Goal: Task Accomplishment & Management: Manage account settings

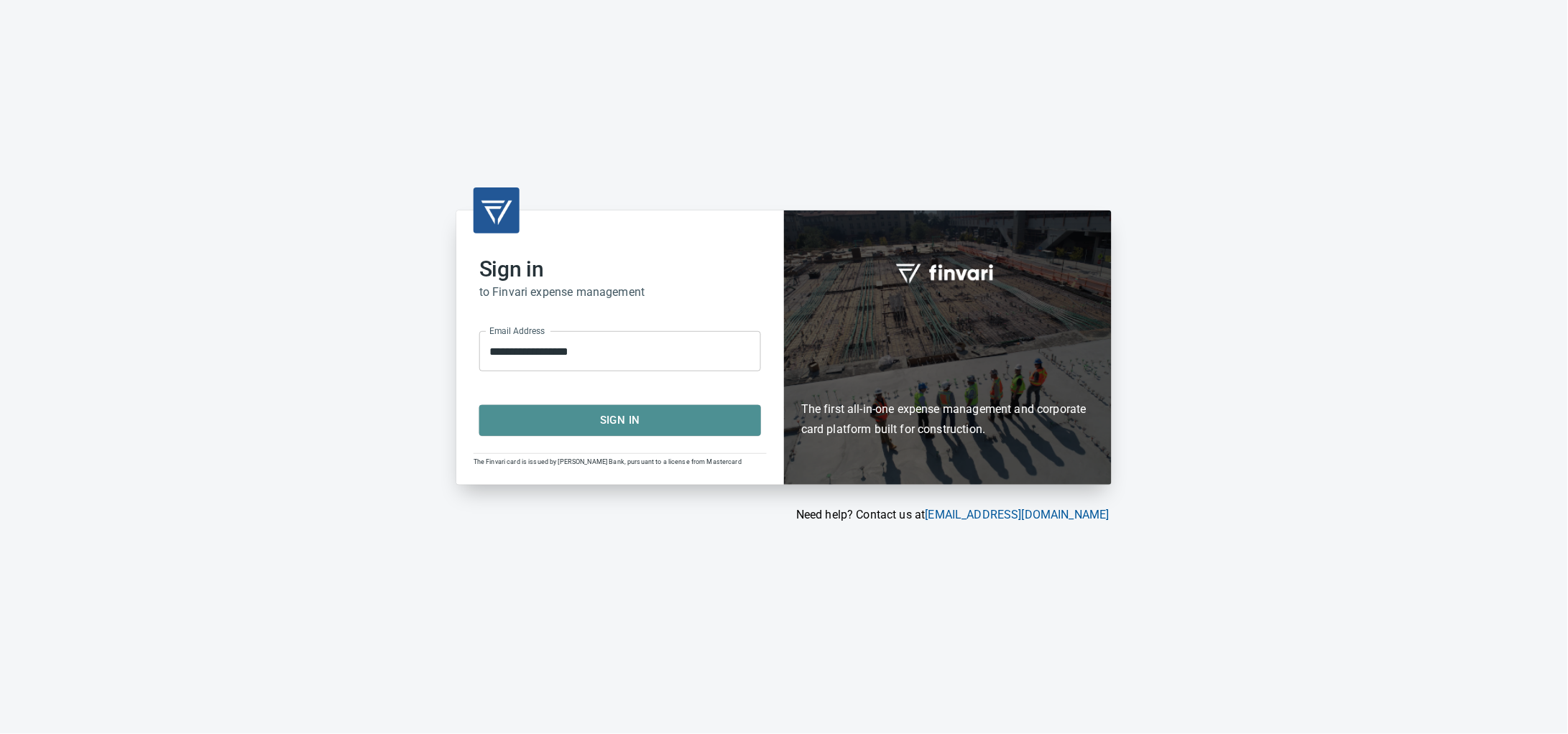
click at [602, 427] on span "Sign In" at bounding box center [620, 419] width 250 height 18
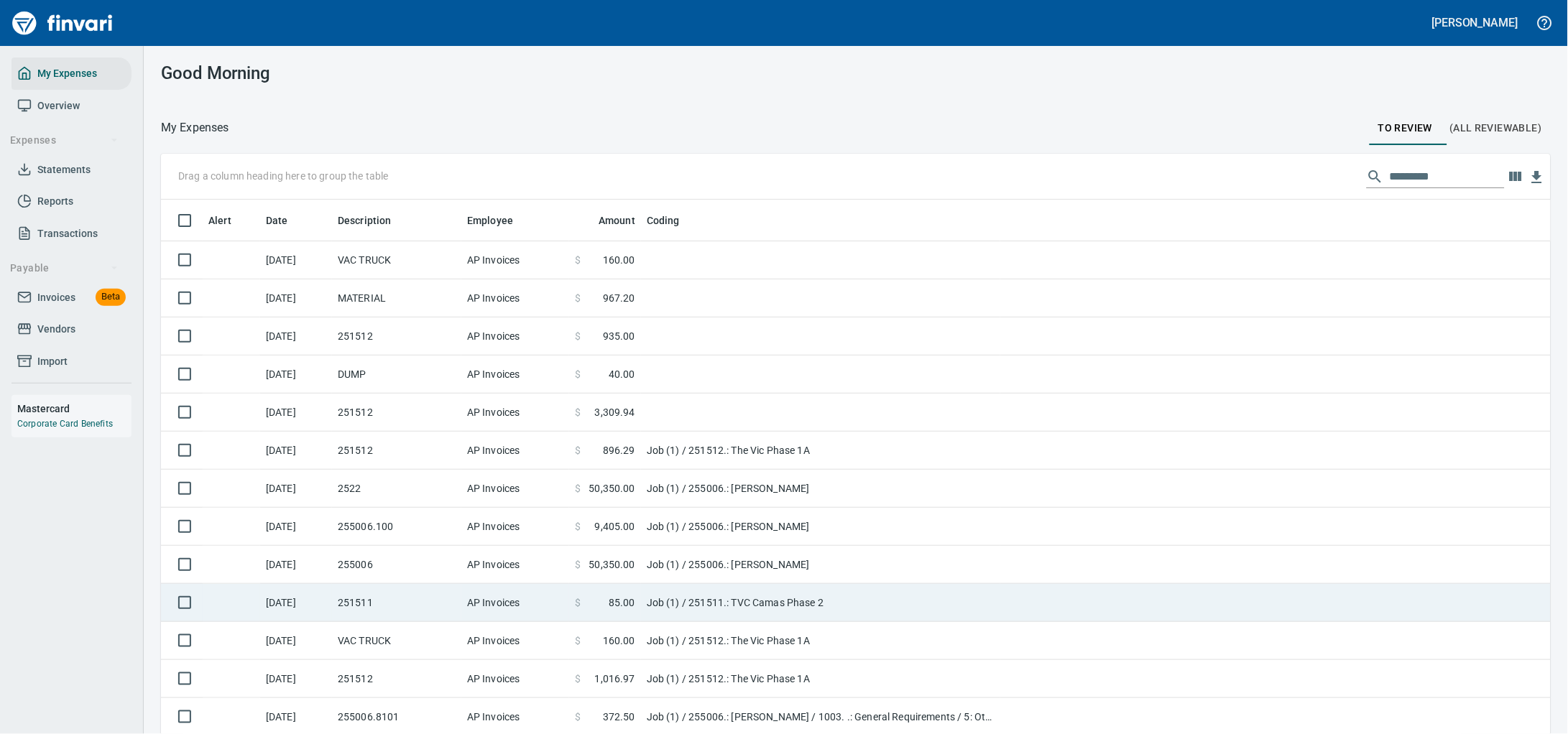
scroll to position [564, 1348]
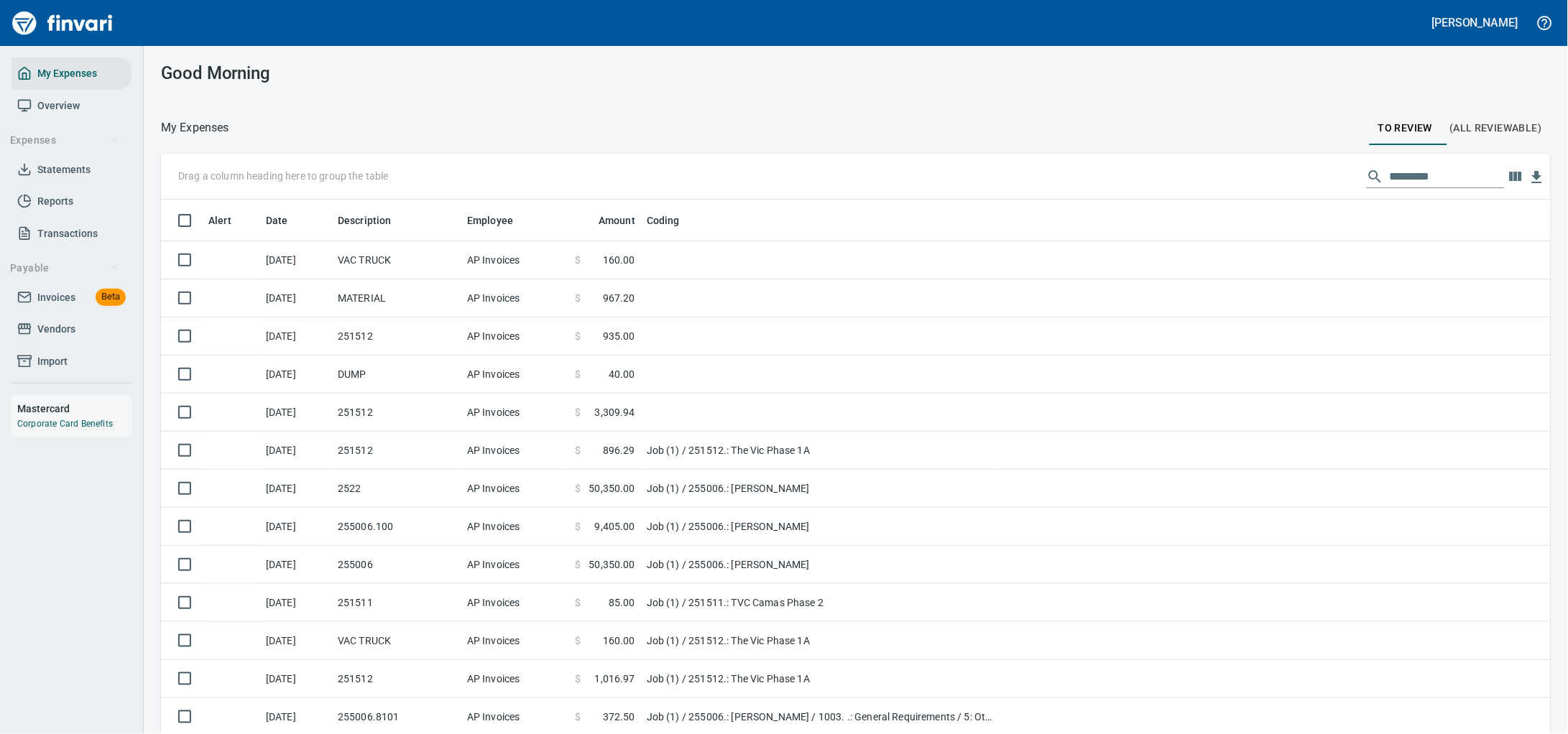
click at [57, 307] on span "Invoices" at bounding box center [56, 297] width 38 height 18
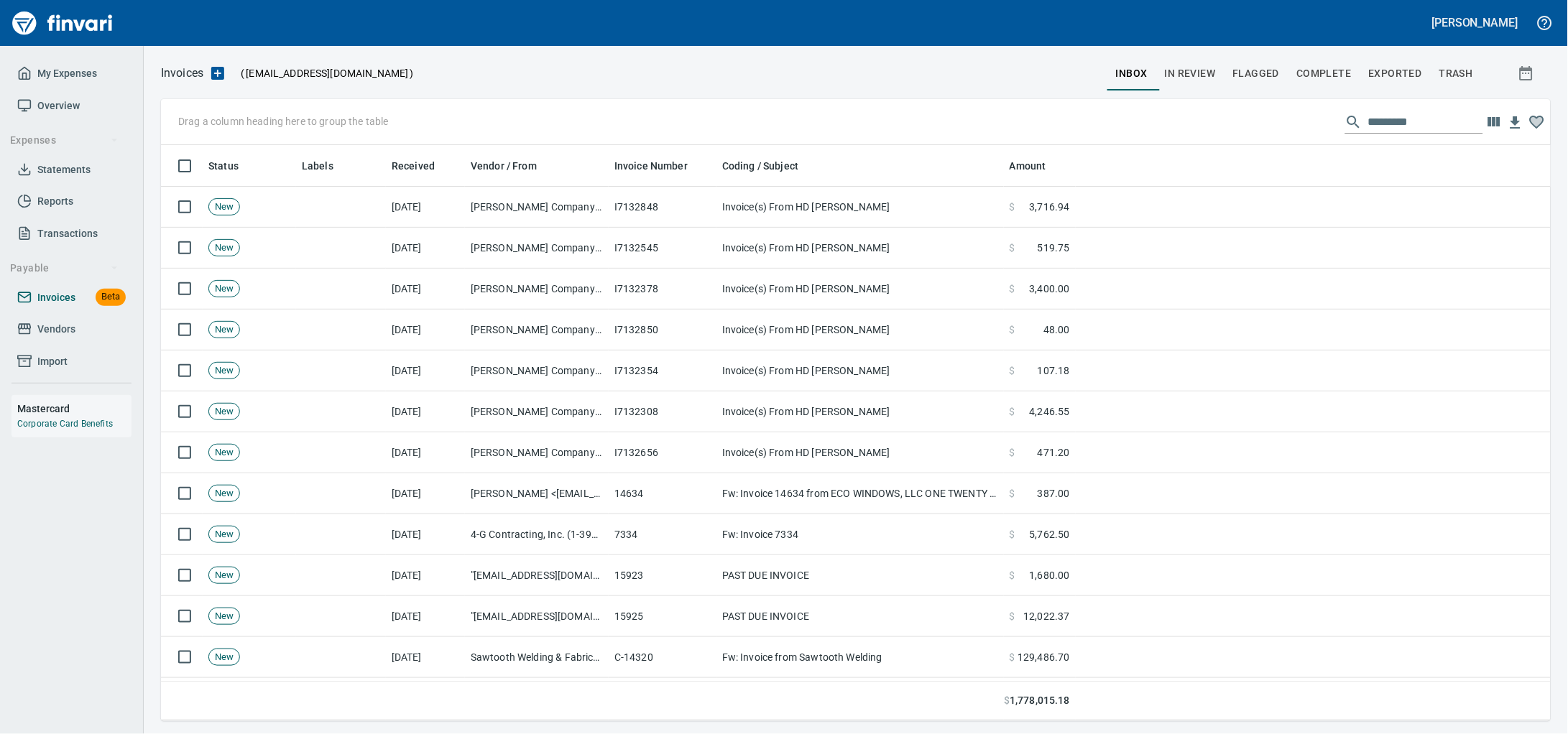
scroll to position [564, 1363]
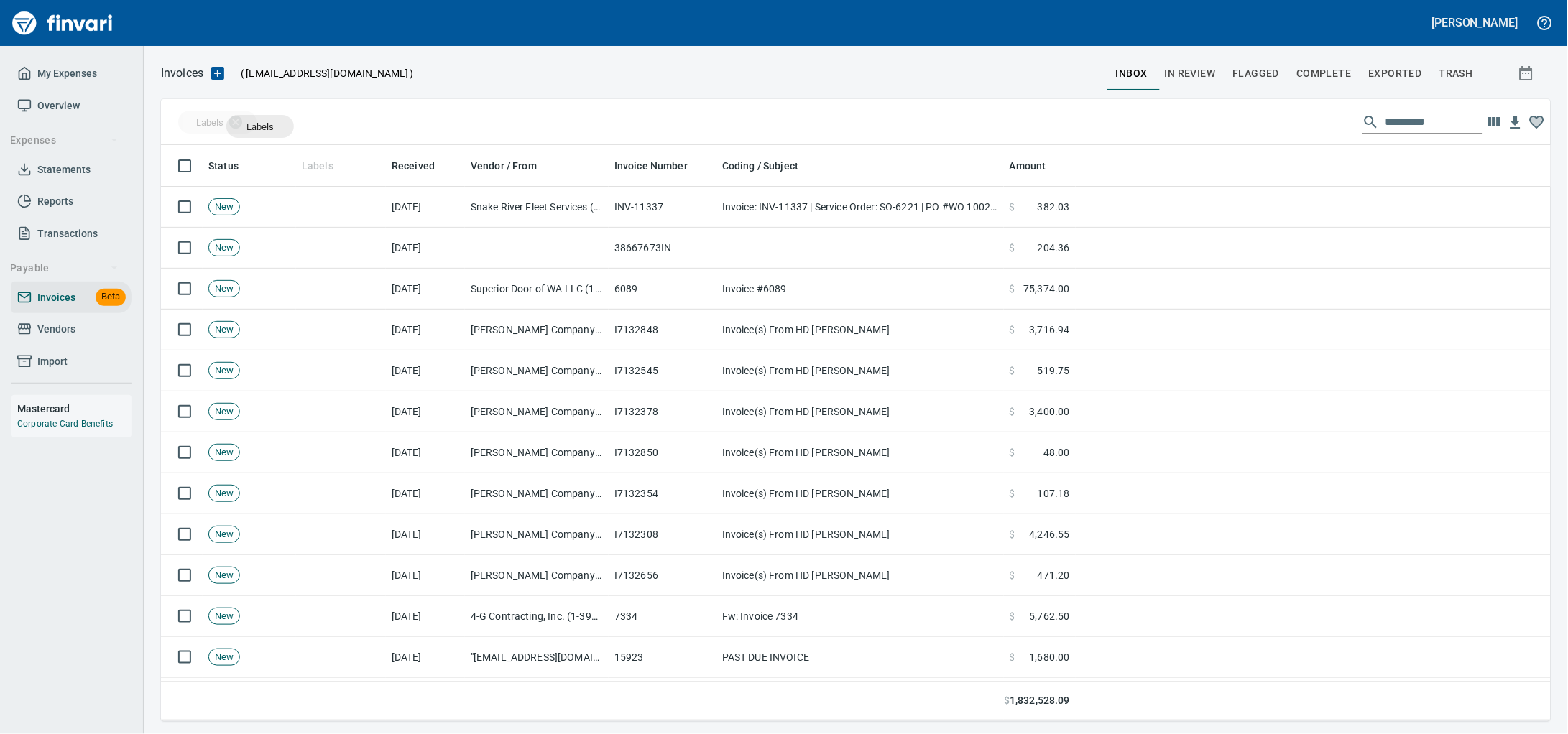
drag, startPoint x: 310, startPoint y: 167, endPoint x: 261, endPoint y: 127, distance: 63.3
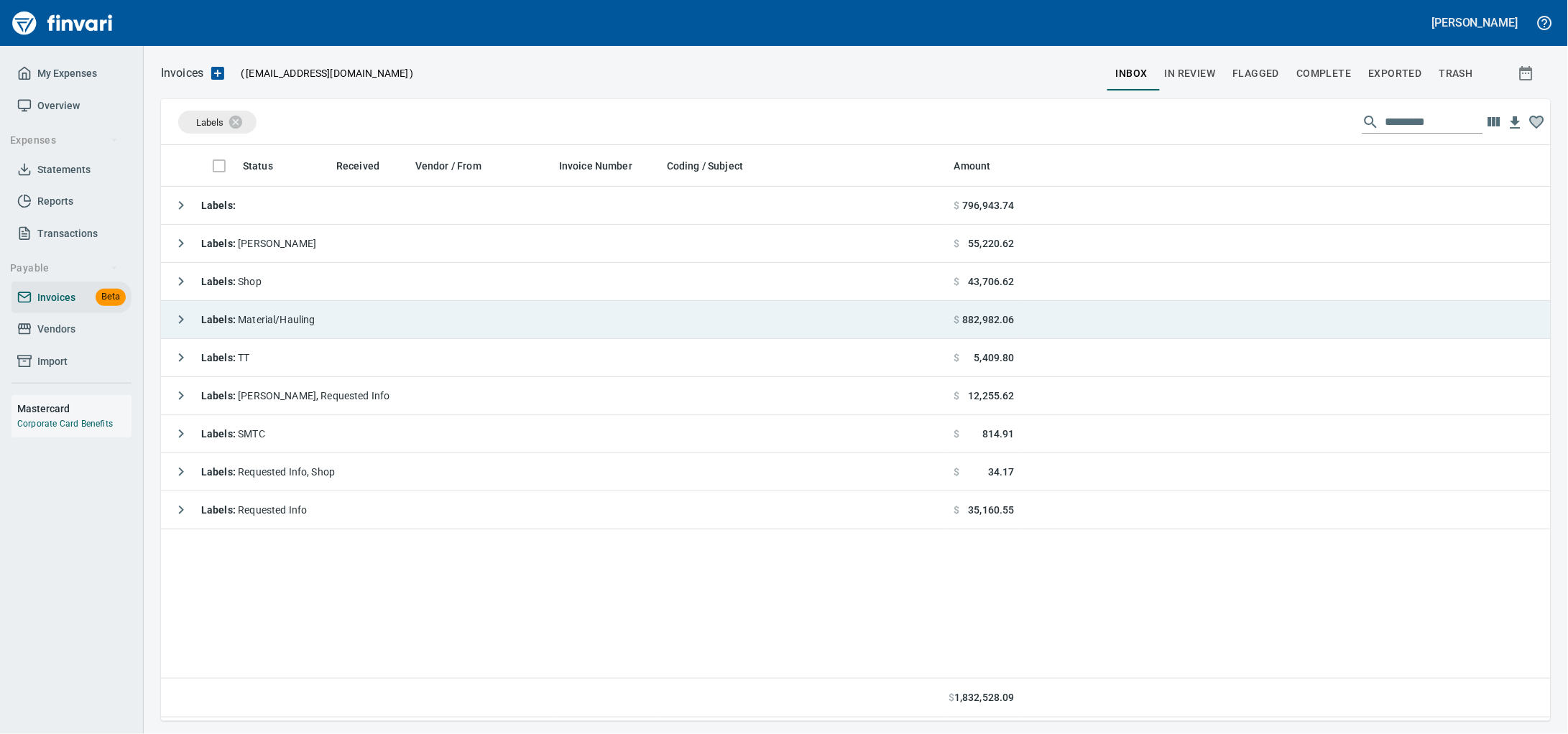
click at [314, 325] on span "Labels : Material/Hauling" at bounding box center [259, 320] width 114 height 12
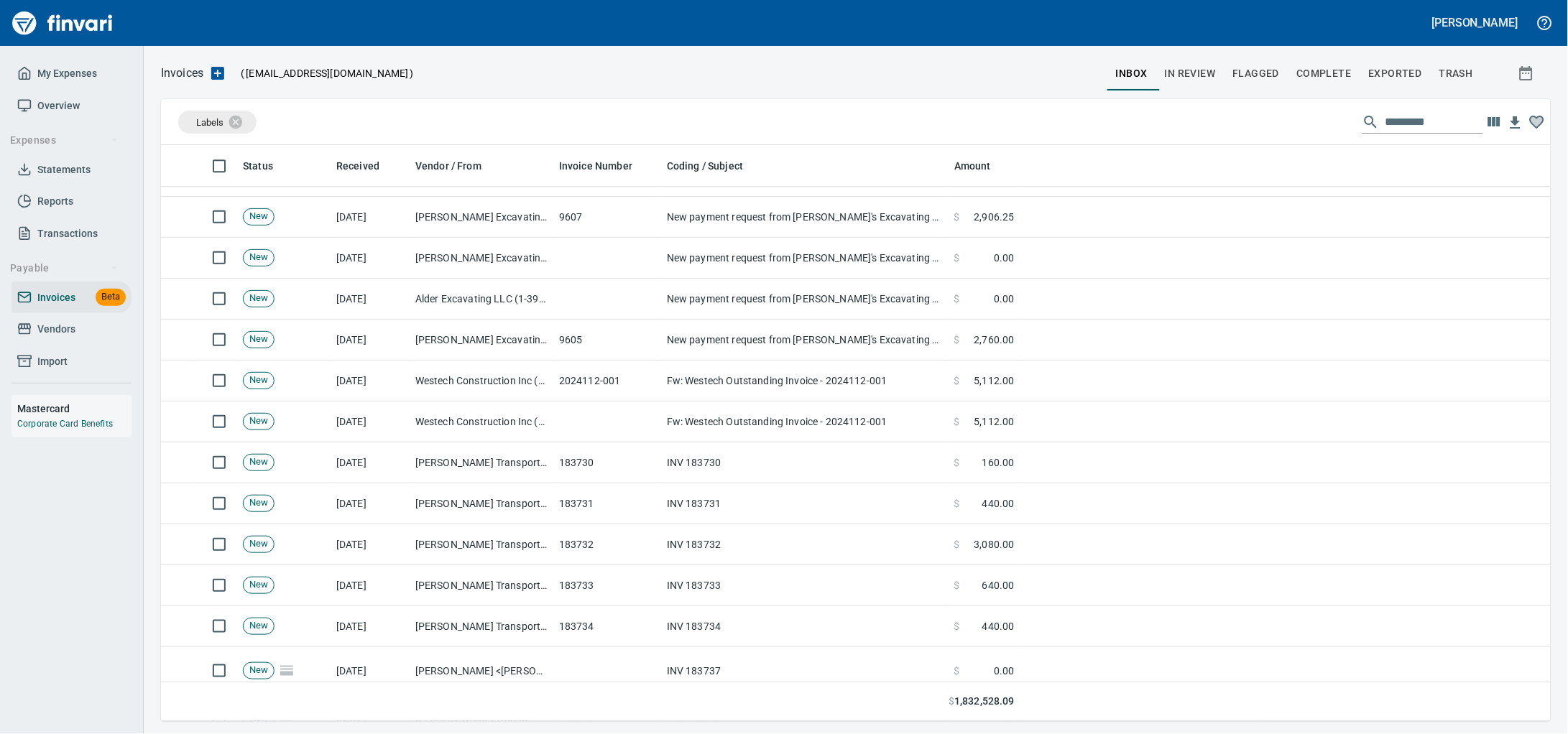
scroll to position [1346, 0]
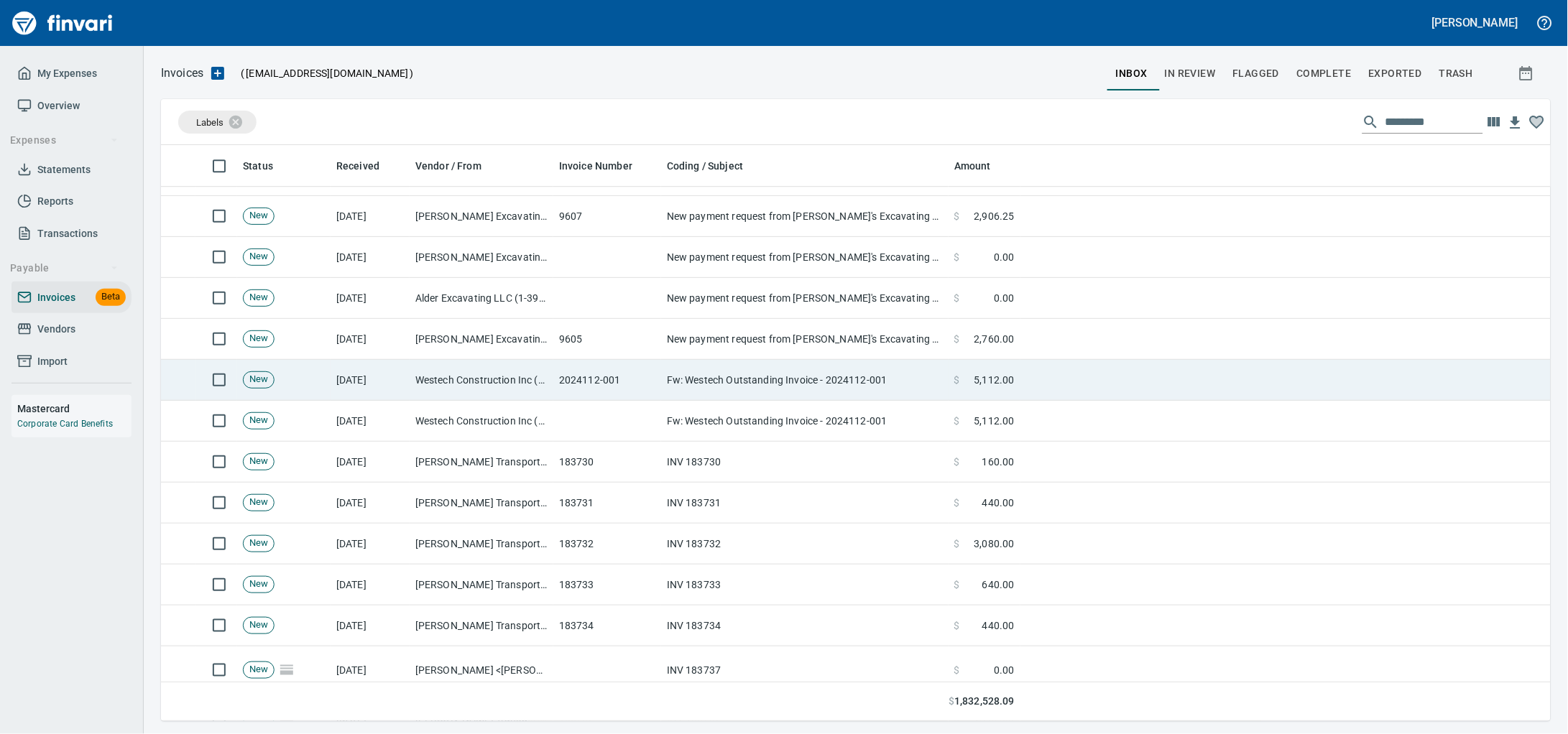
click at [579, 382] on td "2024112-001" at bounding box center [606, 381] width 108 height 41
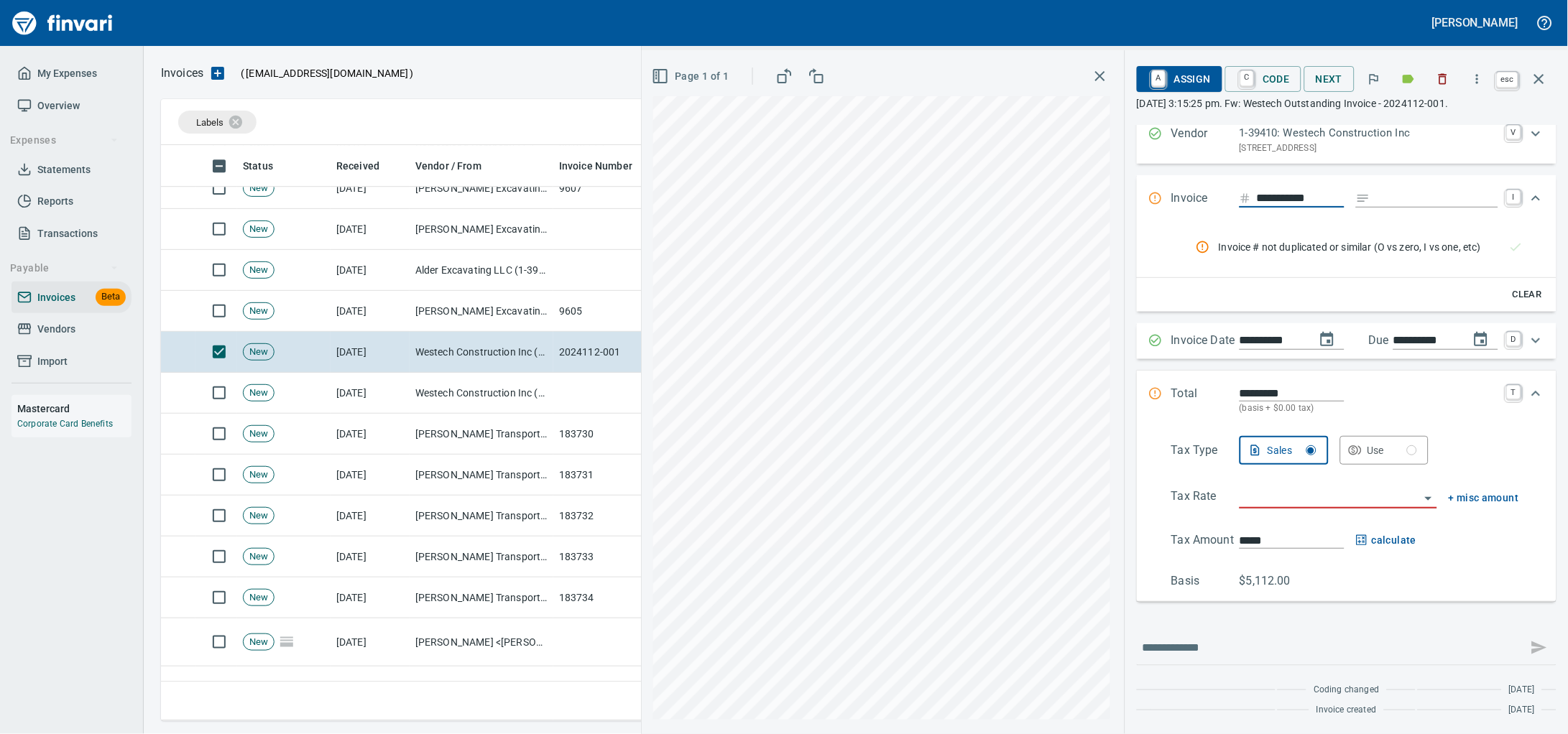
scroll to position [564, 1362]
click at [1546, 68] on button "button" at bounding box center [1539, 79] width 35 height 35
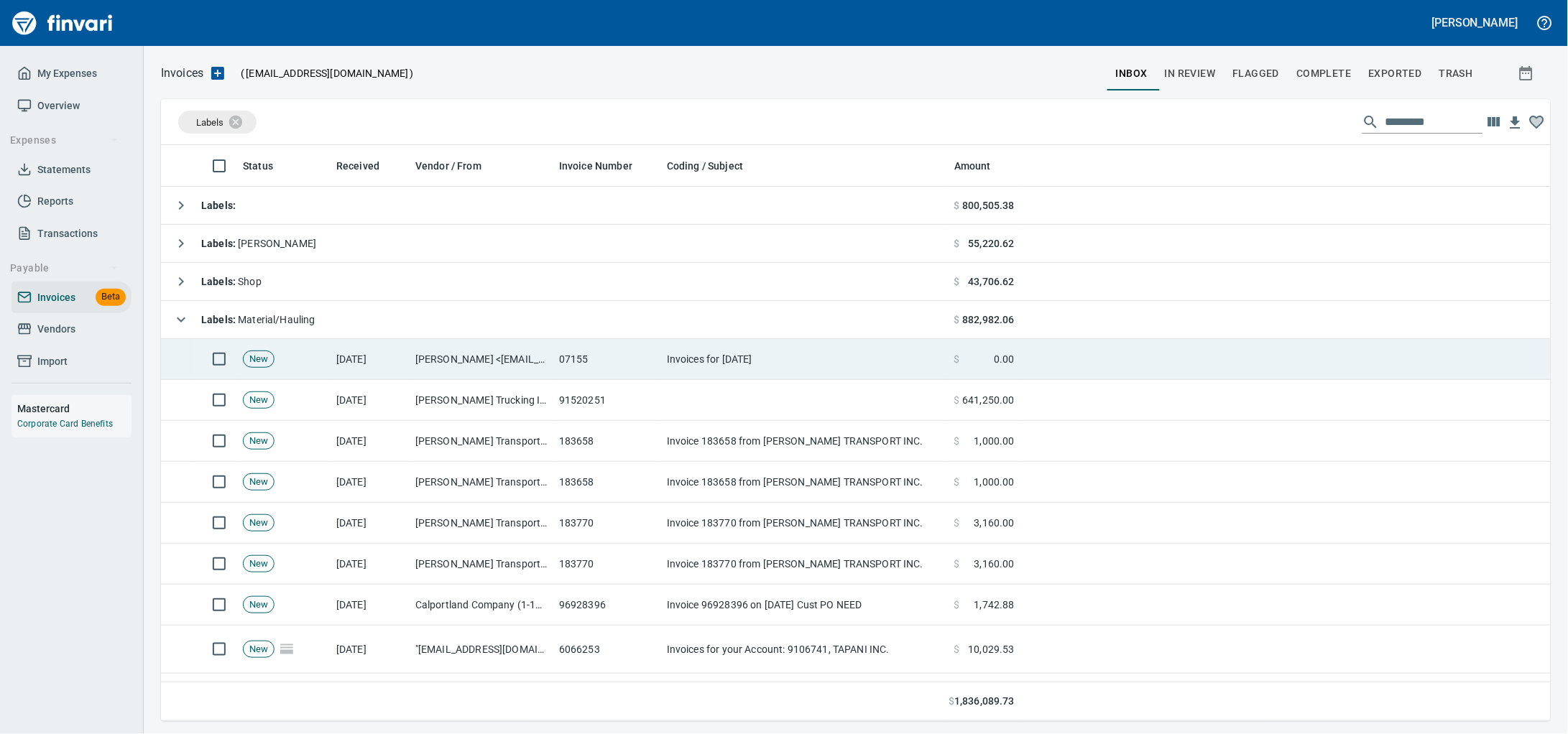
click at [725, 373] on td "Invoices for [DATE]" at bounding box center [804, 359] width 288 height 41
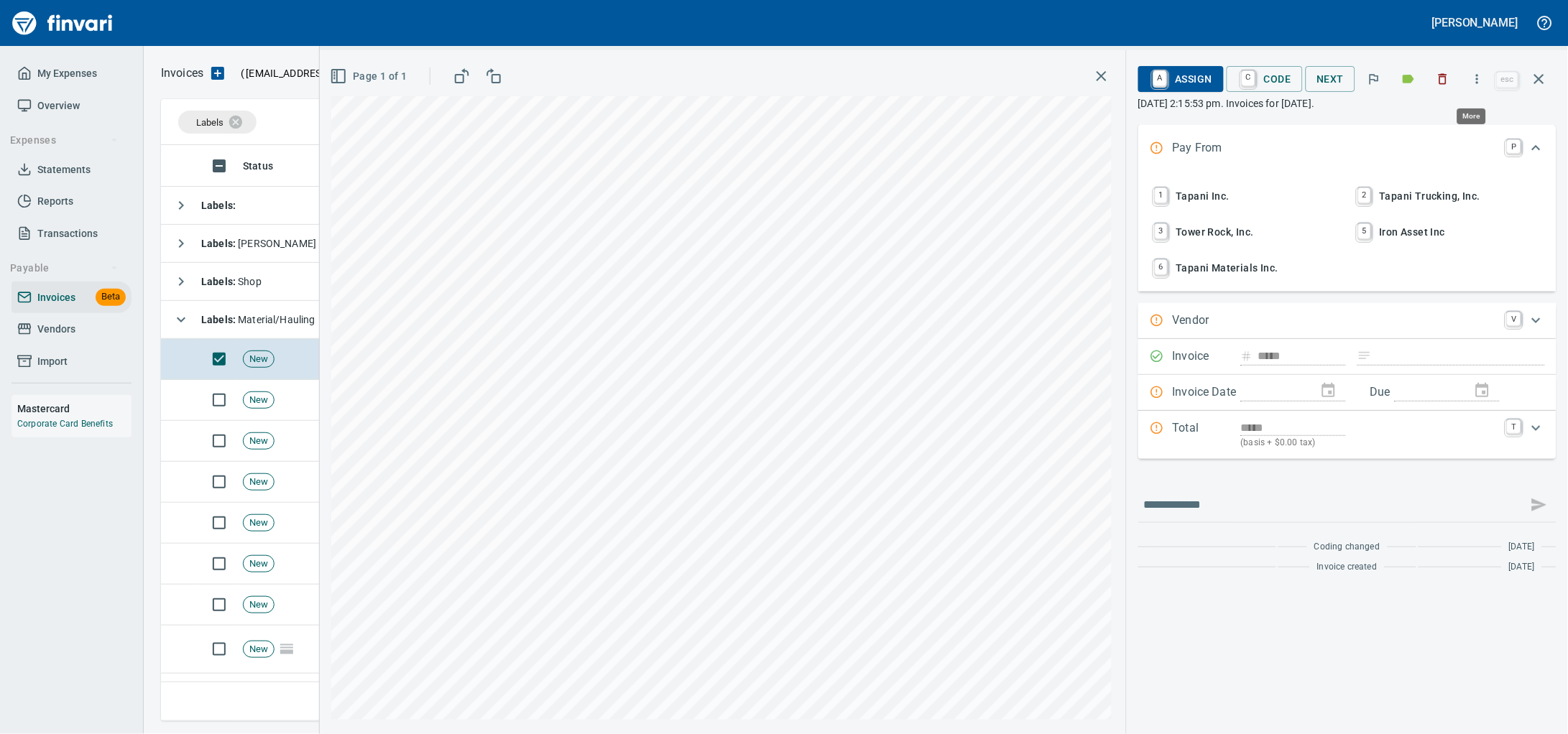
click at [1470, 86] on icon "button" at bounding box center [1477, 78] width 15 height 15
click at [1451, 121] on span "Download" at bounding box center [1466, 122] width 138 height 17
click at [1439, 76] on icon "button" at bounding box center [1443, 78] width 9 height 11
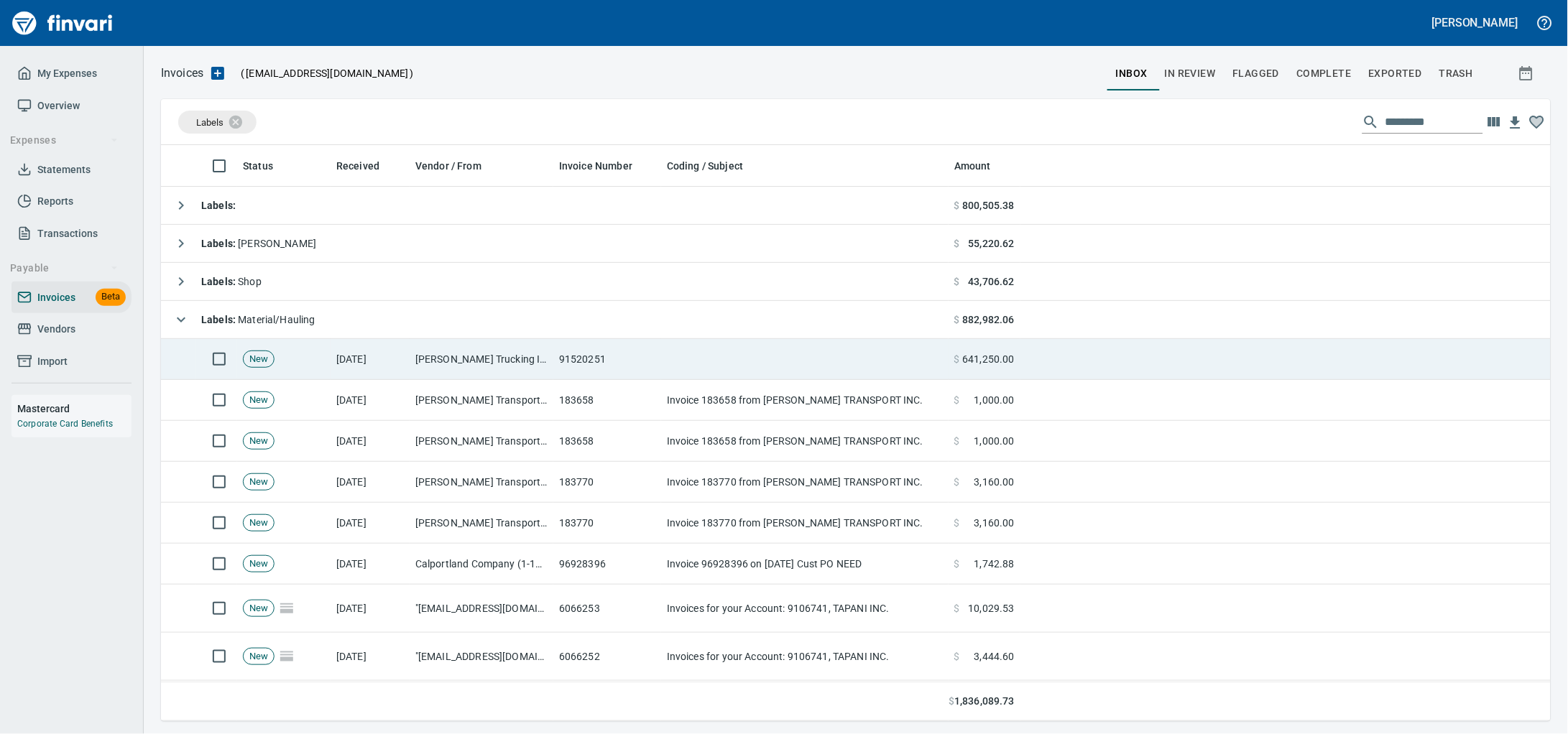
click at [574, 358] on td "91520251" at bounding box center [606, 359] width 108 height 41
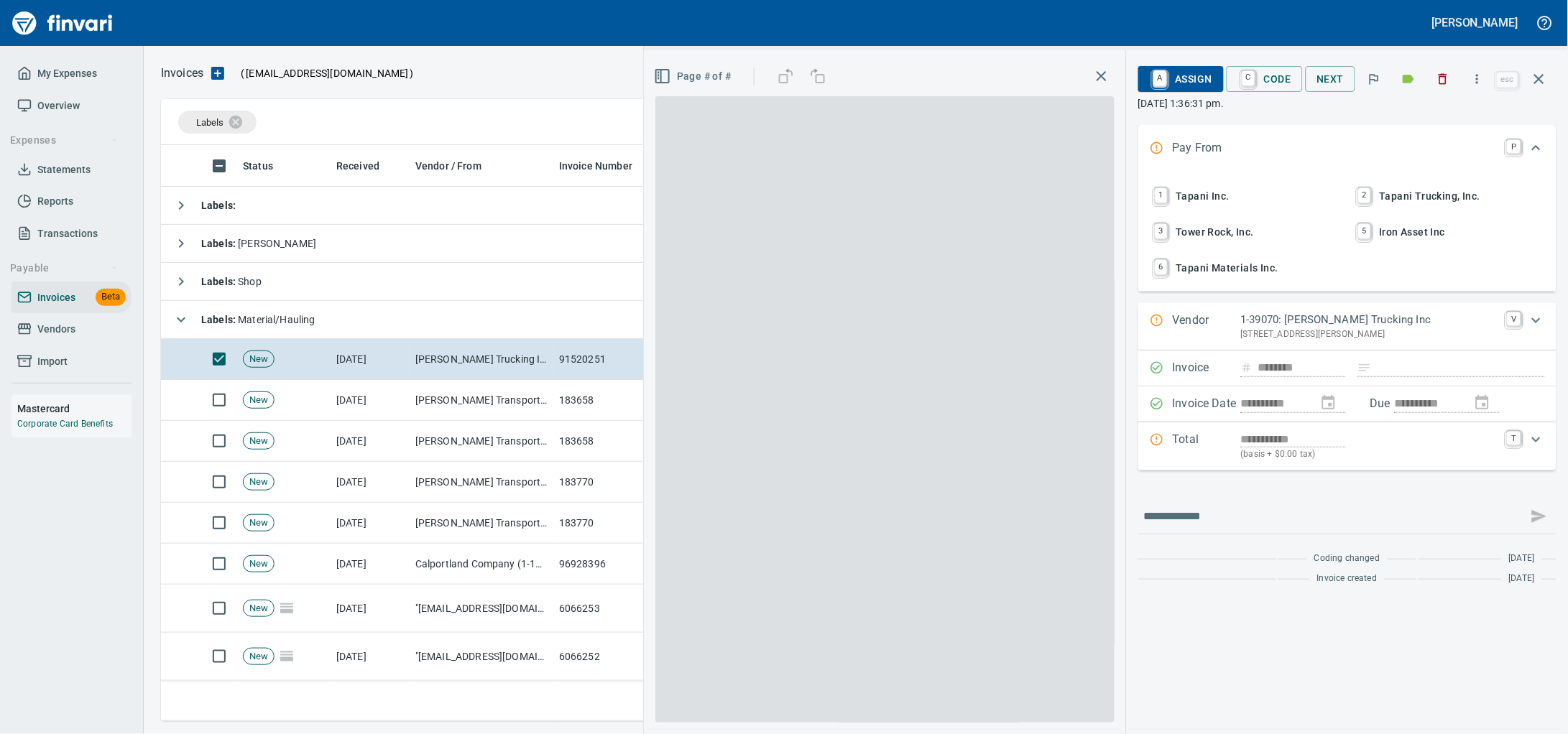
scroll to position [564, 1362]
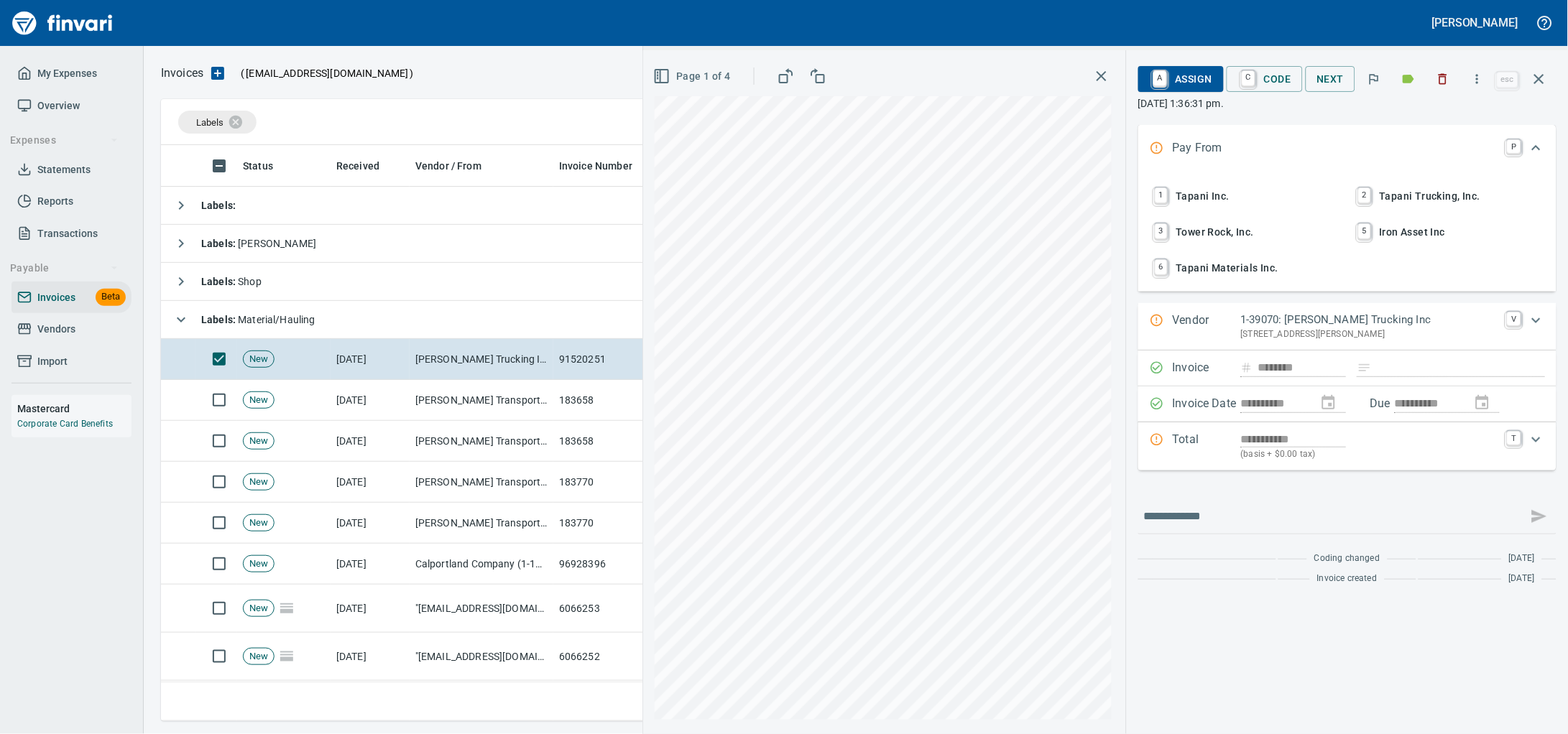
drag, startPoint x: 1565, startPoint y: 313, endPoint x: 1467, endPoint y: 82, distance: 250.9
click at [1470, 82] on icon "button" at bounding box center [1477, 78] width 15 height 15
click at [1460, 119] on span "Download" at bounding box center [1466, 122] width 138 height 17
drag, startPoint x: 1538, startPoint y: 79, endPoint x: 270, endPoint y: 199, distance: 1273.7
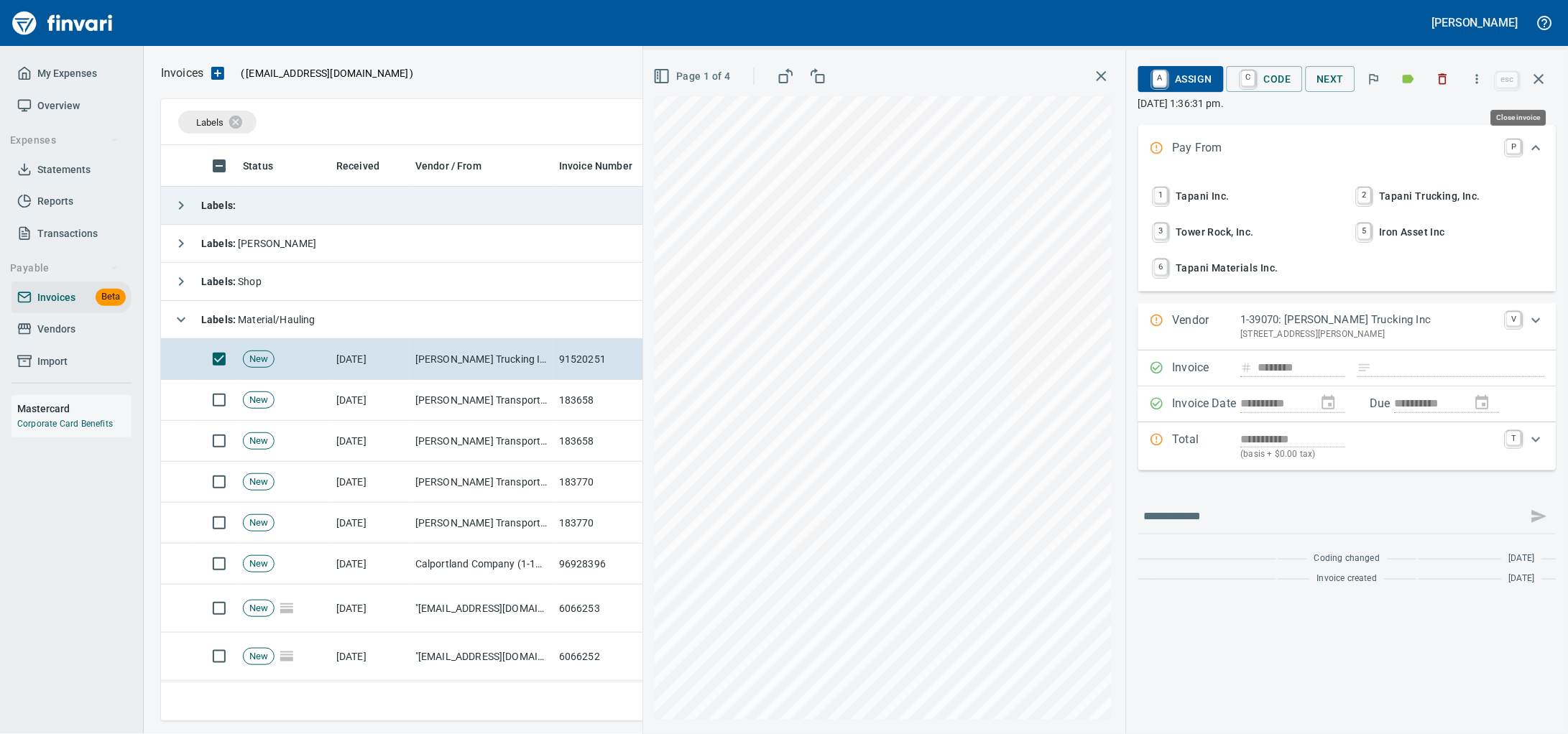
click at [1539, 79] on icon "button" at bounding box center [1539, 79] width 17 height 17
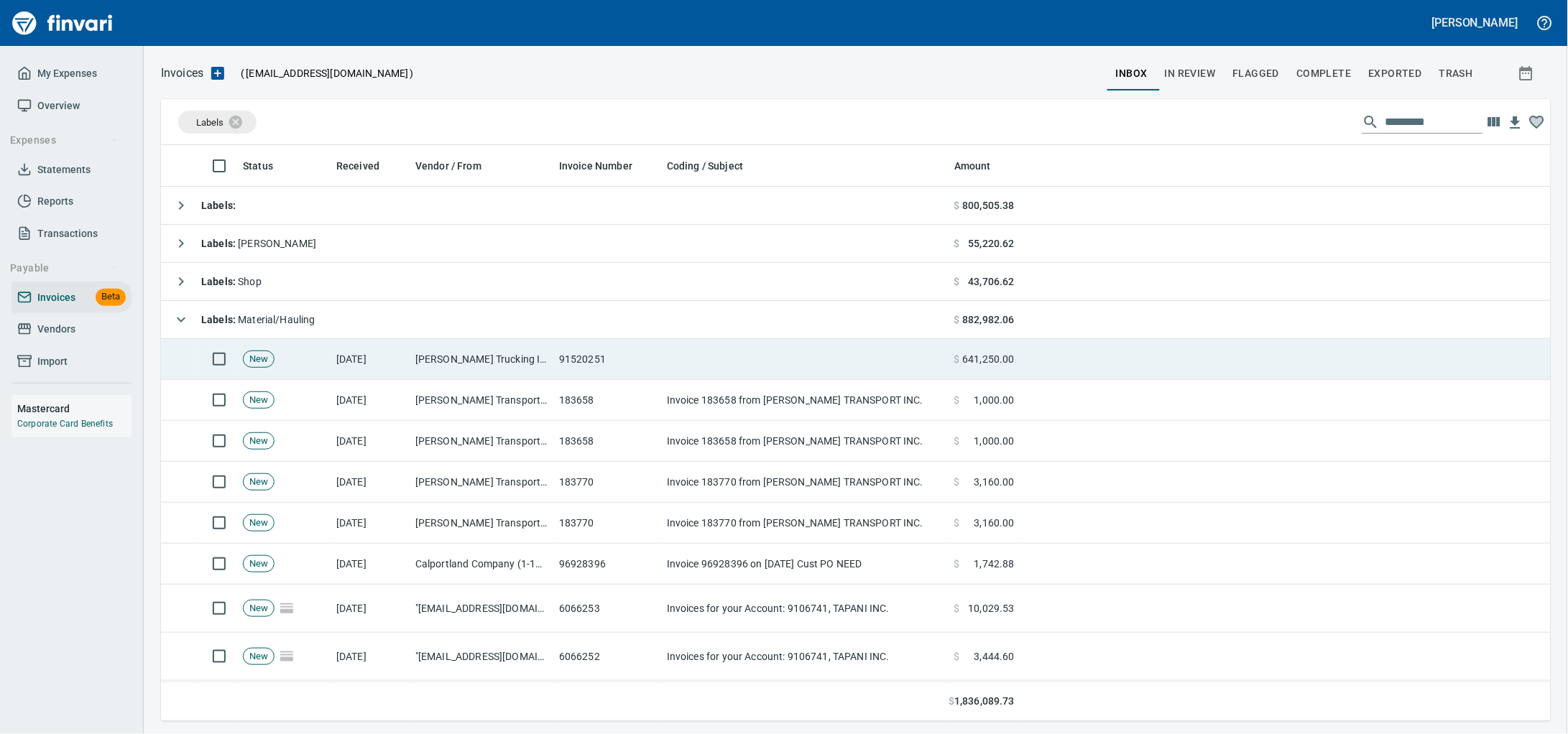
scroll to position [564, 1362]
click at [696, 363] on td at bounding box center [804, 359] width 288 height 41
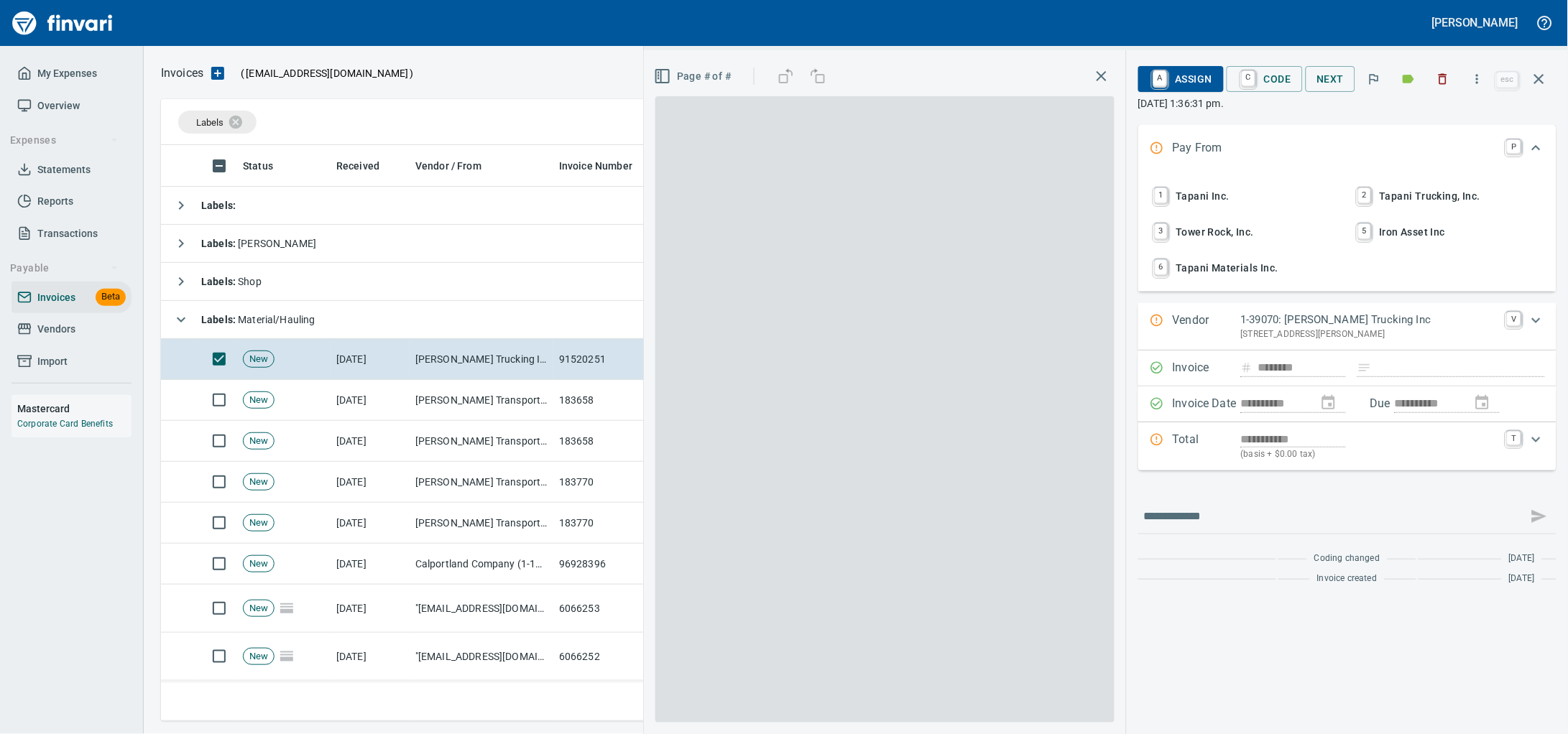
click at [1442, 100] on p "[DATE] 1:36:31 pm." at bounding box center [1347, 103] width 418 height 15
click at [1435, 77] on icon "button" at bounding box center [1442, 78] width 15 height 15
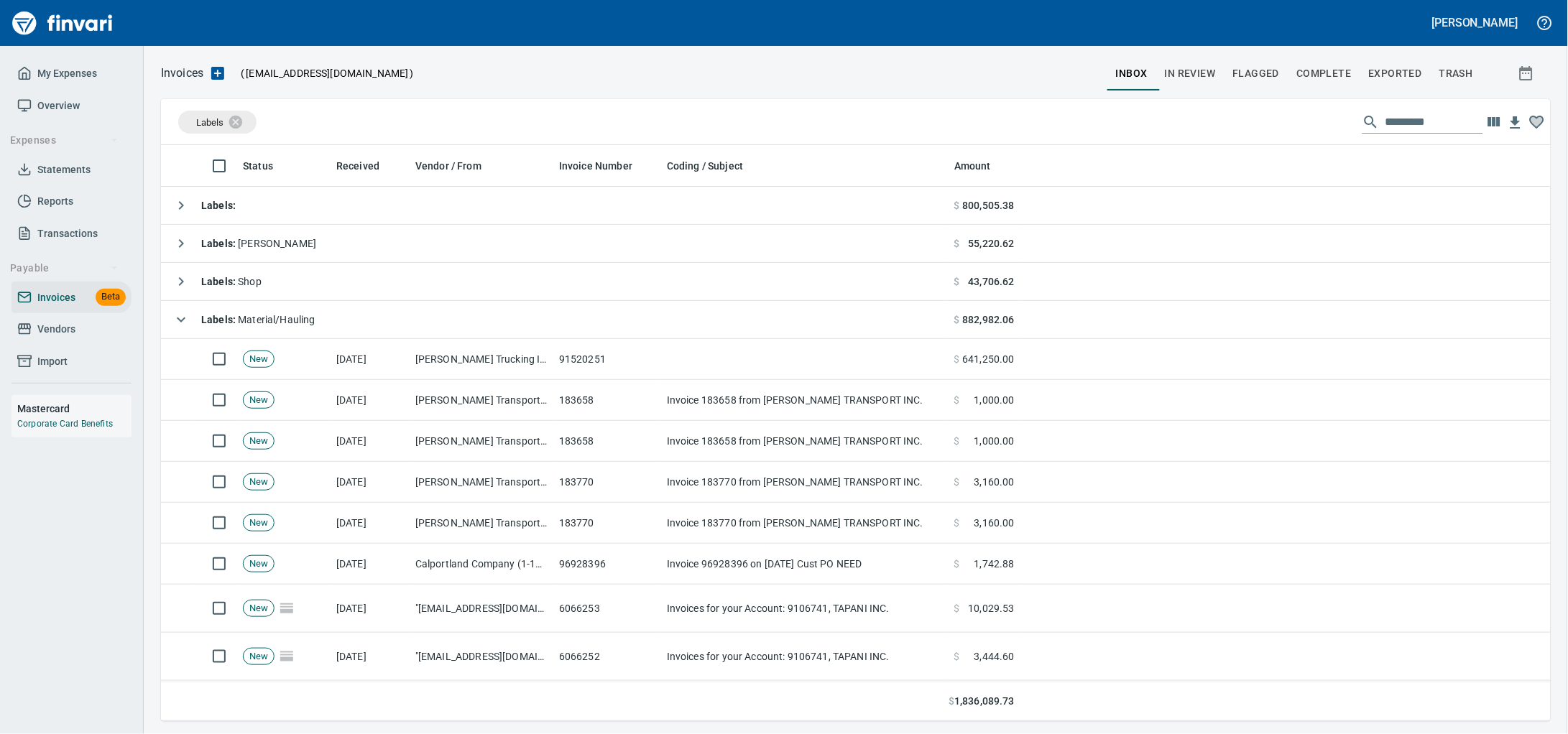
scroll to position [564, 1362]
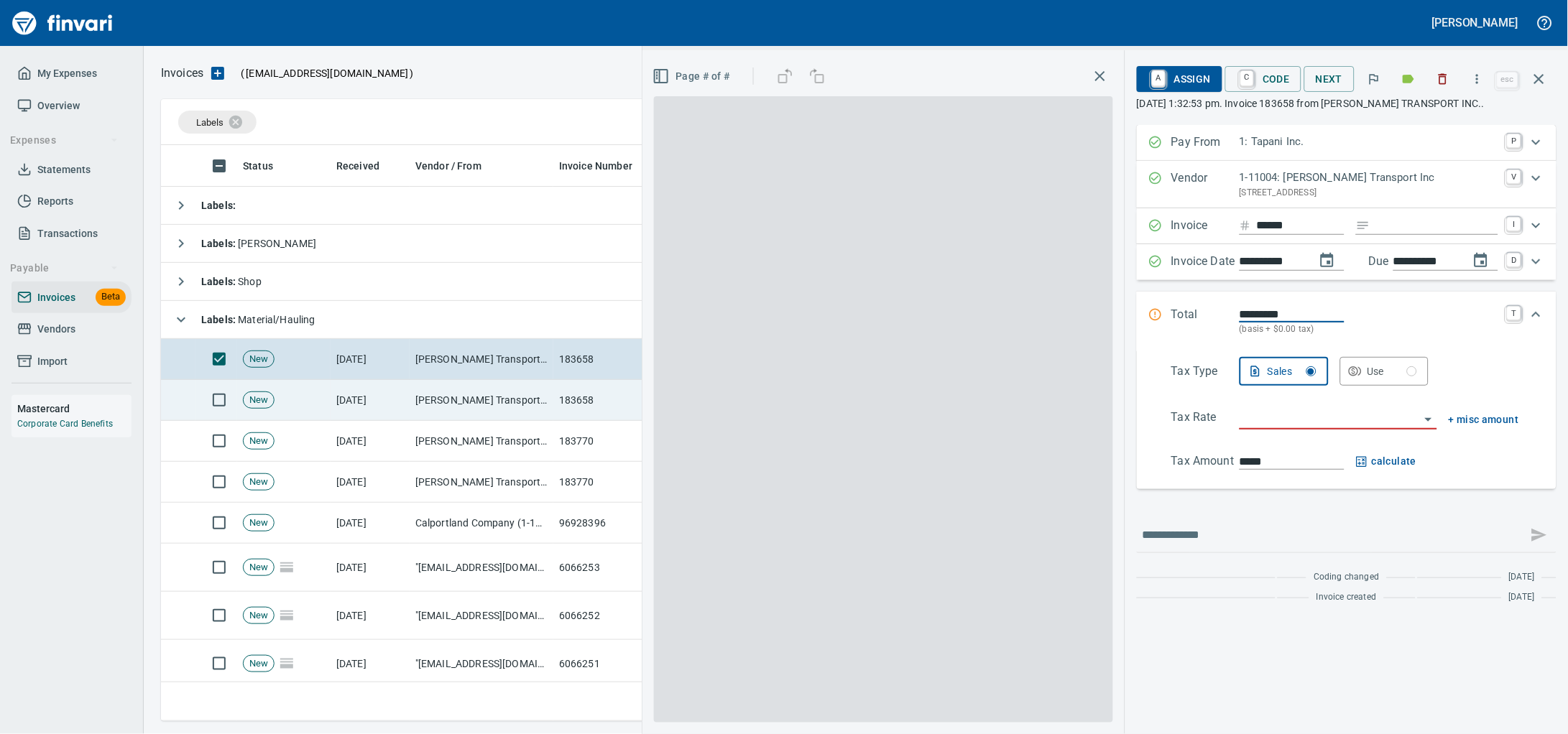
click at [219, 420] on td at bounding box center [216, 400] width 42 height 41
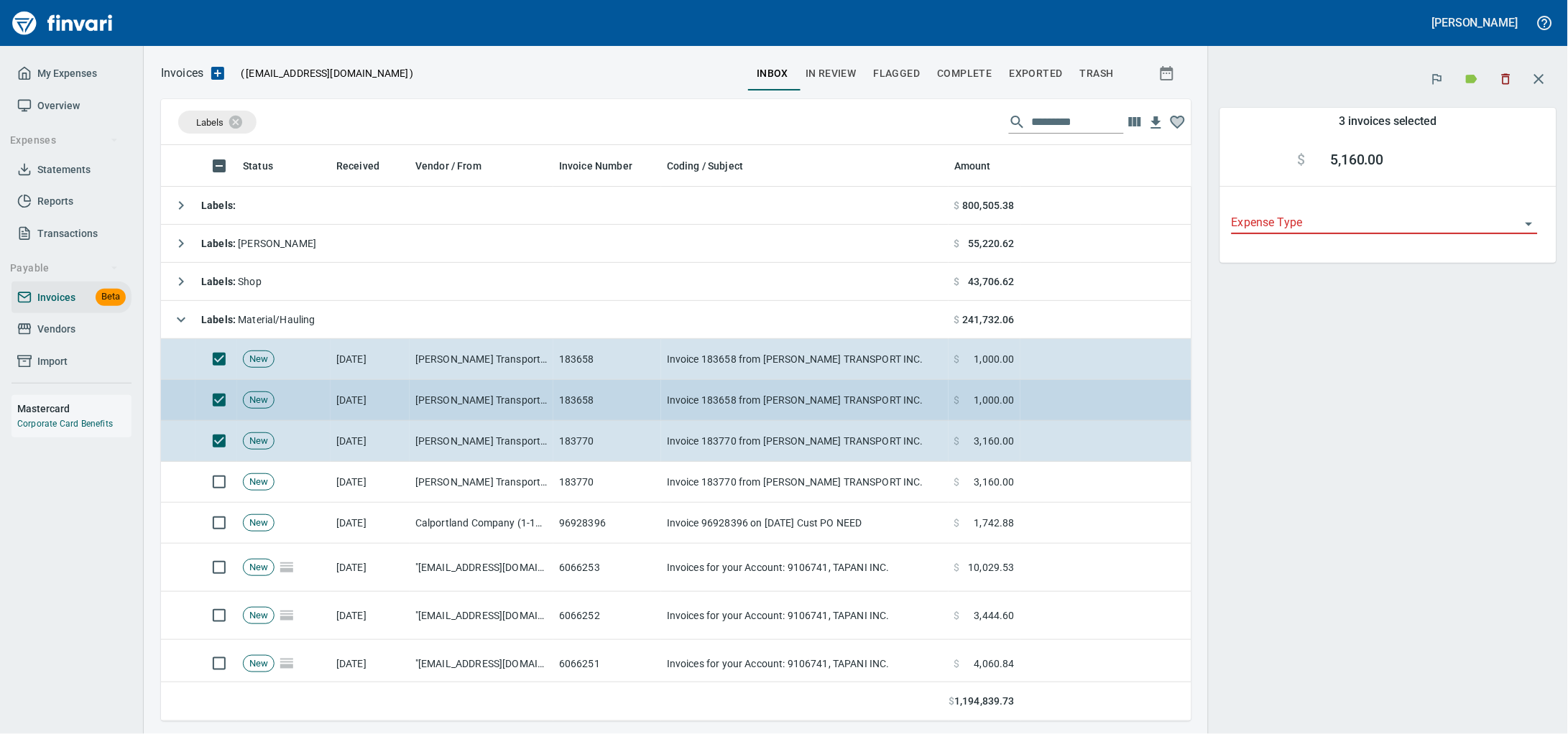
scroll to position [564, 1003]
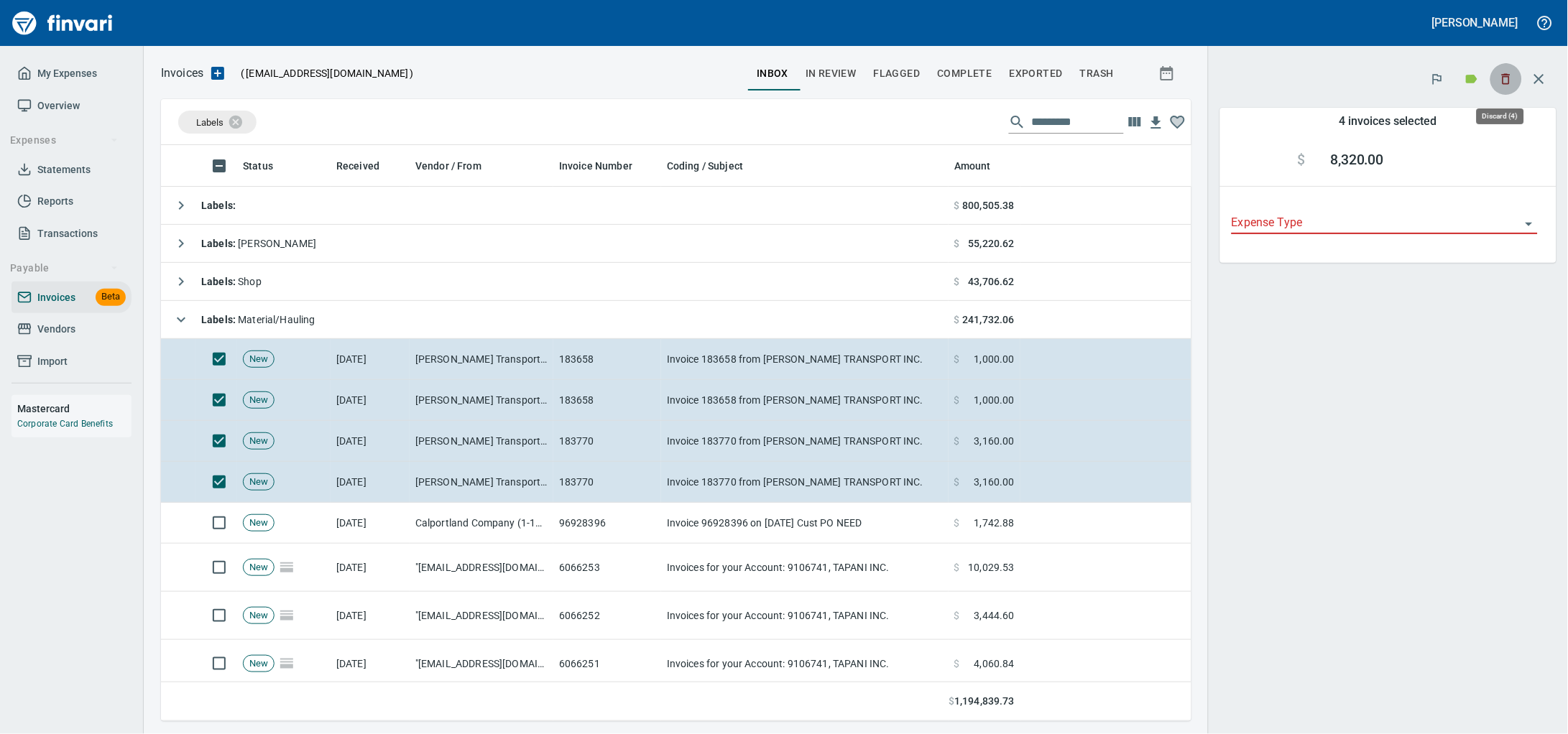
click at [1501, 81] on icon "button" at bounding box center [1505, 78] width 15 height 15
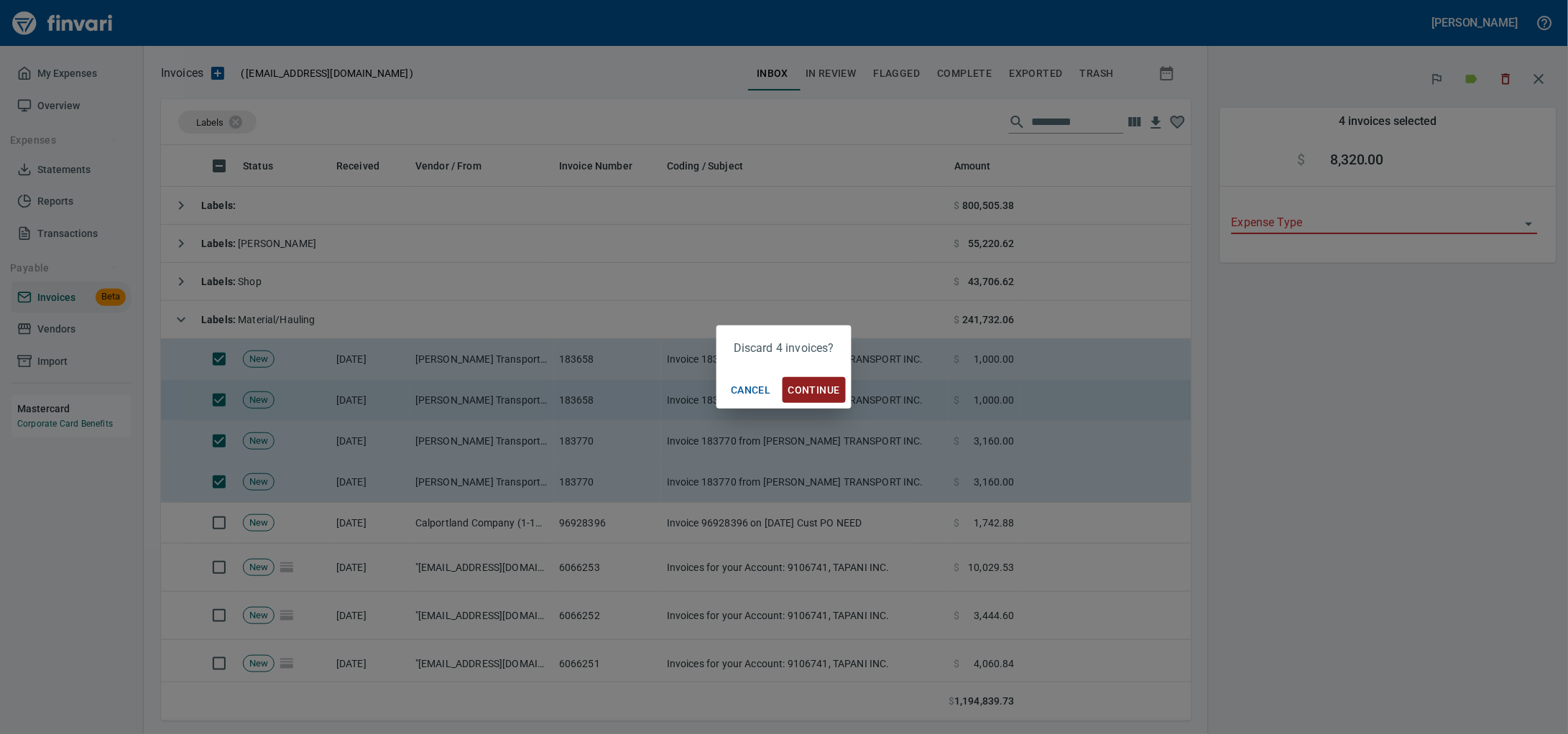
click at [812, 391] on span "Continue" at bounding box center [814, 390] width 51 height 18
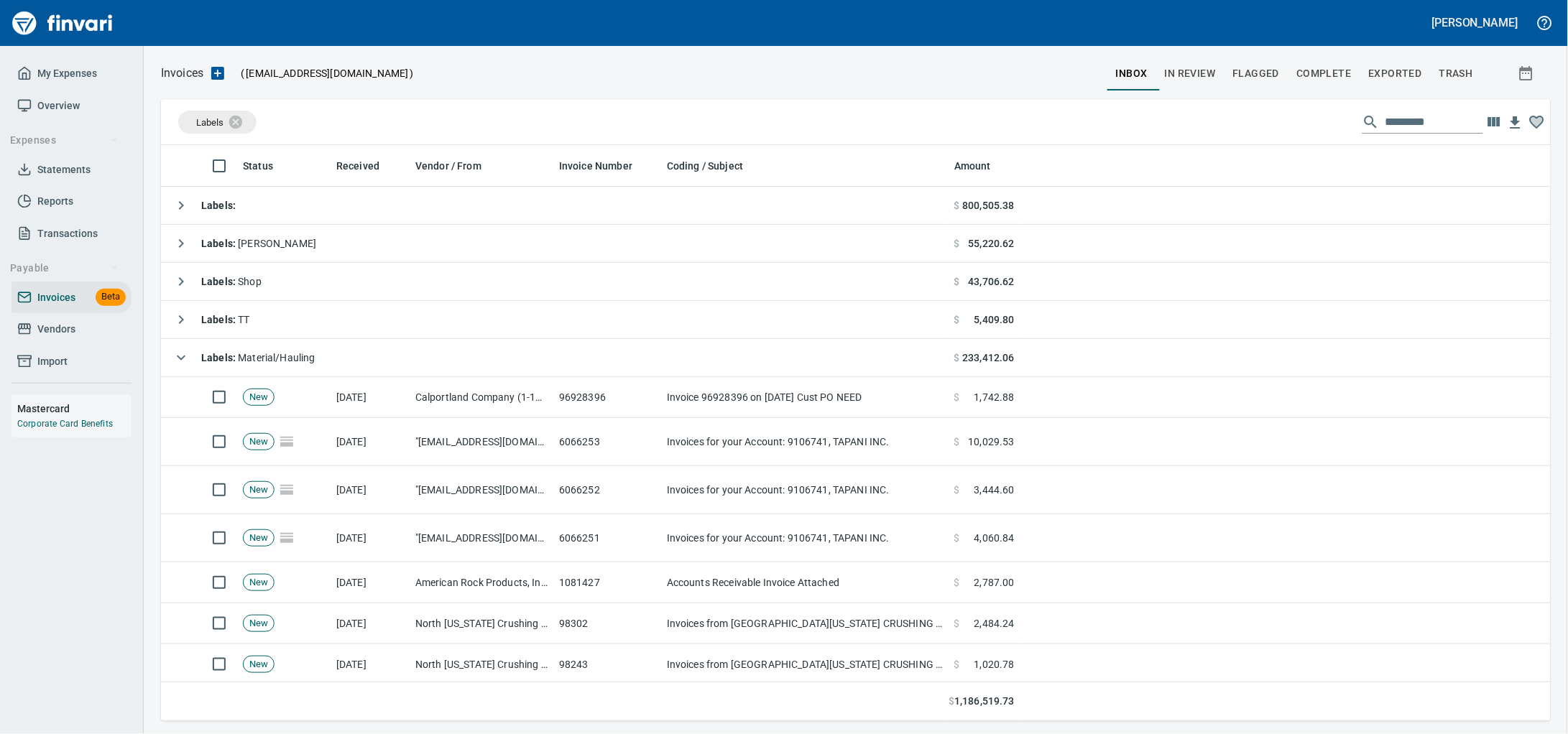
scroll to position [1, 1]
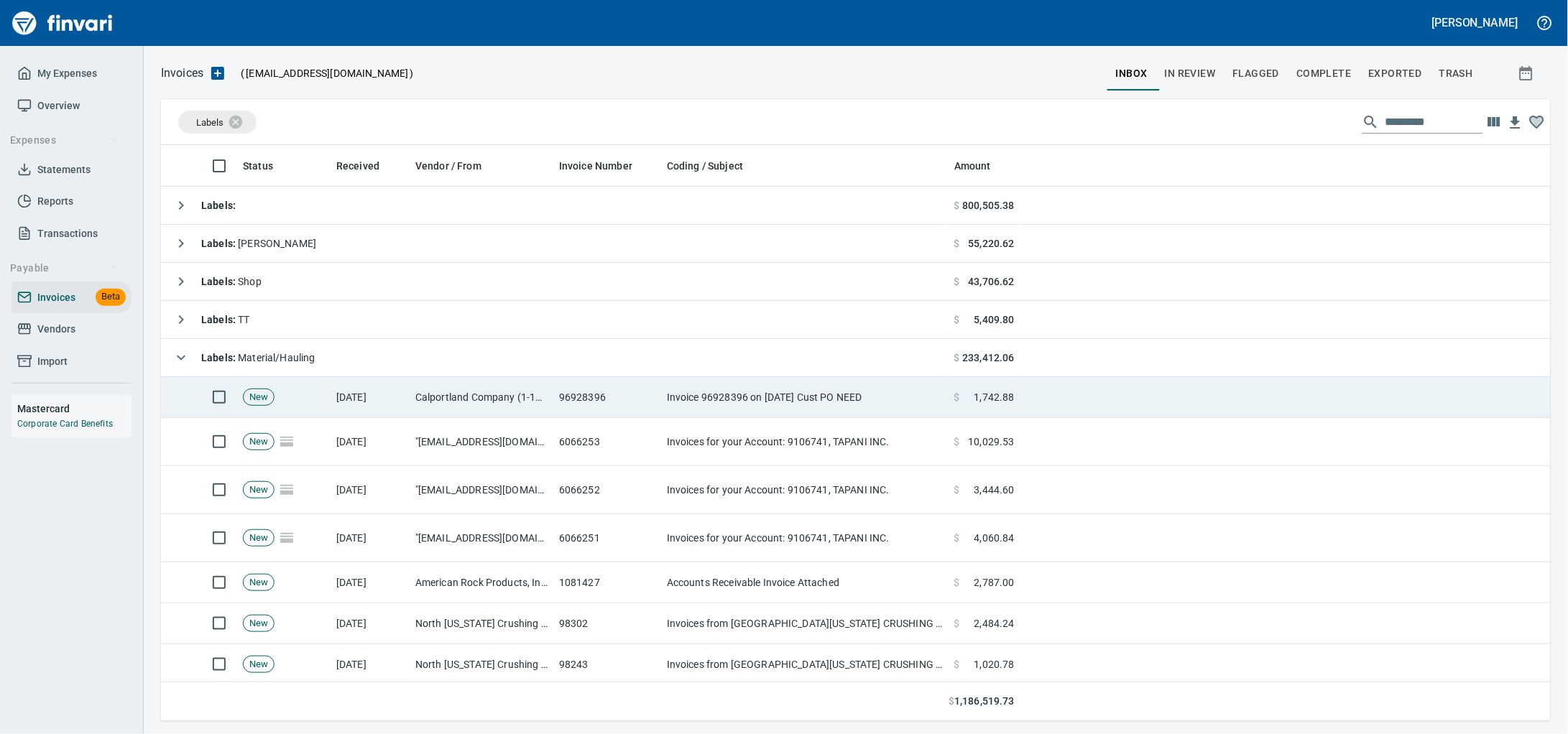
click at [583, 396] on td "96928396" at bounding box center [606, 397] width 108 height 41
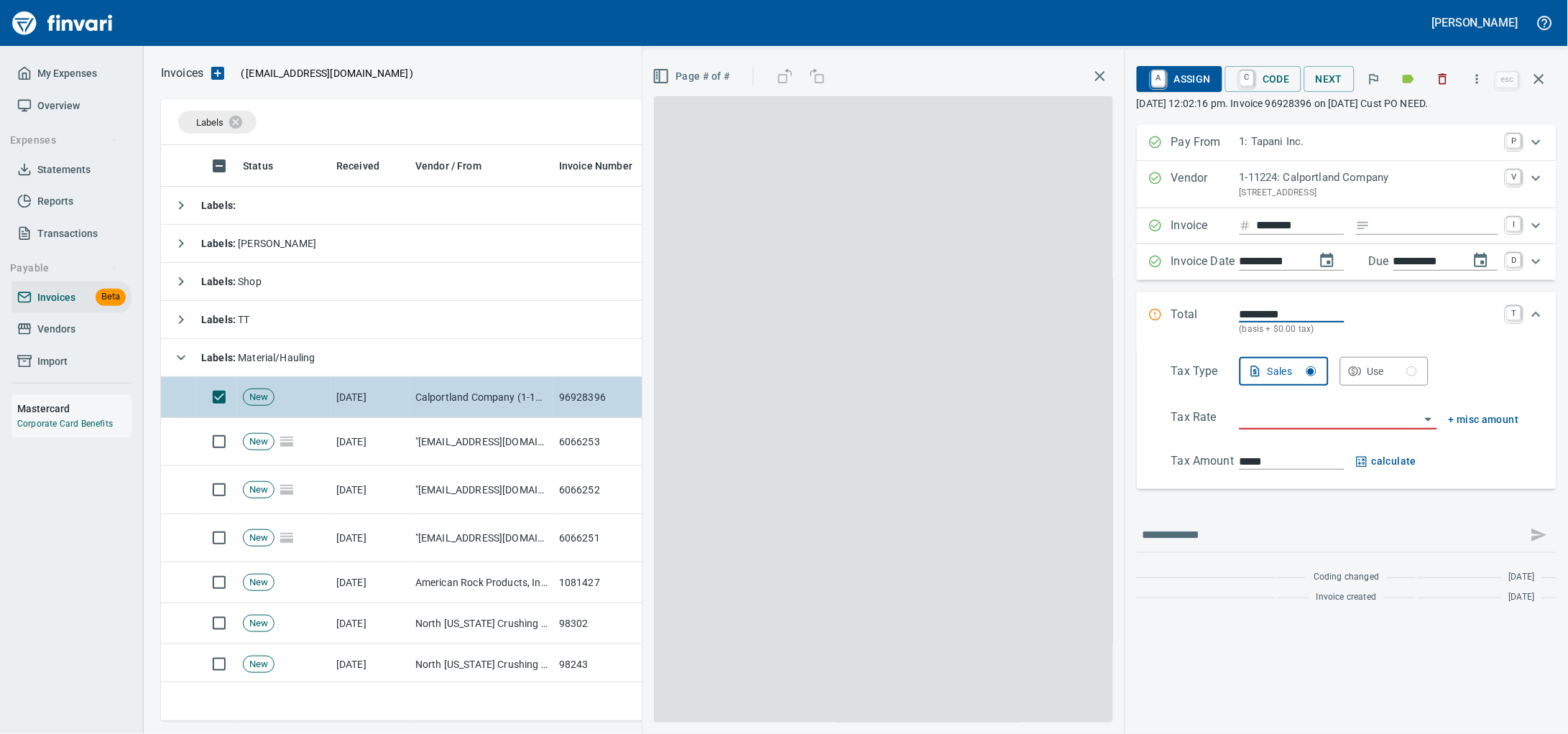
scroll to position [564, 1362]
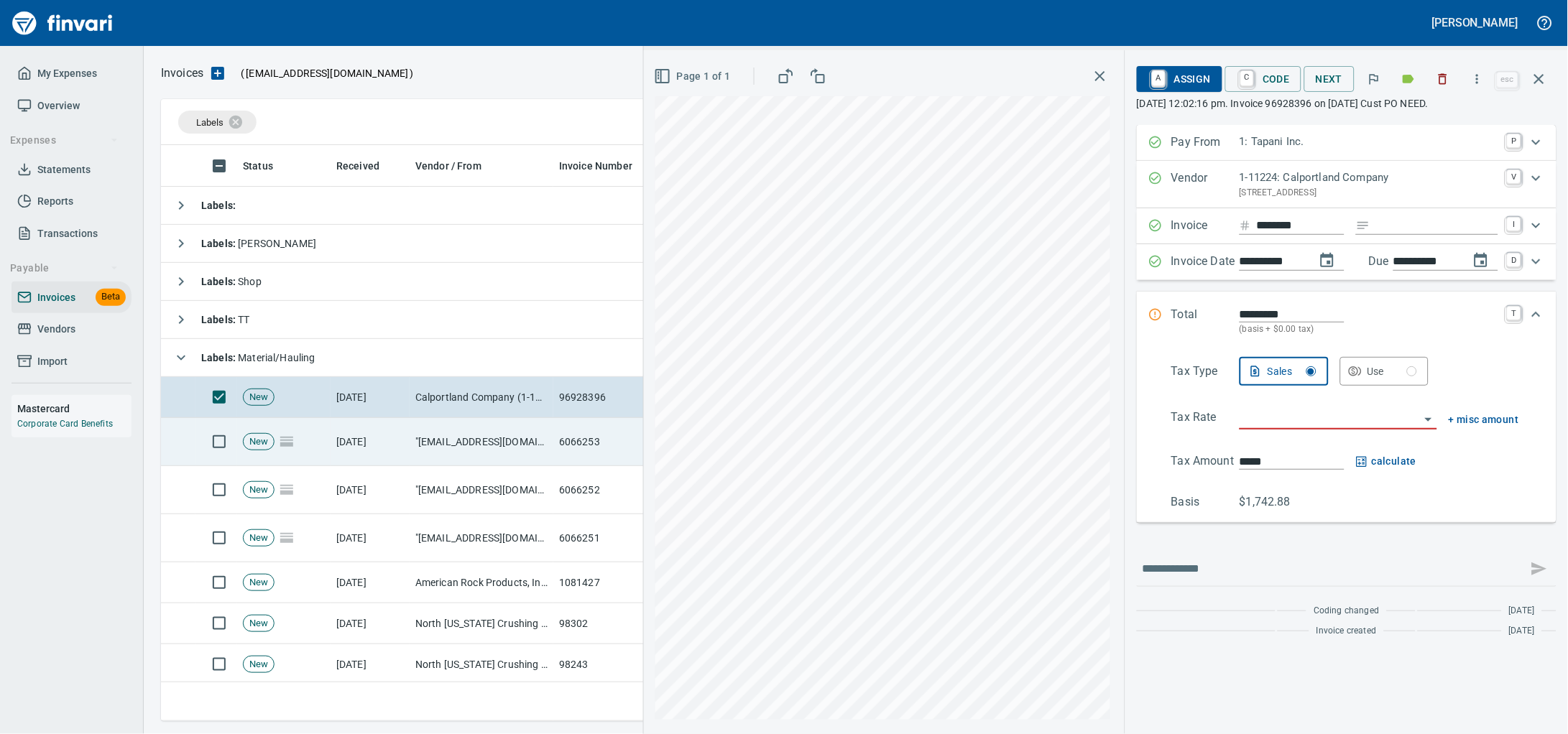
drag, startPoint x: 1531, startPoint y: 89, endPoint x: 537, endPoint y: 426, distance: 1049.6
click at [1531, 88] on icon "button" at bounding box center [1539, 79] width 17 height 17
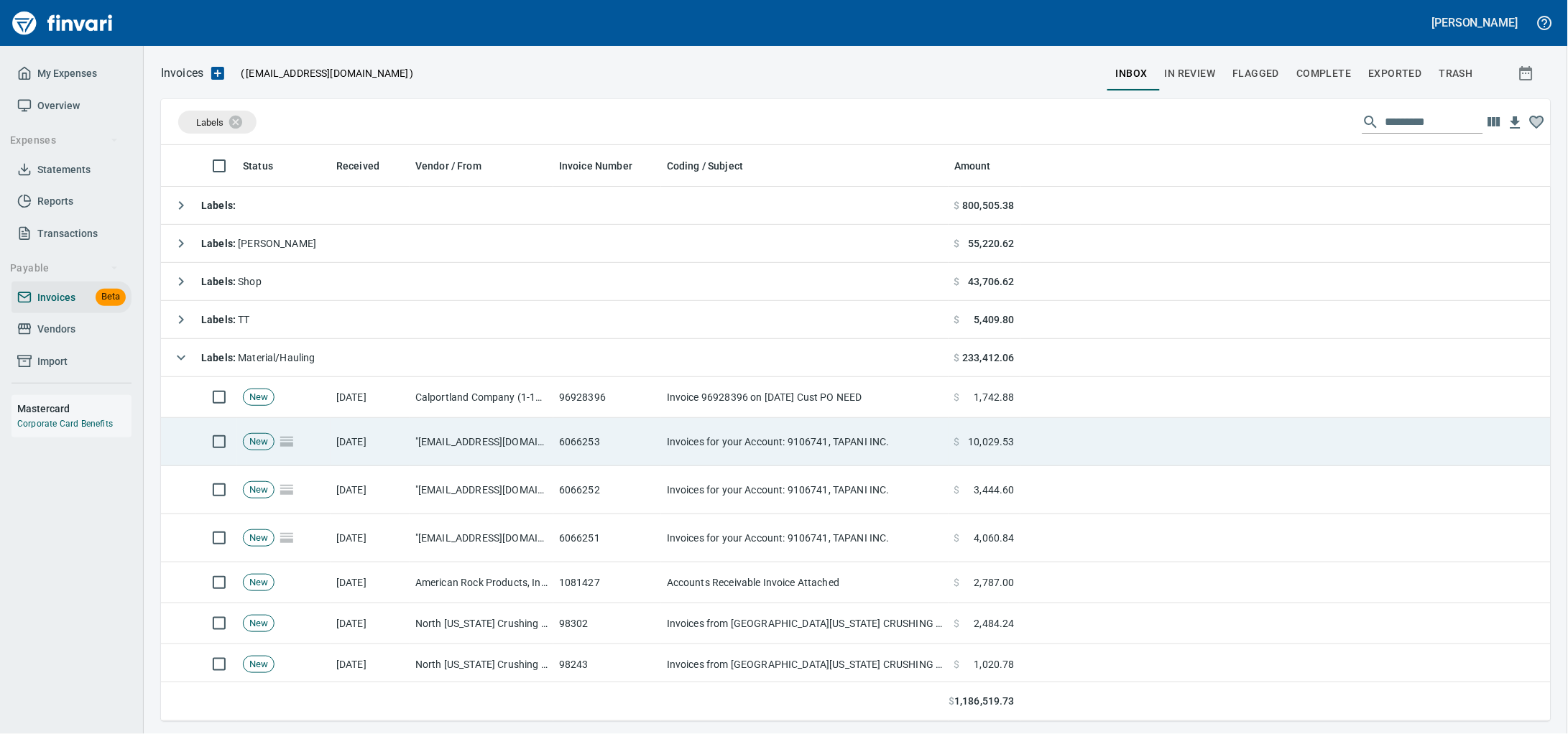
click at [500, 439] on td ""[EMAIL_ADDRESS][DOMAIN_NAME]" <[DOMAIN_NAME][EMAIL_ADDRESS][DOMAIN_NAME]>" at bounding box center [481, 443] width 143 height 48
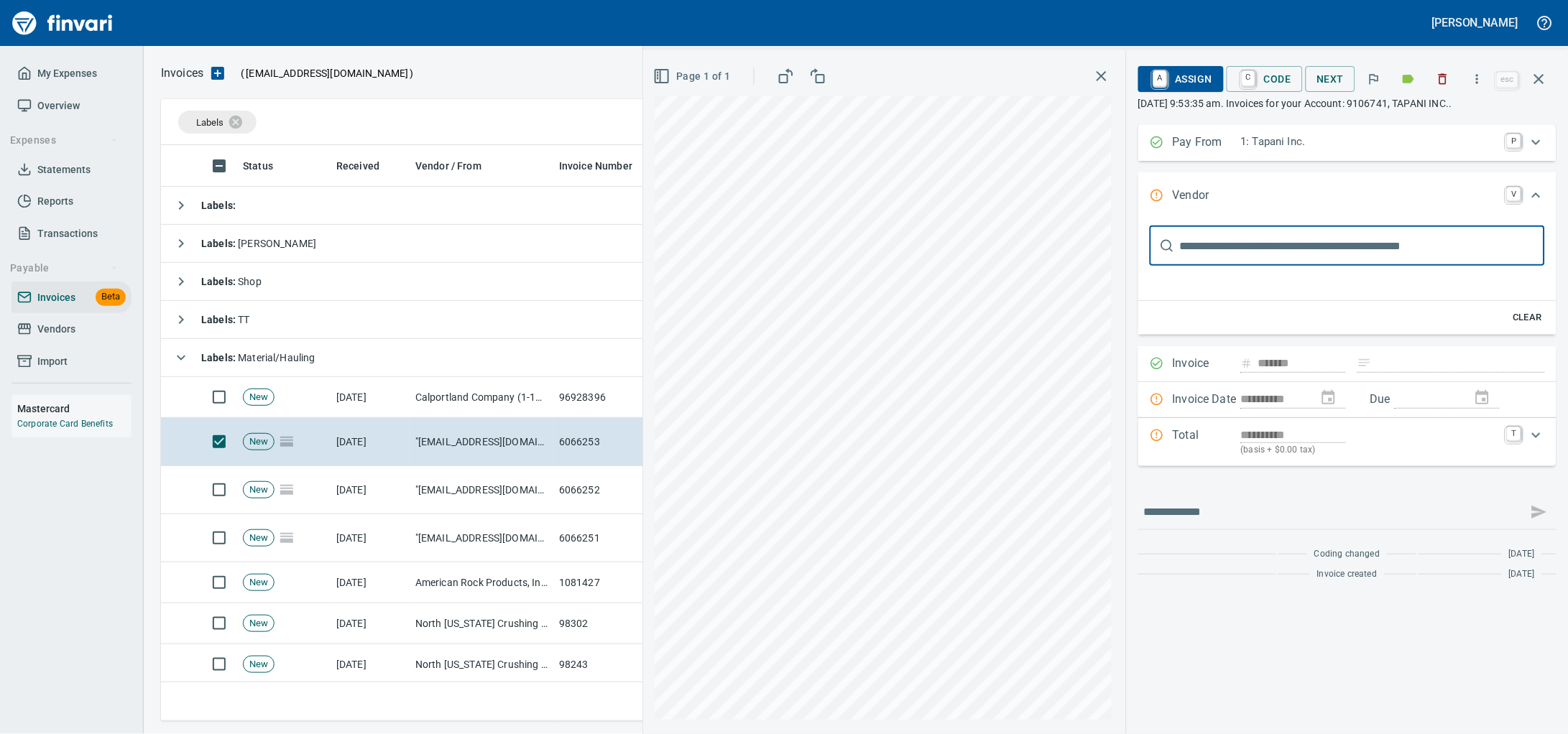
scroll to position [564, 1362]
drag, startPoint x: 1541, startPoint y: 81, endPoint x: 35, endPoint y: 277, distance: 1518.7
click at [1541, 80] on icon "button" at bounding box center [1539, 79] width 17 height 17
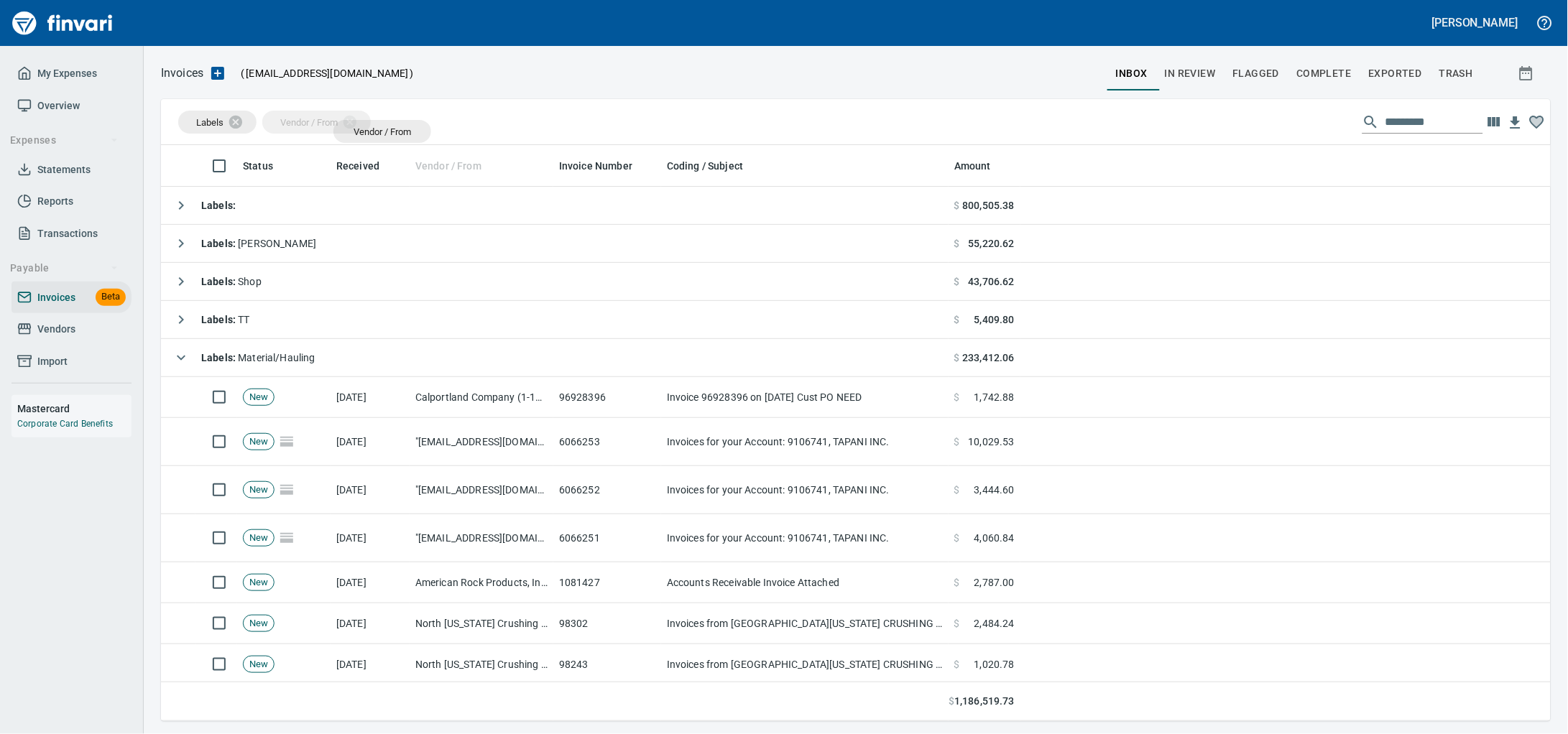
drag, startPoint x: 462, startPoint y: 171, endPoint x: 362, endPoint y: 124, distance: 110.5
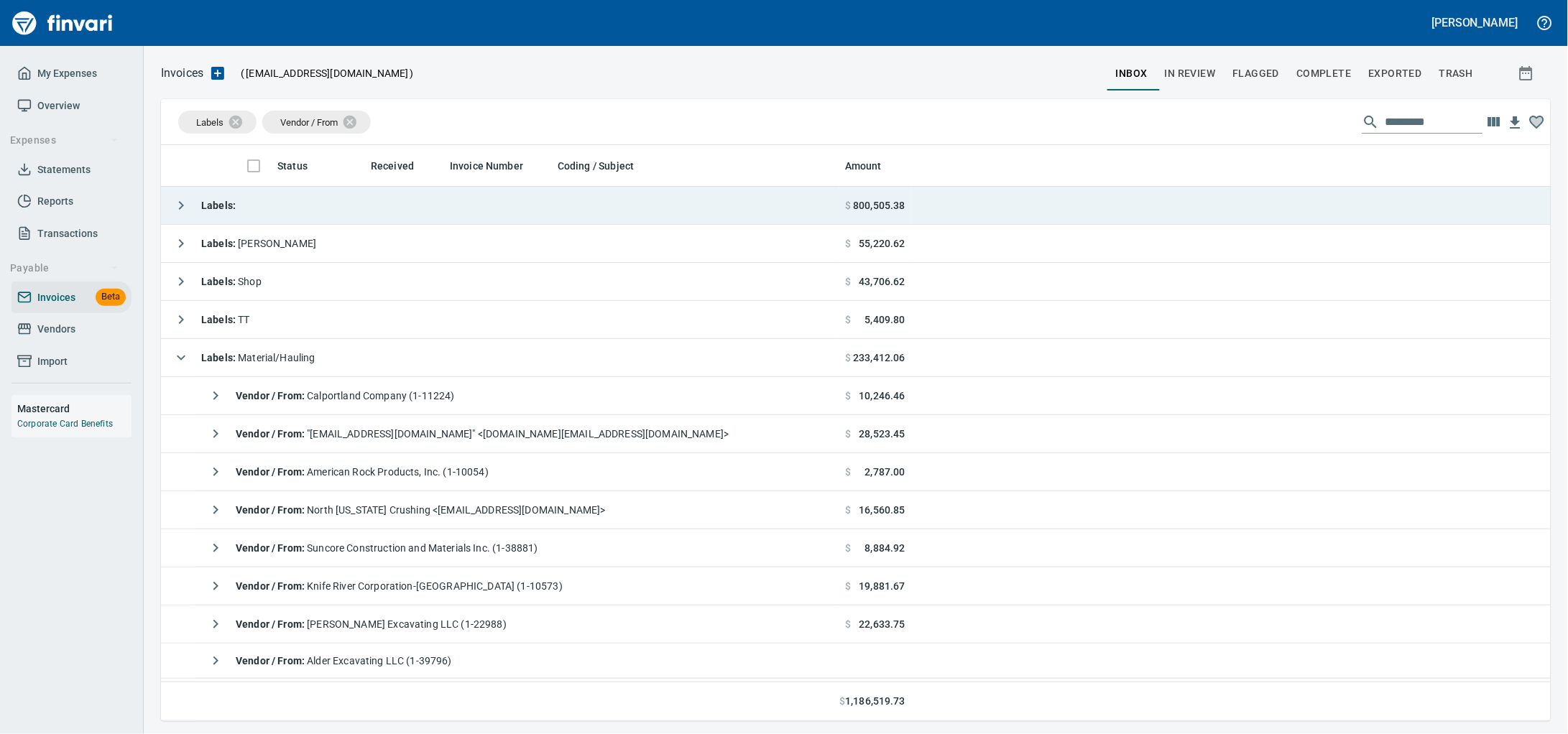
click at [362, 203] on td "Labels :" at bounding box center [500, 205] width 678 height 38
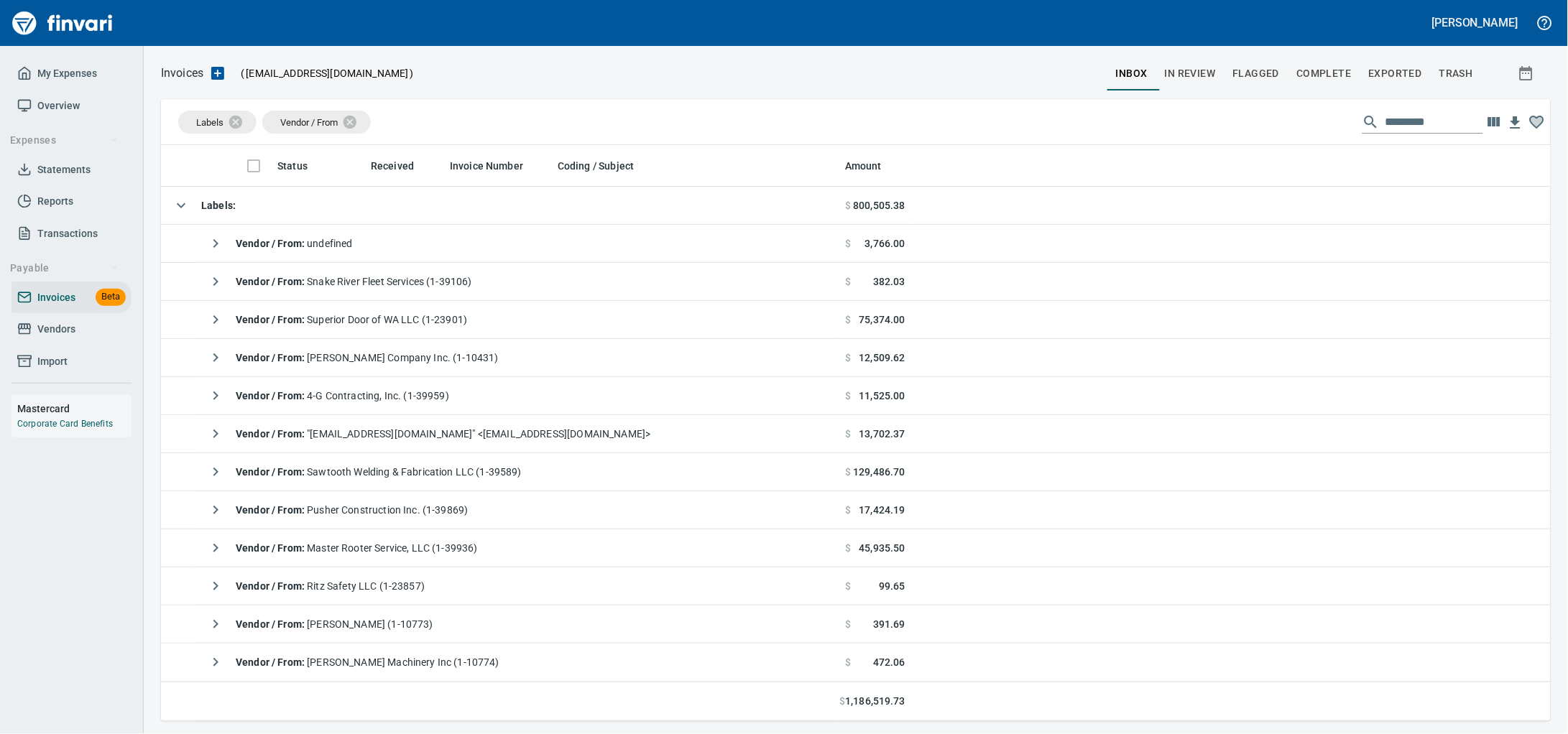
click at [71, 338] on span "Vendors" at bounding box center [56, 329] width 38 height 18
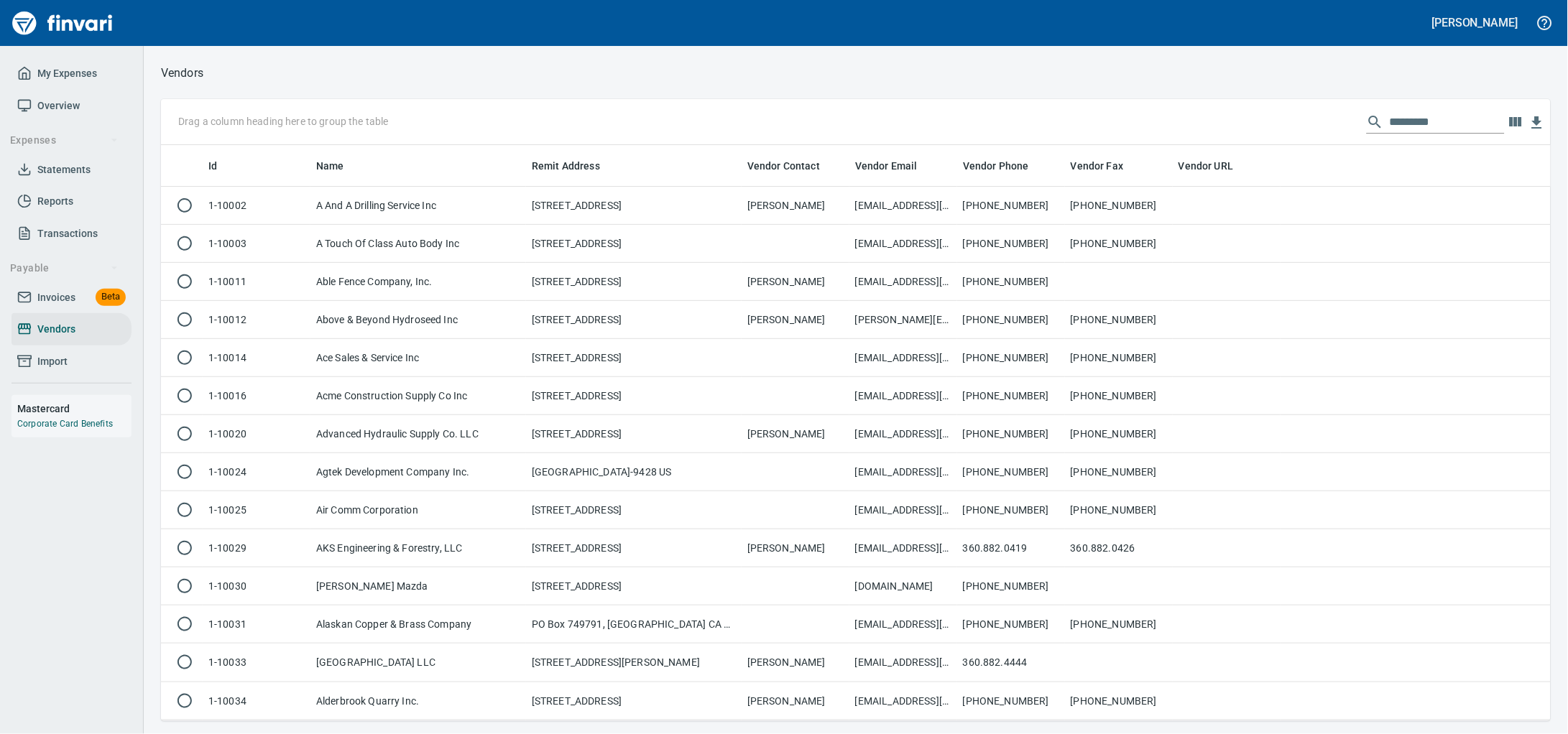
scroll to position [564, 1363]
click at [1390, 121] on input "text" at bounding box center [1447, 122] width 115 height 23
type input "*"
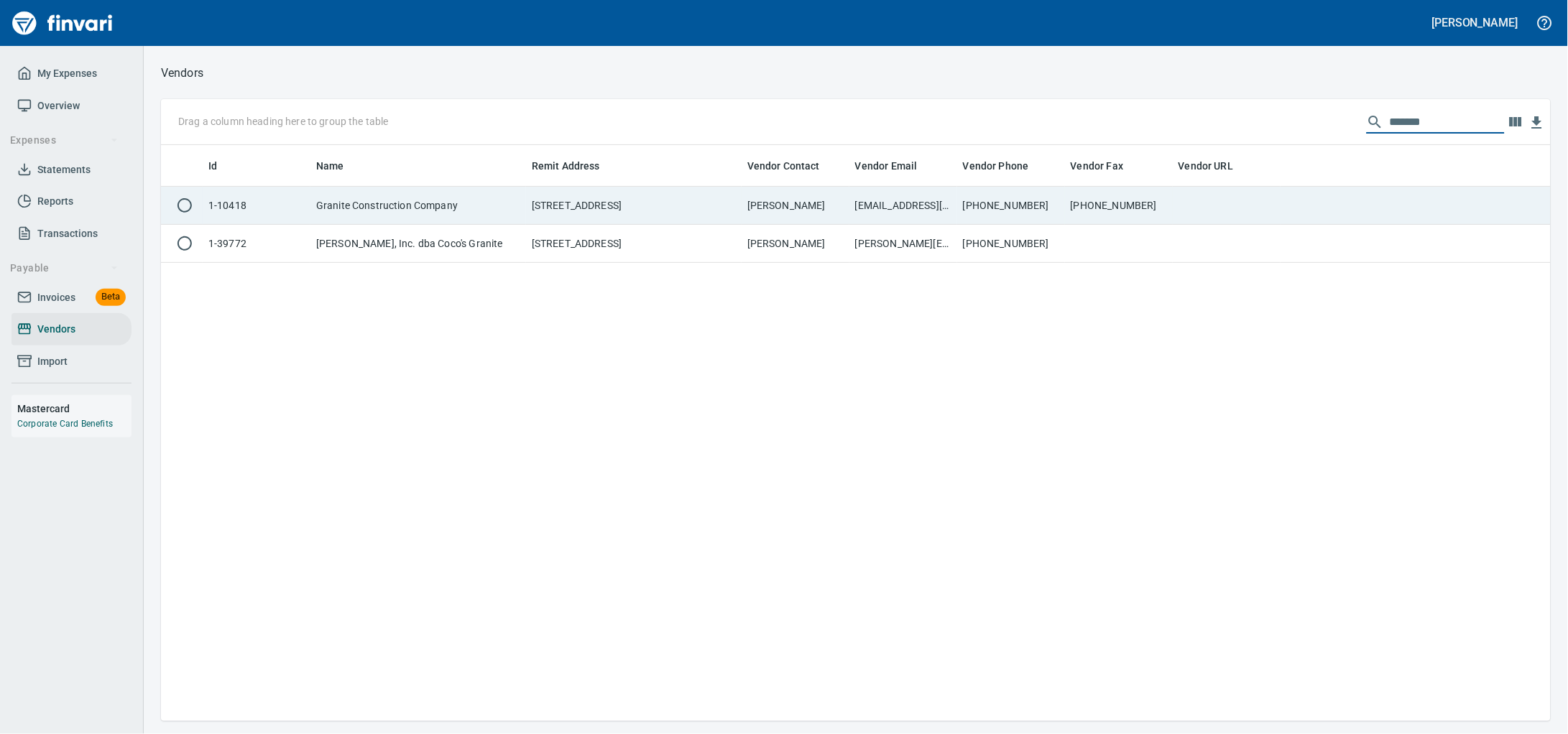
type input "*******"
click at [446, 220] on td "Granite Construction Company" at bounding box center [417, 205] width 216 height 38
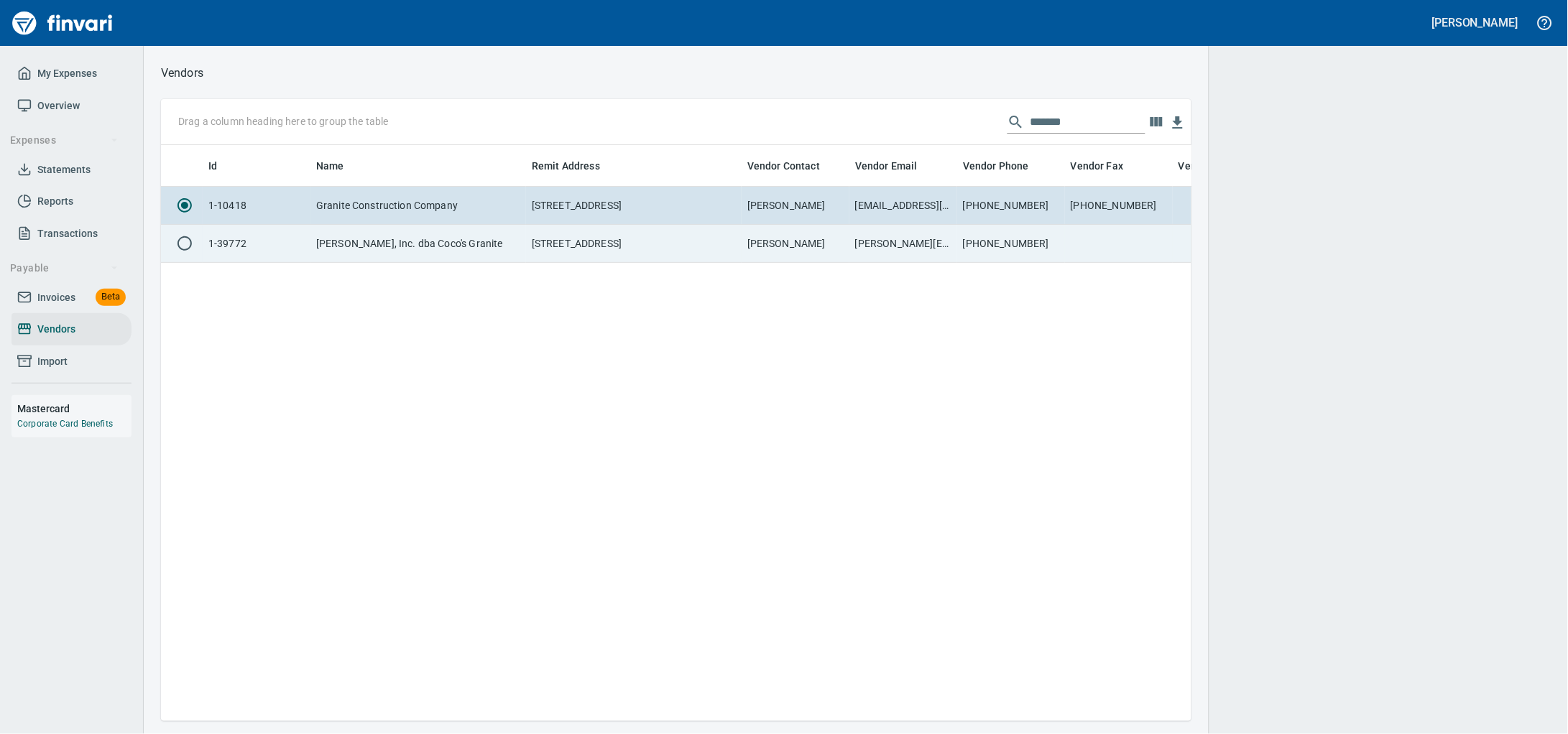
scroll to position [549, 1017]
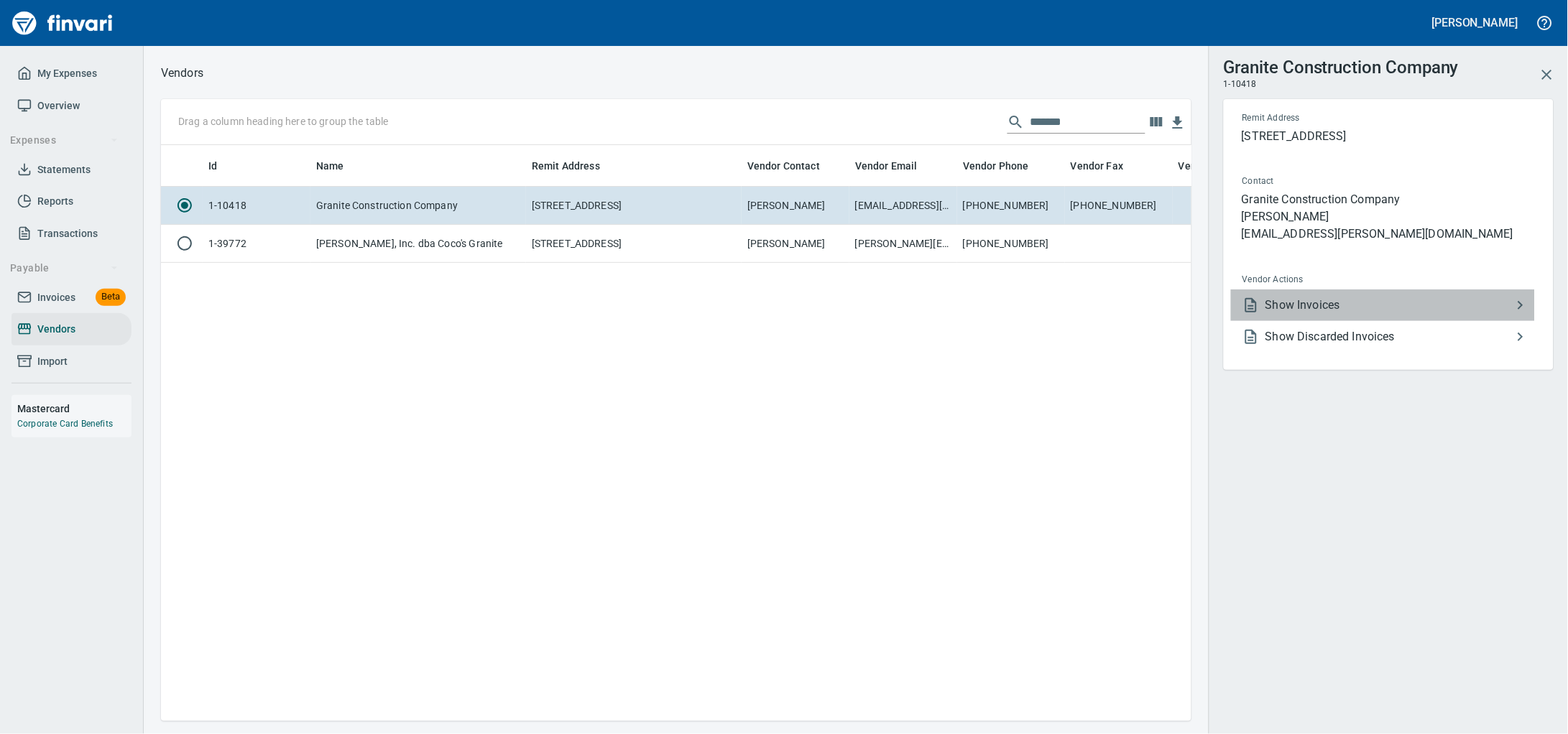
click at [1306, 314] on span "Show Invoices" at bounding box center [1388, 305] width 246 height 17
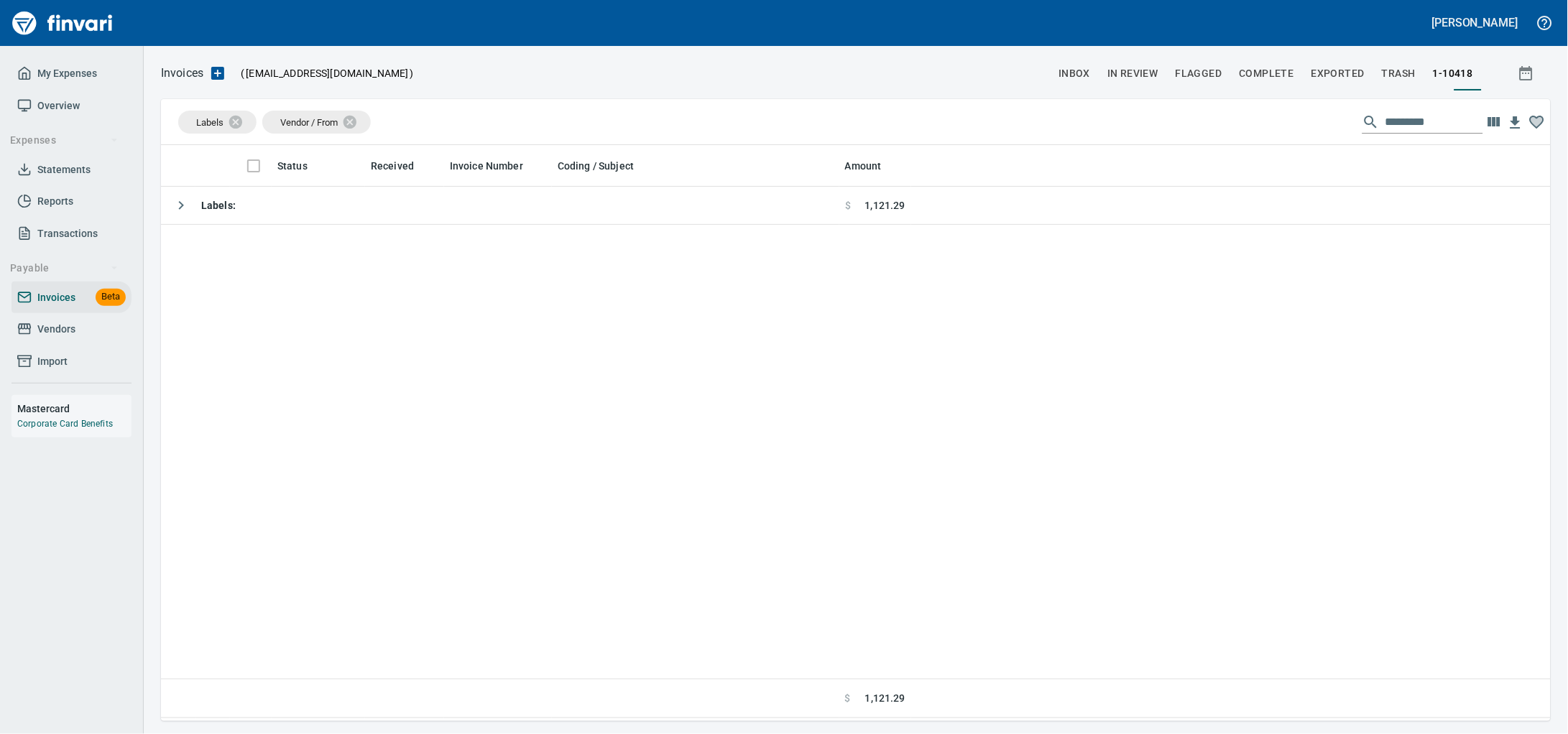
scroll to position [564, 1363]
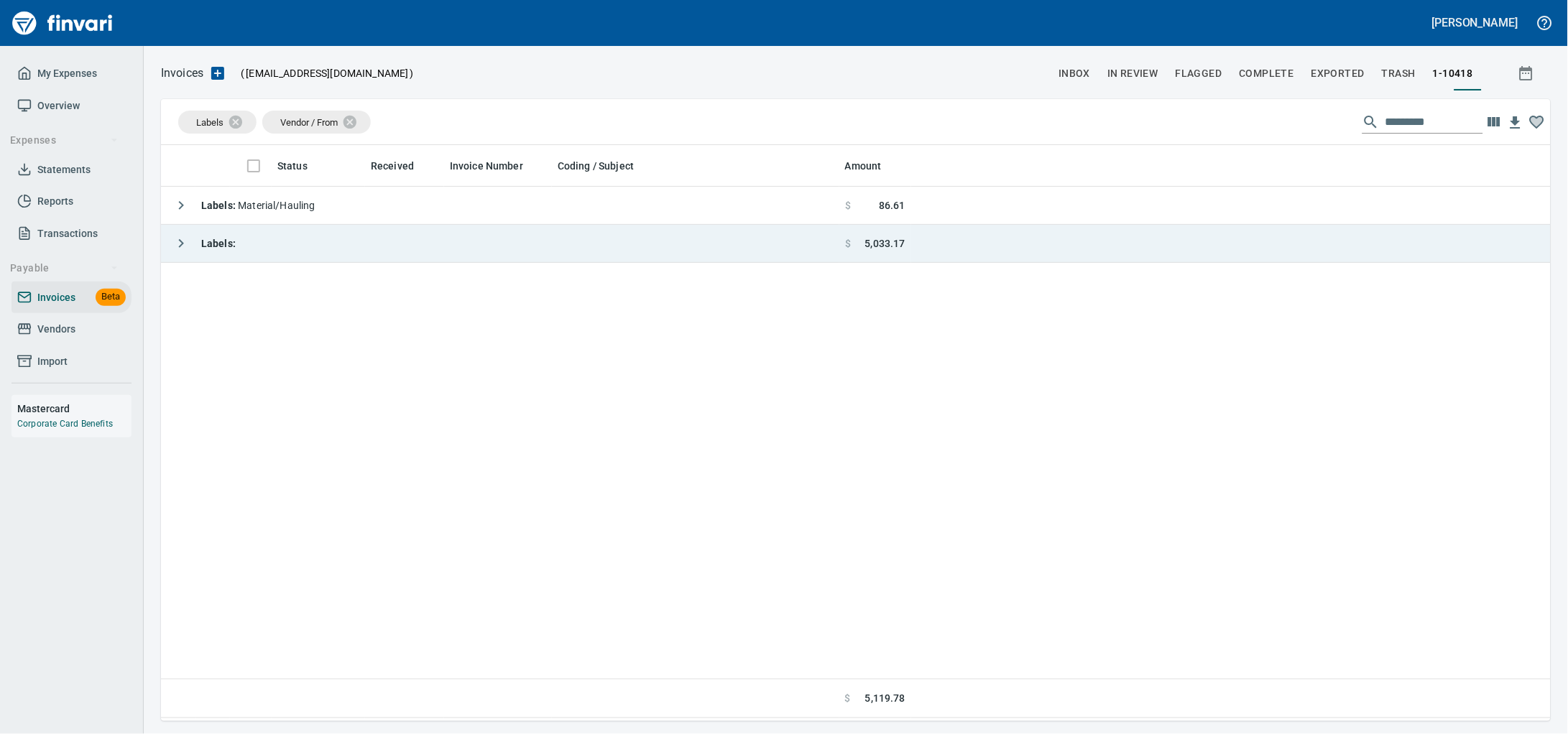
click at [387, 243] on td "Labels :" at bounding box center [500, 243] width 678 height 38
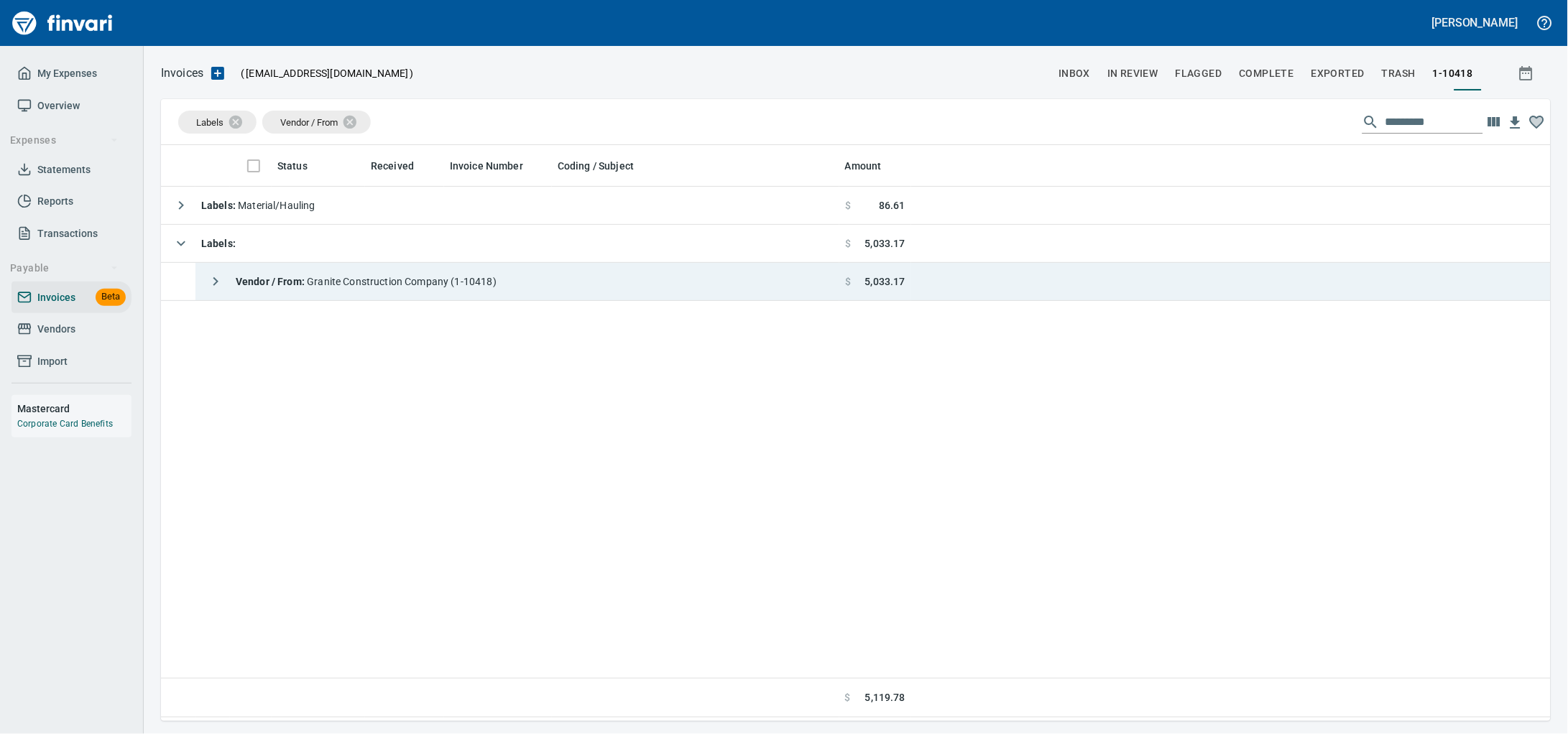
click at [384, 293] on div "Vendor / From : Granite Construction Company (1-10418)" at bounding box center [349, 282] width 295 height 29
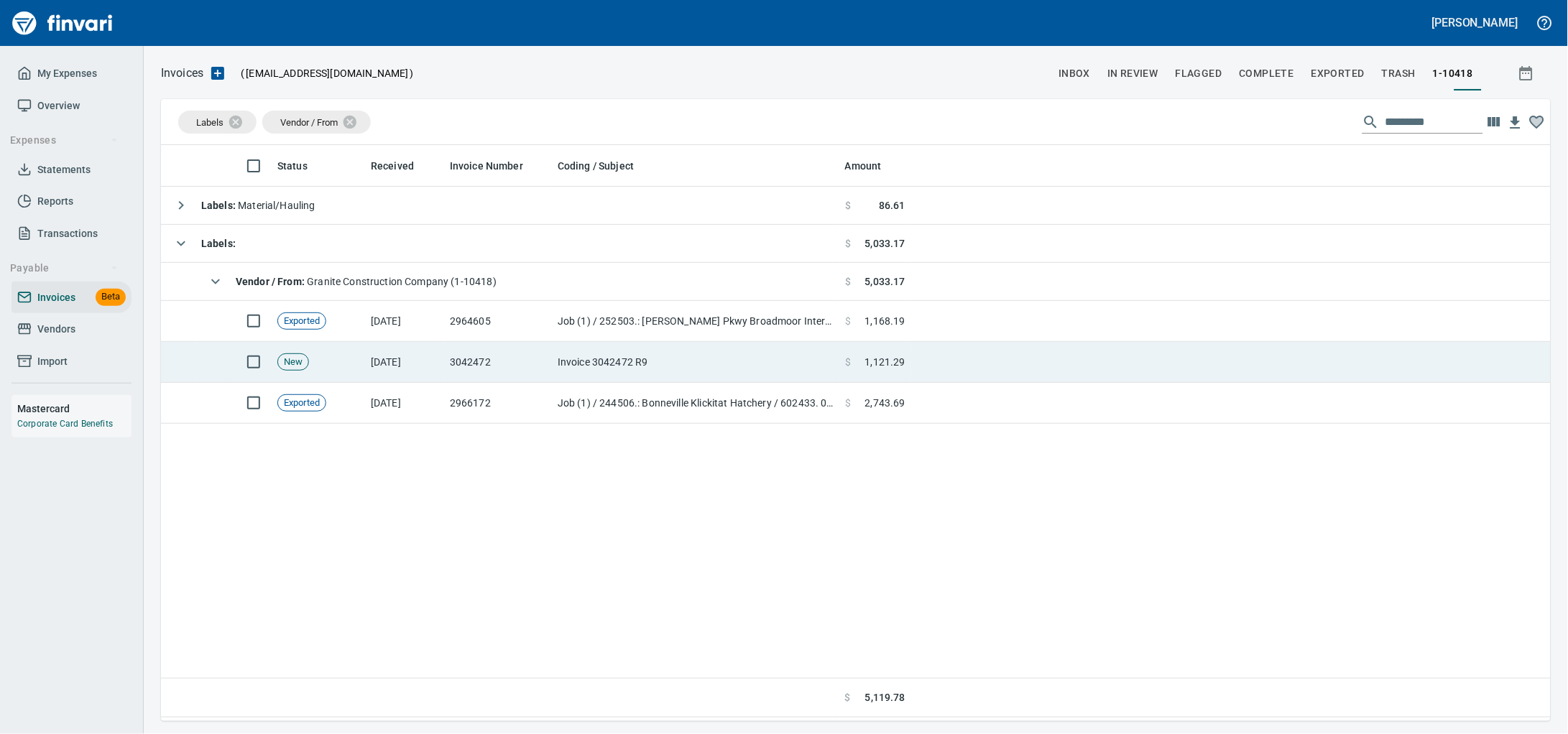
click at [892, 369] on span "1,121.29" at bounding box center [885, 361] width 41 height 15
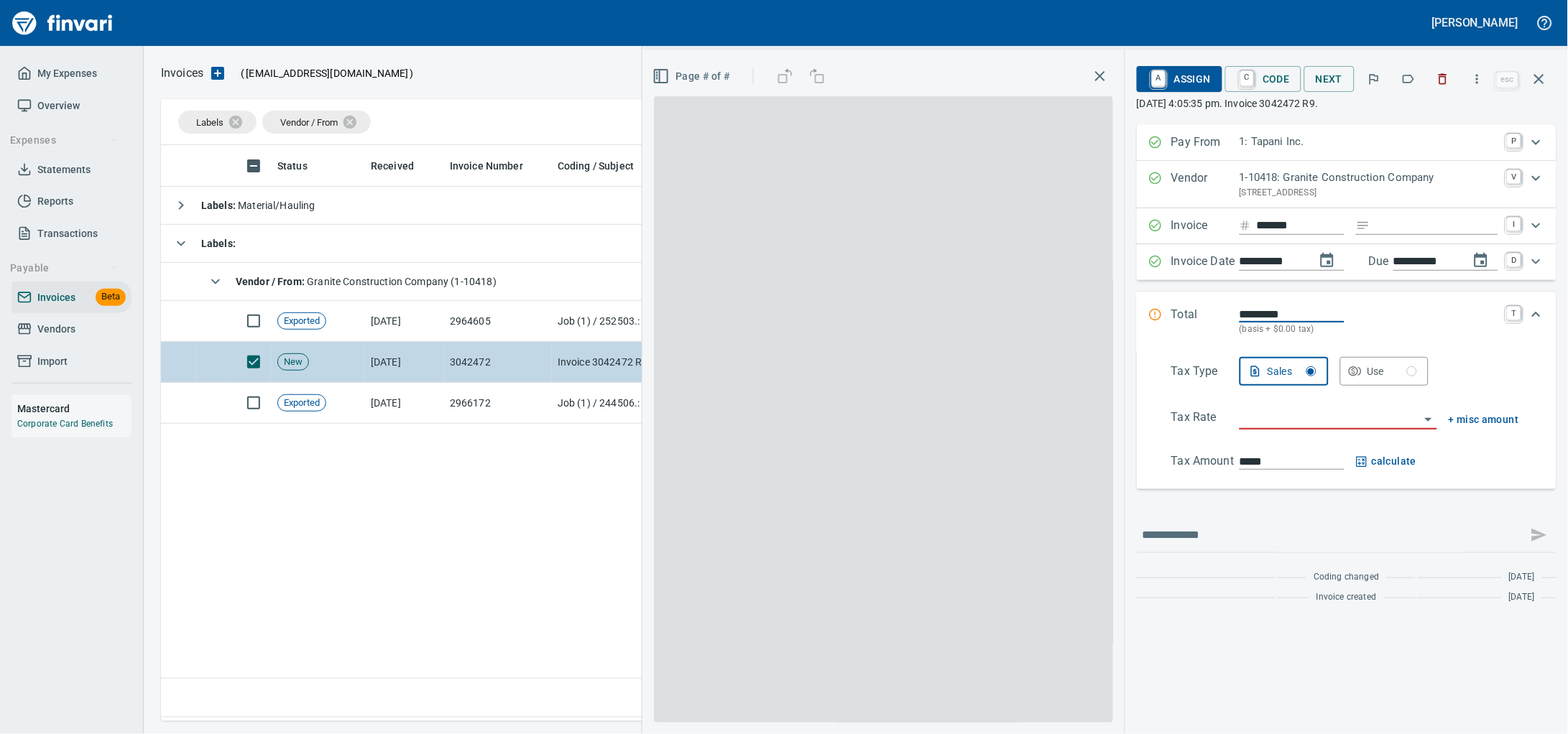
scroll to position [564, 1362]
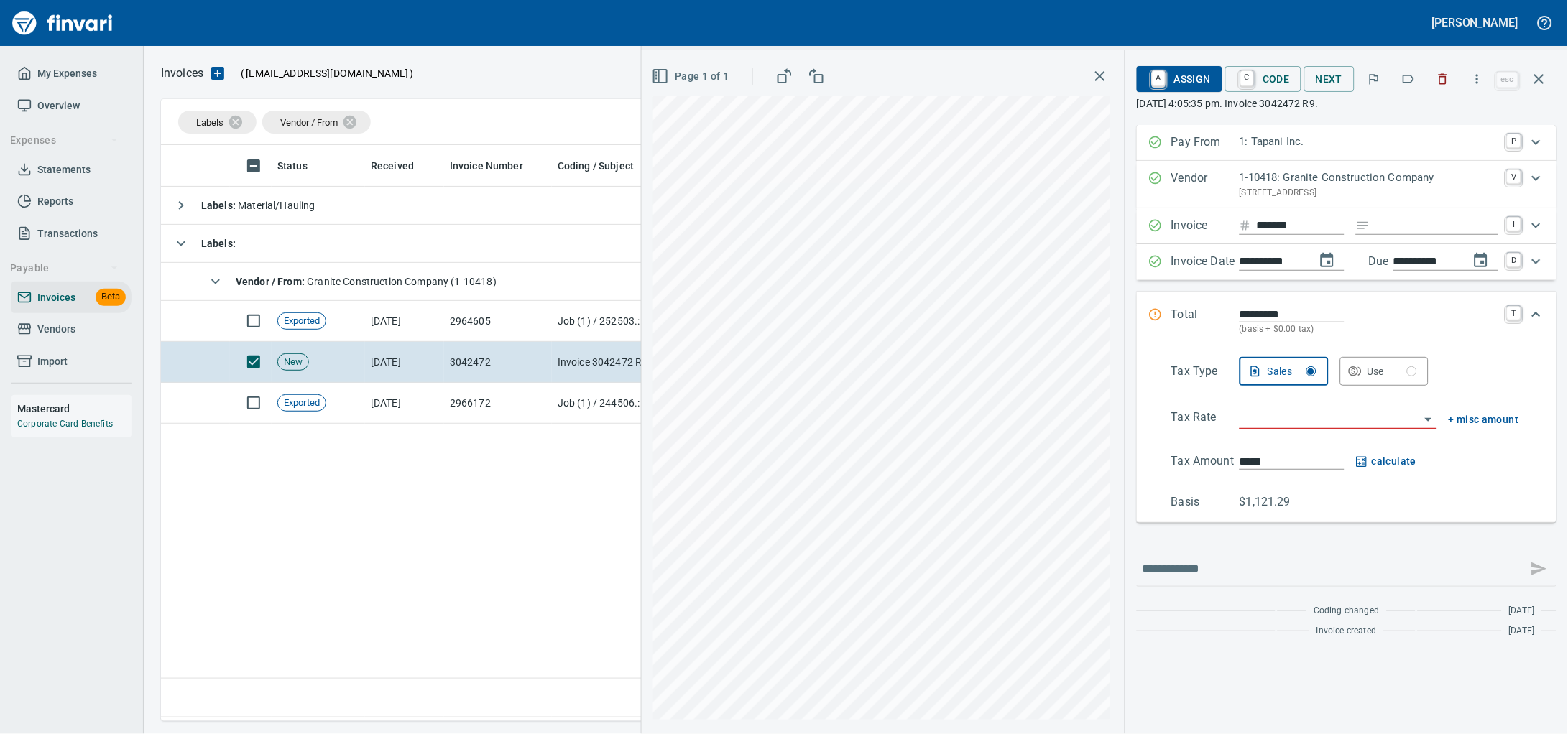
click at [1380, 235] on input "Expand" at bounding box center [1437, 226] width 122 height 18
type input "******"
click at [1247, 429] on input "search" at bounding box center [1330, 418] width 180 height 20
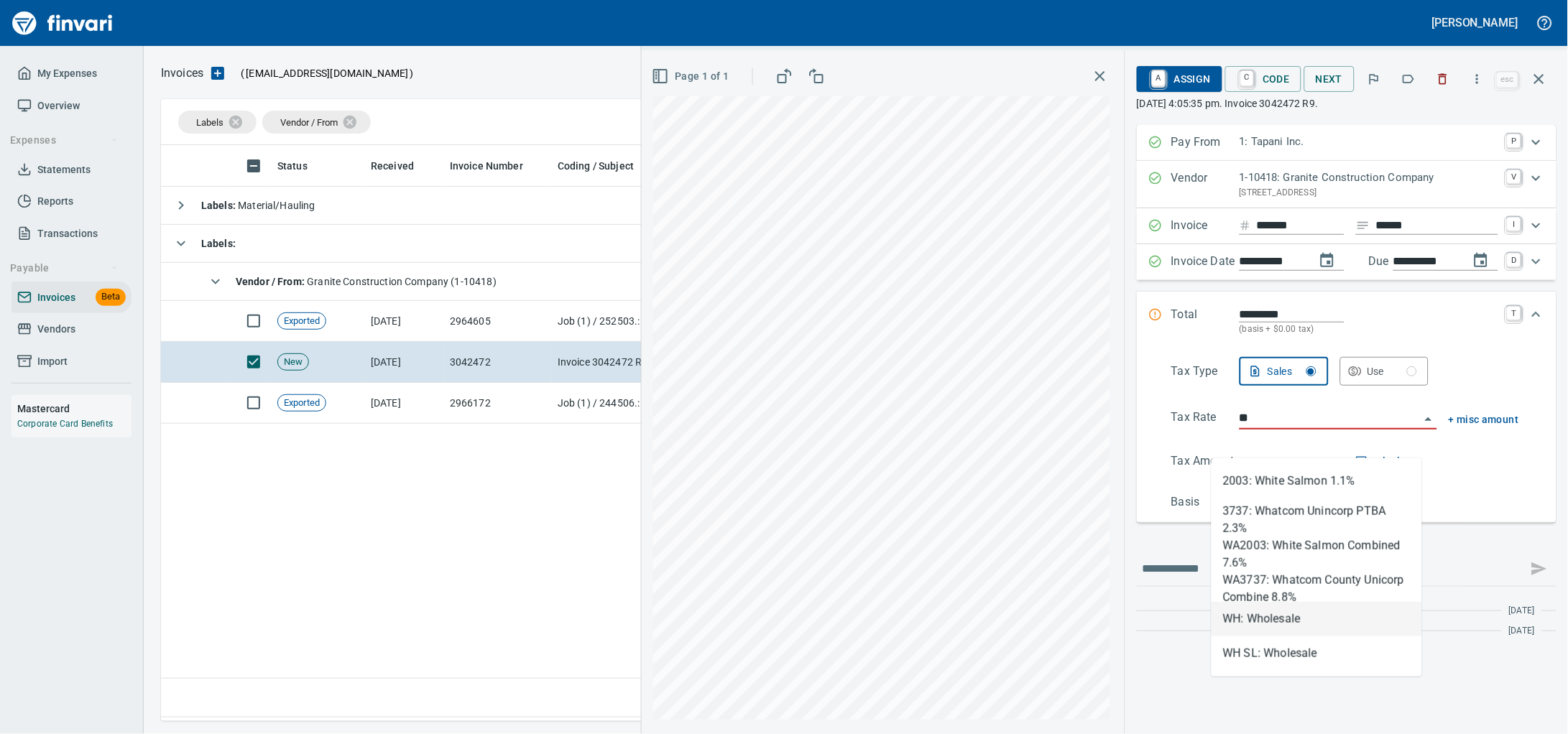
click at [1268, 613] on li "WH: Wholesale" at bounding box center [1316, 620] width 210 height 35
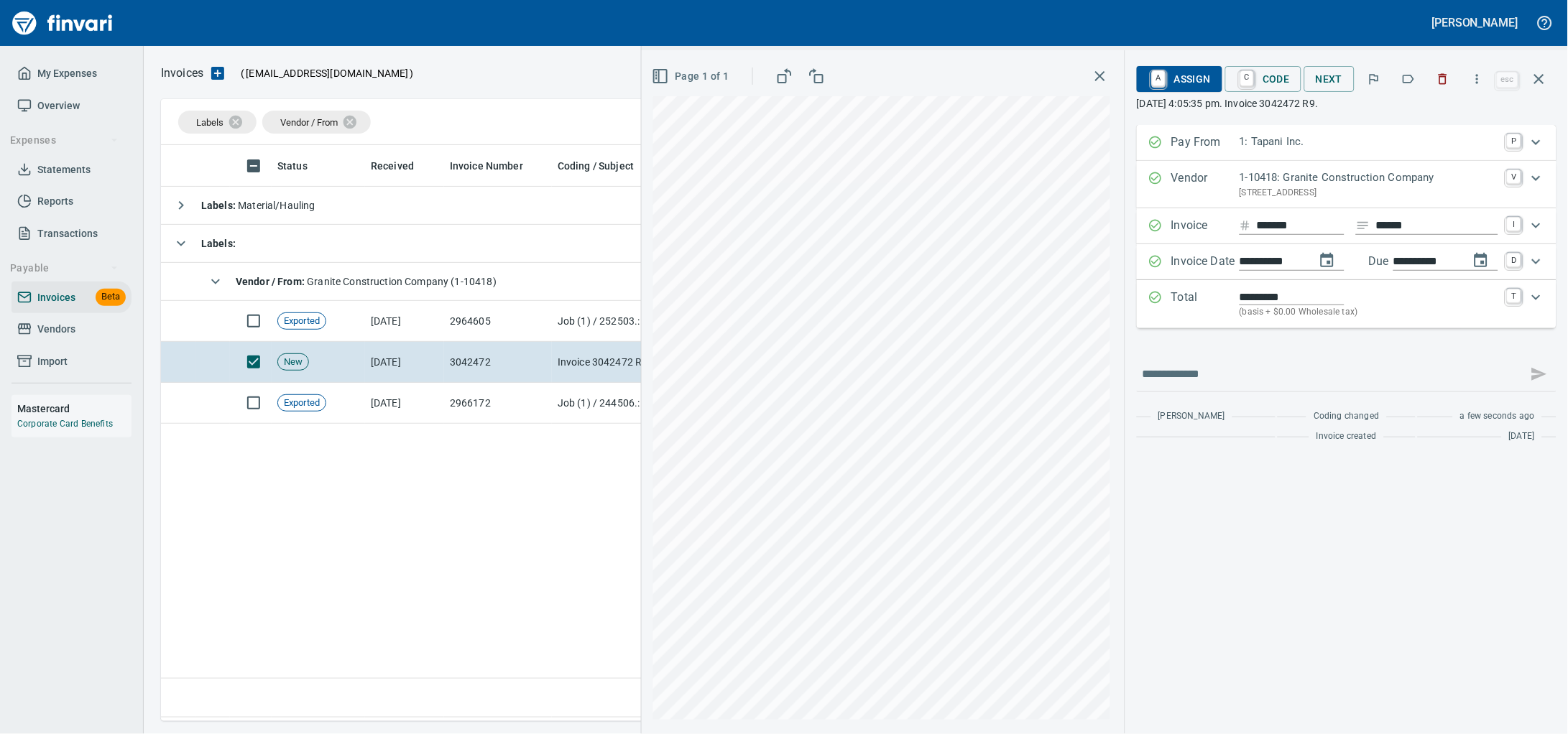
type input "**********"
click at [1149, 81] on span "A Assign" at bounding box center [1179, 78] width 63 height 24
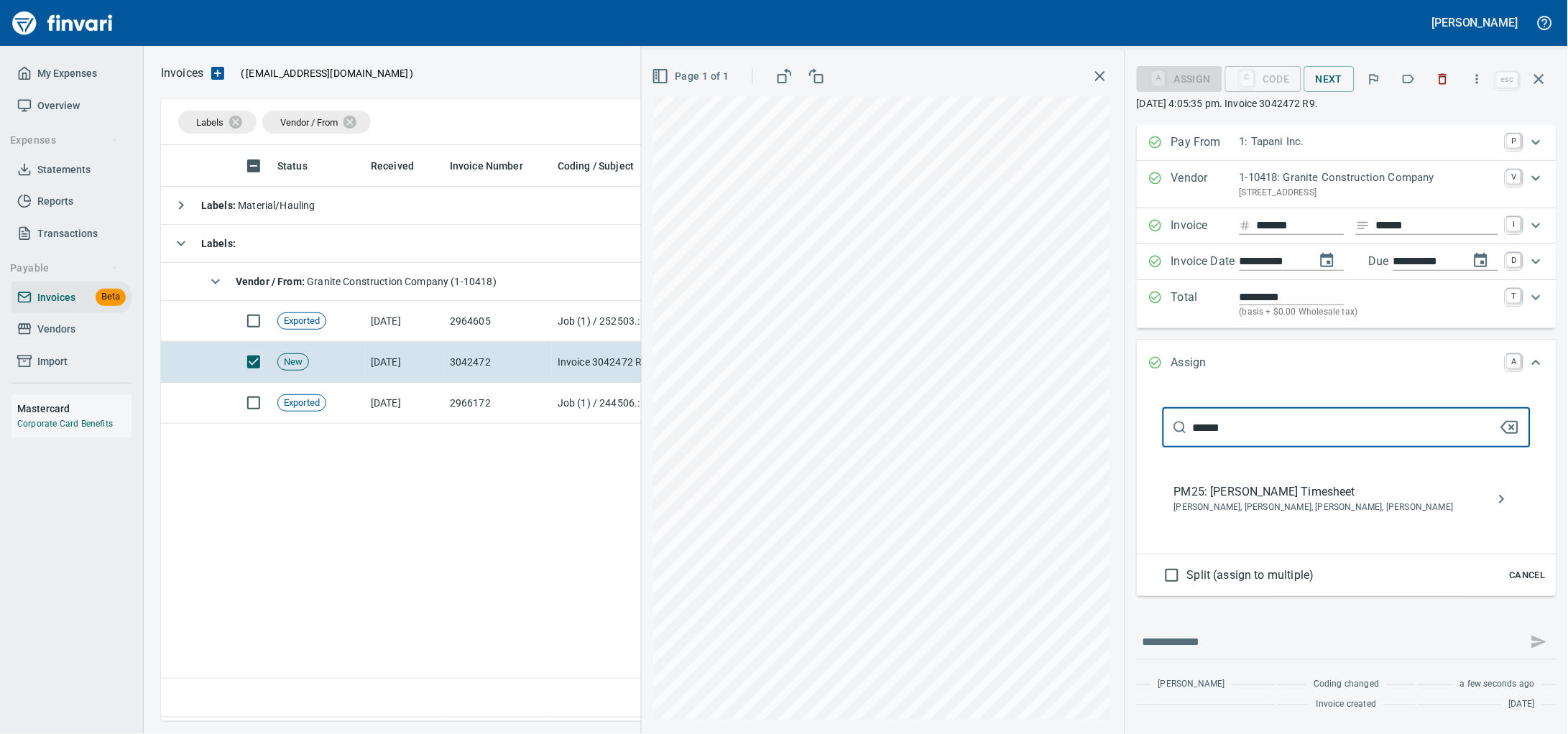
type input "******"
click at [1285, 522] on div "PM25: [PERSON_NAME] Timesheet [PERSON_NAME], [PERSON_NAME], [PERSON_NAME], [PER…" at bounding box center [1346, 499] width 368 height 46
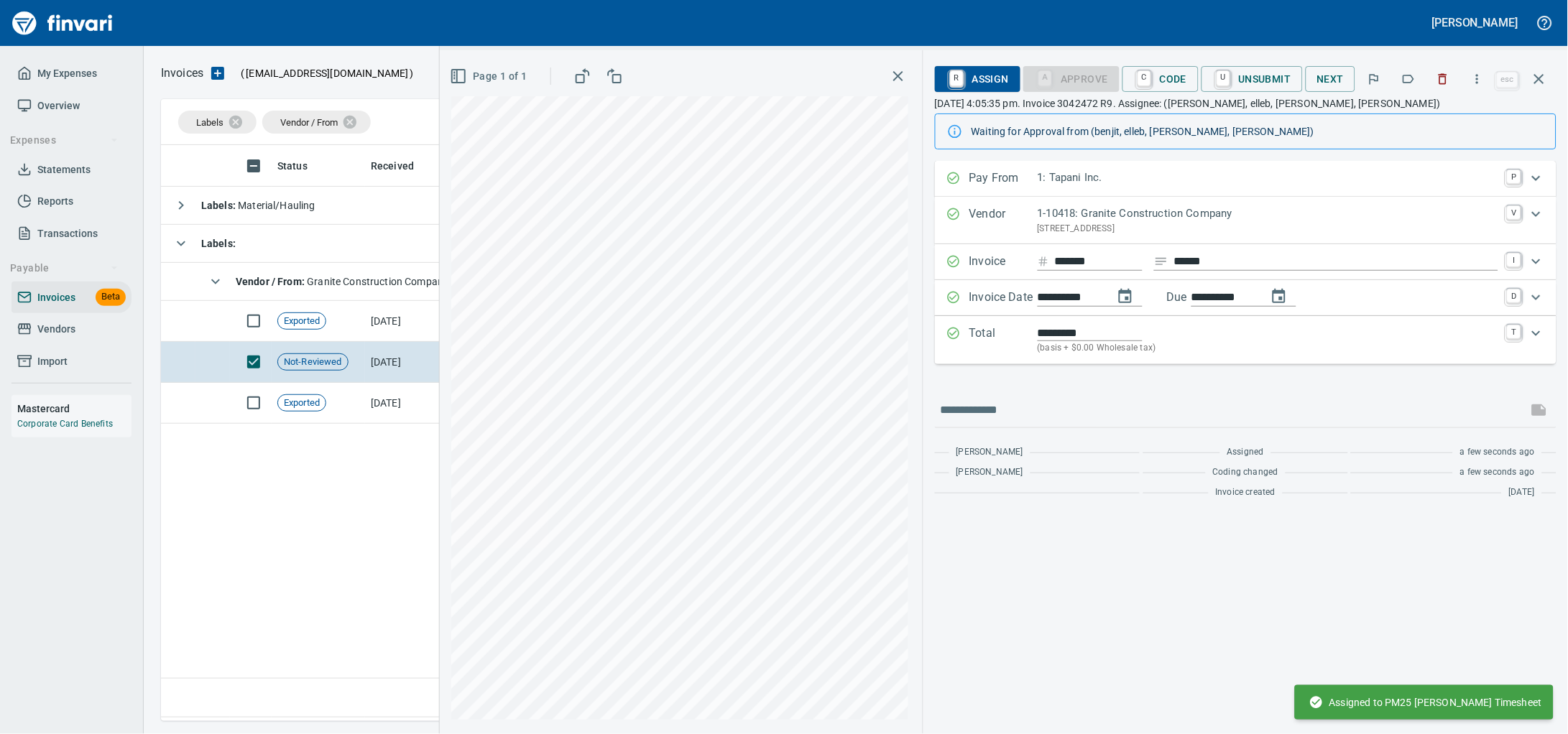
drag, startPoint x: 1532, startPoint y: 79, endPoint x: 1464, endPoint y: 76, distance: 68.1
click at [1532, 79] on icon "button" at bounding box center [1539, 79] width 17 height 17
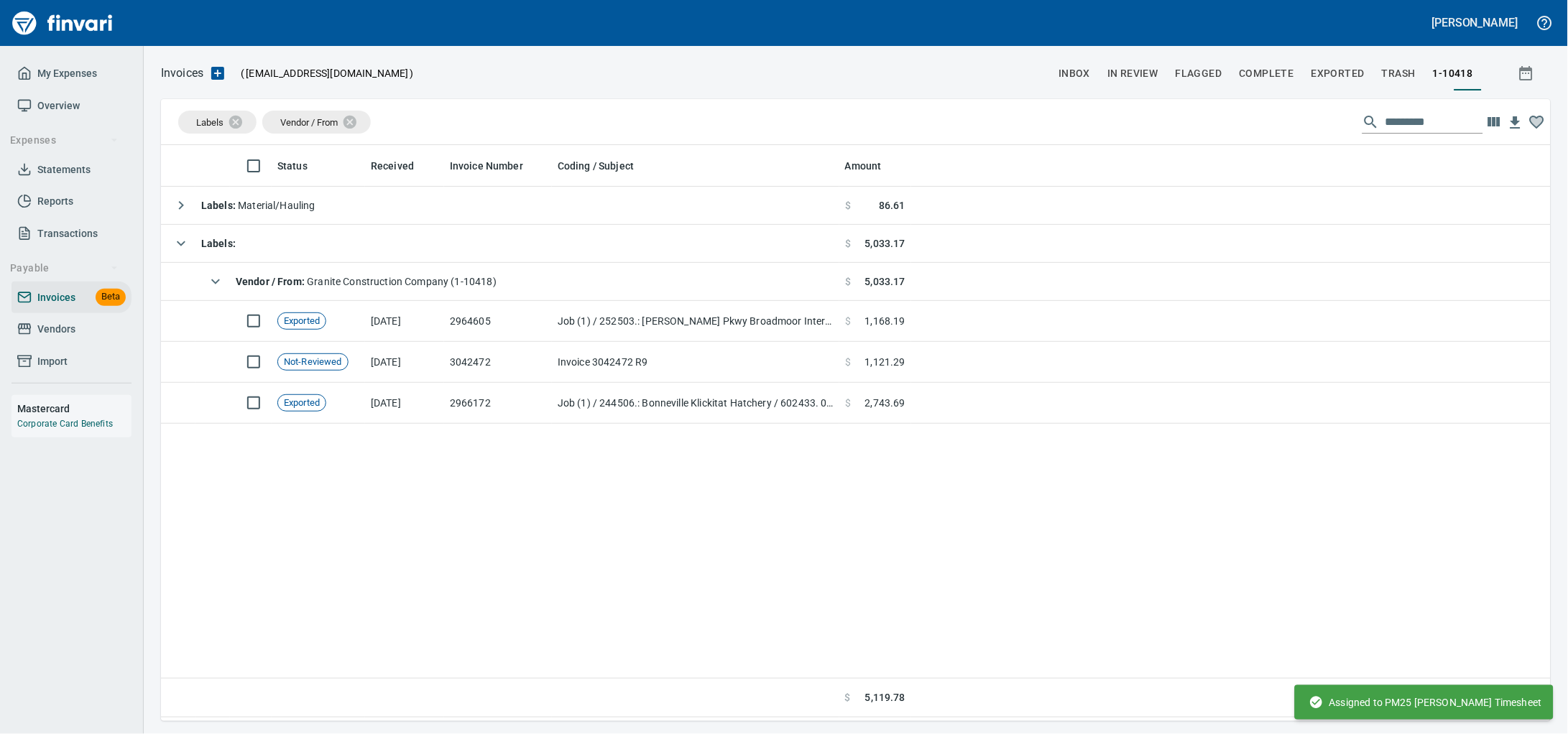
scroll to position [564, 1363]
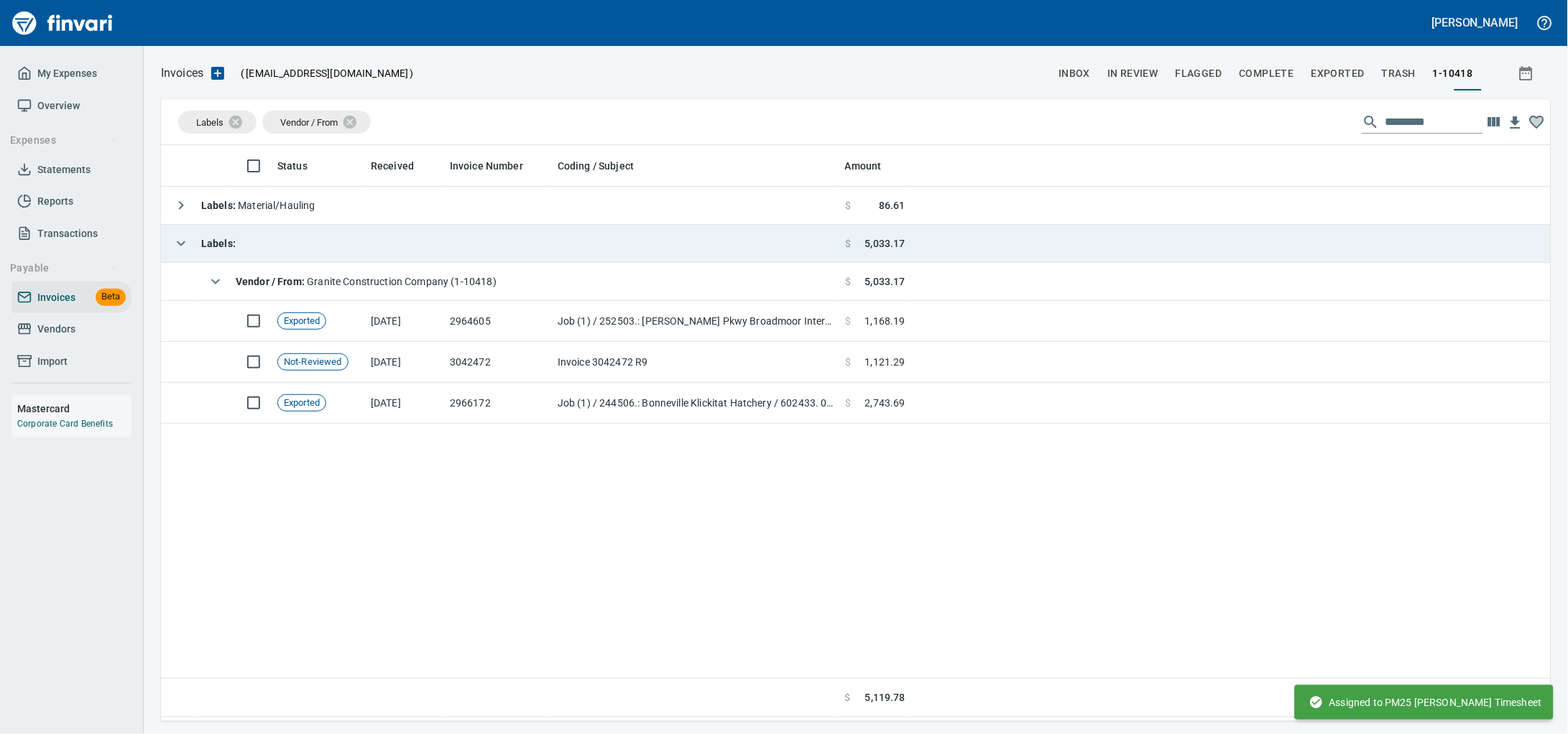
click at [384, 246] on td "Labels :" at bounding box center [500, 243] width 678 height 38
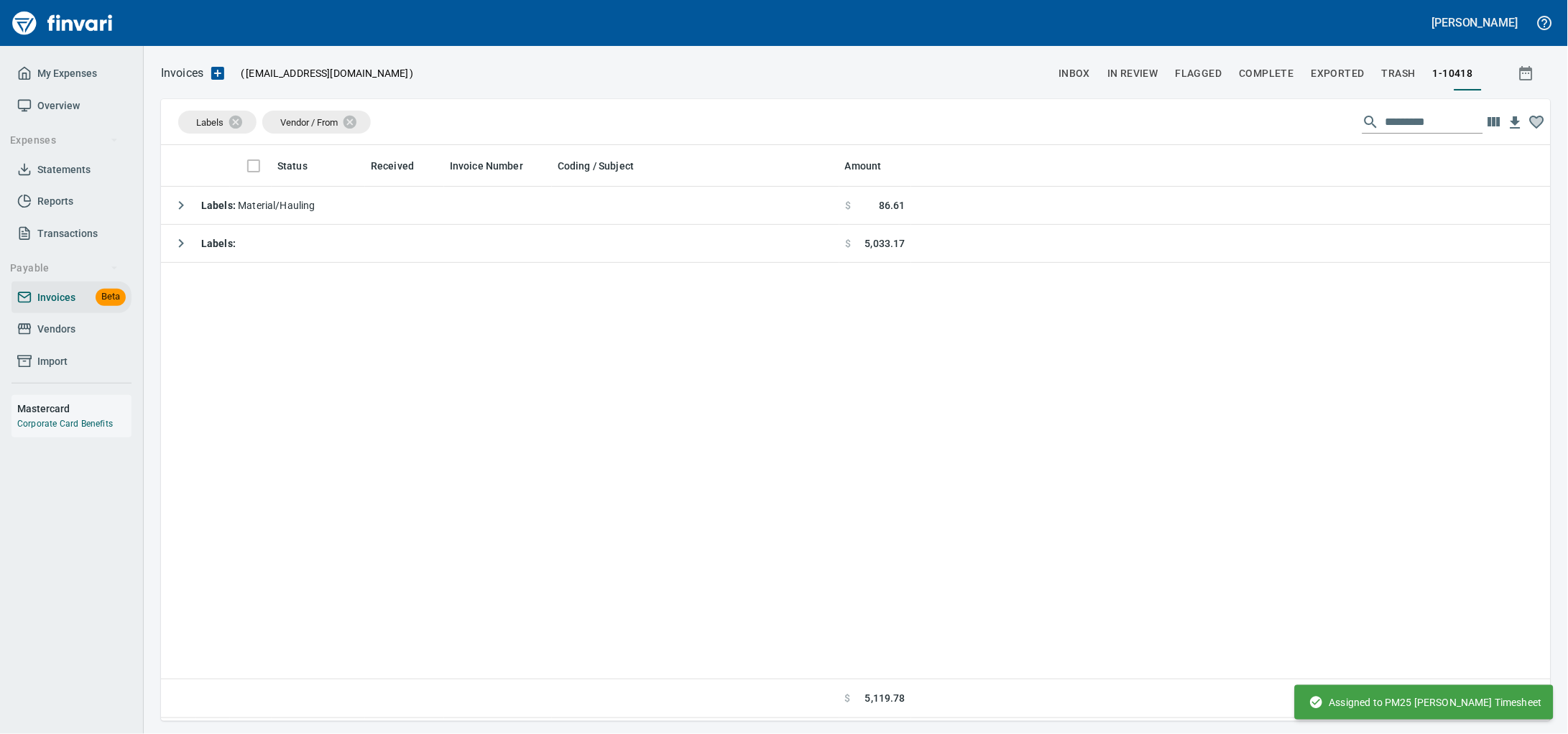
click at [56, 338] on span "Vendors" at bounding box center [56, 329] width 38 height 18
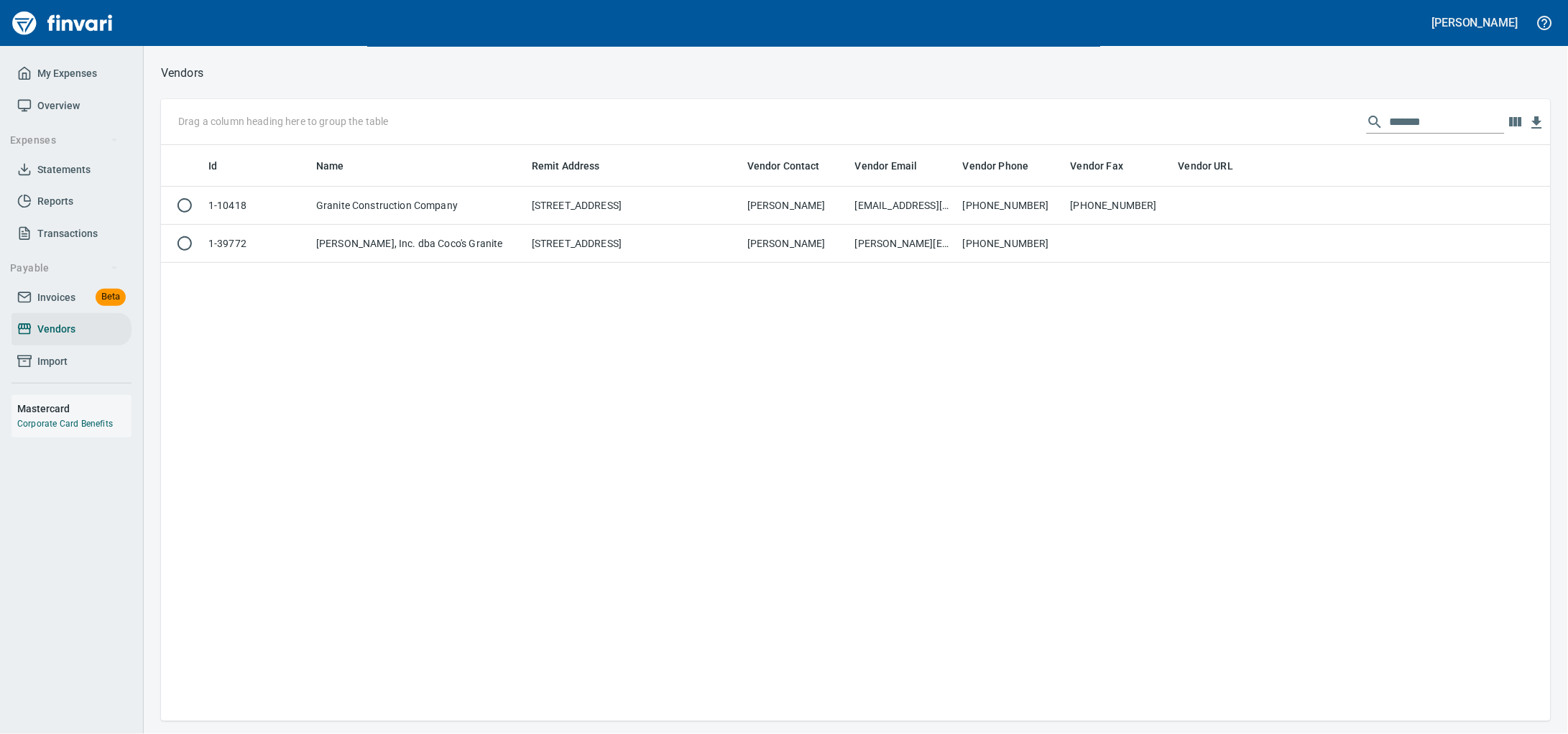
scroll to position [564, 1363]
click at [60, 307] on span "Invoices" at bounding box center [56, 297] width 38 height 18
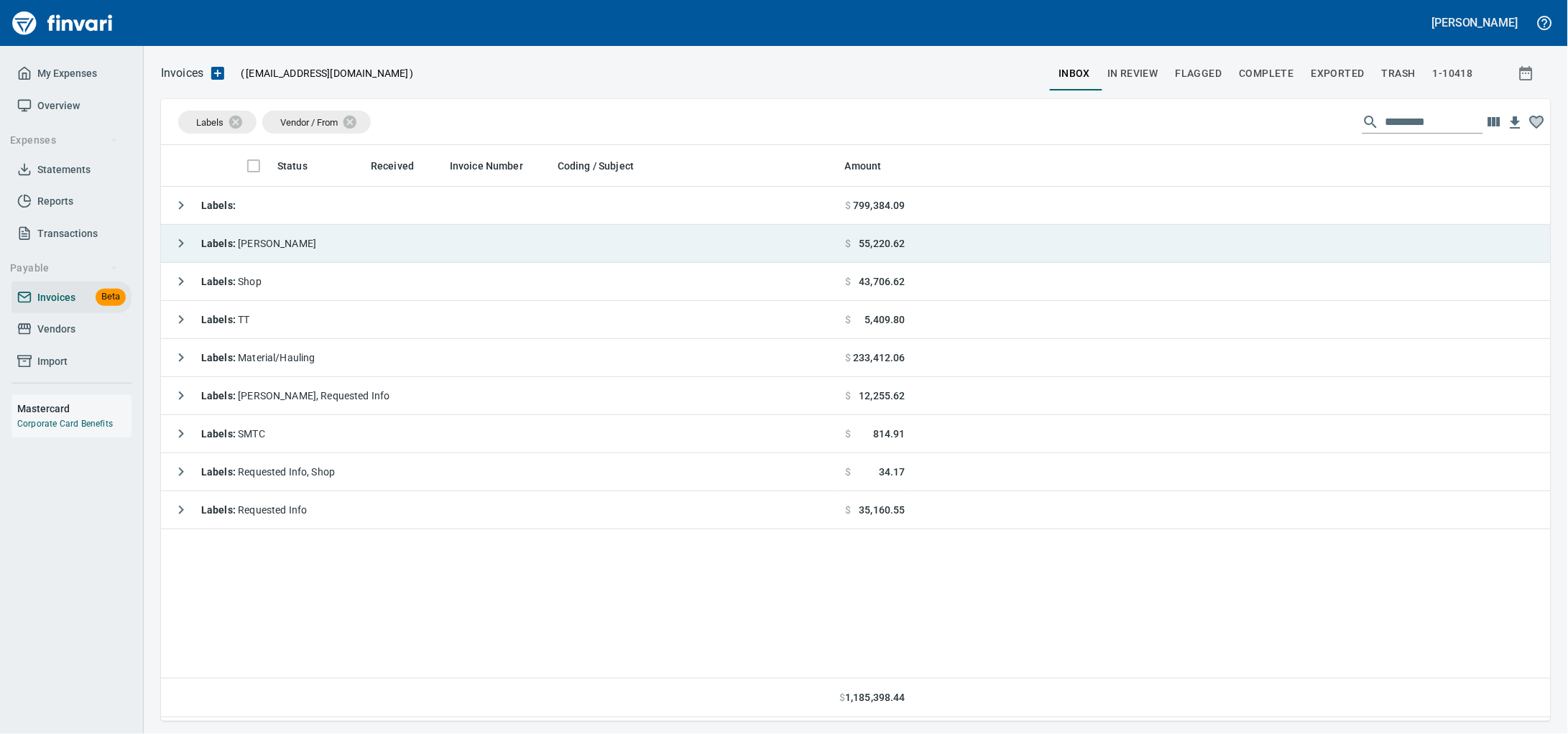
scroll to position [564, 1363]
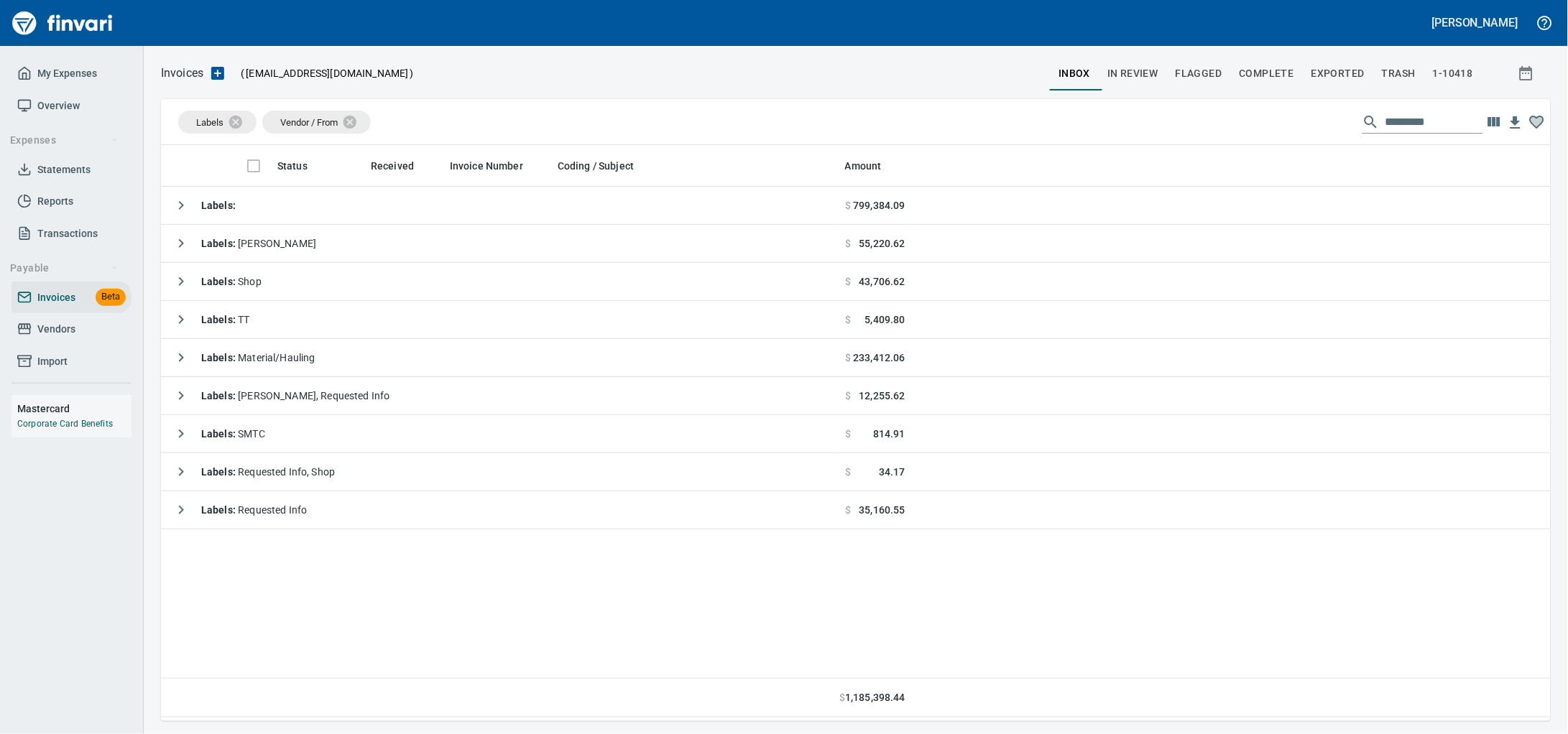
click at [30, 336] on icon at bounding box center [24, 328] width 15 height 15
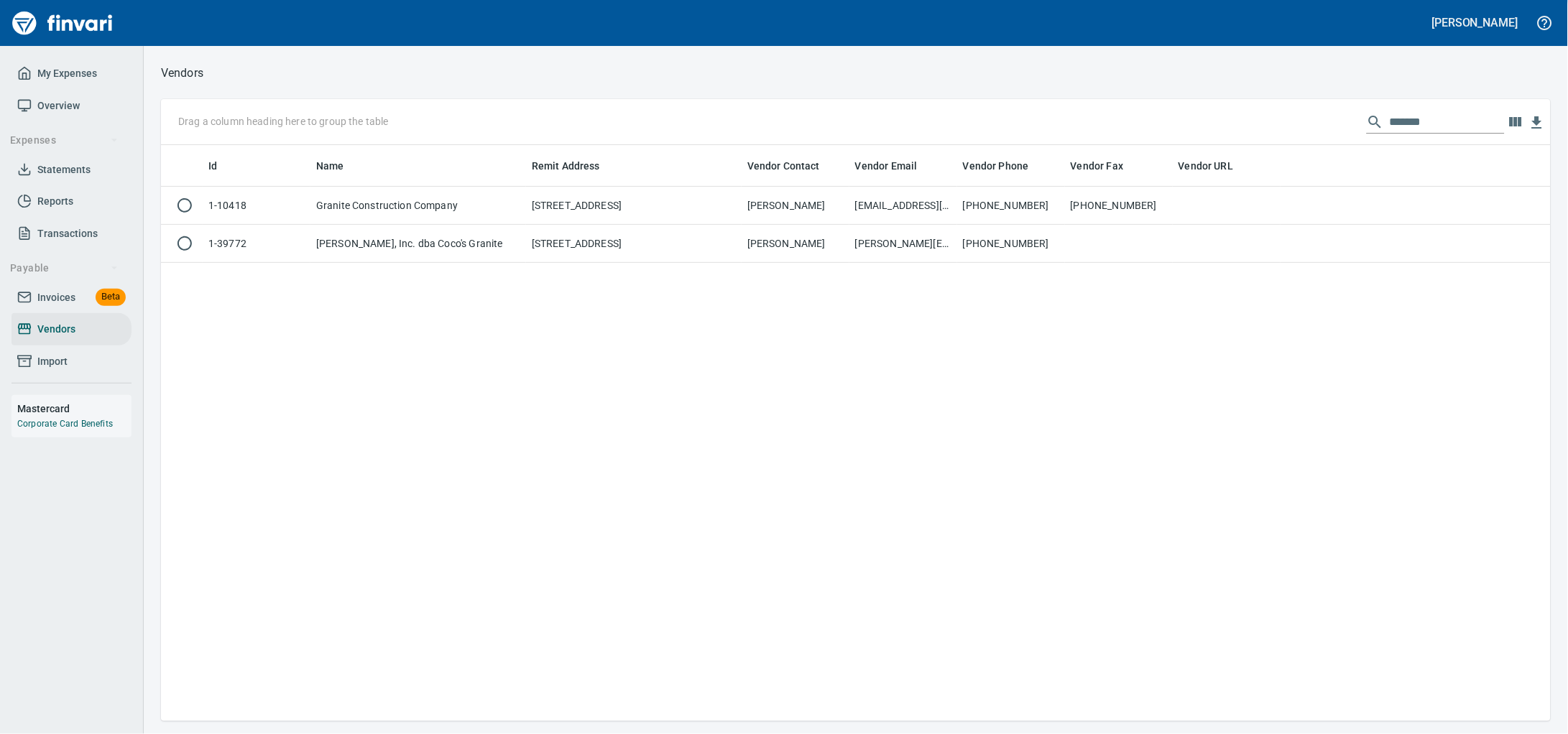
scroll to position [564, 1363]
drag, startPoint x: 1410, startPoint y: 127, endPoint x: 968, endPoint y: 136, distance: 442.1
click at [984, 127] on div "Drag a column heading here to group the table *******" at bounding box center [855, 121] width 1390 height 46
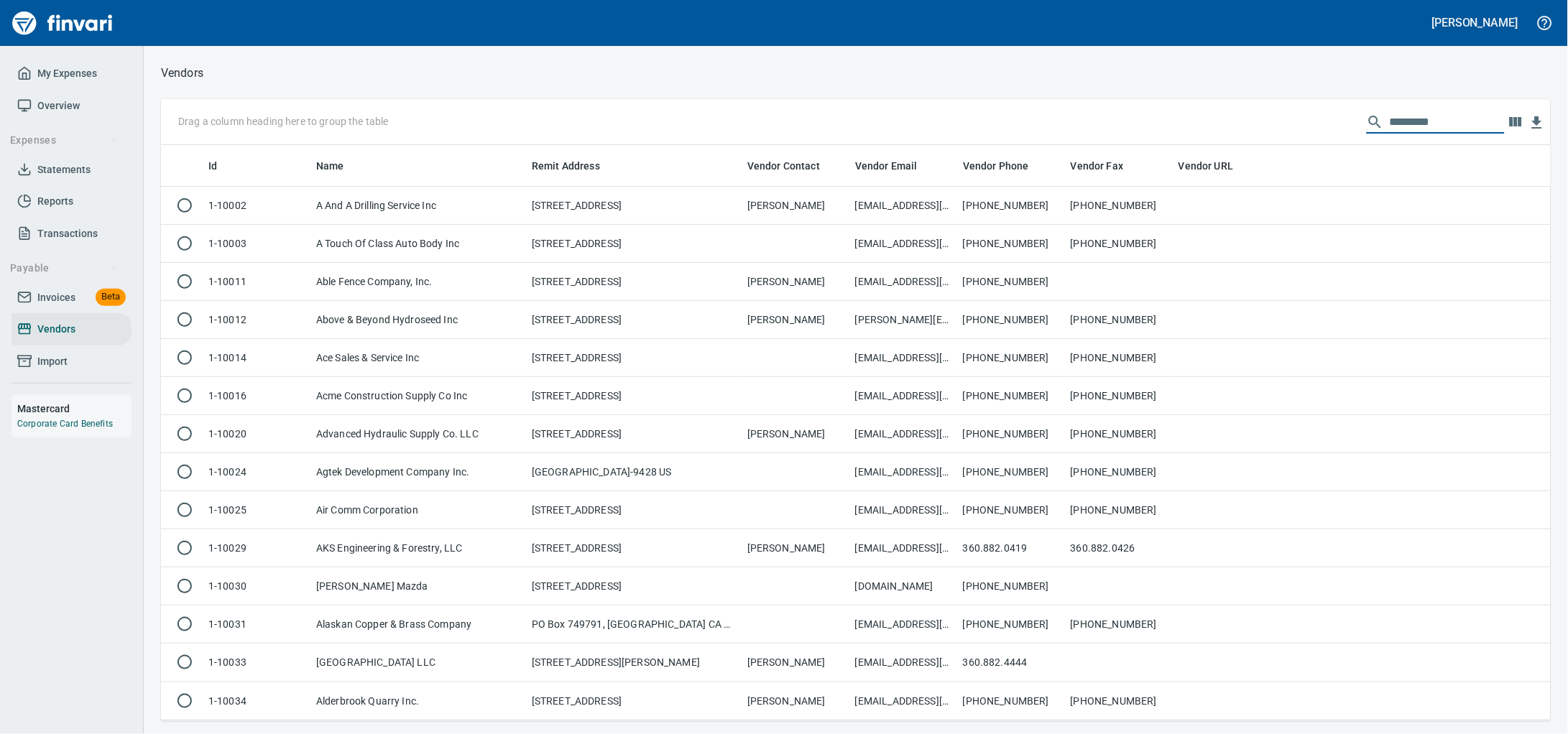
click at [54, 307] on span "Invoices" at bounding box center [56, 297] width 38 height 18
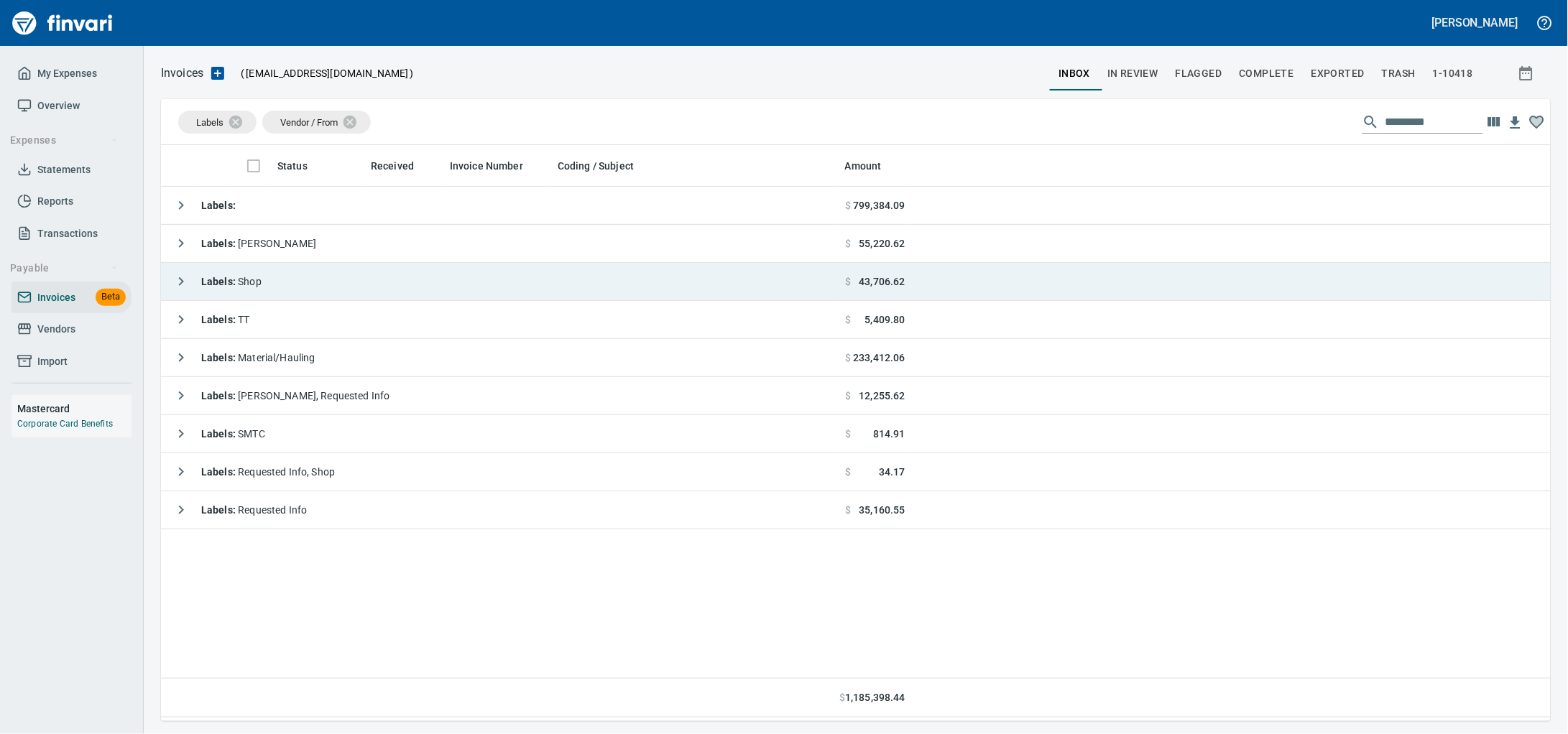
scroll to position [564, 1363]
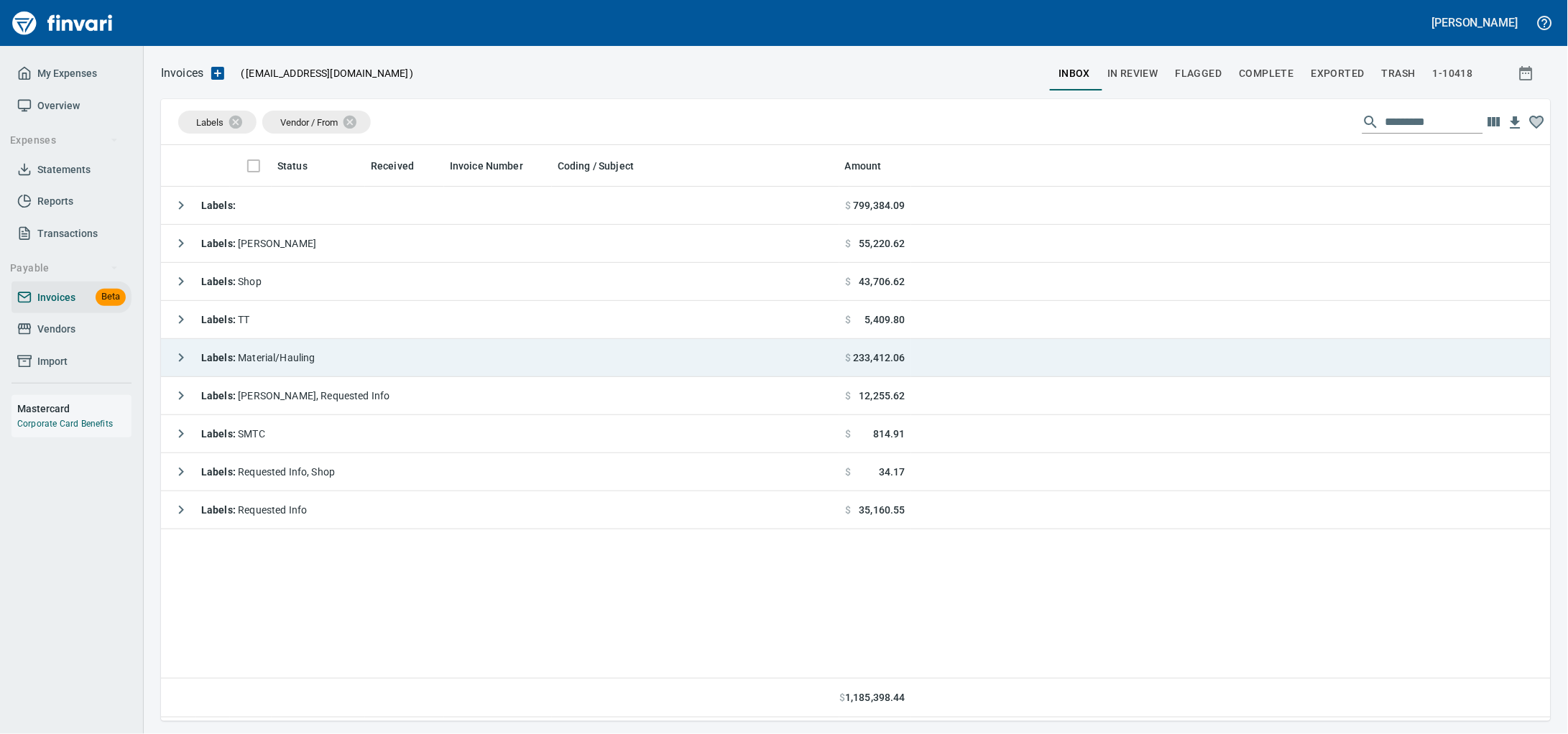
click at [316, 372] on div "Labels : Material/Hauling" at bounding box center [241, 358] width 149 height 29
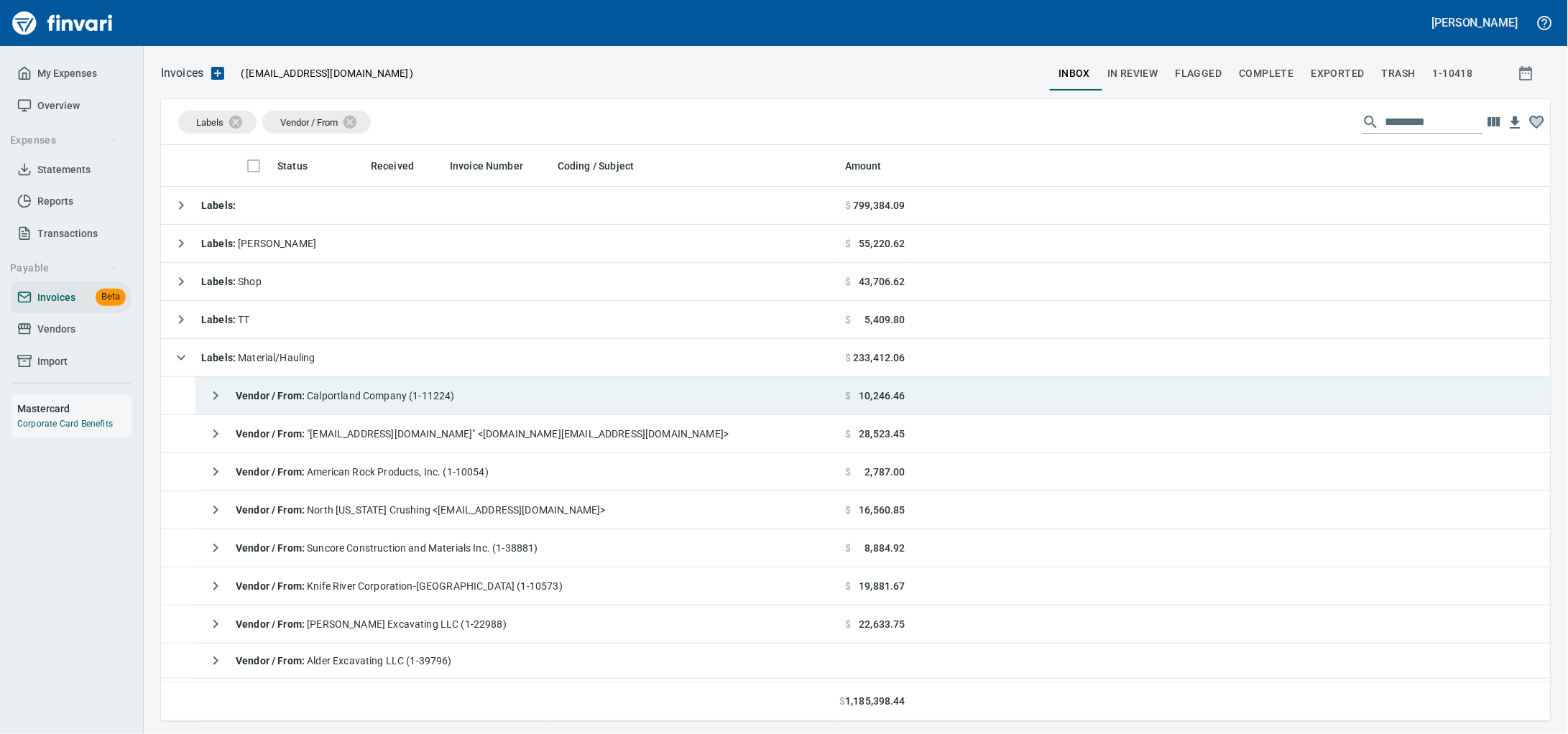
click at [606, 388] on td "Vendor / From : Calportland Company (1-11224)" at bounding box center [517, 395] width 644 height 38
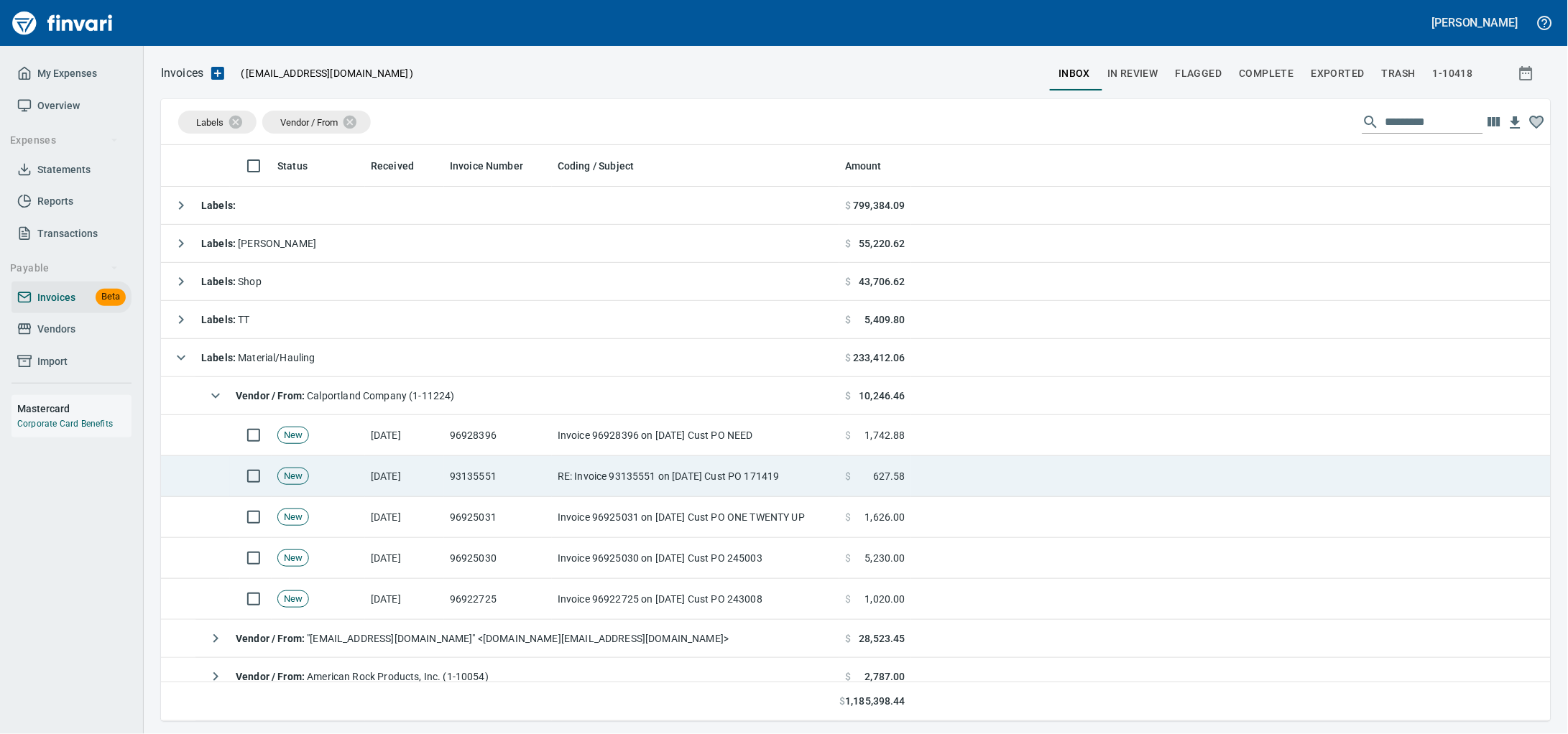
click at [610, 433] on td "Invoice 96928396 on [DATE] Cust PO NEED" at bounding box center [695, 436] width 288 height 41
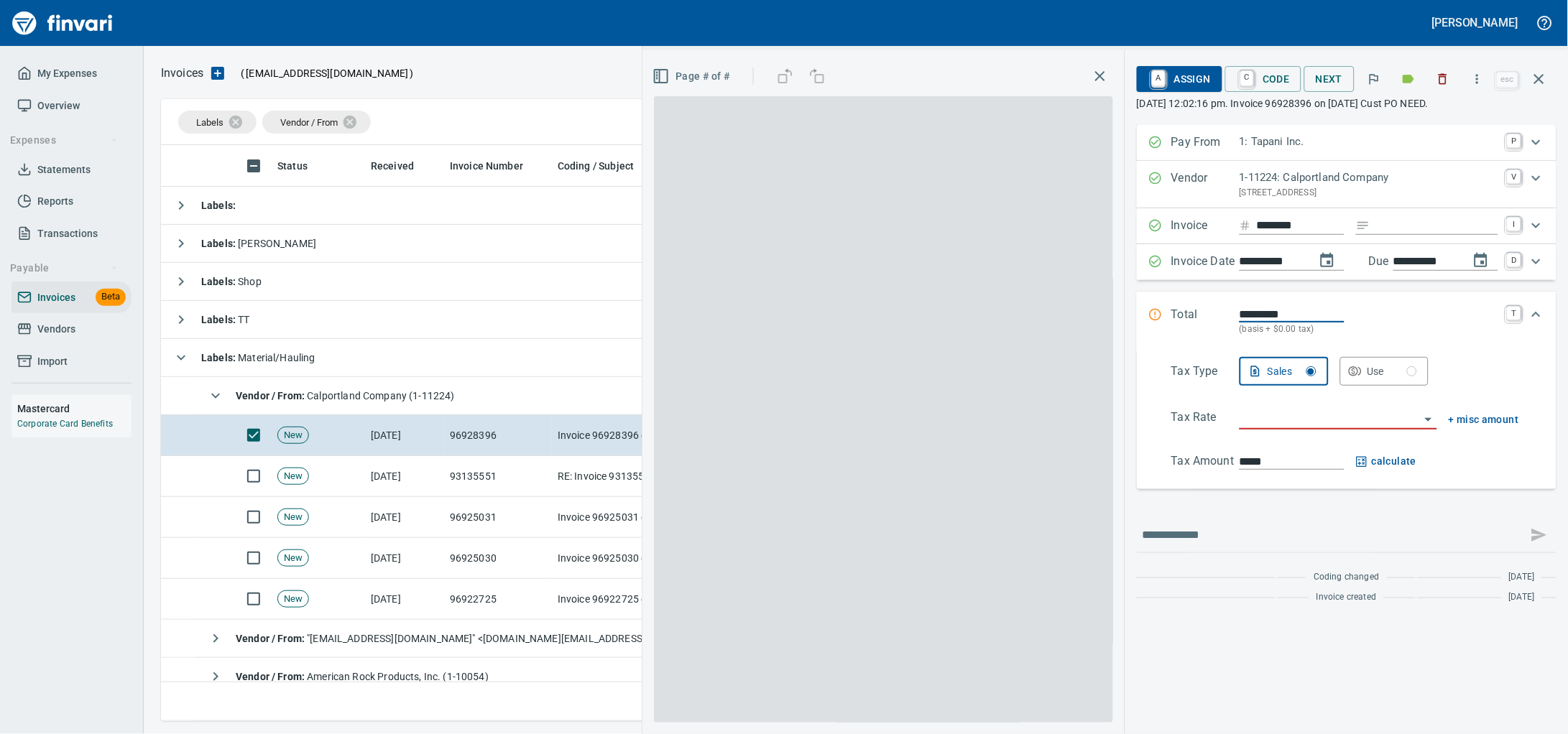
scroll to position [564, 1362]
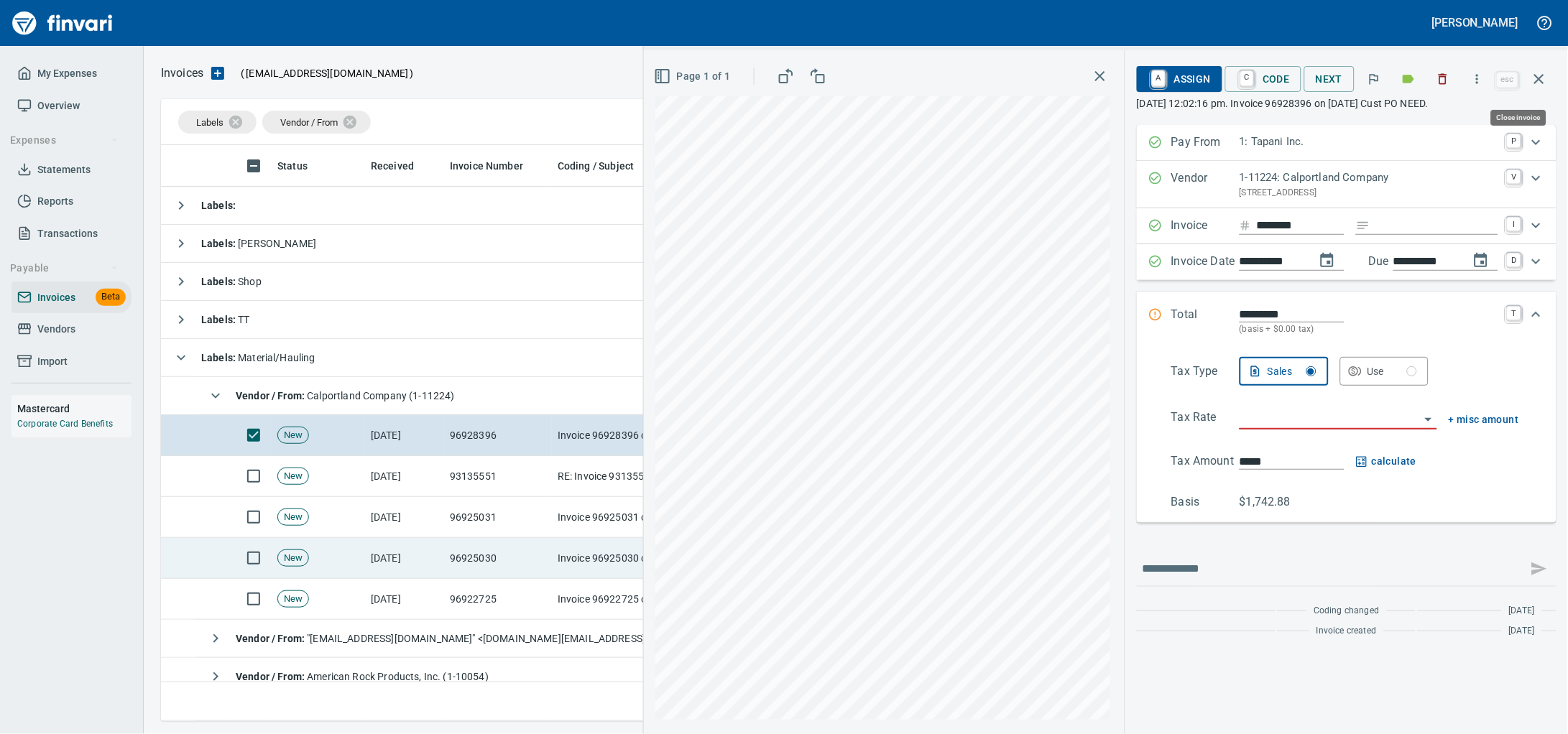
click at [1544, 79] on icon "button" at bounding box center [1539, 79] width 17 height 17
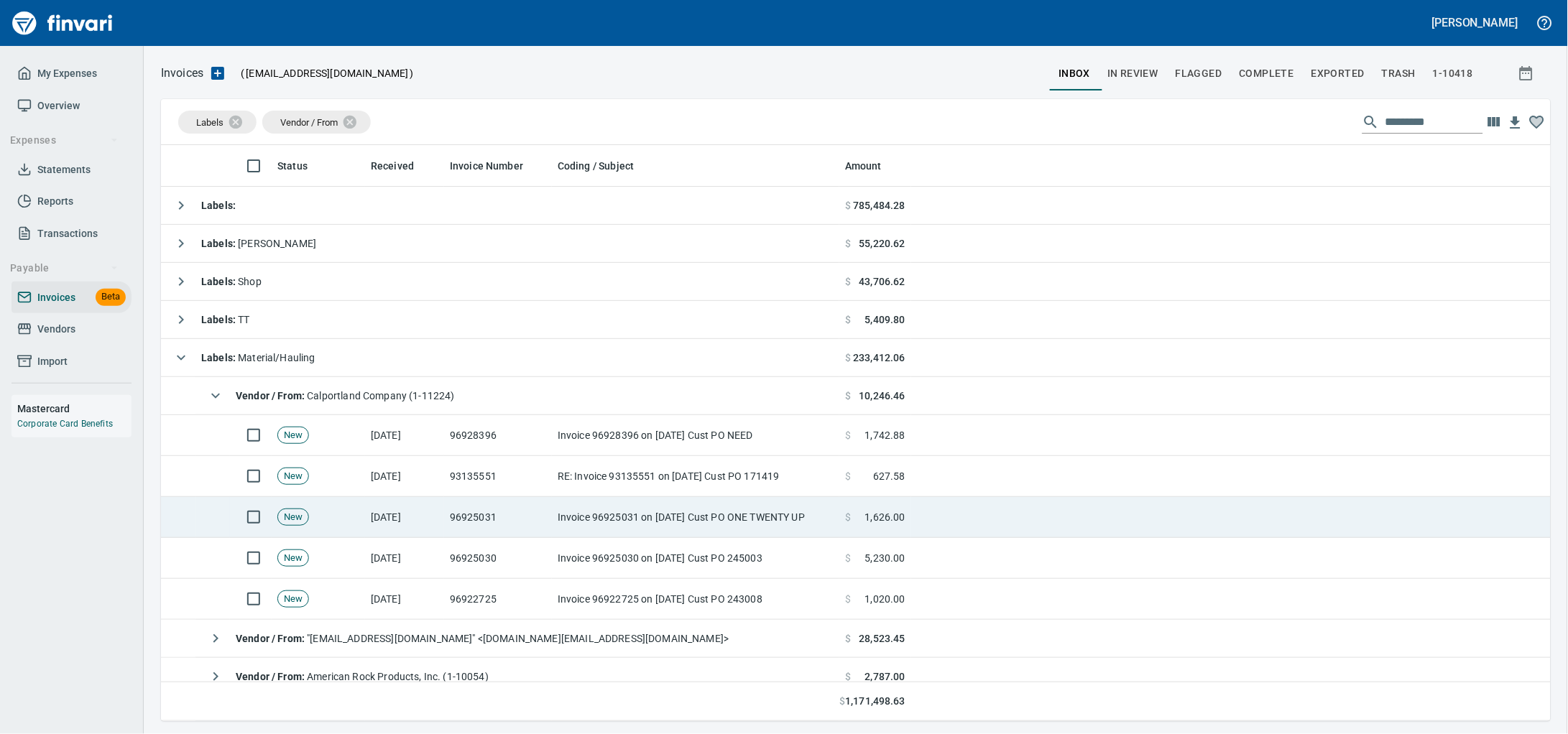
scroll to position [564, 1362]
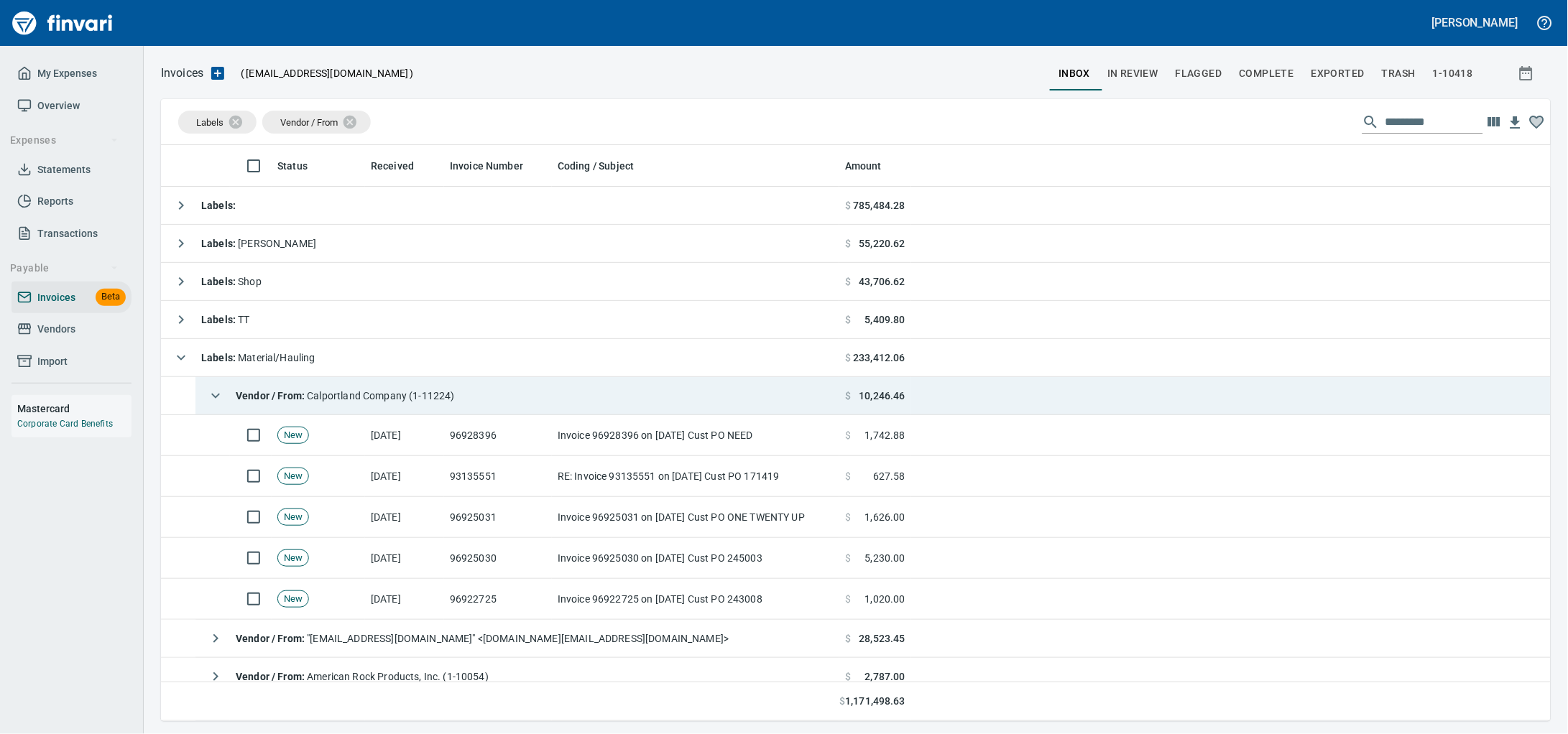
click at [455, 385] on div "Vendor / From : Calportland Company (1-11224)" at bounding box center [328, 396] width 254 height 29
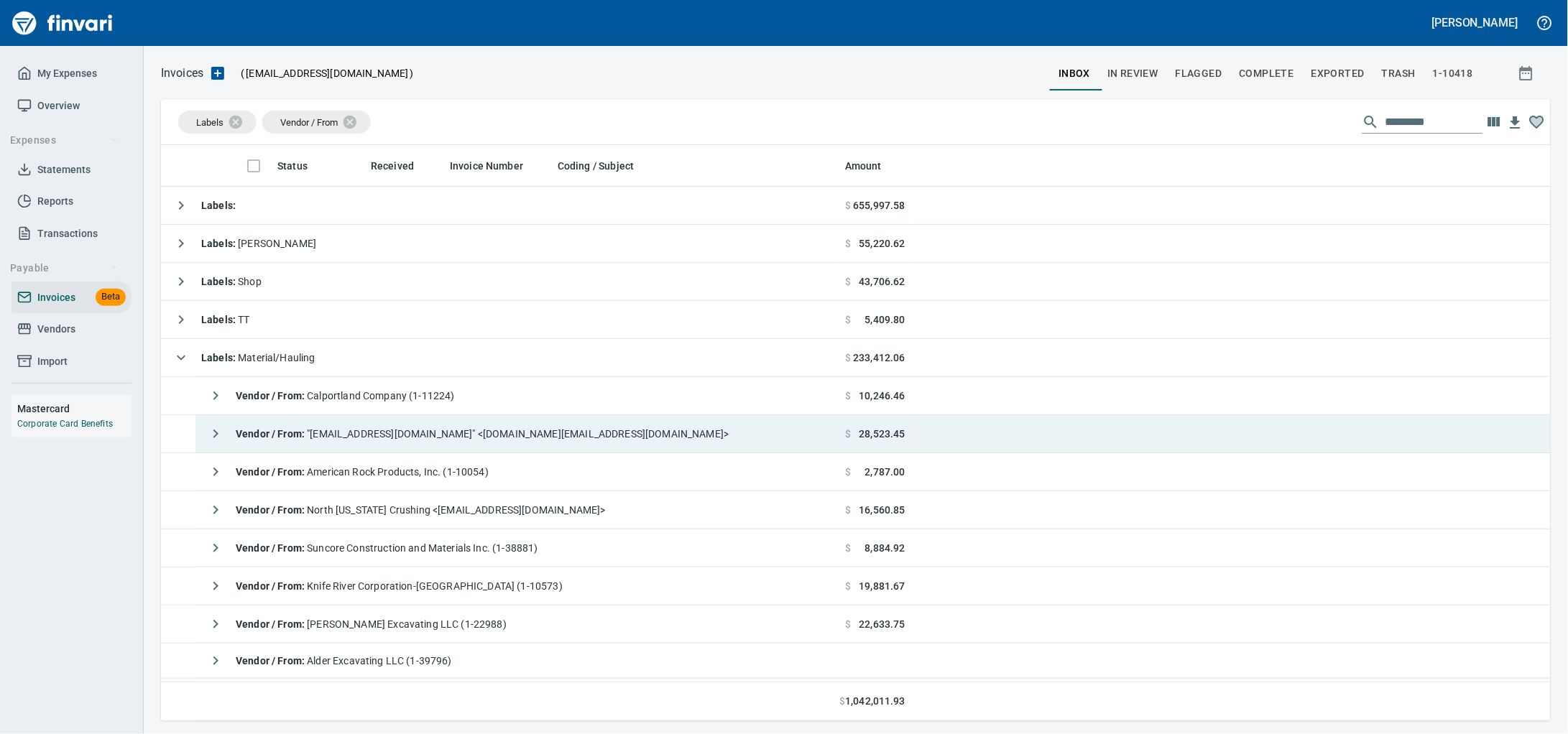
click at [558, 445] on div "Vendor / From : "[EMAIL_ADDRESS][DOMAIN_NAME]" <[DOMAIN_NAME][EMAIL_ADDRESS][DO…" at bounding box center [465, 434] width 528 height 29
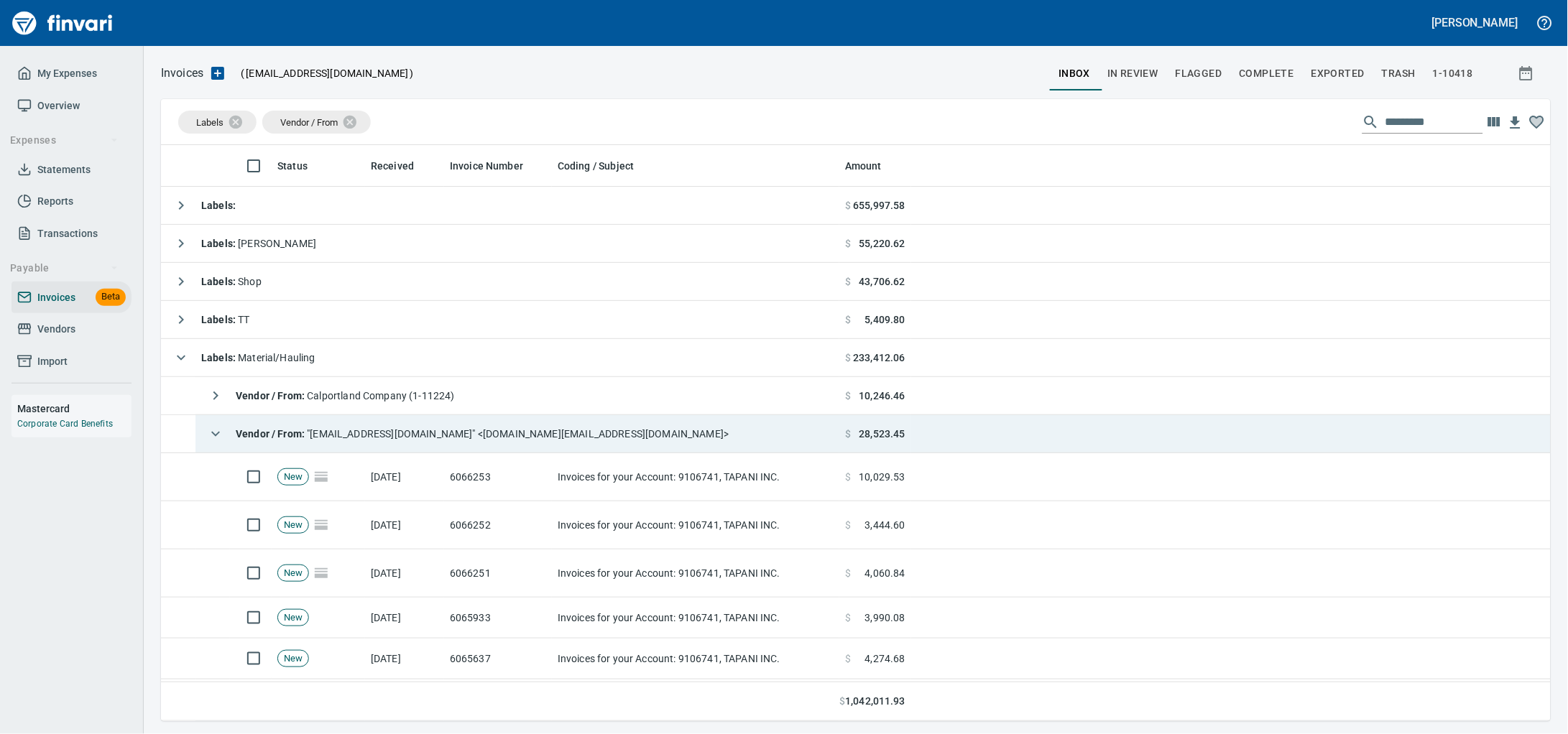
click at [373, 432] on span "Vendor / From : "[EMAIL_ADDRESS][DOMAIN_NAME]" <[DOMAIN_NAME][EMAIL_ADDRESS][DO…" at bounding box center [481, 434] width 493 height 12
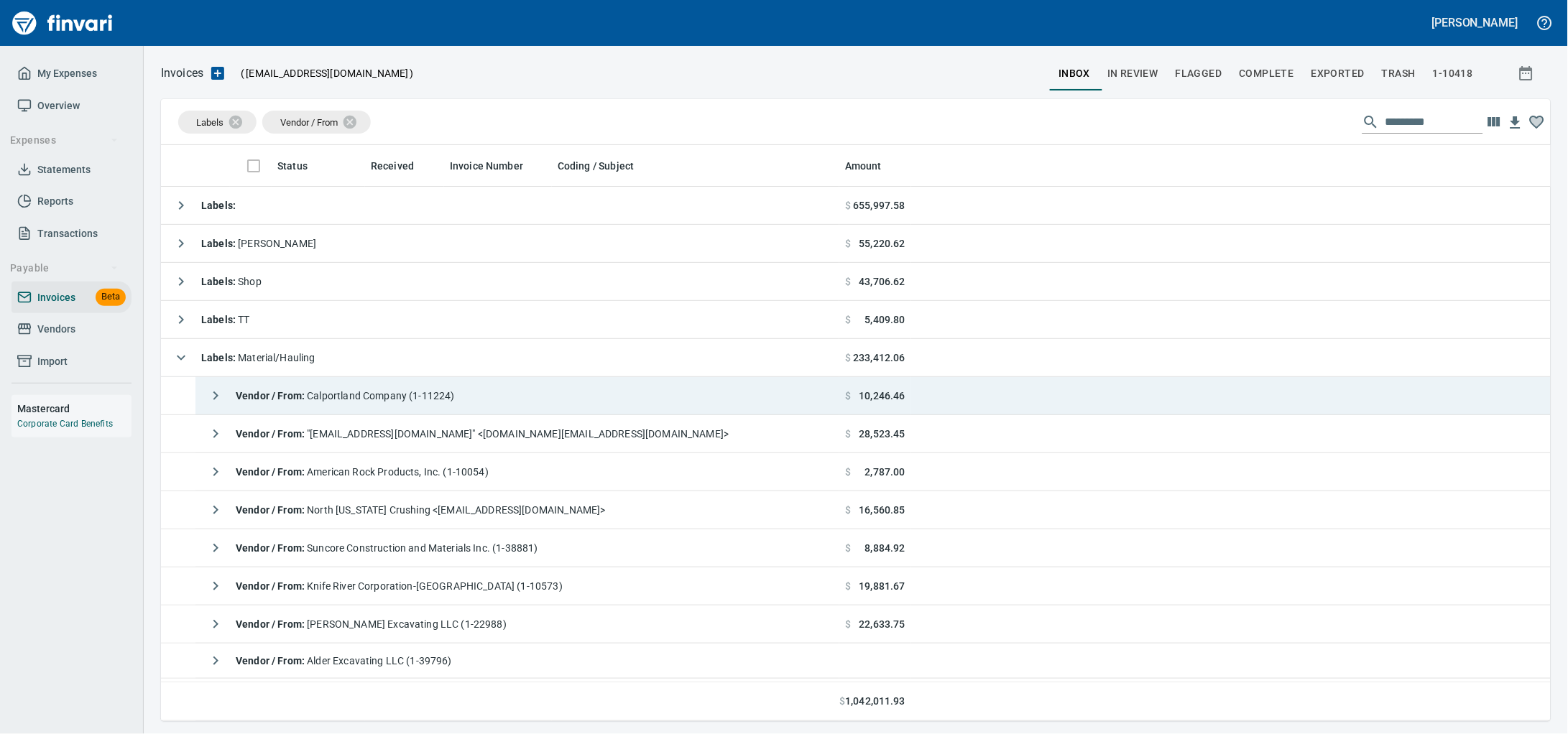
click at [372, 394] on span "Vendor / From : Calportland Company (1-11224)" at bounding box center [345, 396] width 219 height 12
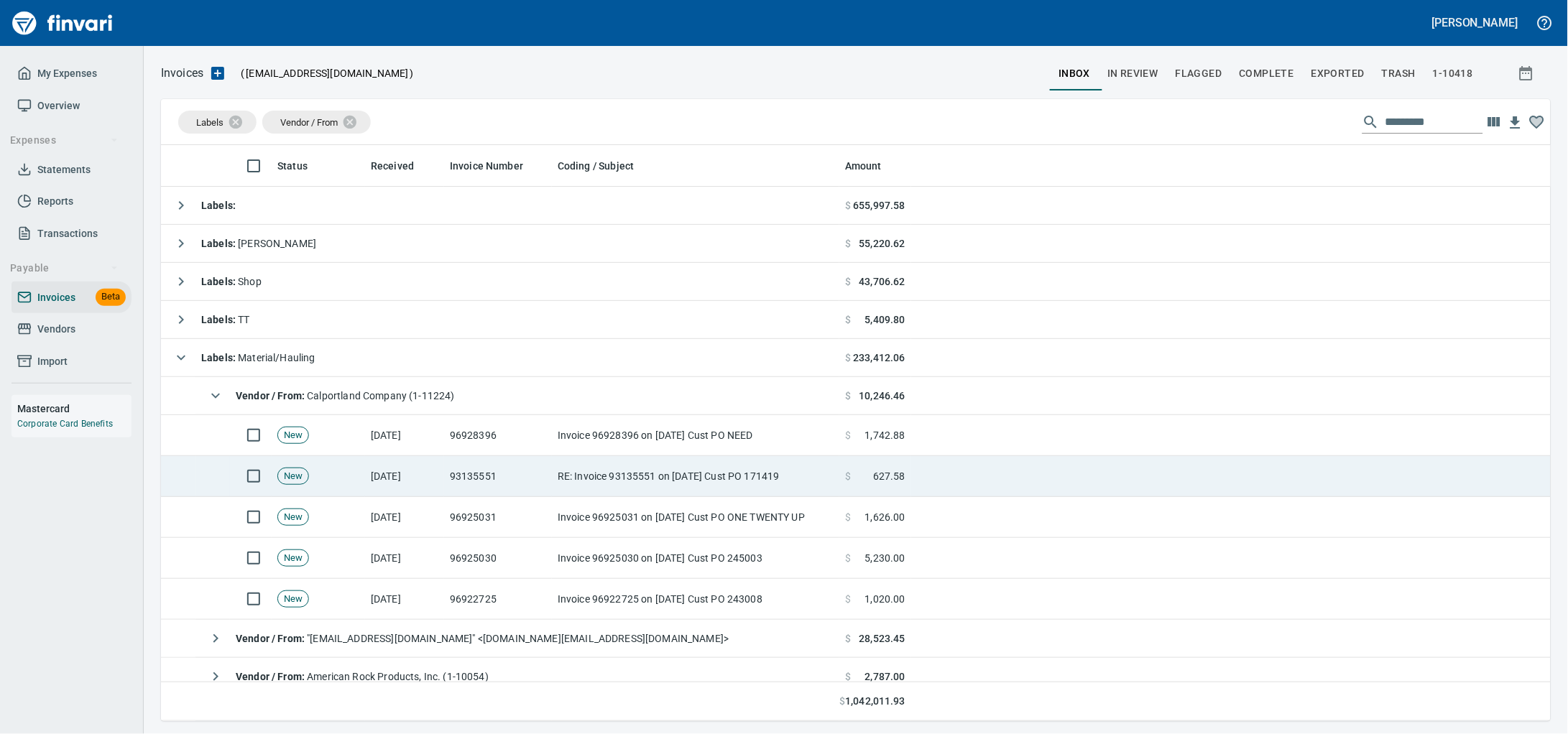
click at [608, 488] on td "RE: Invoice 93135551 on [DATE] Cust PO 171419" at bounding box center [695, 476] width 288 height 41
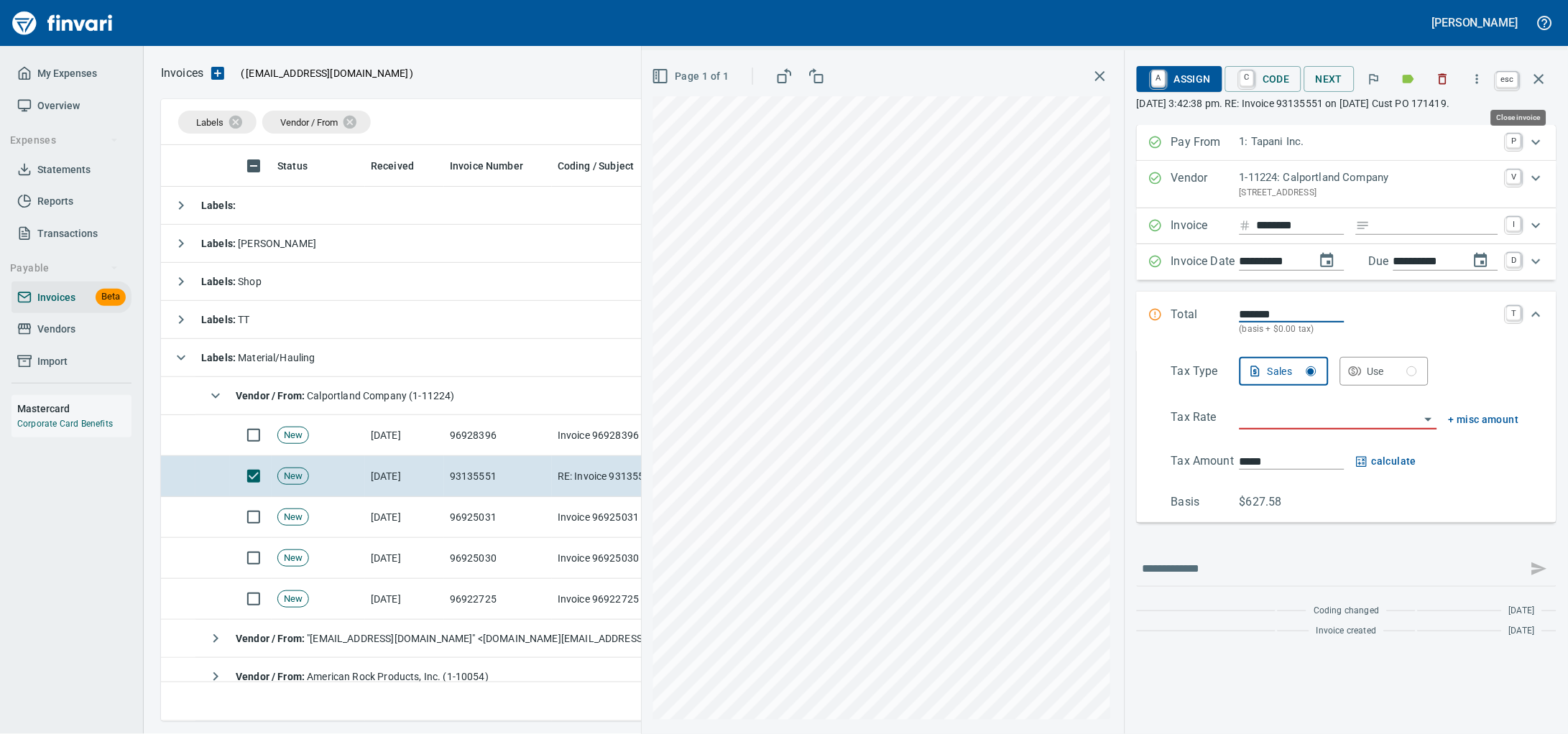
scroll to position [564, 1362]
click at [1541, 87] on icon "button" at bounding box center [1539, 79] width 17 height 17
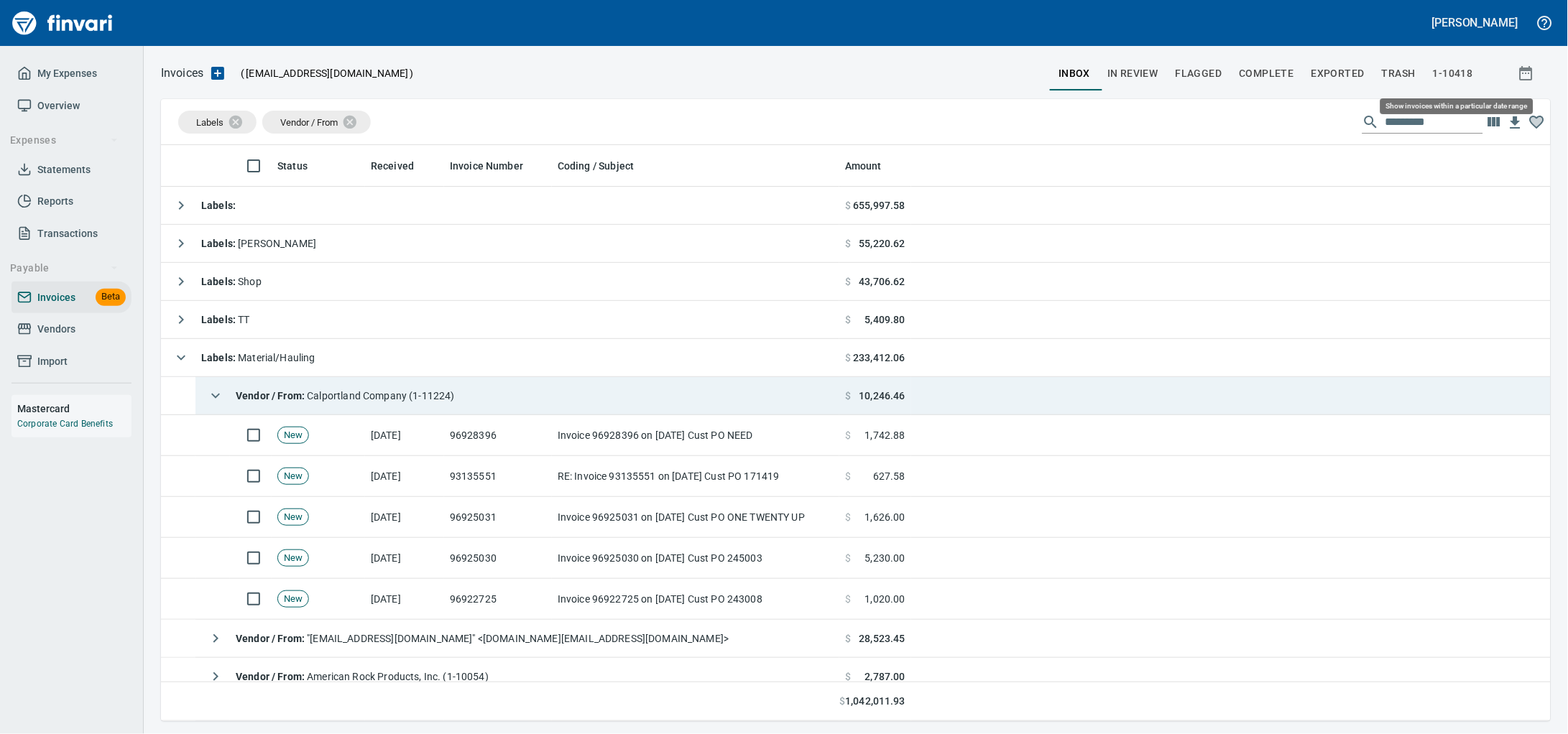
scroll to position [564, 1363]
click at [324, 411] on div "Vendor / From : Calportland Company (1-11224)" at bounding box center [328, 396] width 254 height 29
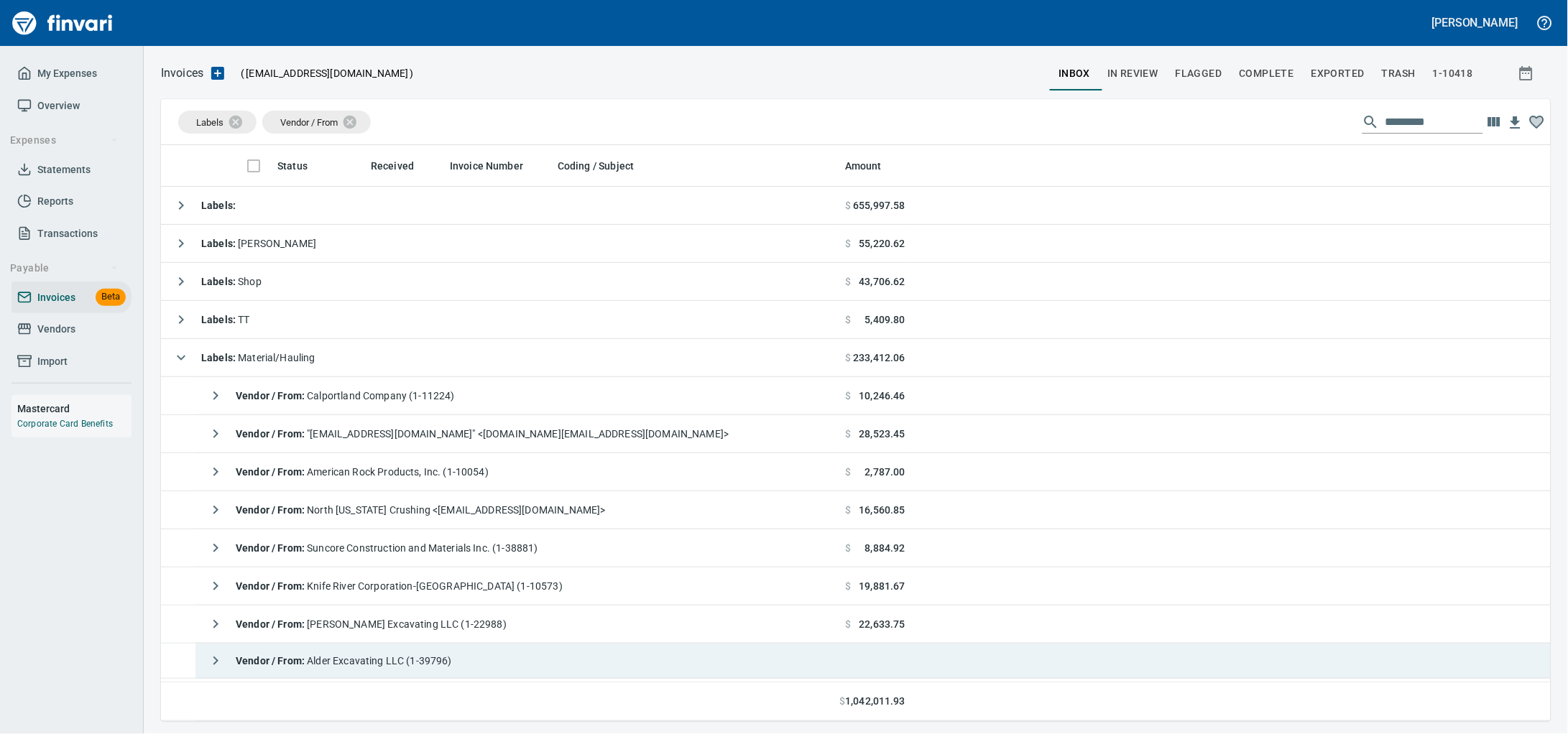
scroll to position [179, 0]
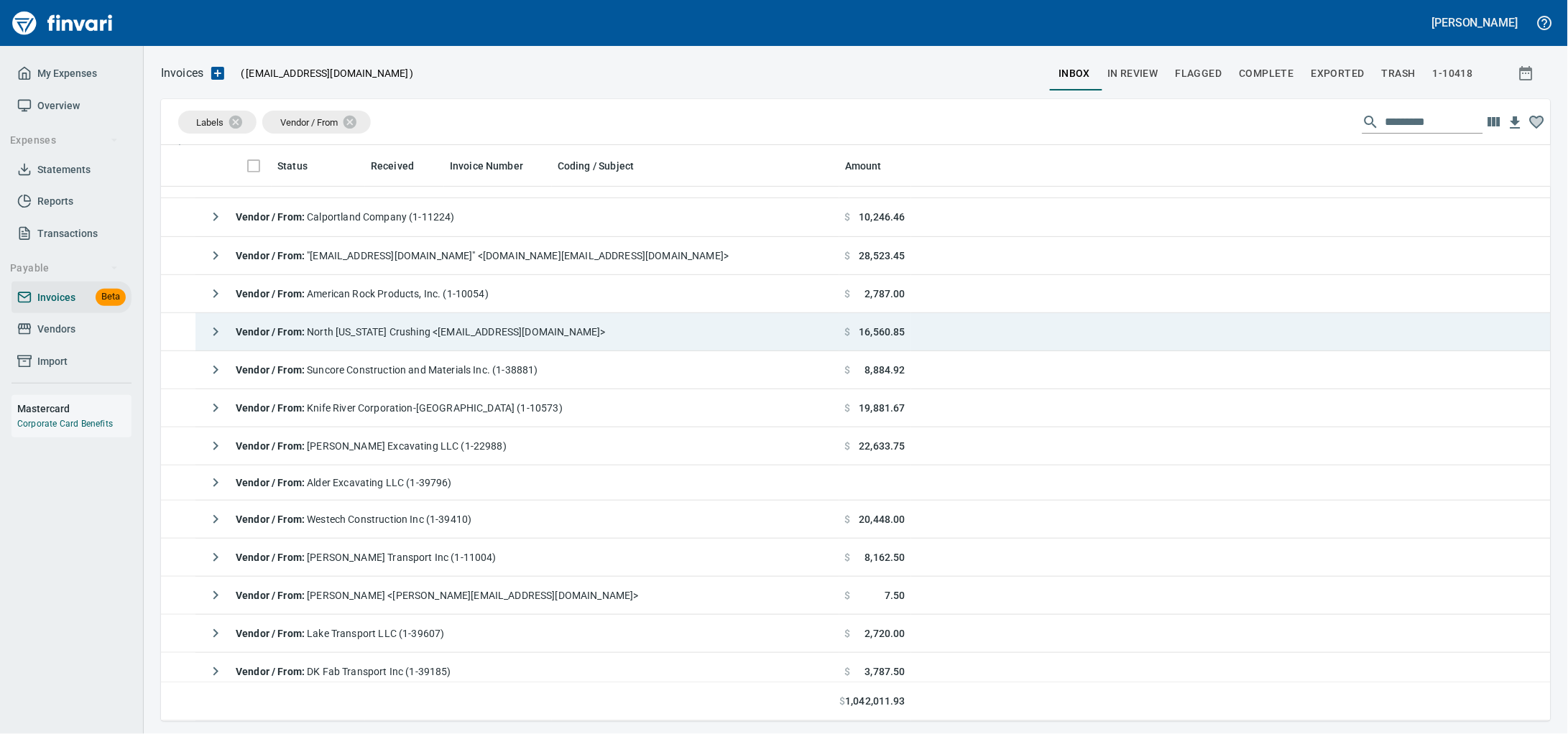
click at [450, 343] on div "Vendor / From : [GEOGRAPHIC_DATA][US_STATE] Crushing <[EMAIL_ADDRESS][DOMAIN_NA…" at bounding box center [404, 332] width 405 height 29
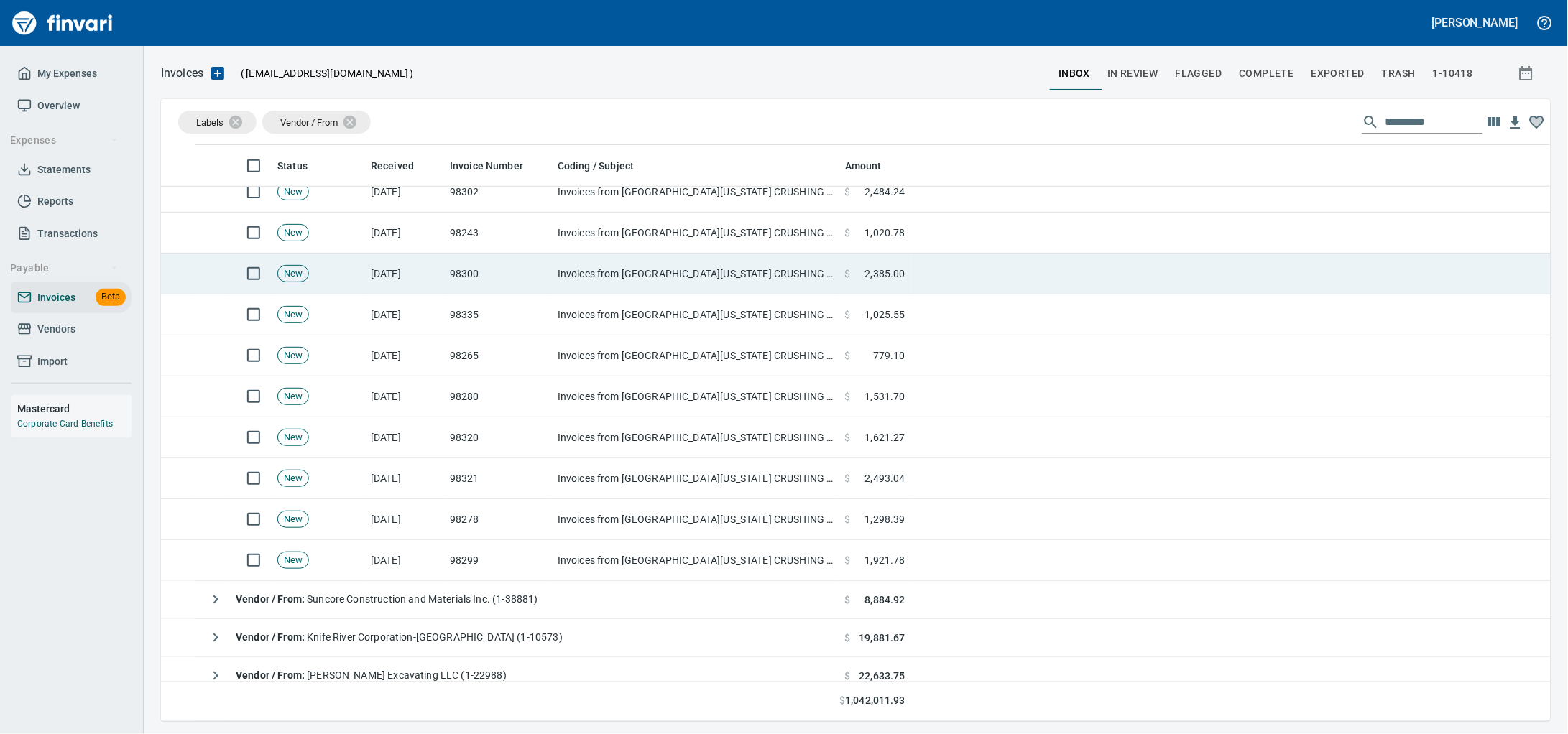
scroll to position [268, 0]
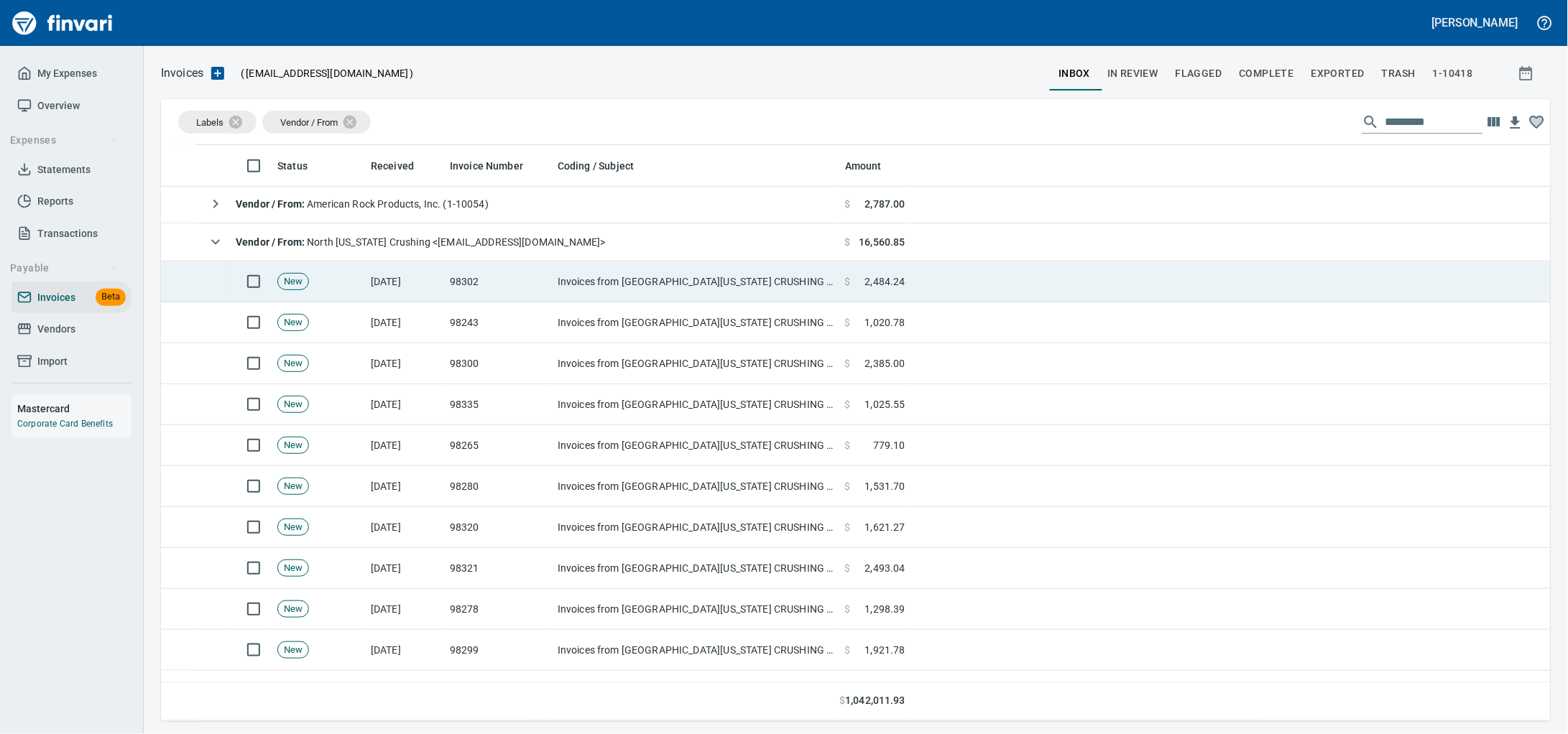
drag, startPoint x: 232, startPoint y: 268, endPoint x: 240, endPoint y: 268, distance: 8.0
click at [237, 268] on td at bounding box center [250, 282] width 42 height 41
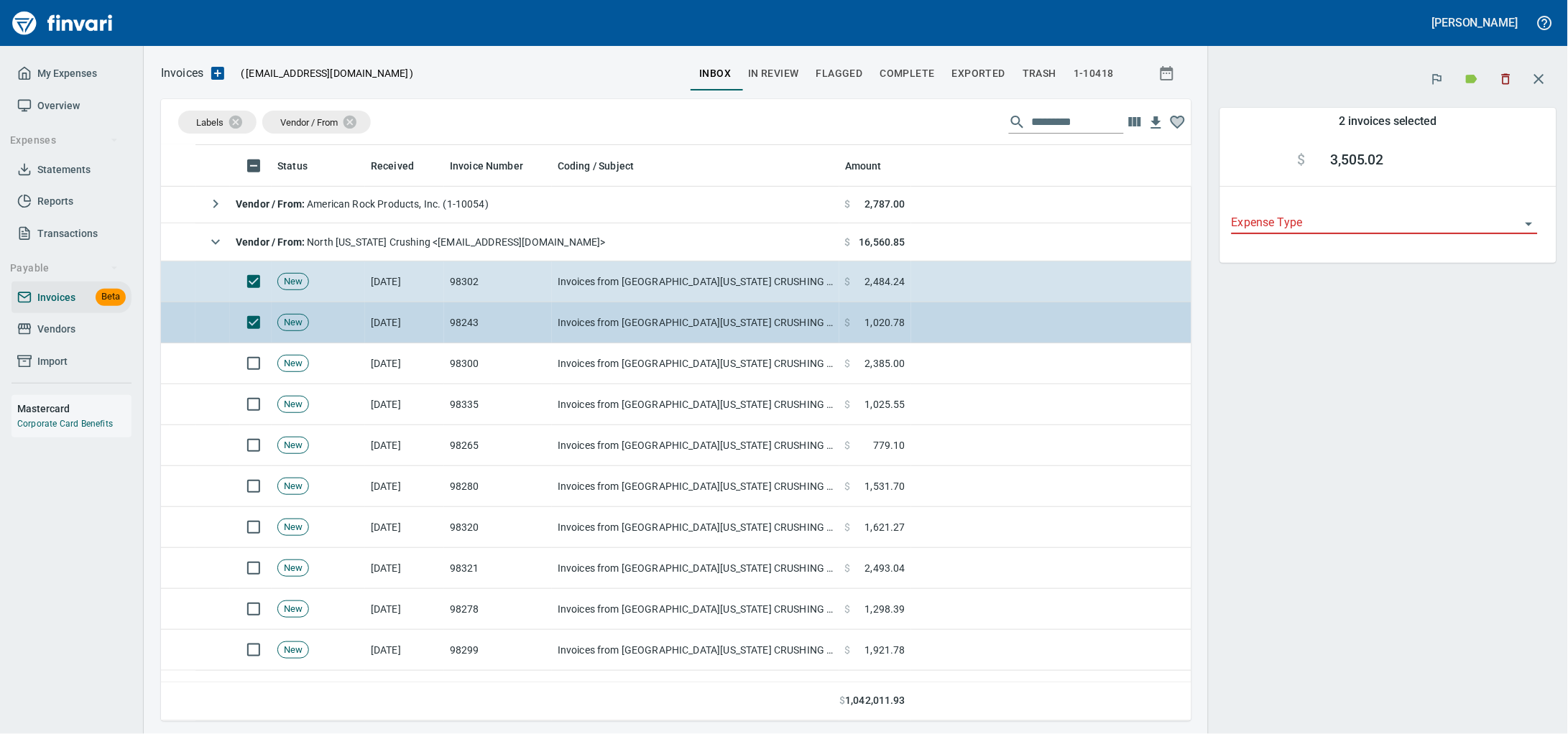
scroll to position [564, 1003]
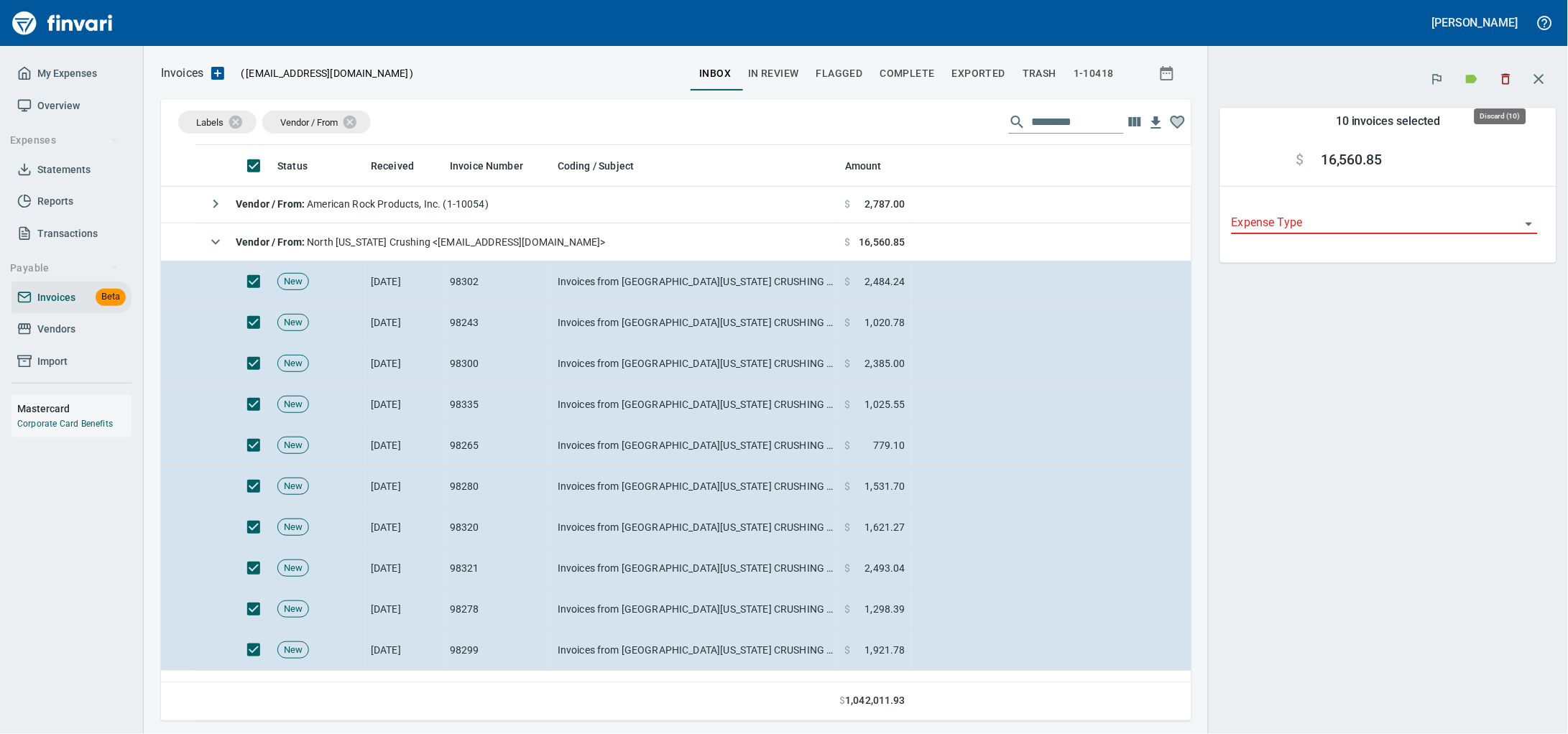
click at [1500, 76] on icon "button" at bounding box center [1505, 78] width 15 height 15
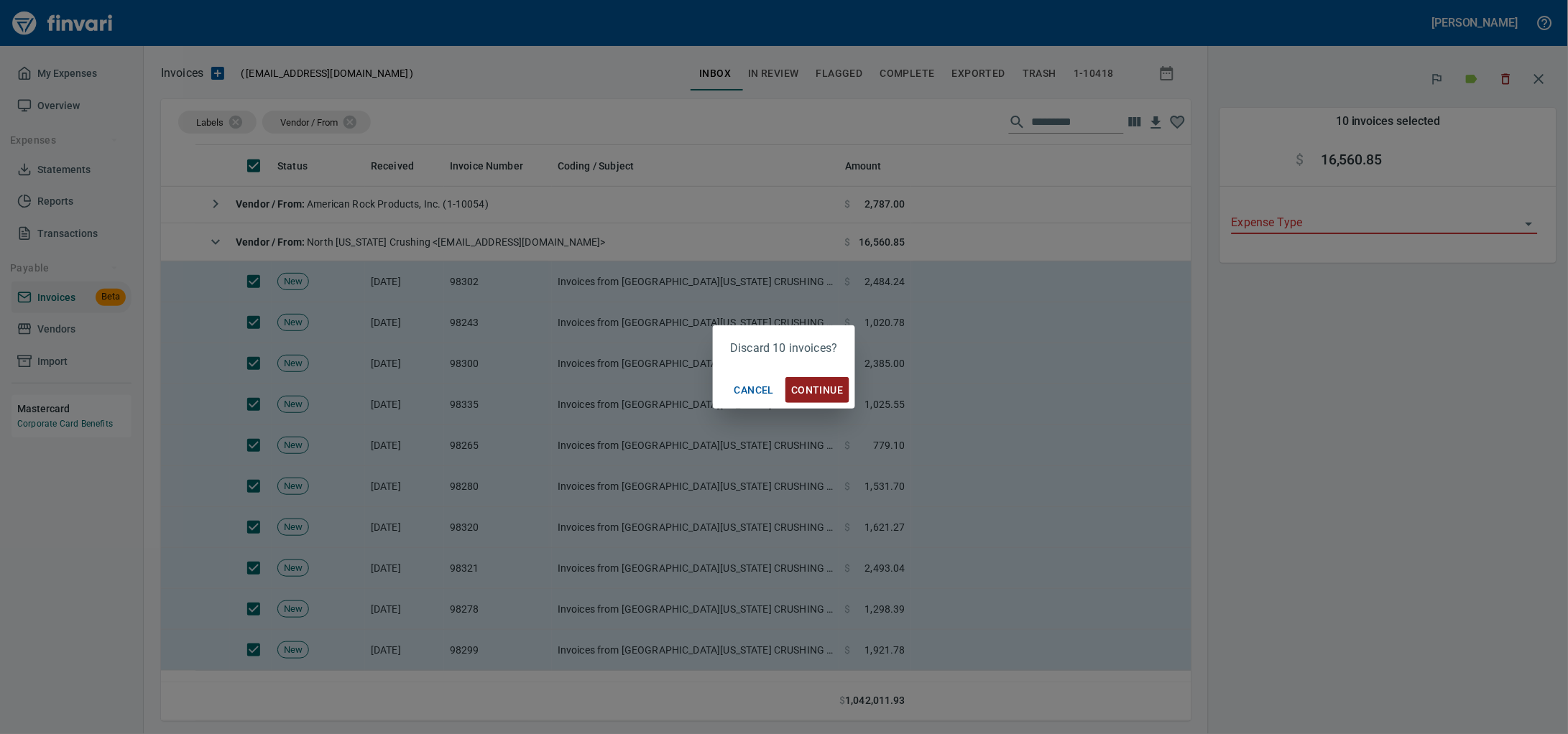
scroll to position [564, 1003]
click at [803, 385] on span "Continue" at bounding box center [816, 390] width 51 height 18
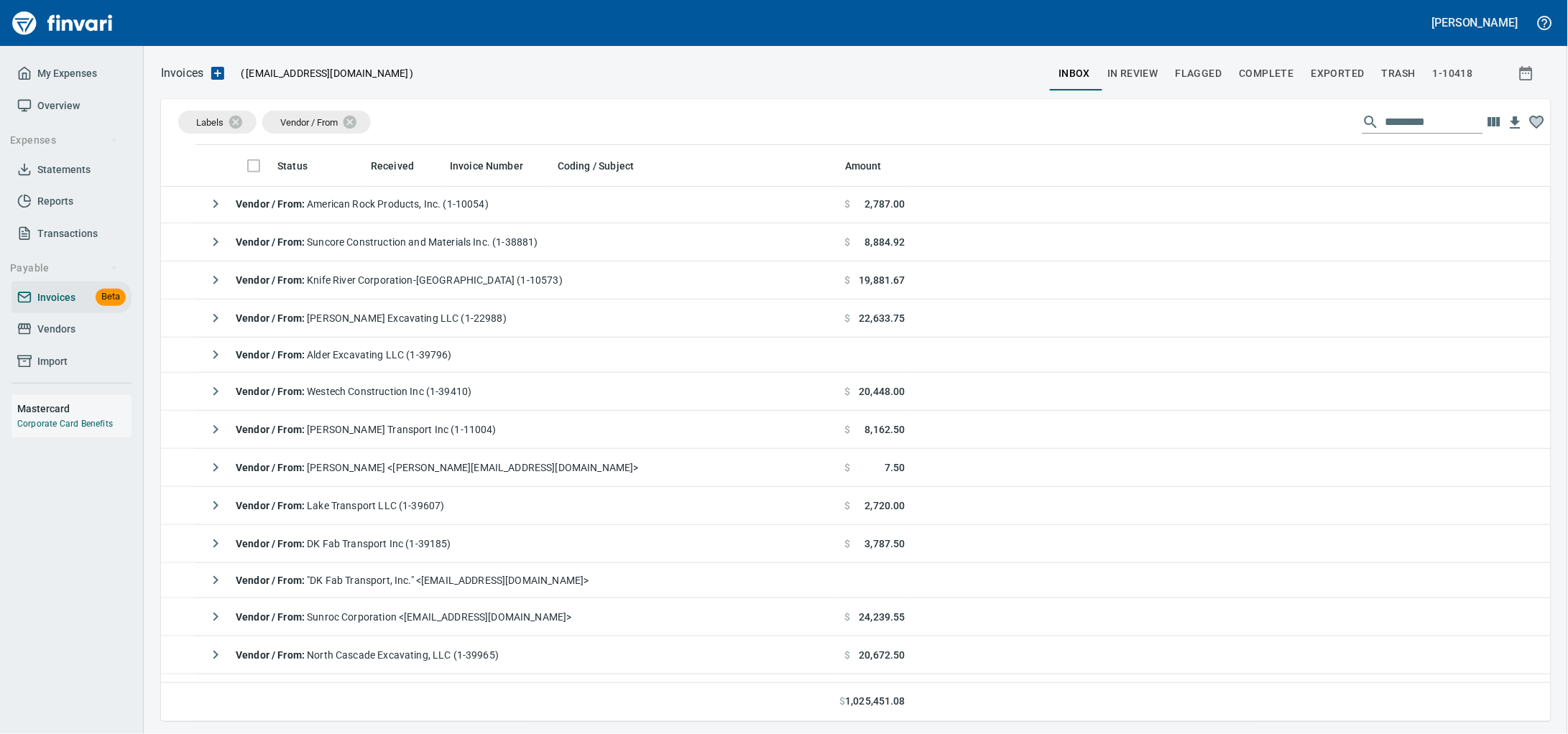
scroll to position [564, 1363]
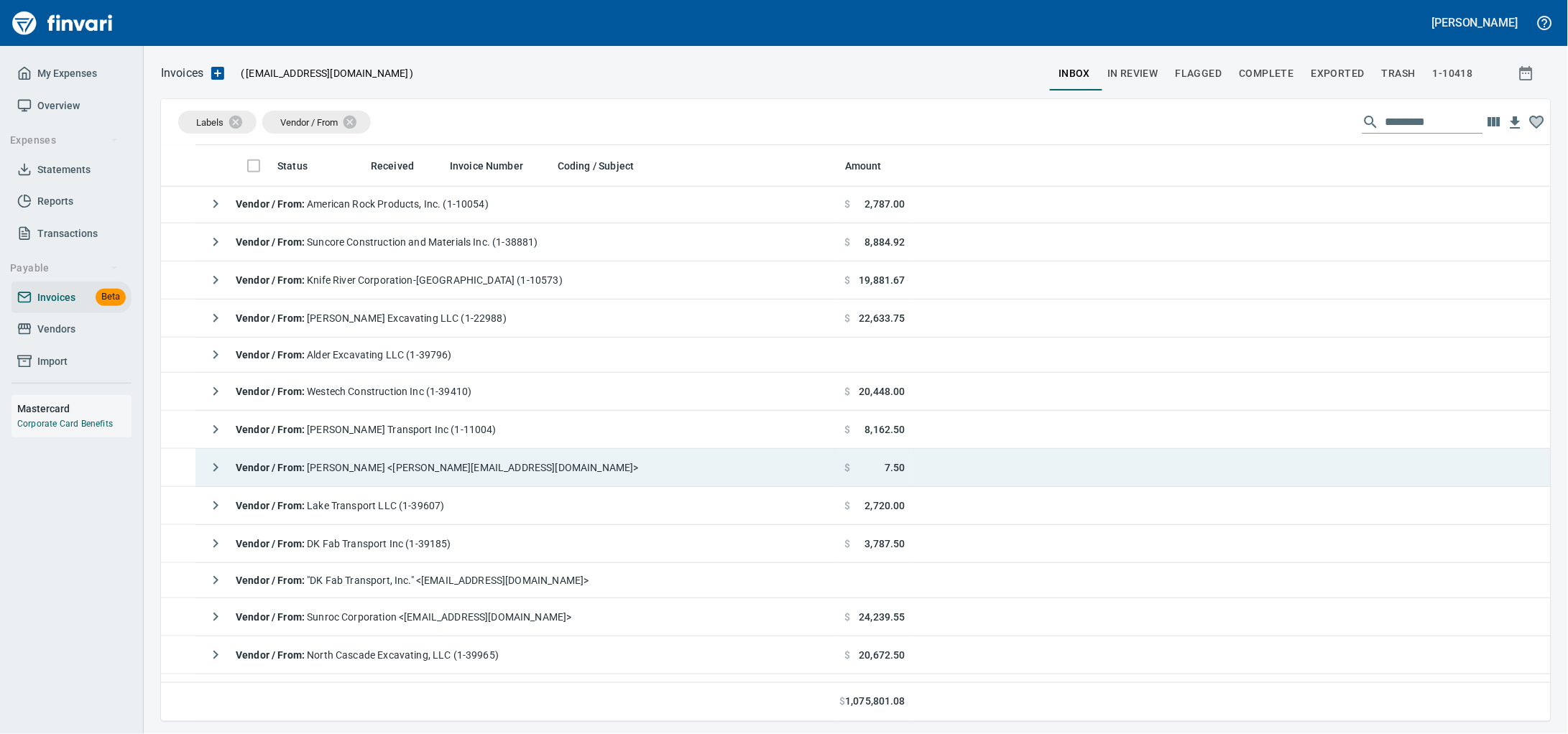
click at [493, 482] on div "Vendor / From : [PERSON_NAME] <[PERSON_NAME][EMAIL_ADDRESS][DOMAIN_NAME]>" at bounding box center [420, 468] width 438 height 29
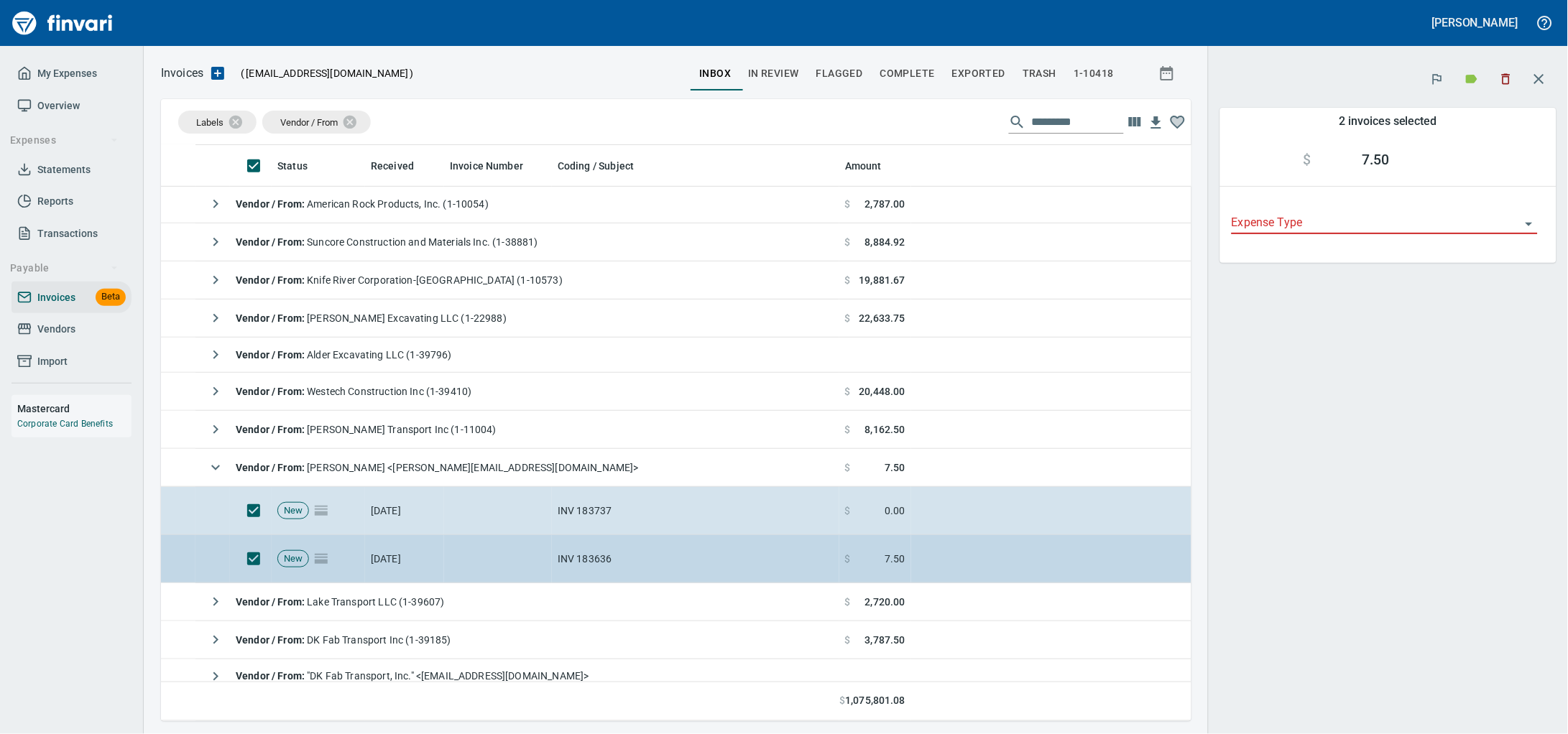
scroll to position [564, 1003]
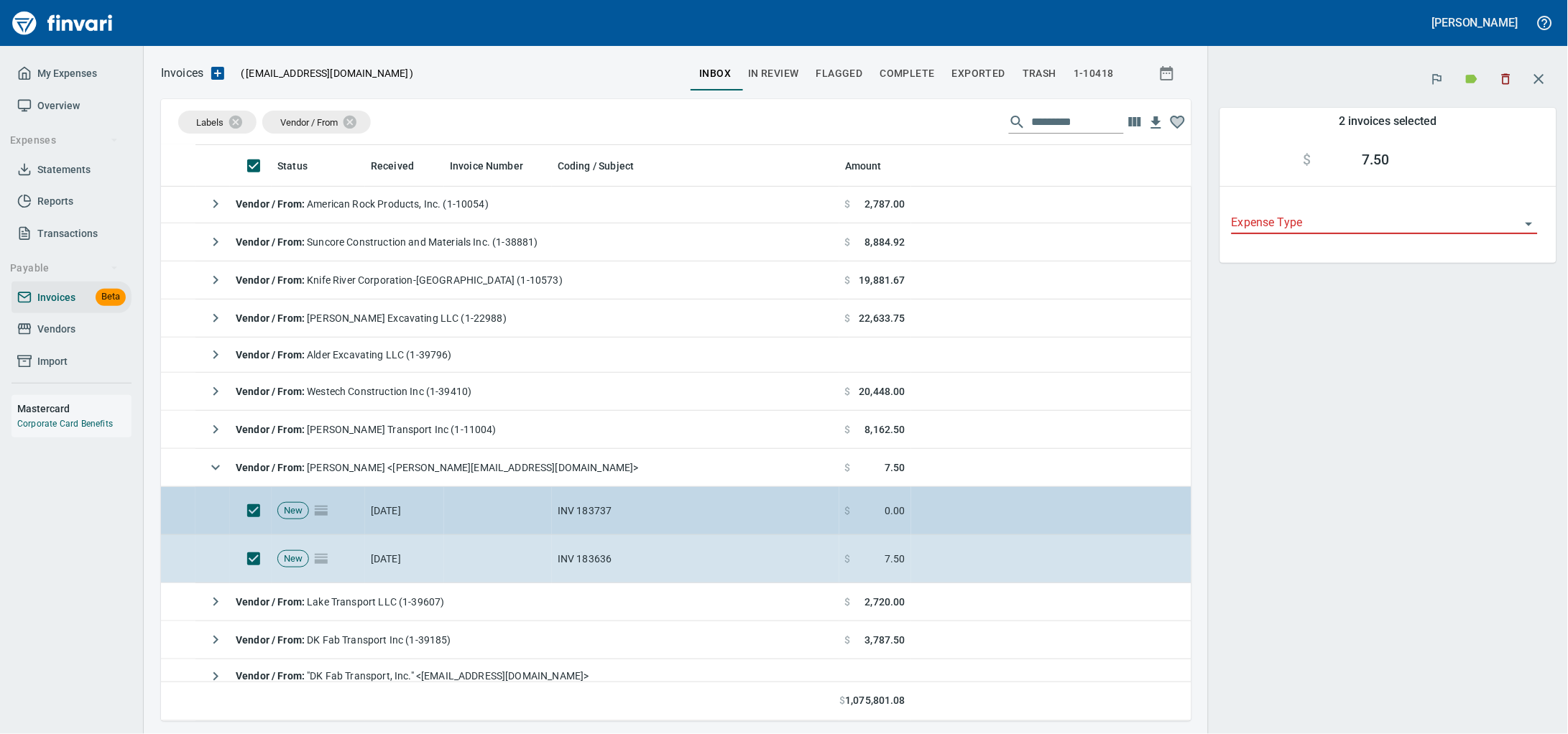
click at [479, 530] on td at bounding box center [497, 511] width 108 height 48
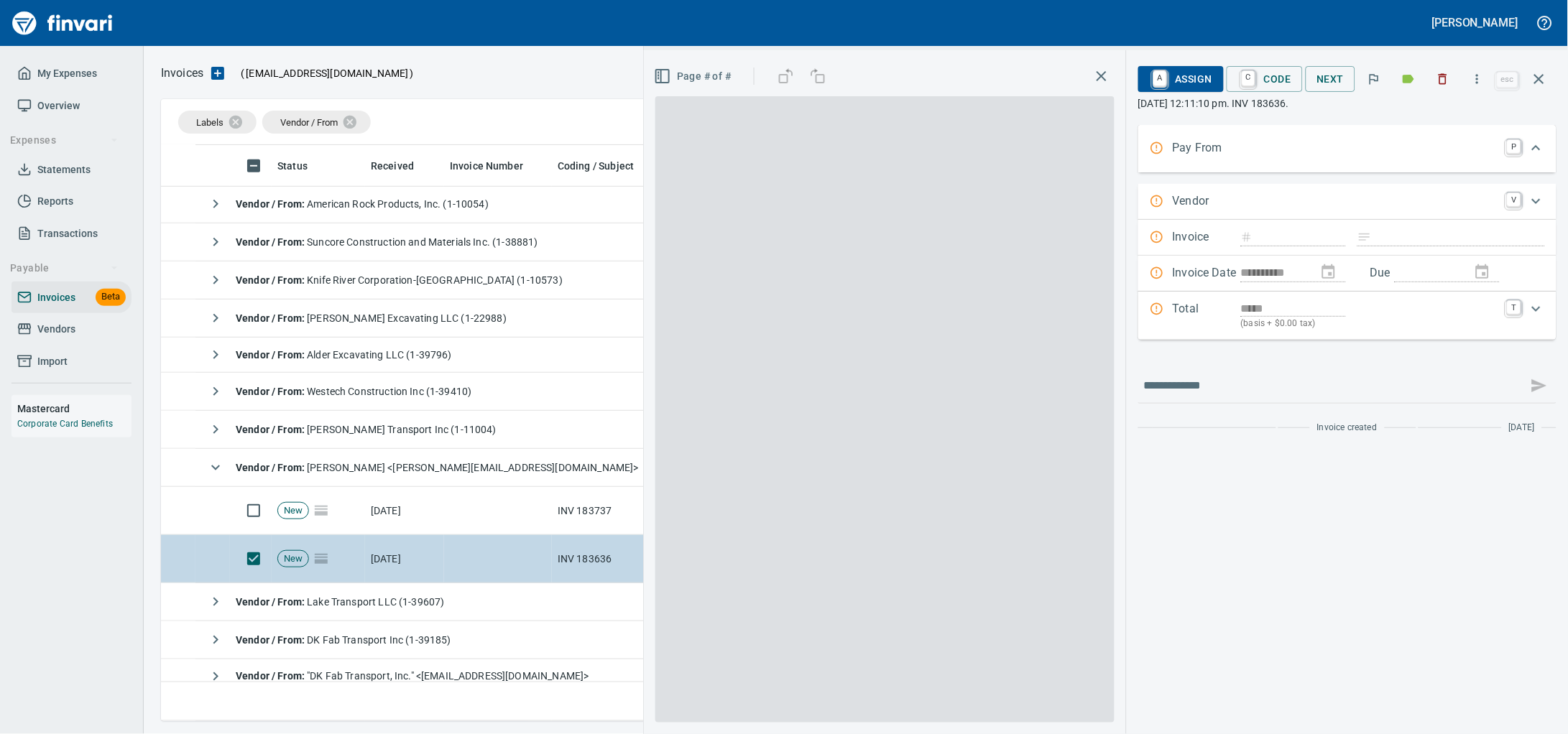
scroll to position [564, 1358]
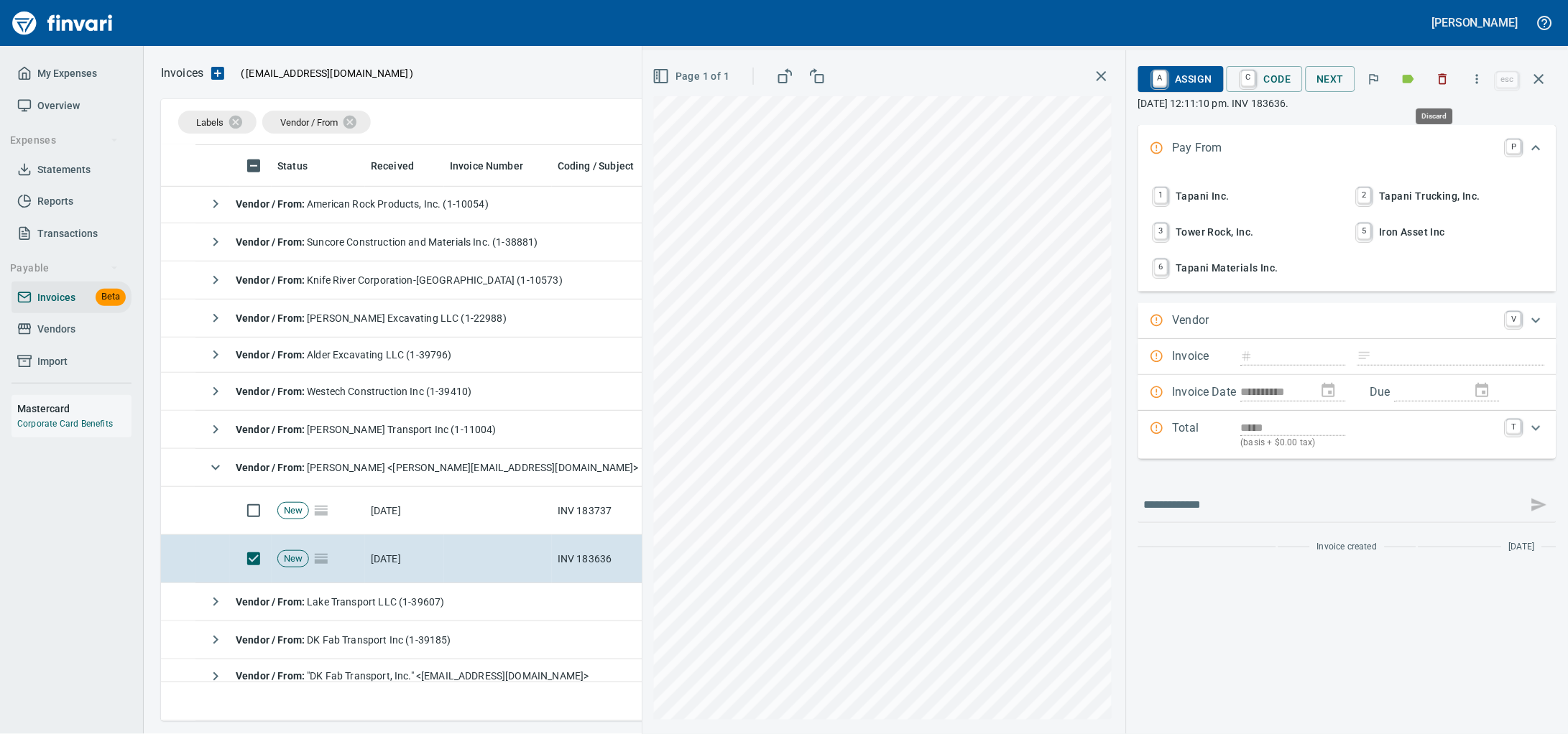
click at [1440, 89] on button "button" at bounding box center [1442, 78] width 32 height 32
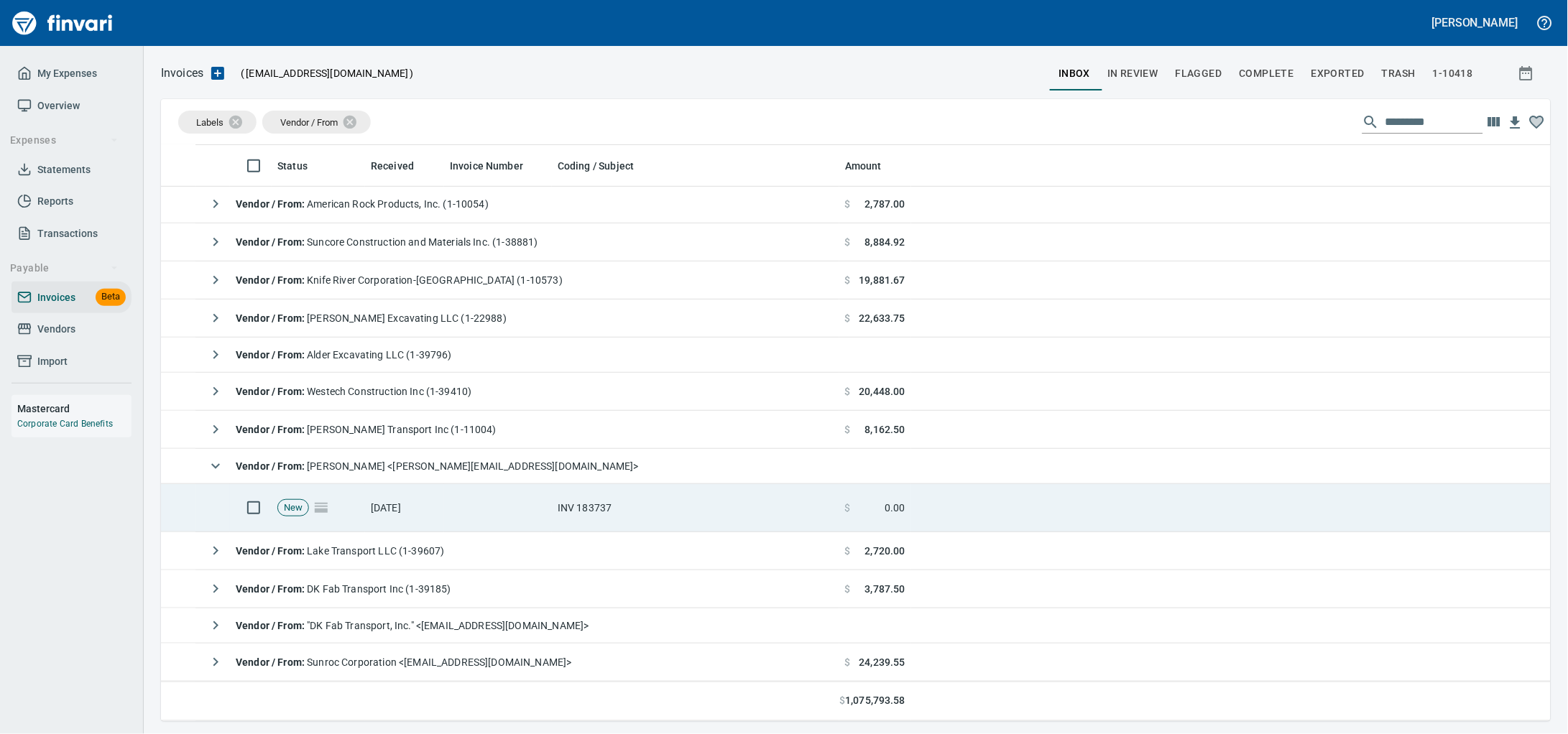
click at [466, 513] on td at bounding box center [497, 508] width 108 height 48
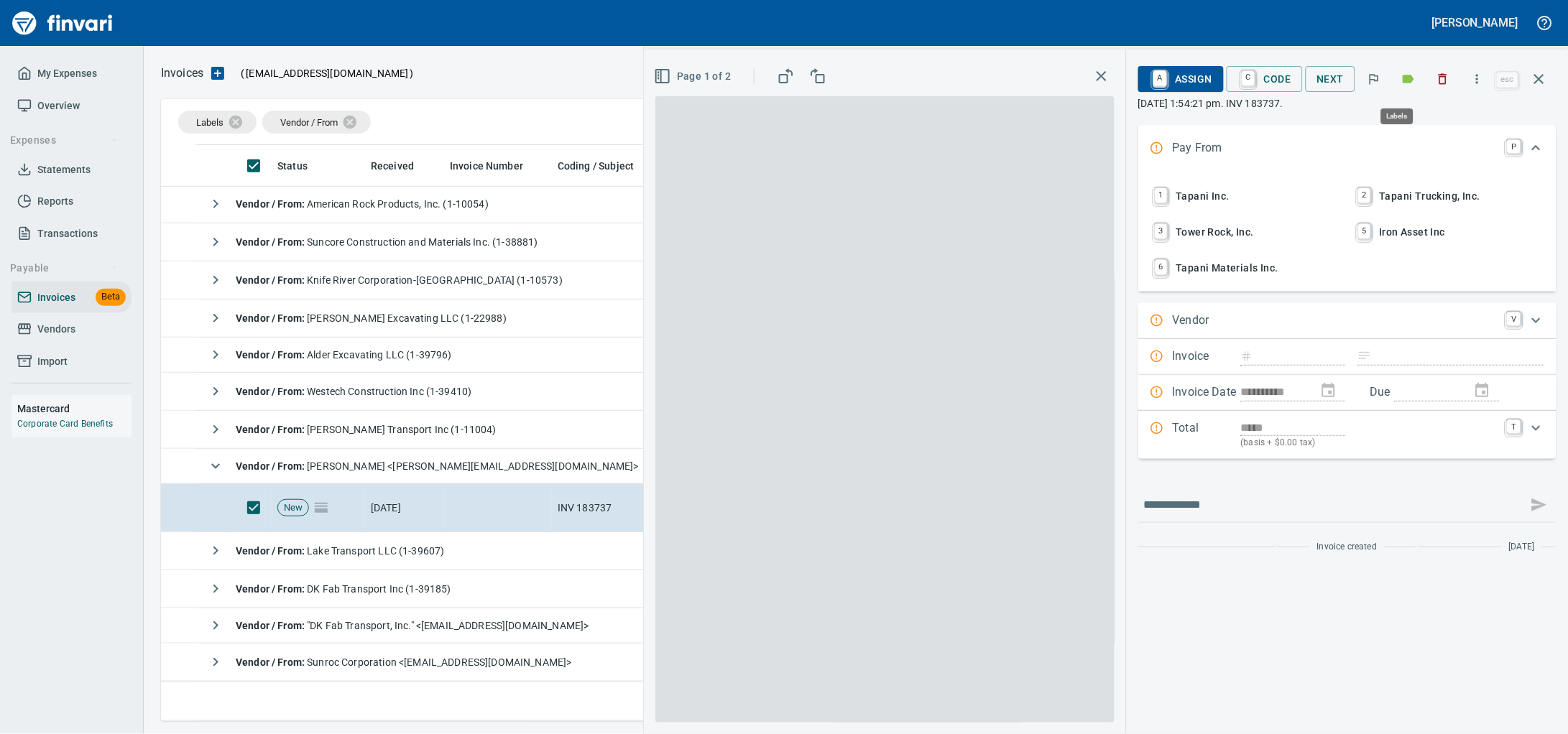
scroll to position [564, 1362]
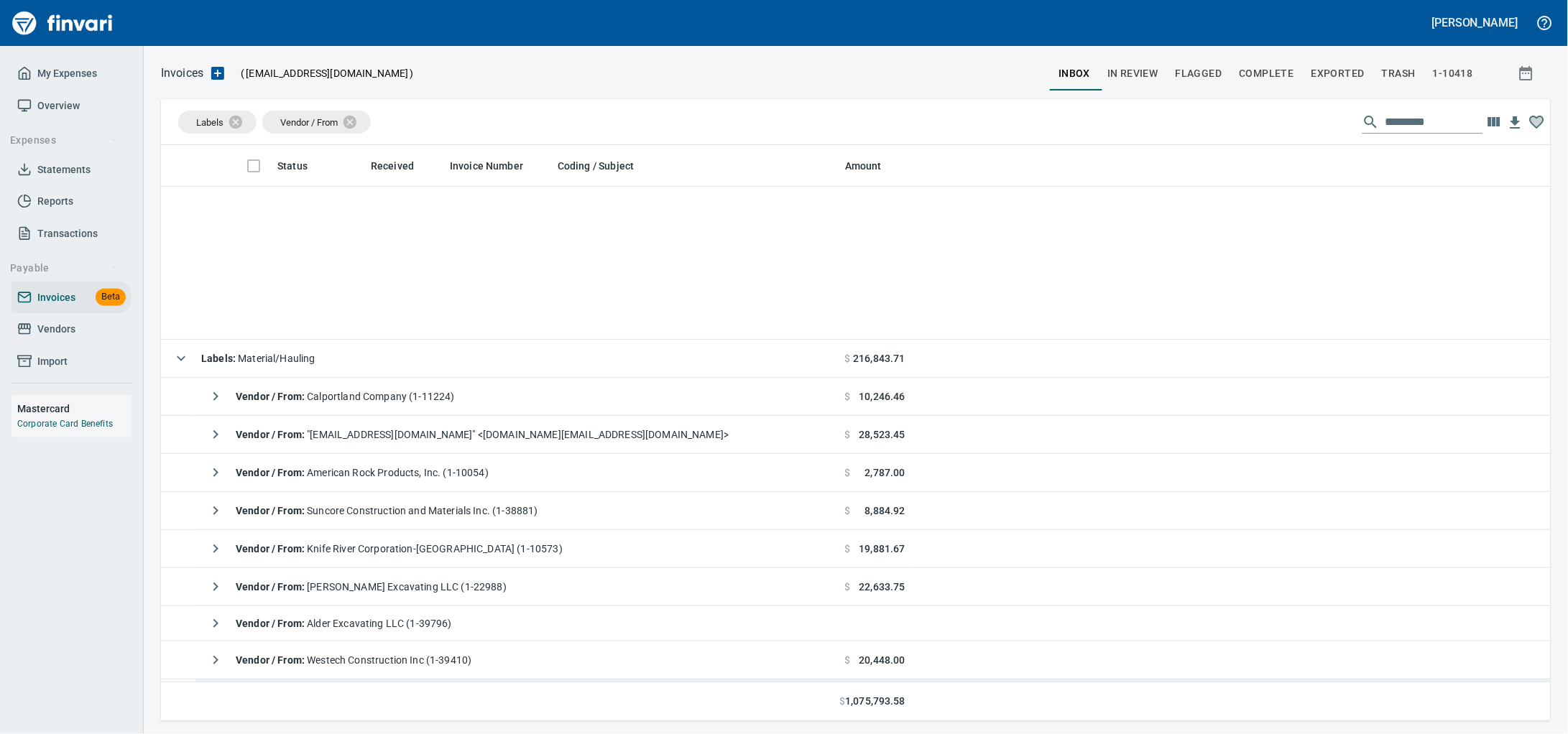
scroll to position [564, 1362]
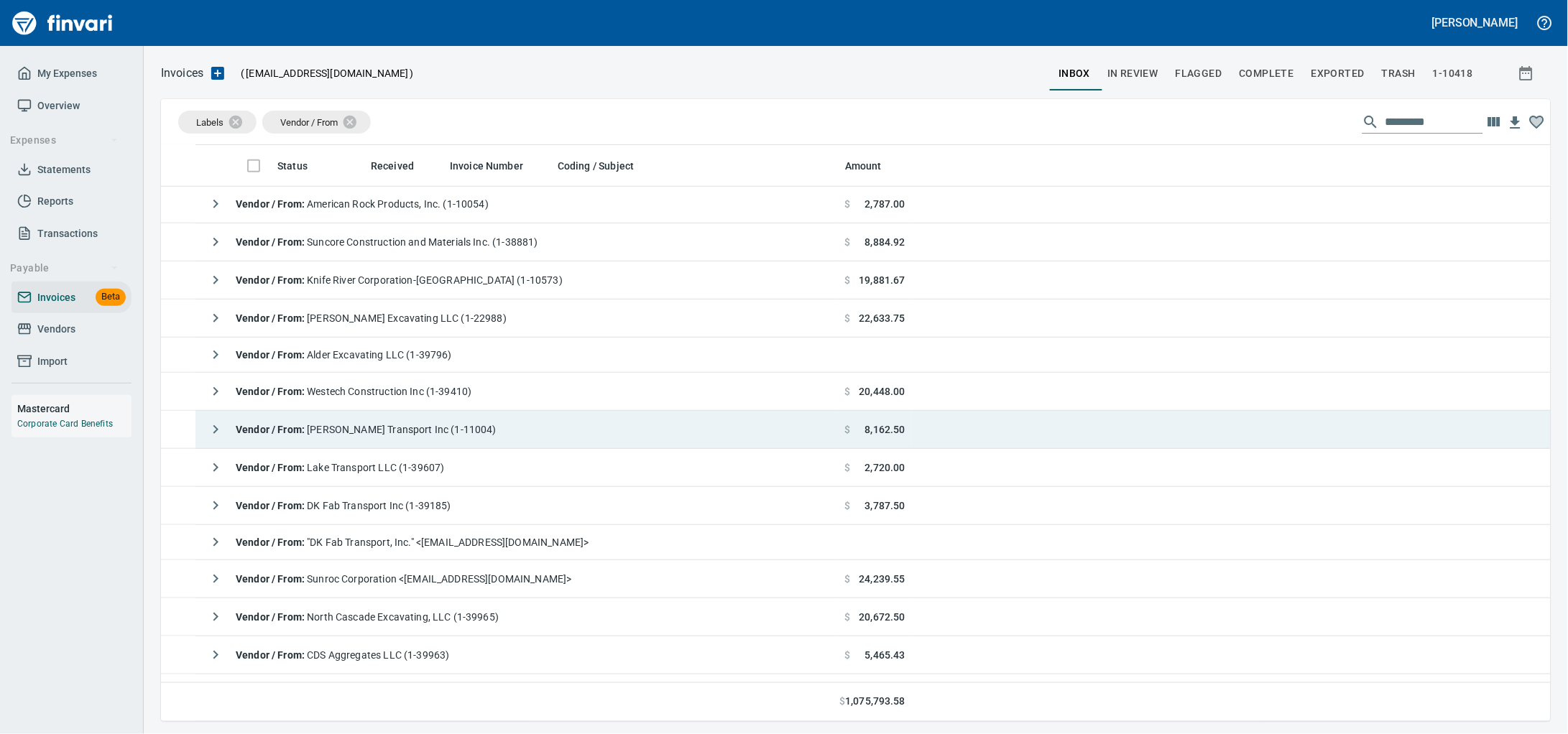
click at [567, 439] on td "Vendor / From : Taylor Transport Inc (1-11004)" at bounding box center [517, 429] width 644 height 38
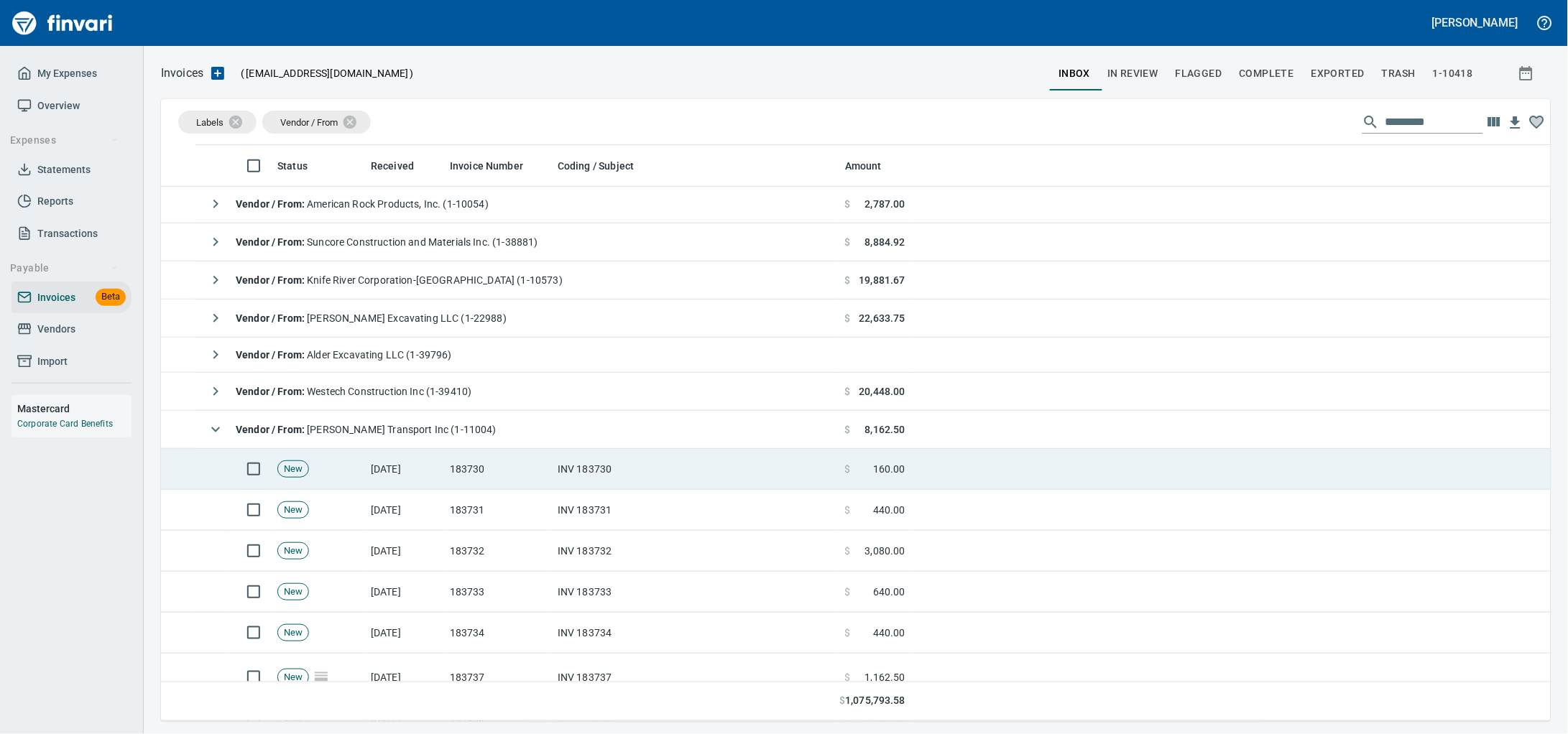
click at [543, 475] on td "183730" at bounding box center [497, 470] width 108 height 41
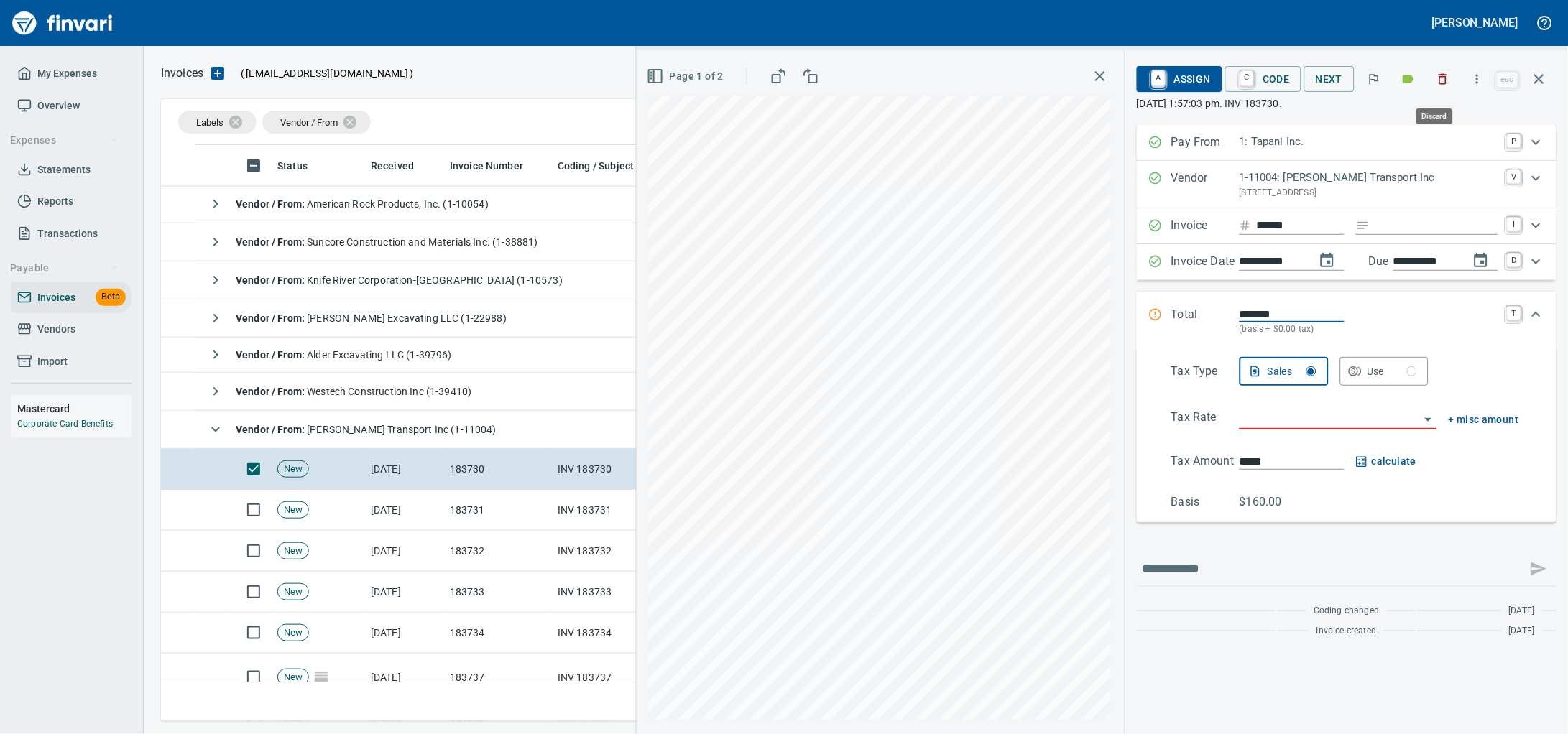
click at [1437, 76] on icon "button" at bounding box center [1442, 78] width 15 height 15
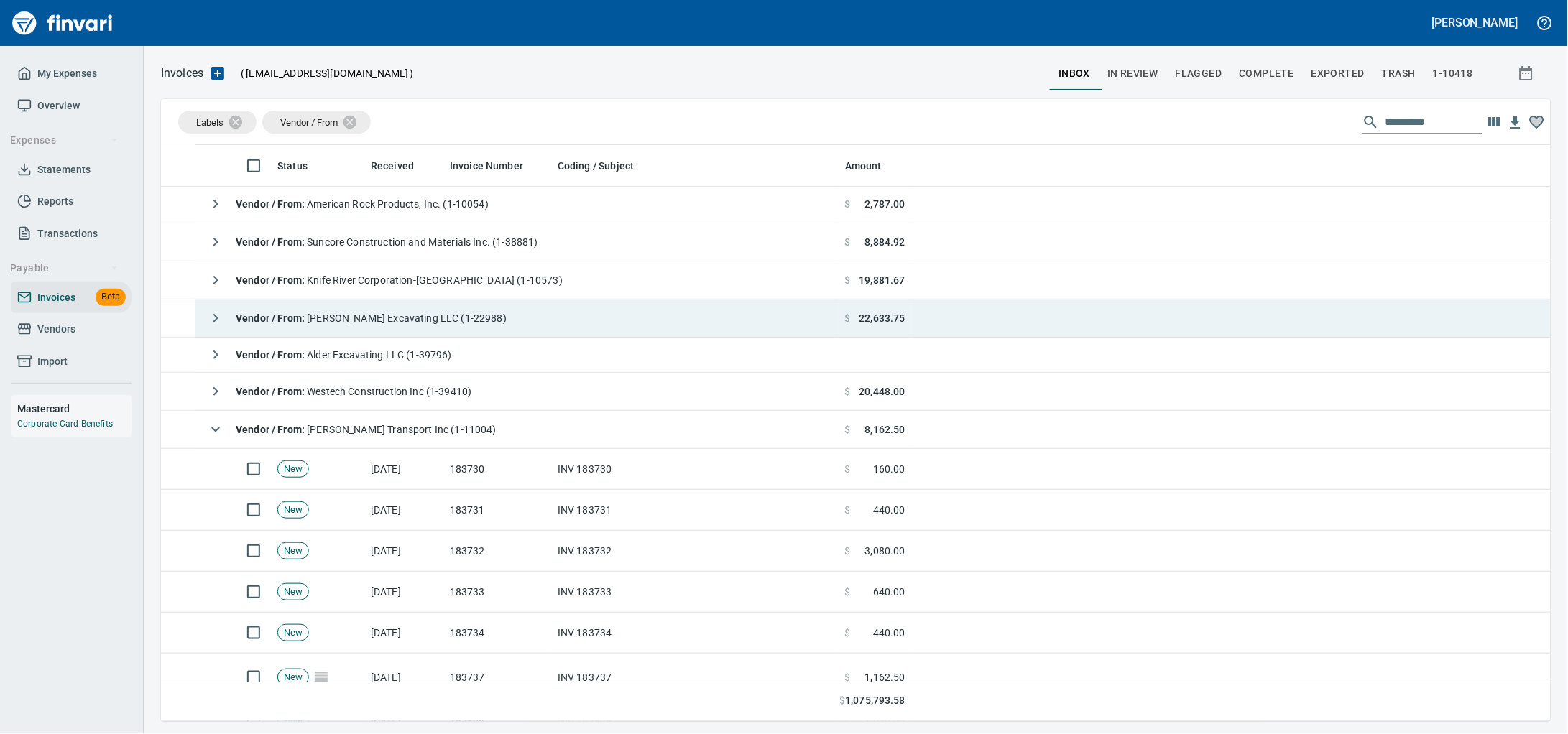
scroll to position [564, 1362]
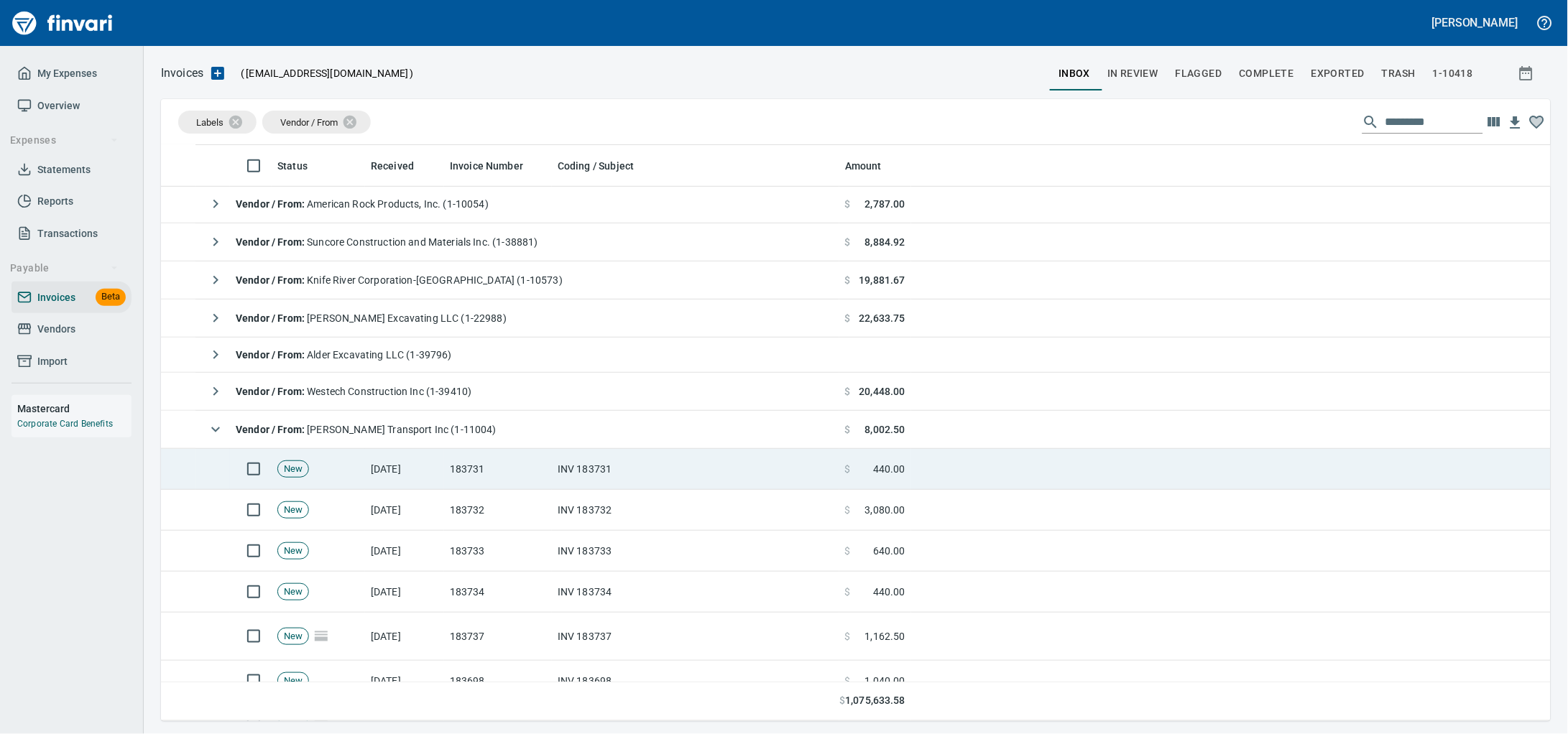
click at [708, 480] on td "INV 183731" at bounding box center [695, 470] width 288 height 41
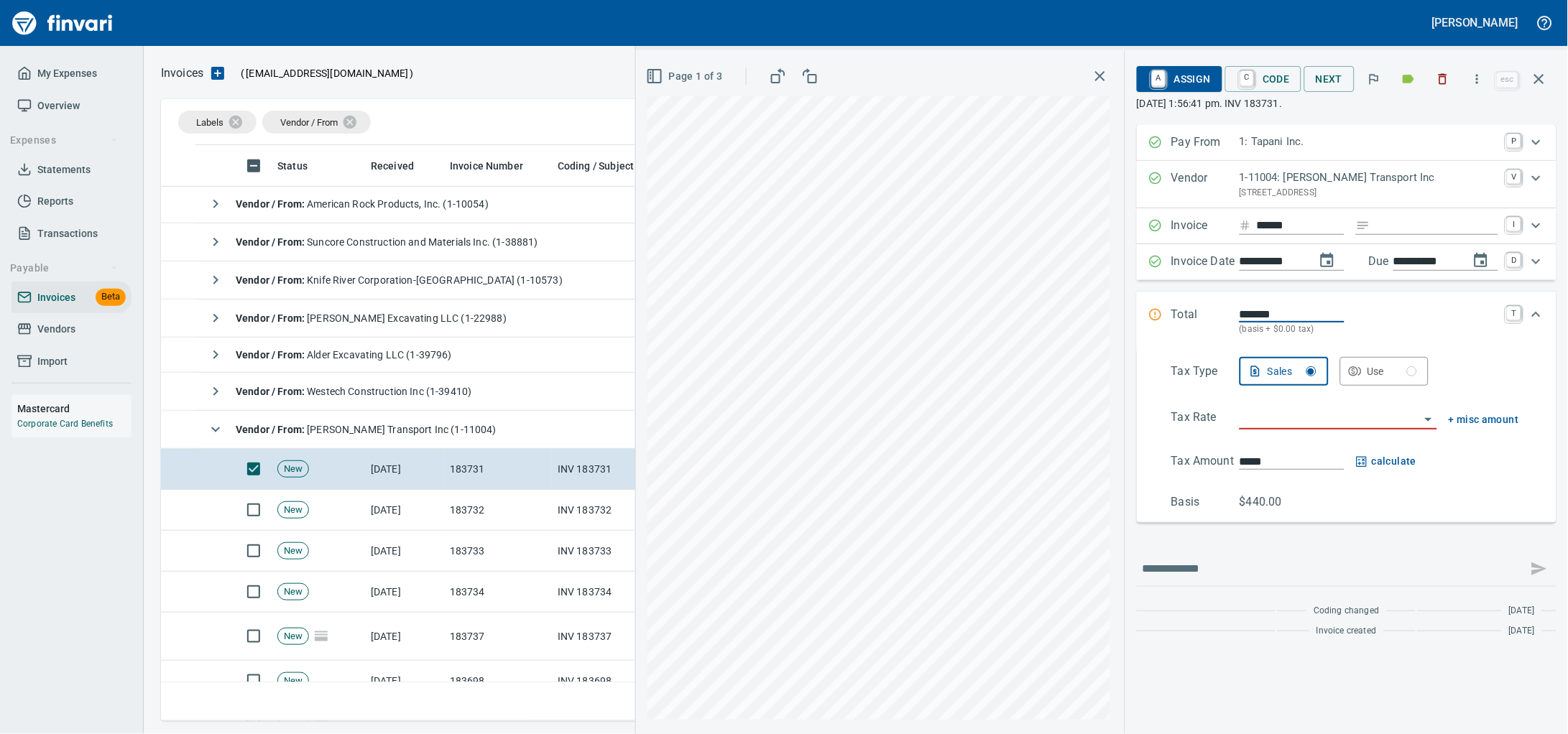
click at [1406, 235] on input "Expand" at bounding box center [1437, 226] width 122 height 18
type input "******"
drag, startPoint x: 1282, startPoint y: 442, endPoint x: 1274, endPoint y: 440, distance: 8.2
click at [1280, 429] on input "search" at bounding box center [1330, 418] width 180 height 20
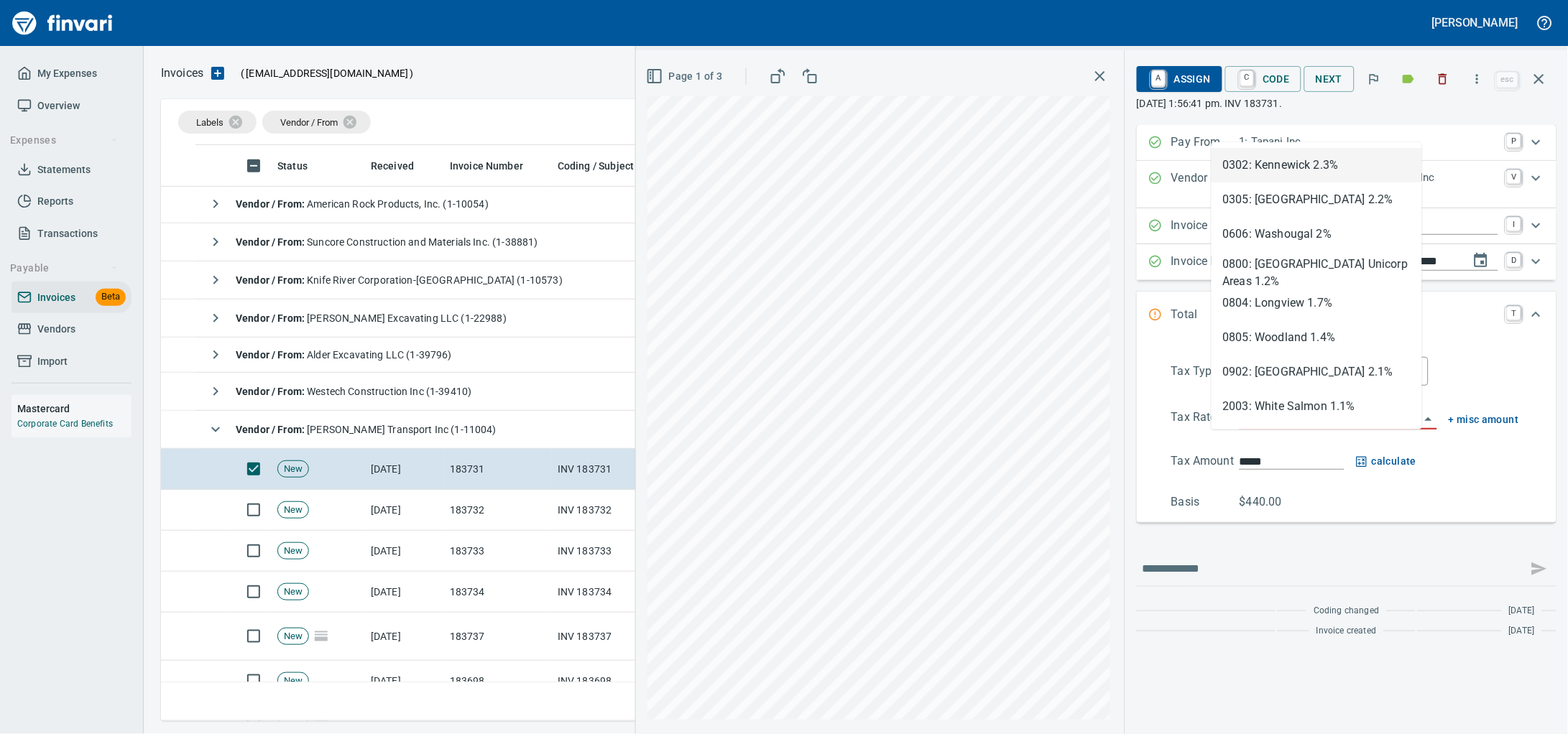
scroll to position [564, 1362]
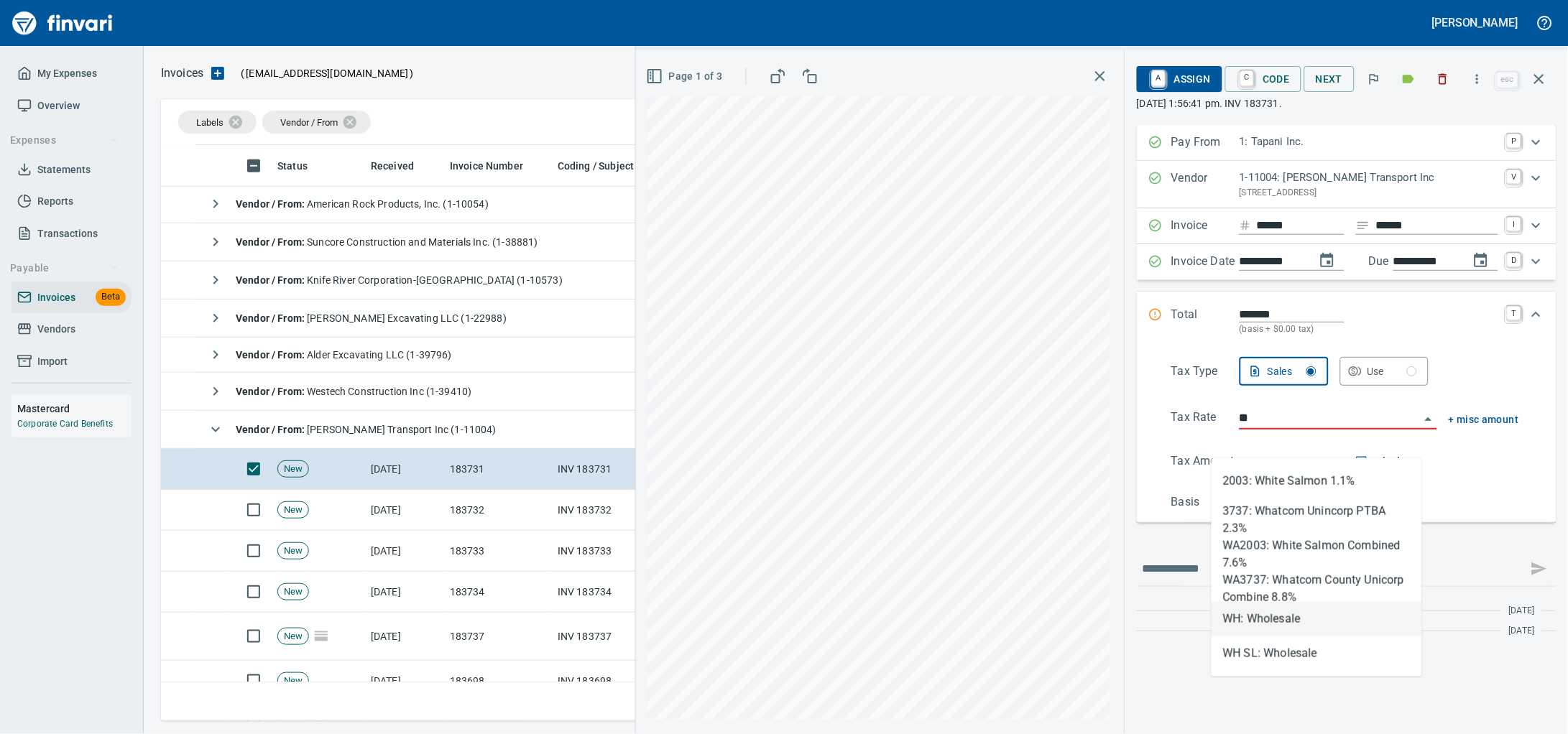
click at [1268, 630] on li "WH: Wholesale" at bounding box center [1316, 620] width 210 height 35
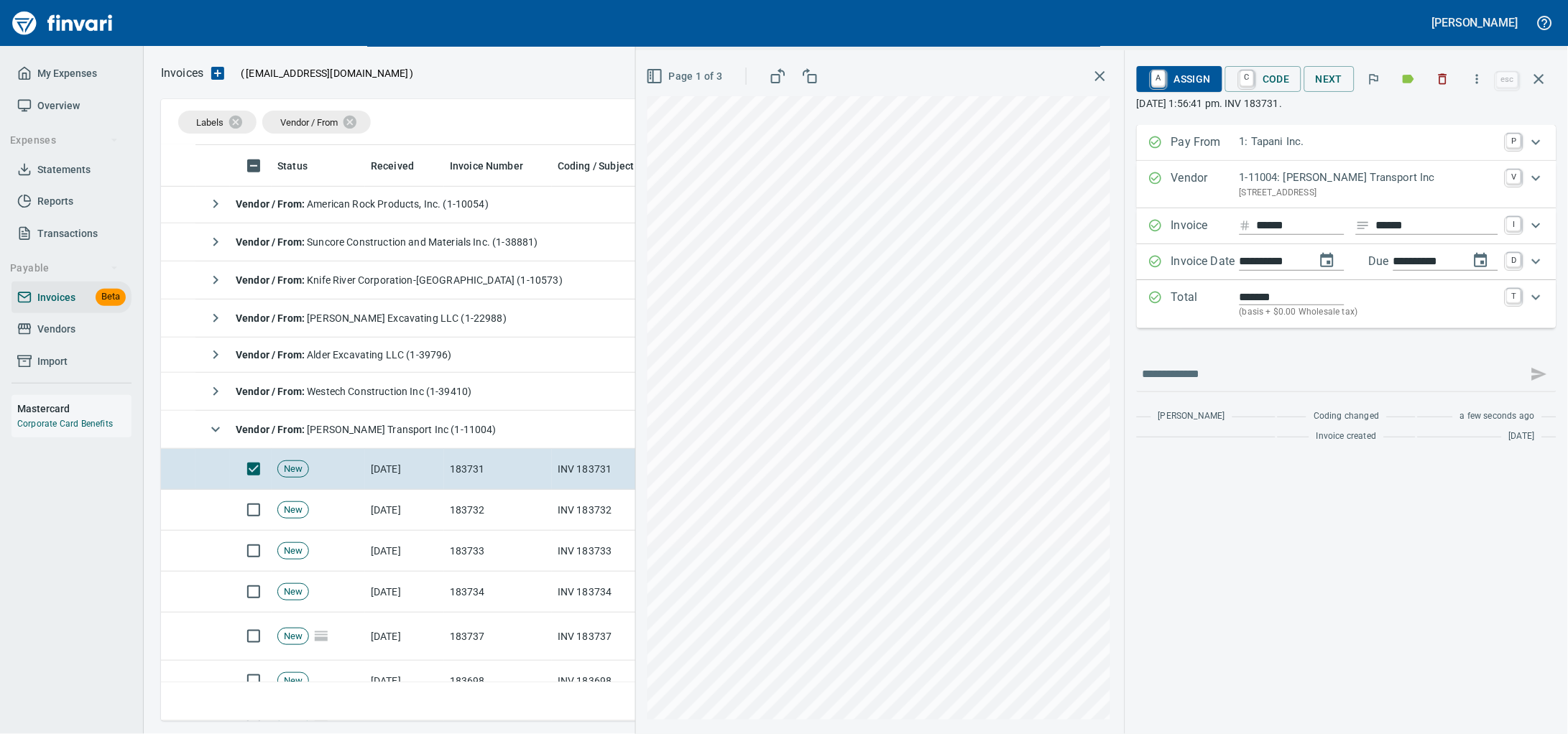
type input "**********"
click at [1171, 74] on span "A Assign" at bounding box center [1179, 78] width 63 height 24
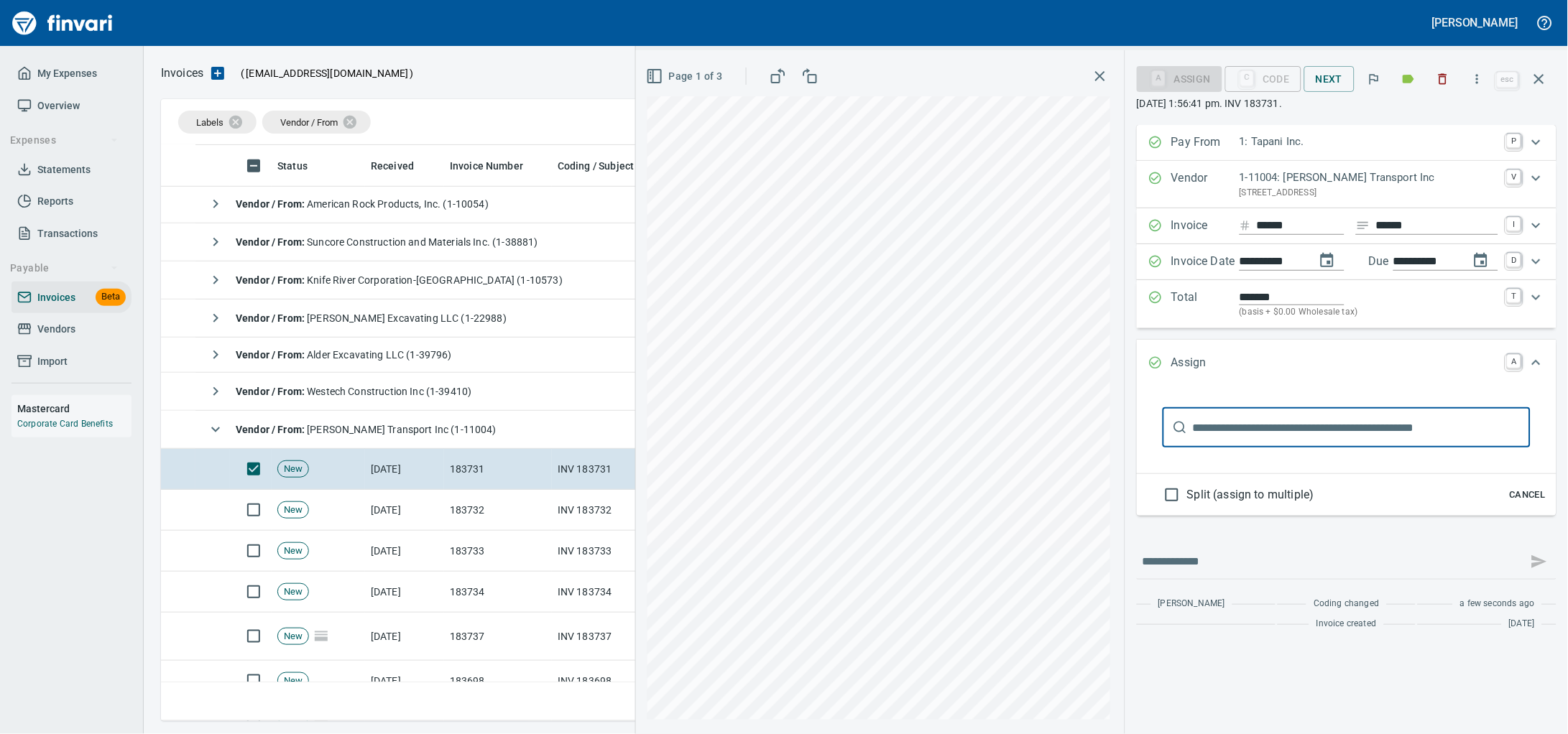
click at [1214, 447] on input "text" at bounding box center [1361, 428] width 338 height 41
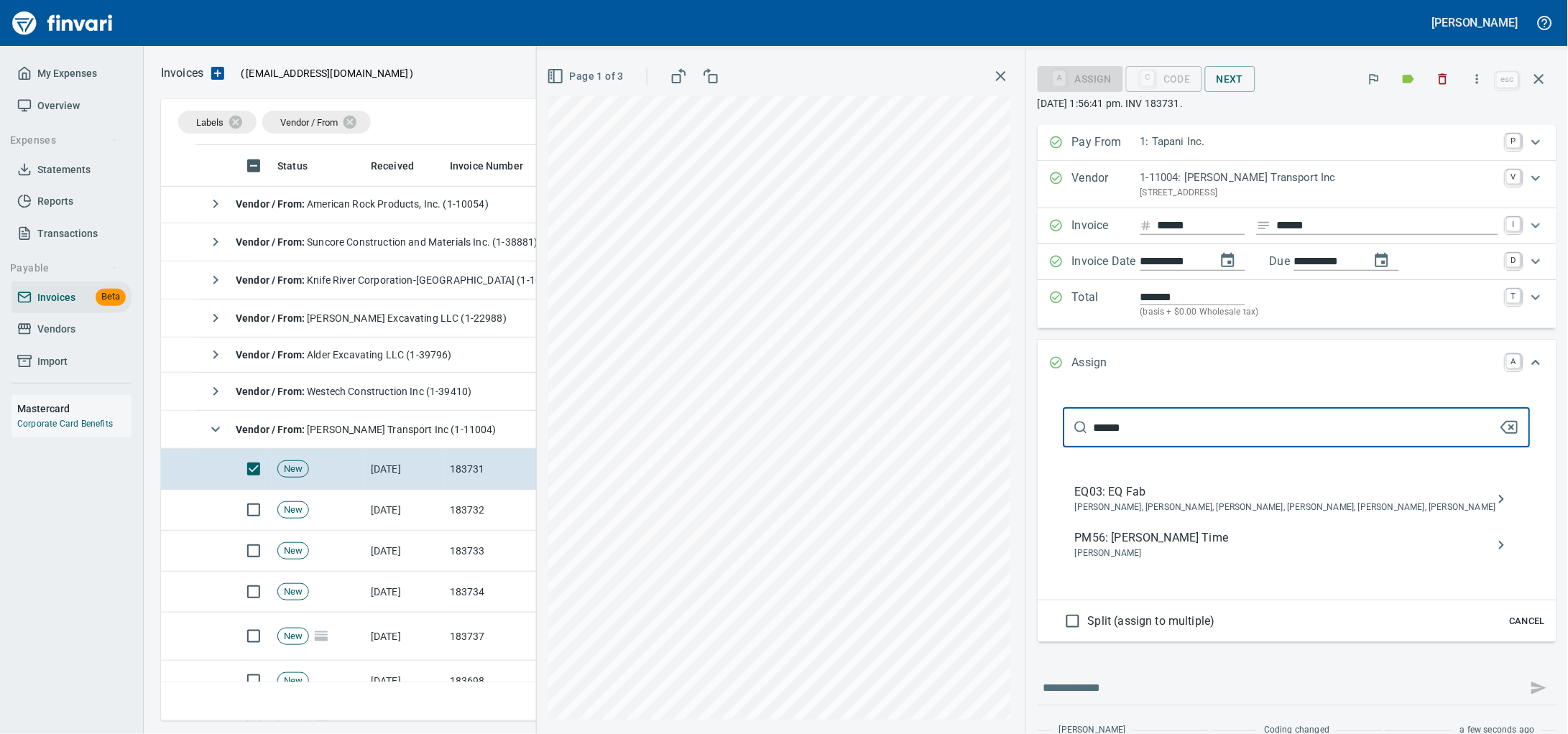
type input "******"
click at [1222, 547] on span "PM56: Erik Somers Time" at bounding box center [1285, 538] width 421 height 17
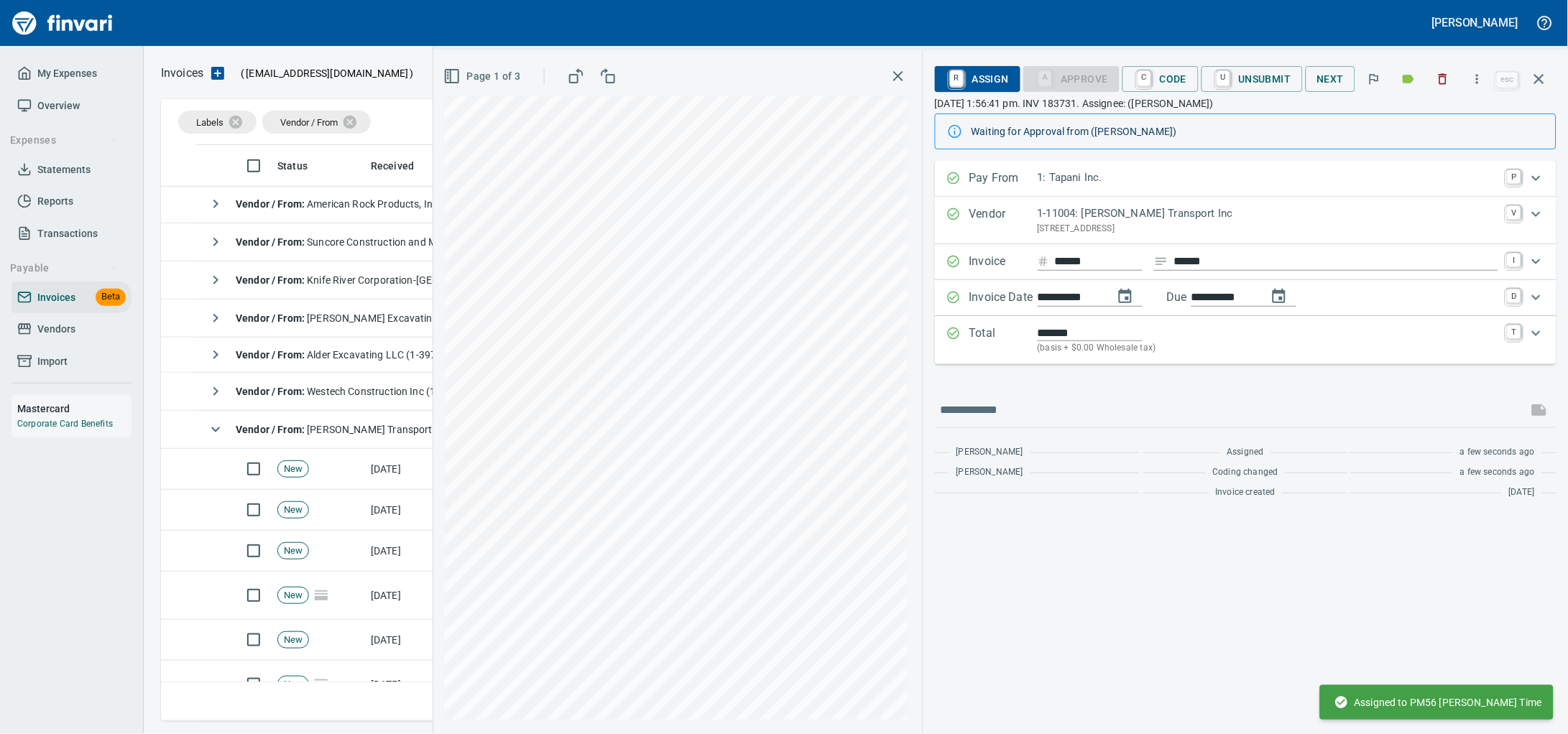
click at [1537, 79] on icon "button" at bounding box center [1539, 79] width 17 height 17
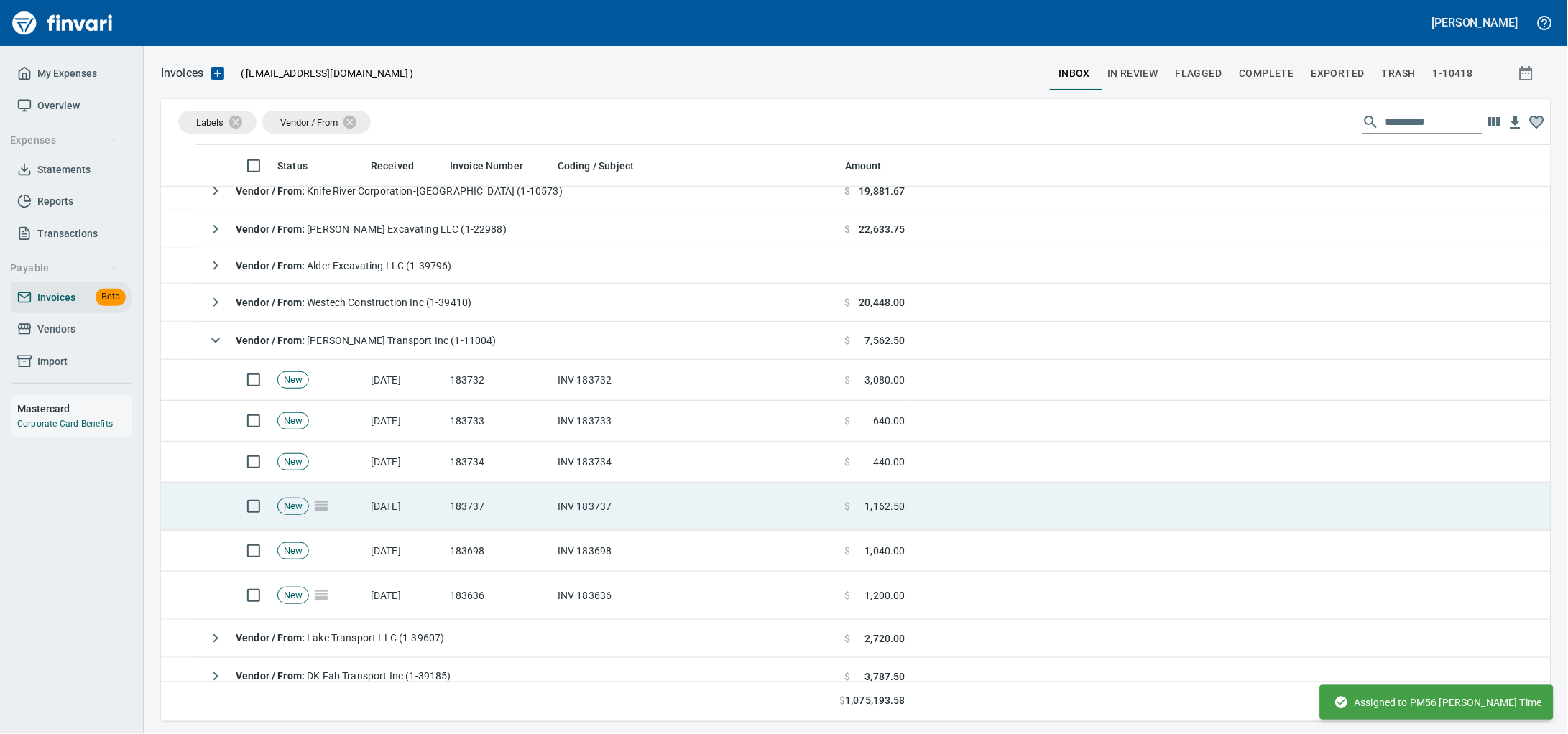
scroll to position [358, 0]
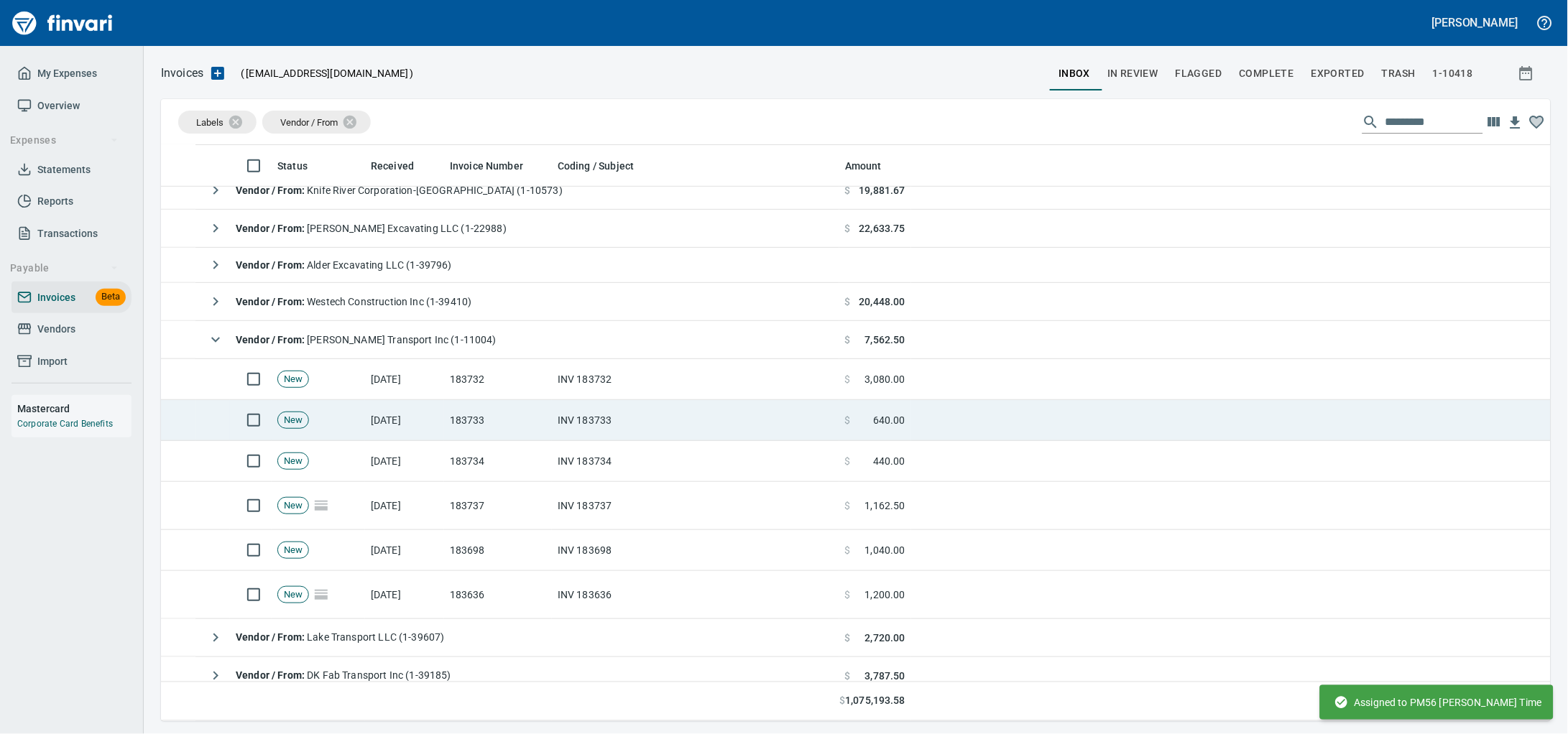
click at [646, 430] on td "INV 183733" at bounding box center [695, 420] width 288 height 41
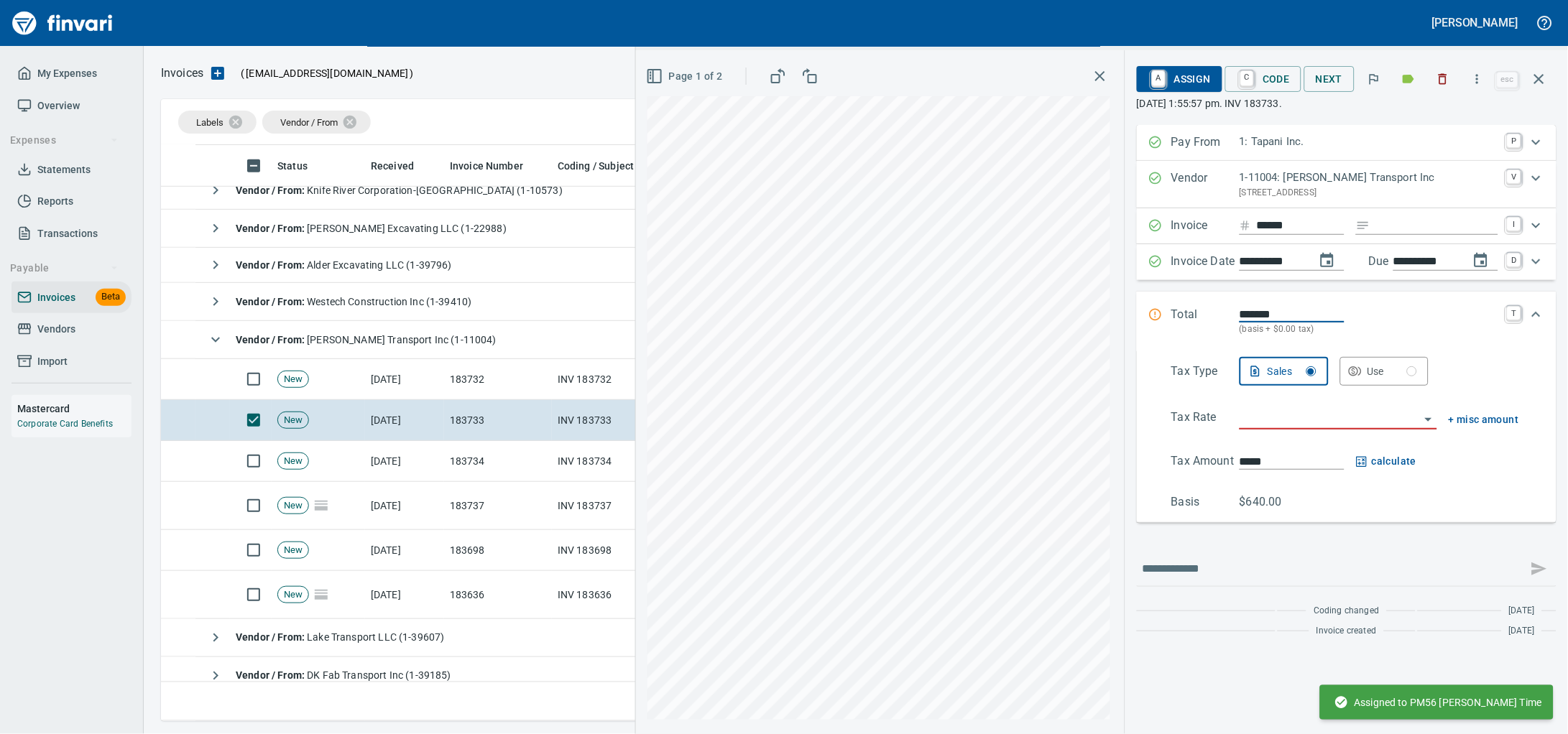
click at [1427, 234] on input "Expand" at bounding box center [1437, 226] width 122 height 18
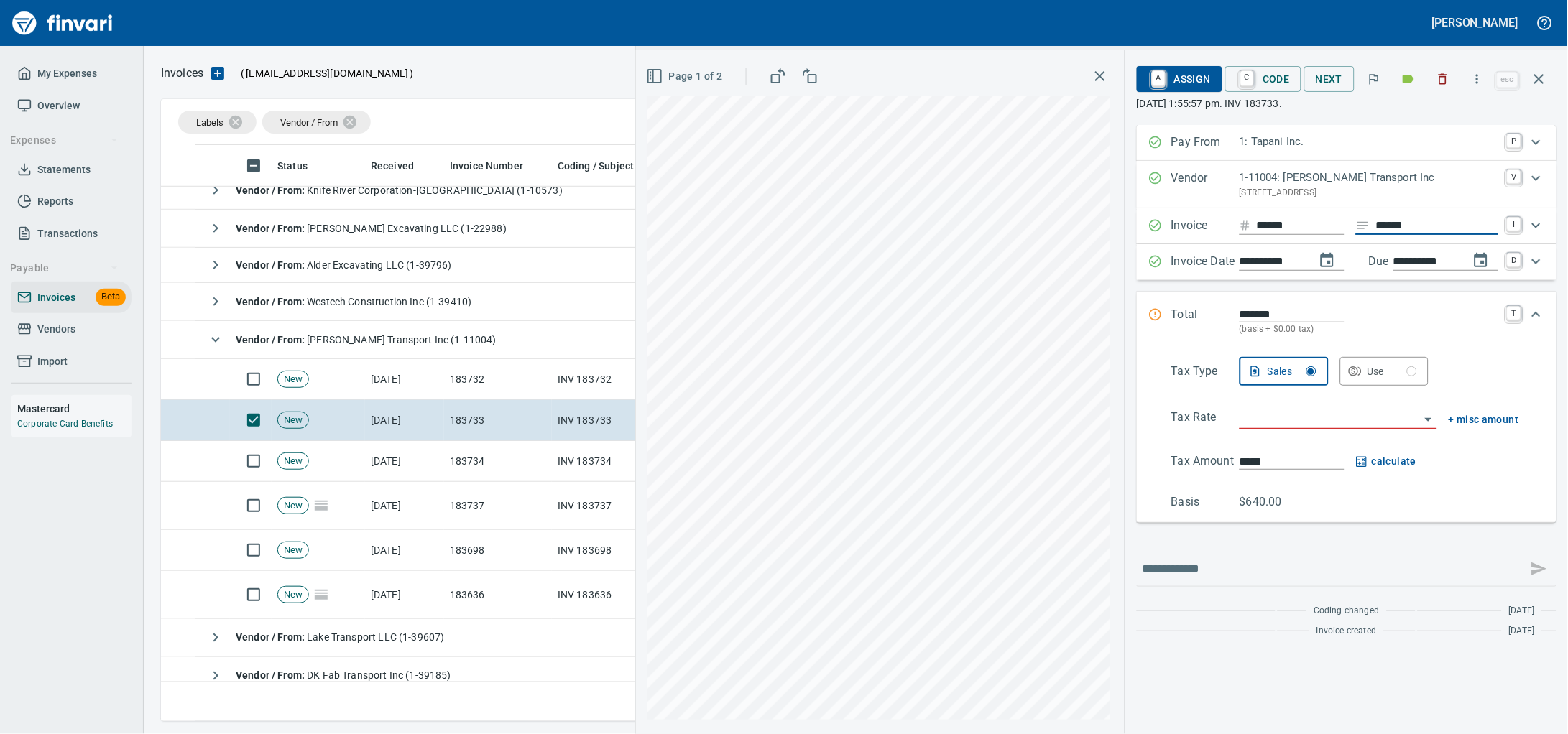
type input "******"
click at [1283, 322] on input "*******" at bounding box center [1292, 314] width 105 height 16
click at [1290, 429] on input "search" at bounding box center [1330, 418] width 180 height 20
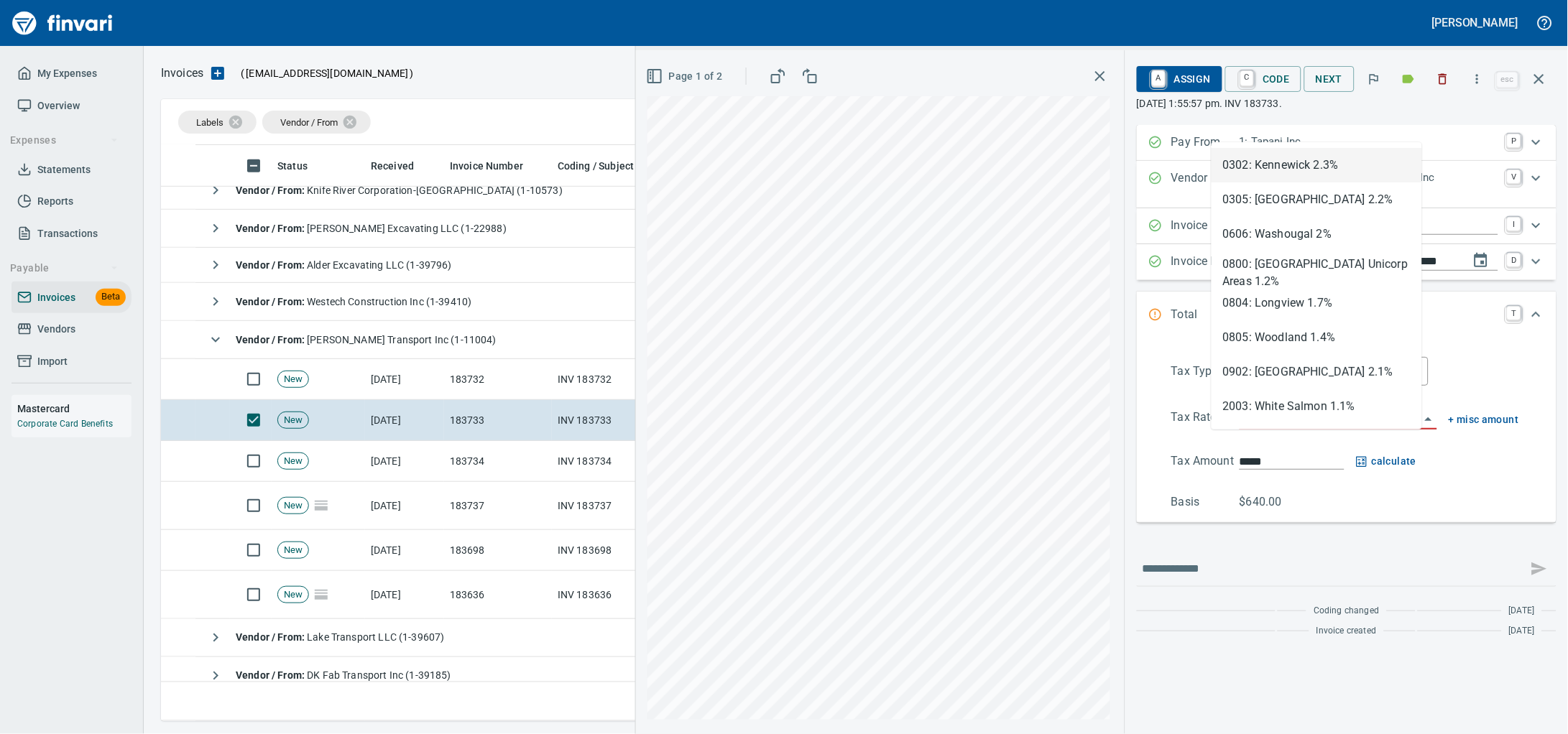
scroll to position [564, 1362]
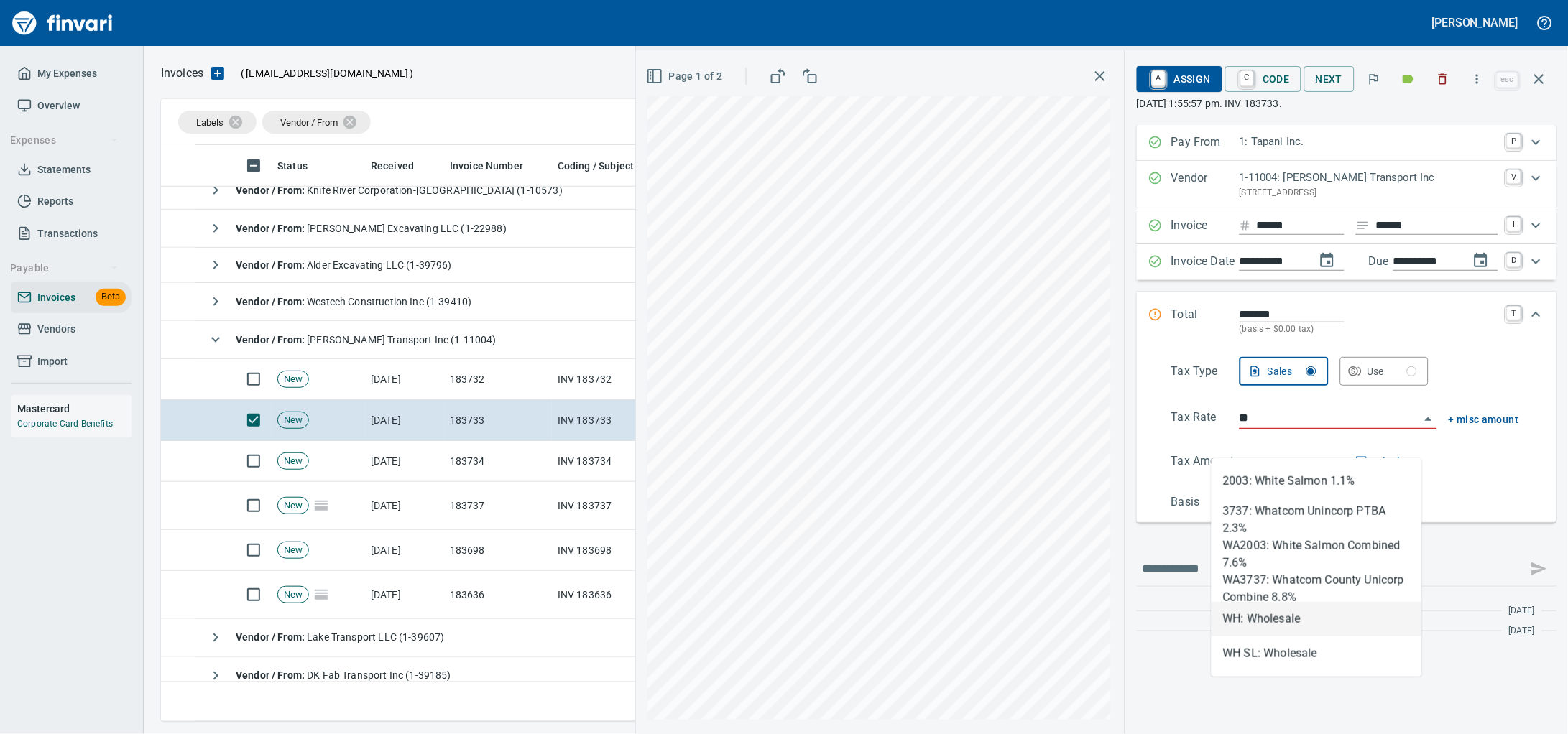
click at [1271, 615] on li "WH: Wholesale" at bounding box center [1316, 620] width 210 height 35
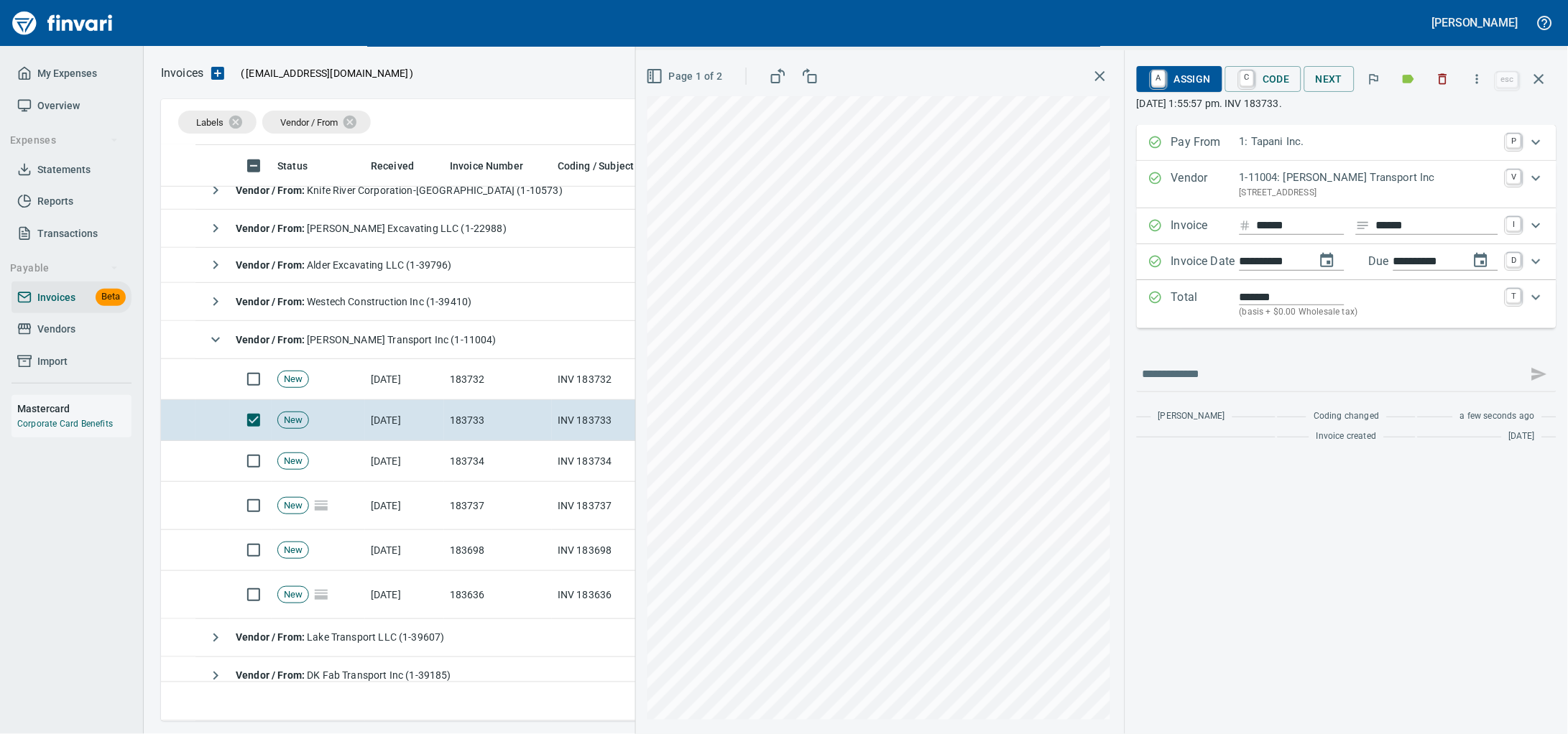
type input "**********"
click at [1151, 85] on span "A Assign" at bounding box center [1179, 78] width 63 height 24
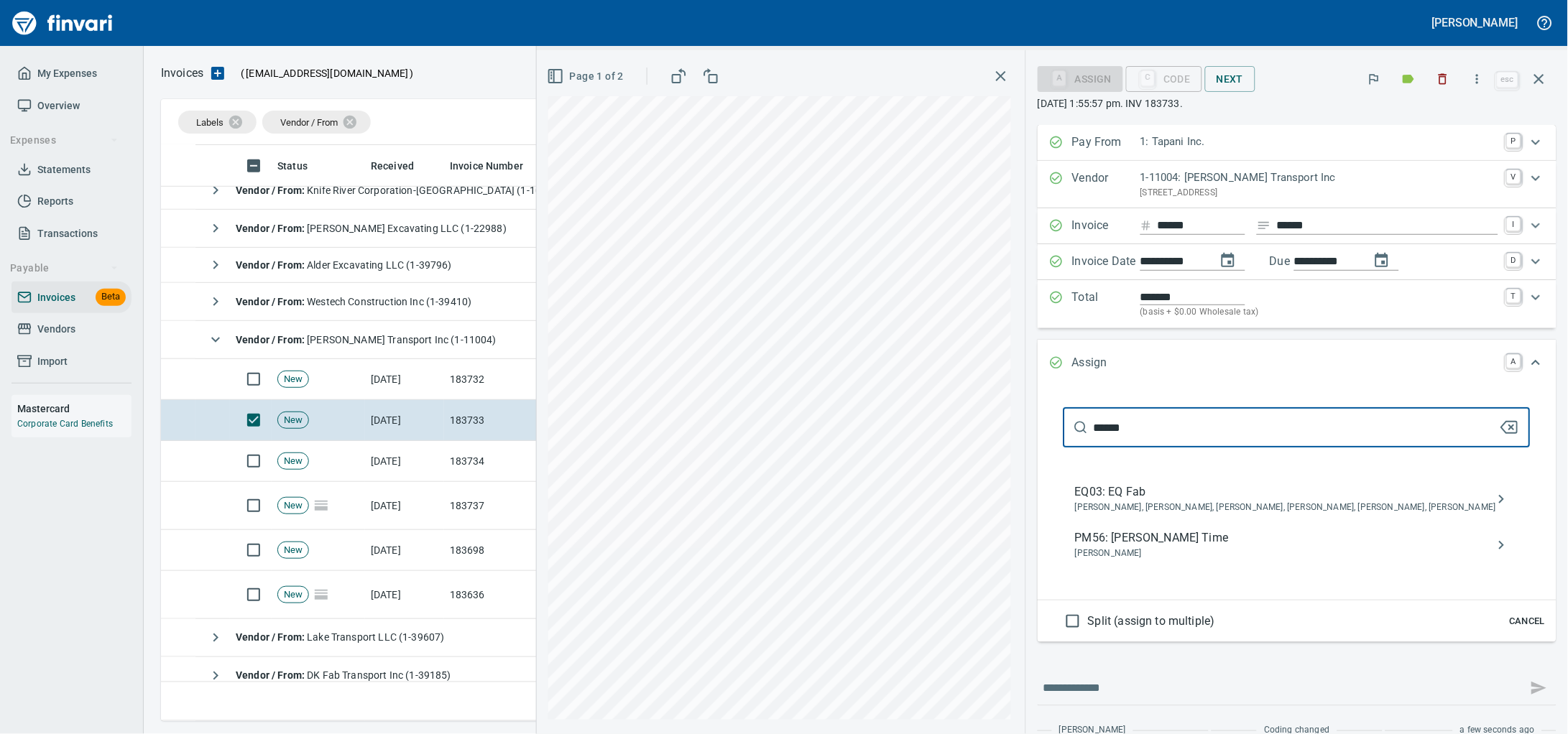
type input "******"
click at [1165, 547] on span "PM56: Erik Somers Time" at bounding box center [1285, 538] width 421 height 17
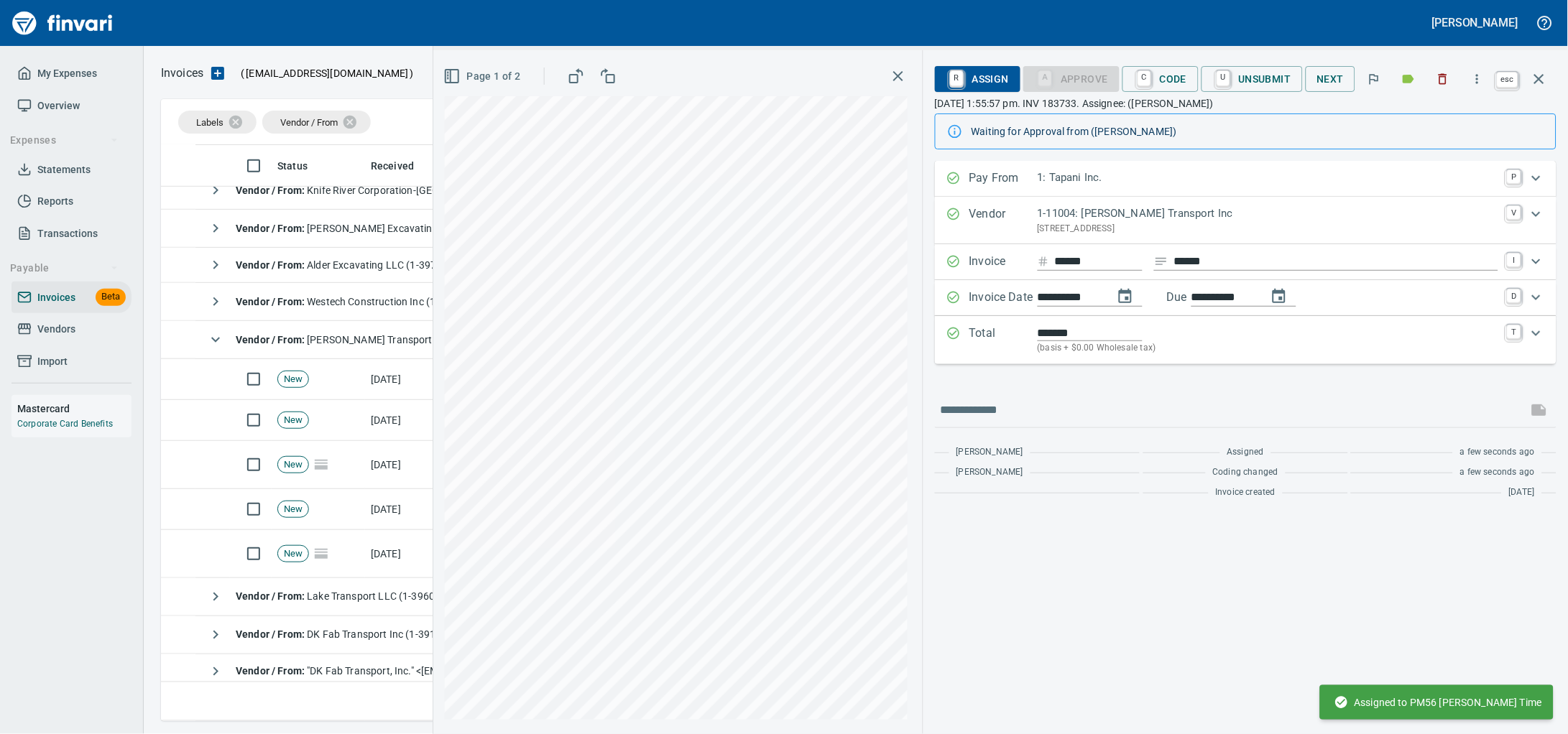
click at [1552, 76] on button "button" at bounding box center [1539, 79] width 35 height 35
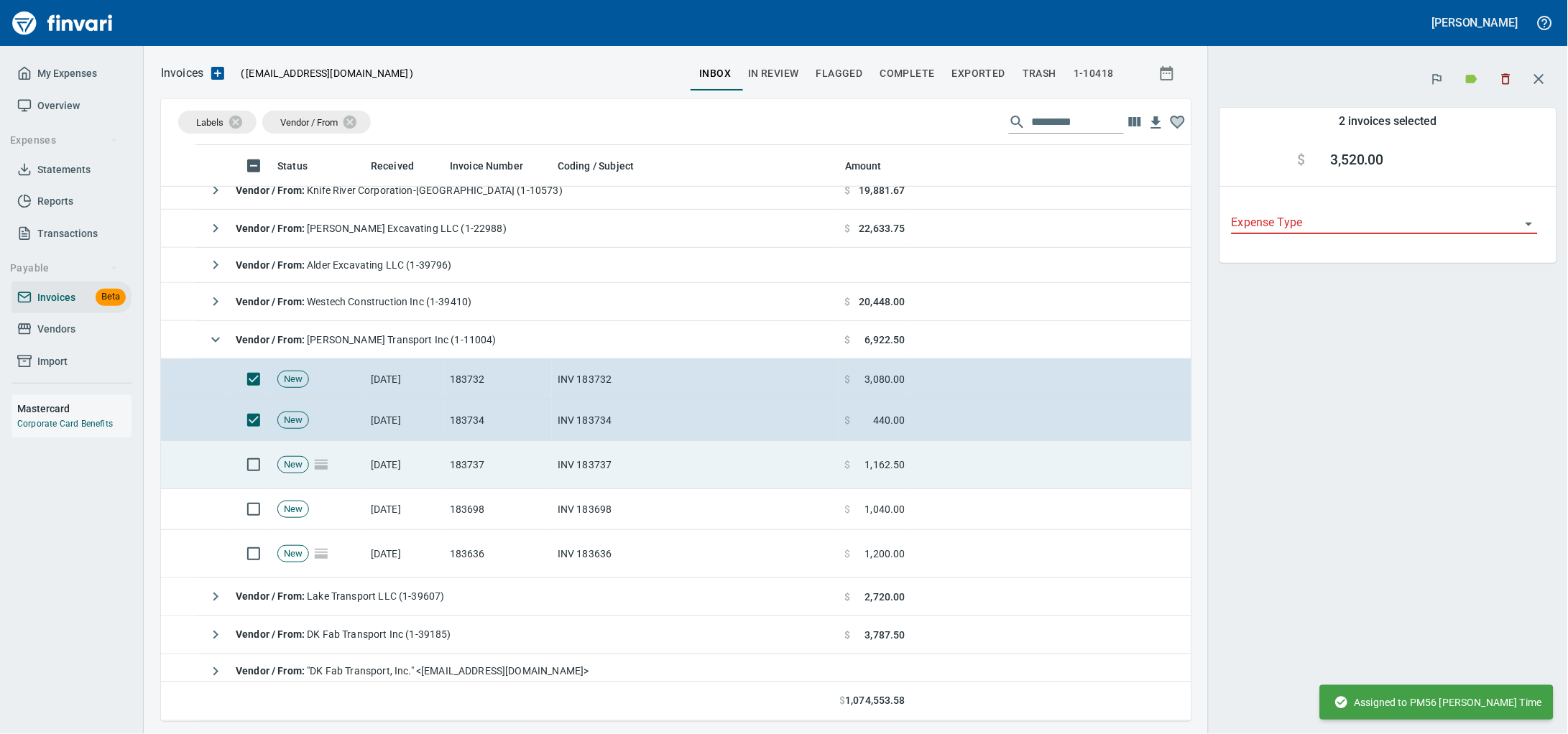
scroll to position [564, 1003]
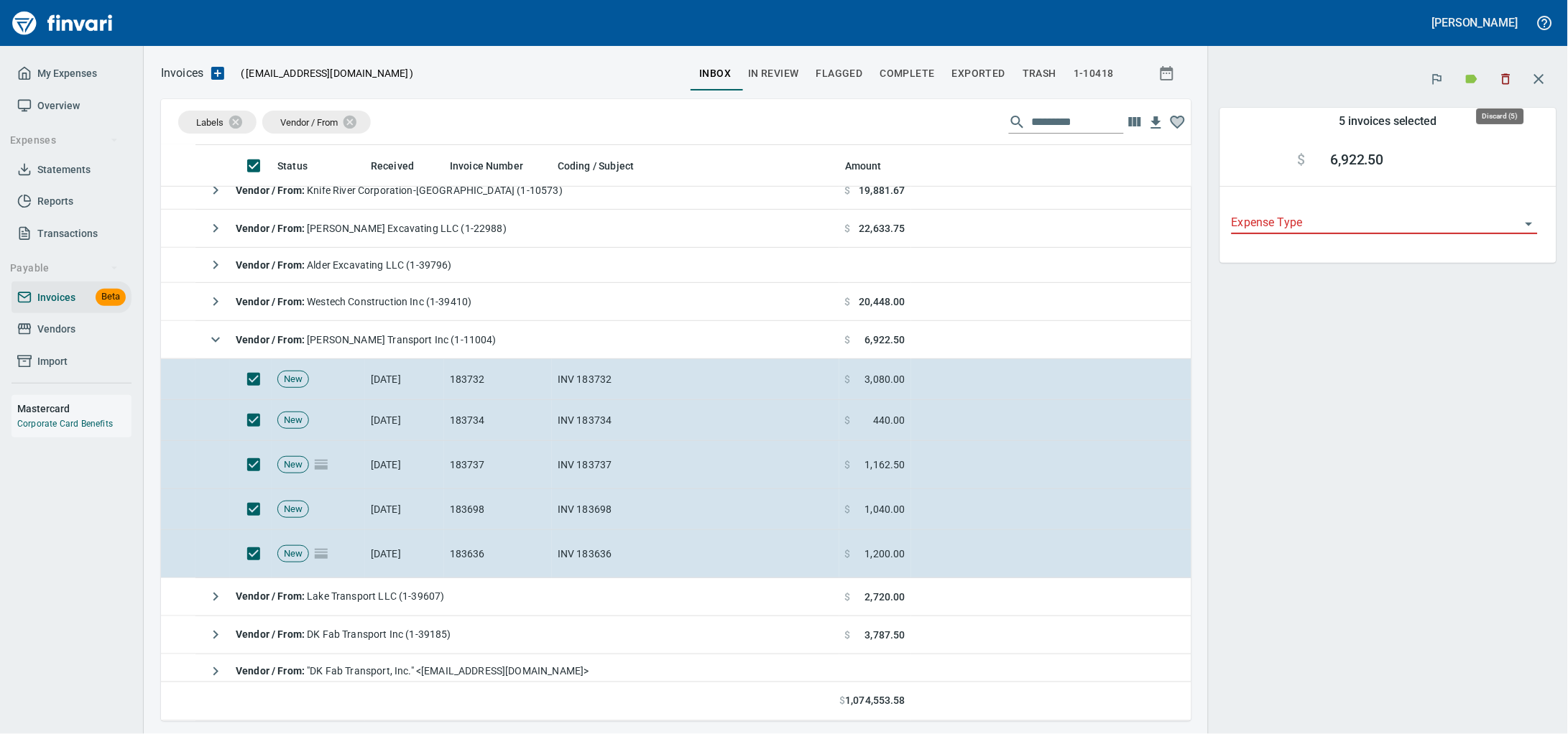
click at [1498, 83] on icon "button" at bounding box center [1505, 78] width 15 height 15
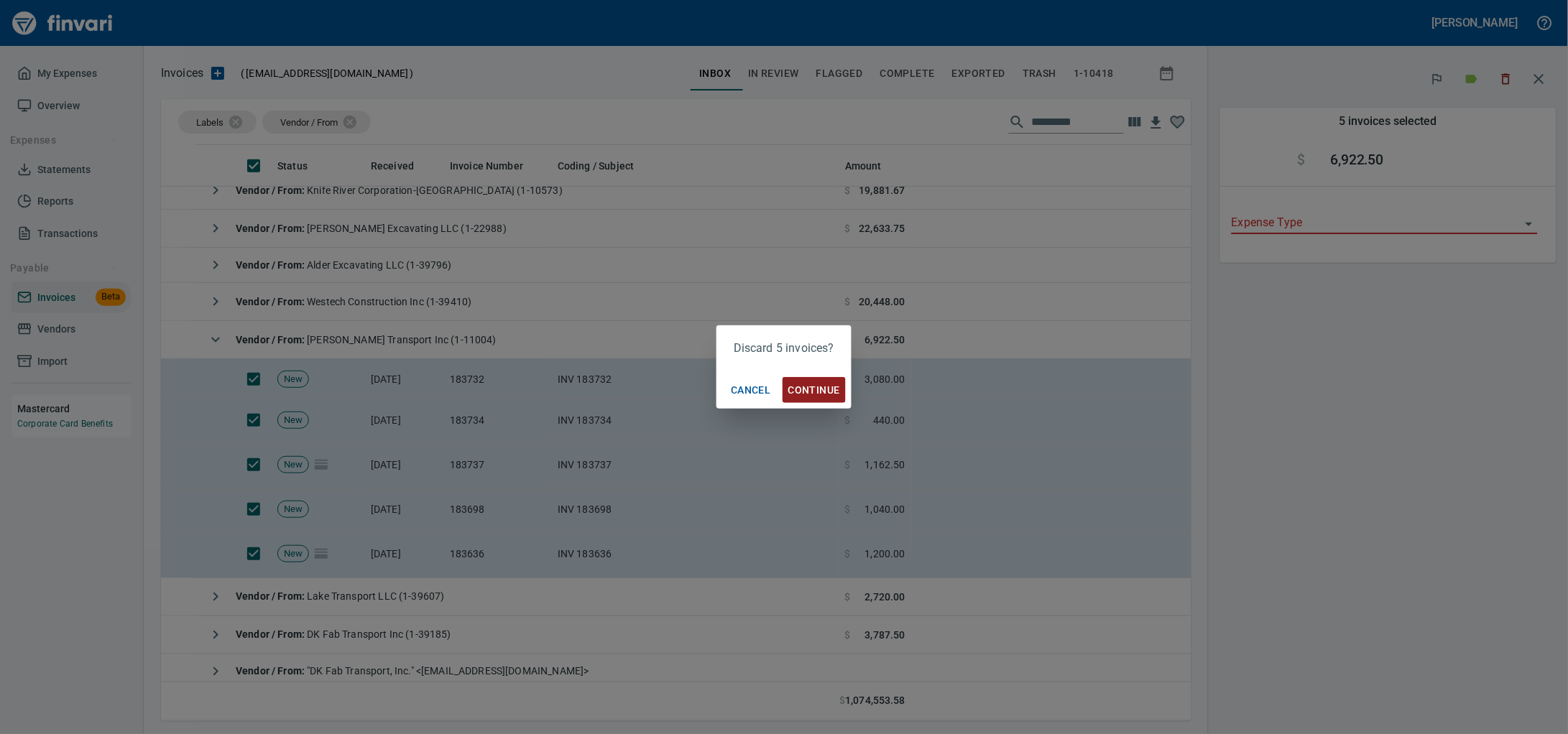
scroll to position [564, 1003]
click at [836, 394] on span "Continue" at bounding box center [814, 390] width 51 height 18
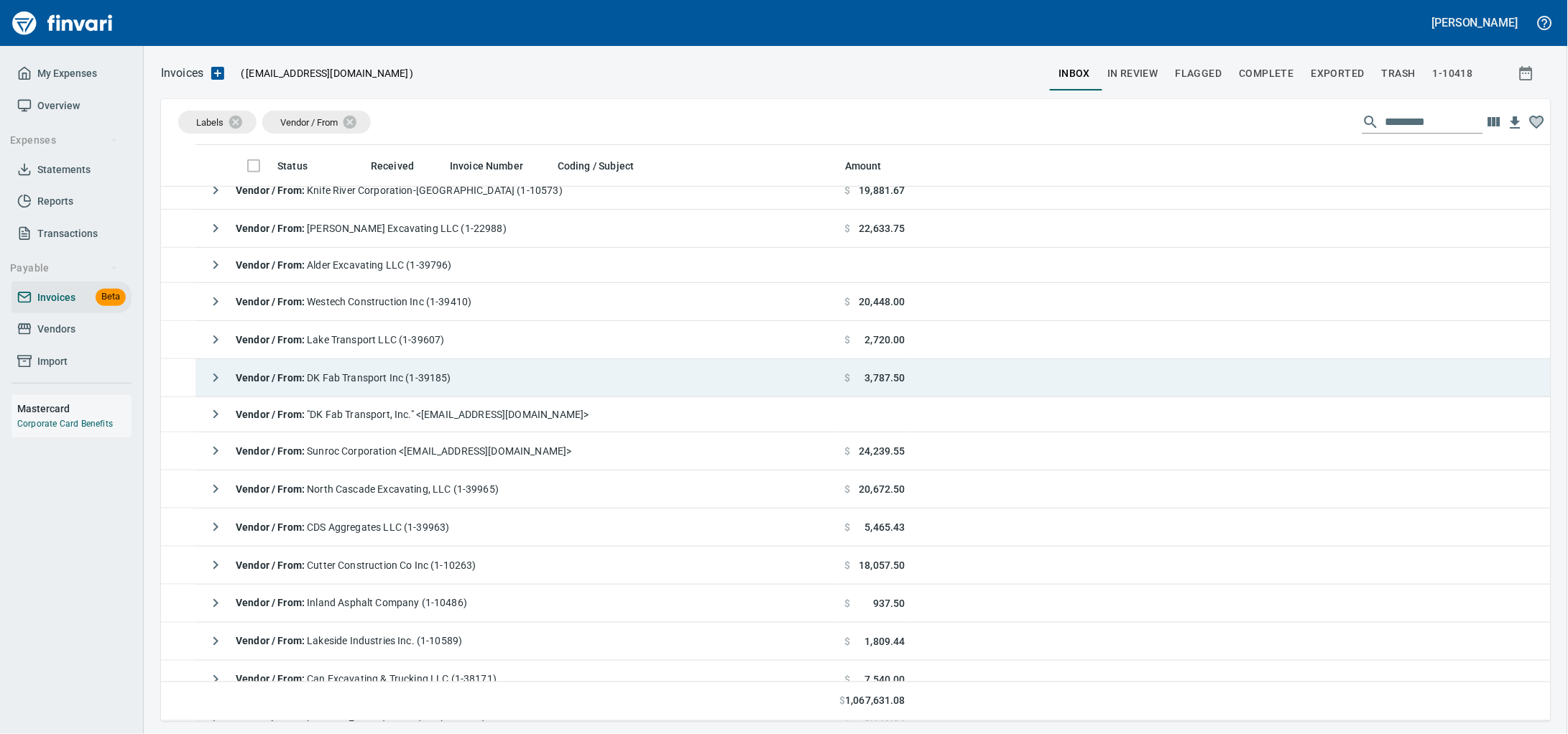
scroll to position [564, 1363]
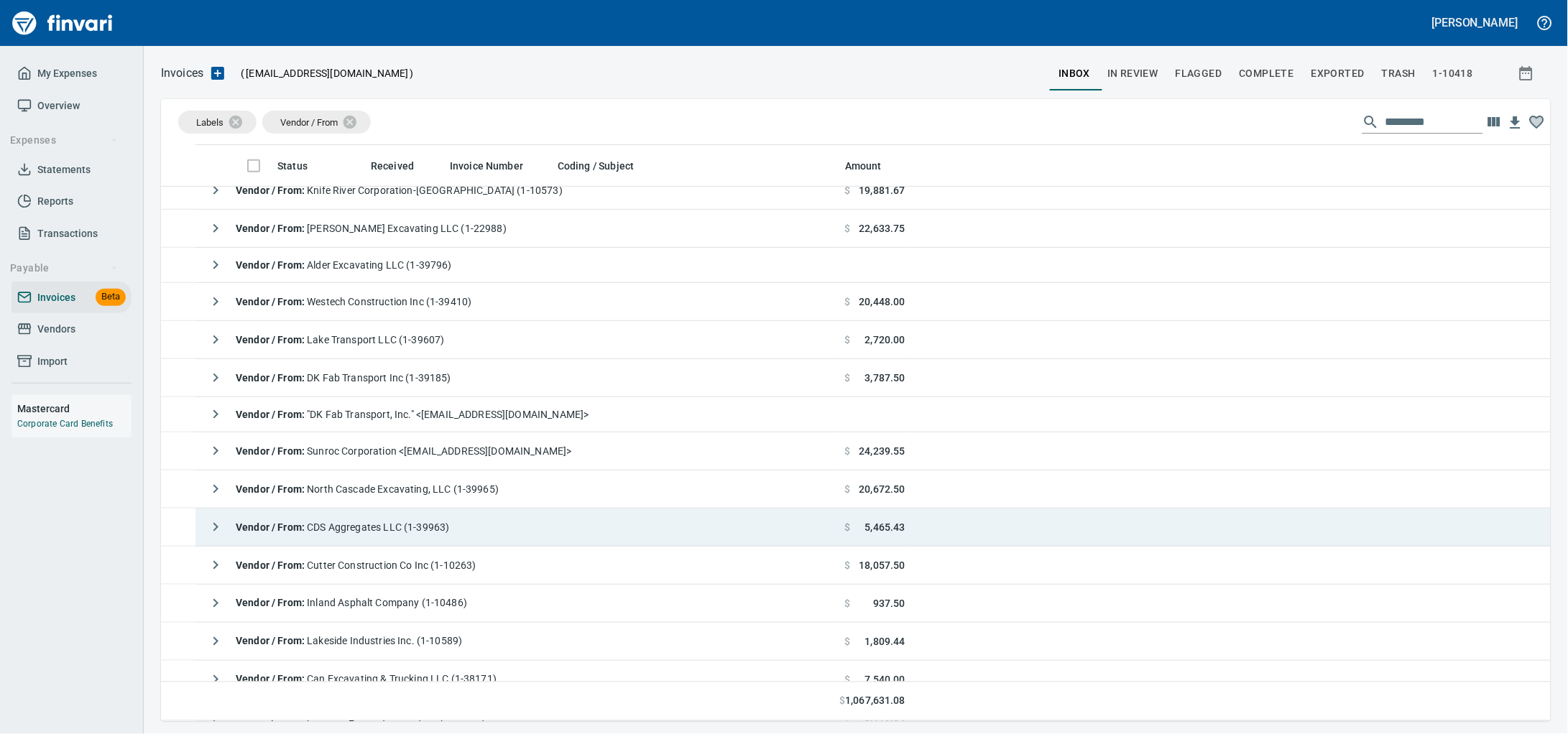
drag, startPoint x: 529, startPoint y: 523, endPoint x: 735, endPoint y: 550, distance: 207.8
click at [529, 525] on td "Vendor / From : CDS Aggregates LLC (1-39963)" at bounding box center [517, 527] width 644 height 38
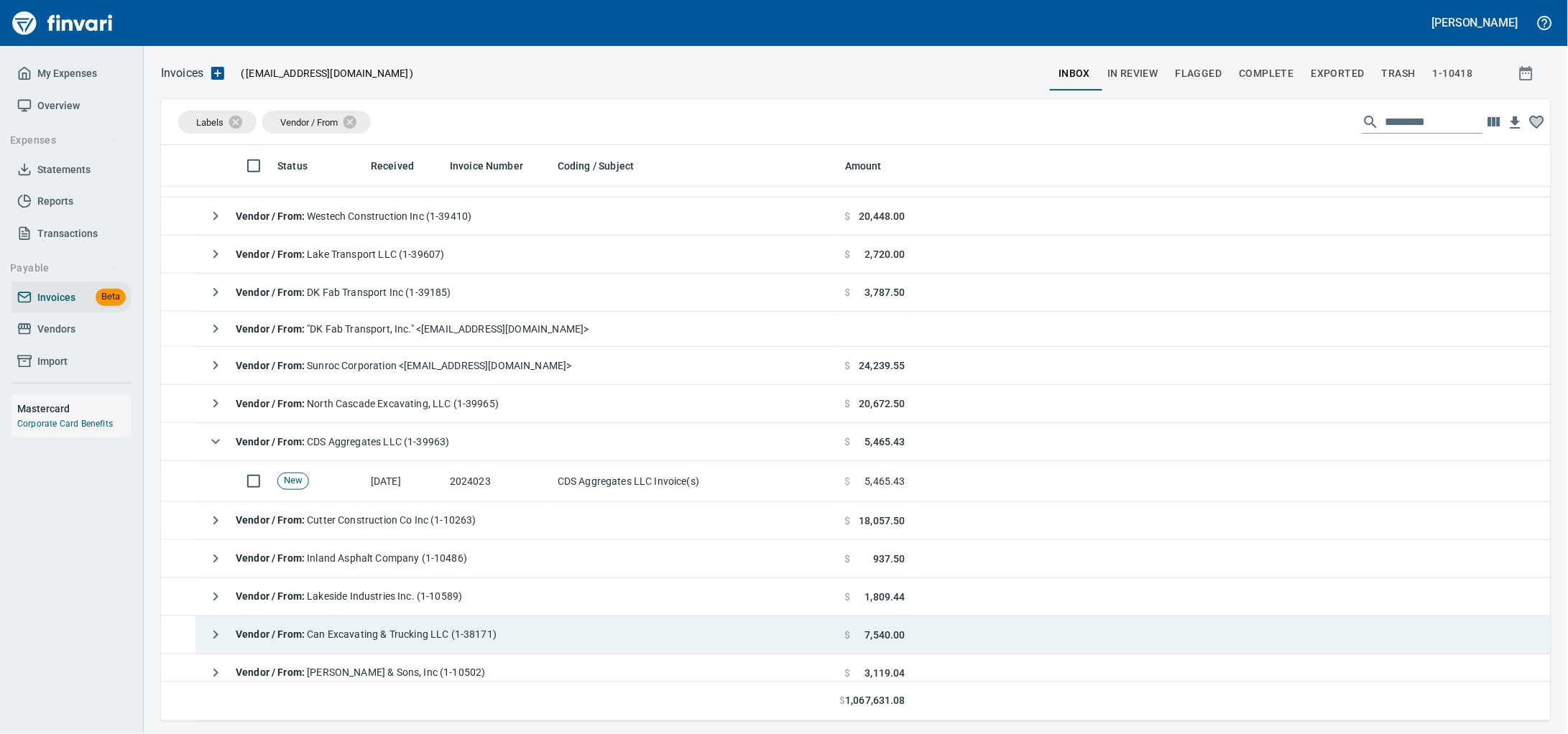
scroll to position [538, 0]
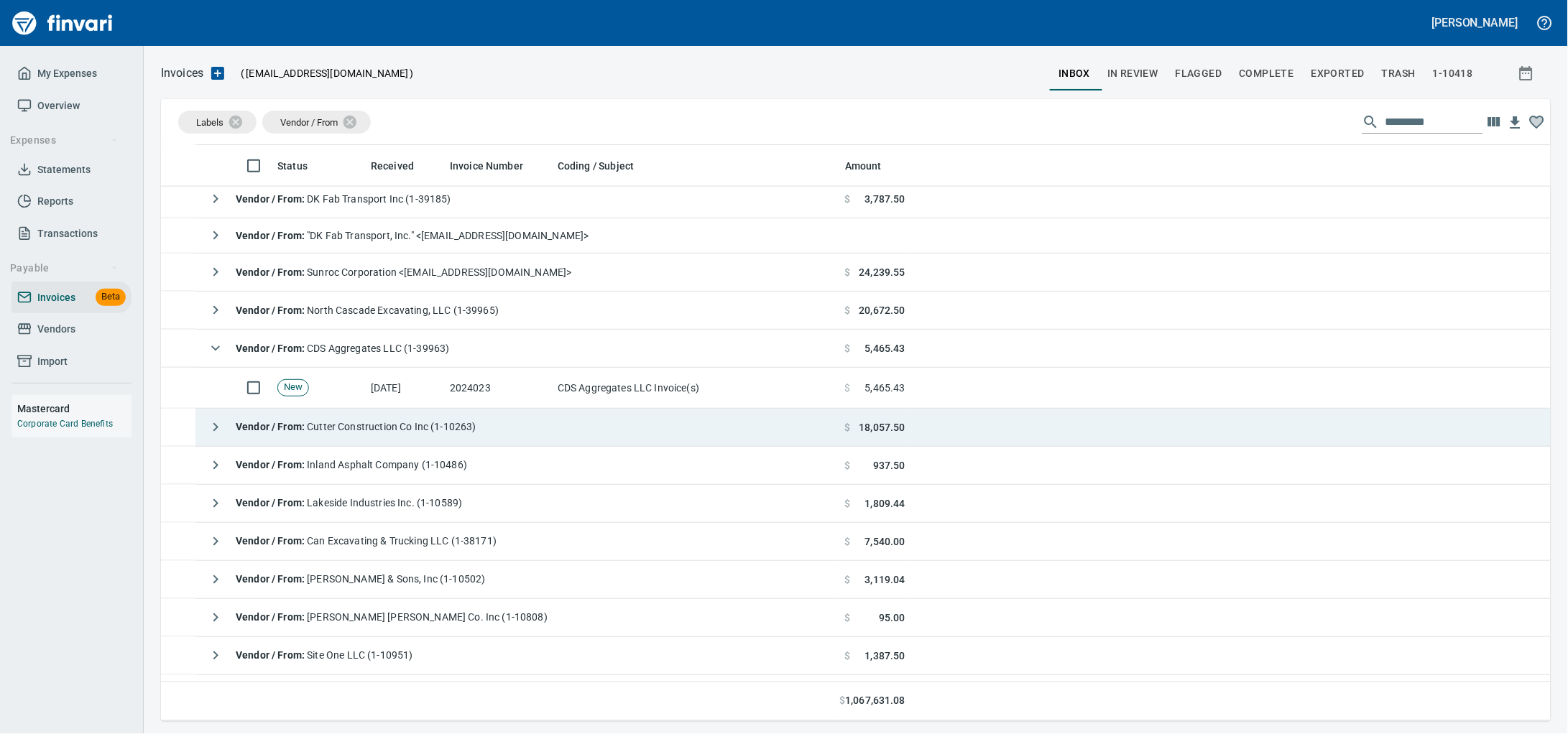
drag, startPoint x: 619, startPoint y: 393, endPoint x: 1360, endPoint y: 445, distance: 742.8
click at [623, 393] on td "CDS Aggregates LLC Invoice(s)" at bounding box center [695, 388] width 288 height 41
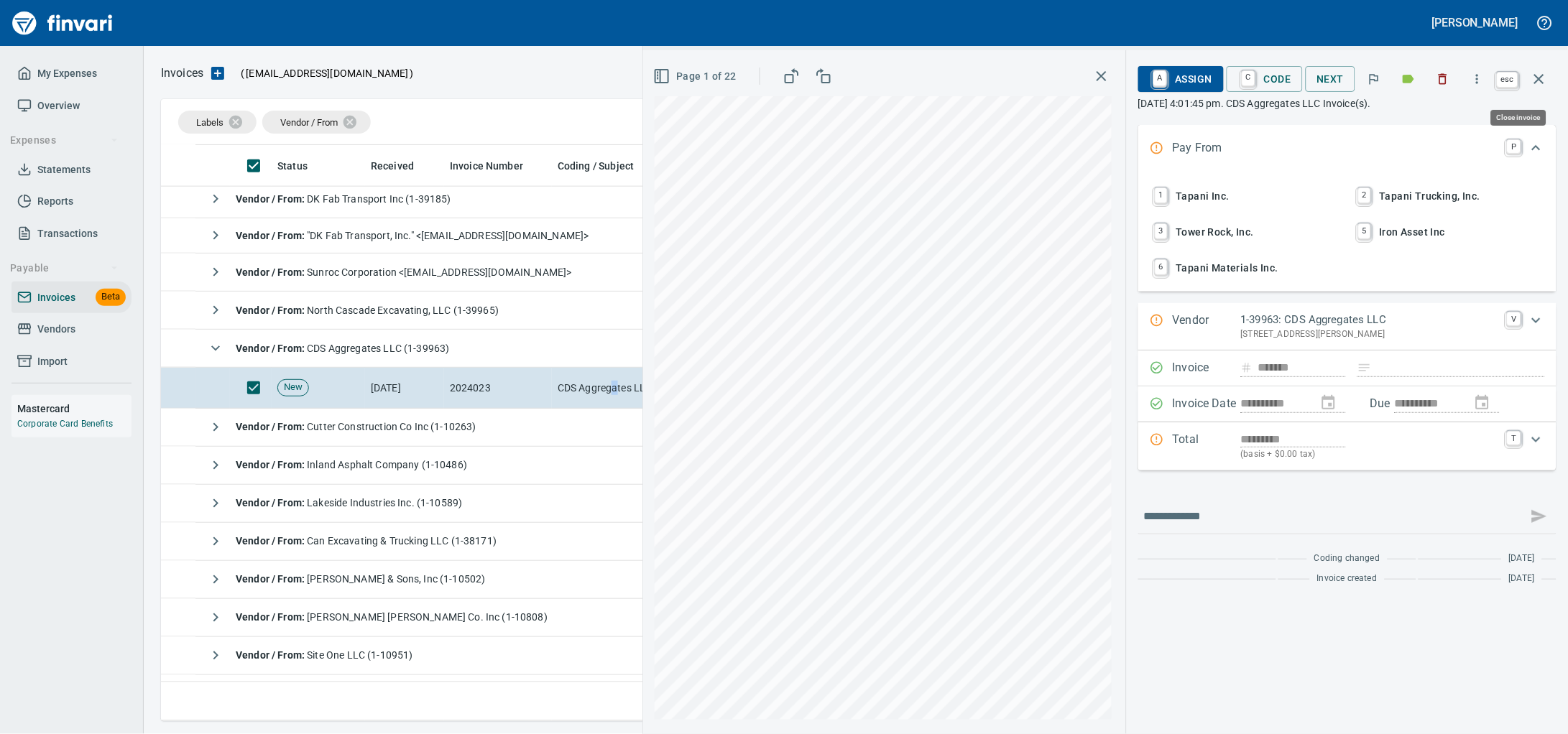
scroll to position [564, 1362]
click at [1439, 82] on icon "button" at bounding box center [1442, 78] width 15 height 15
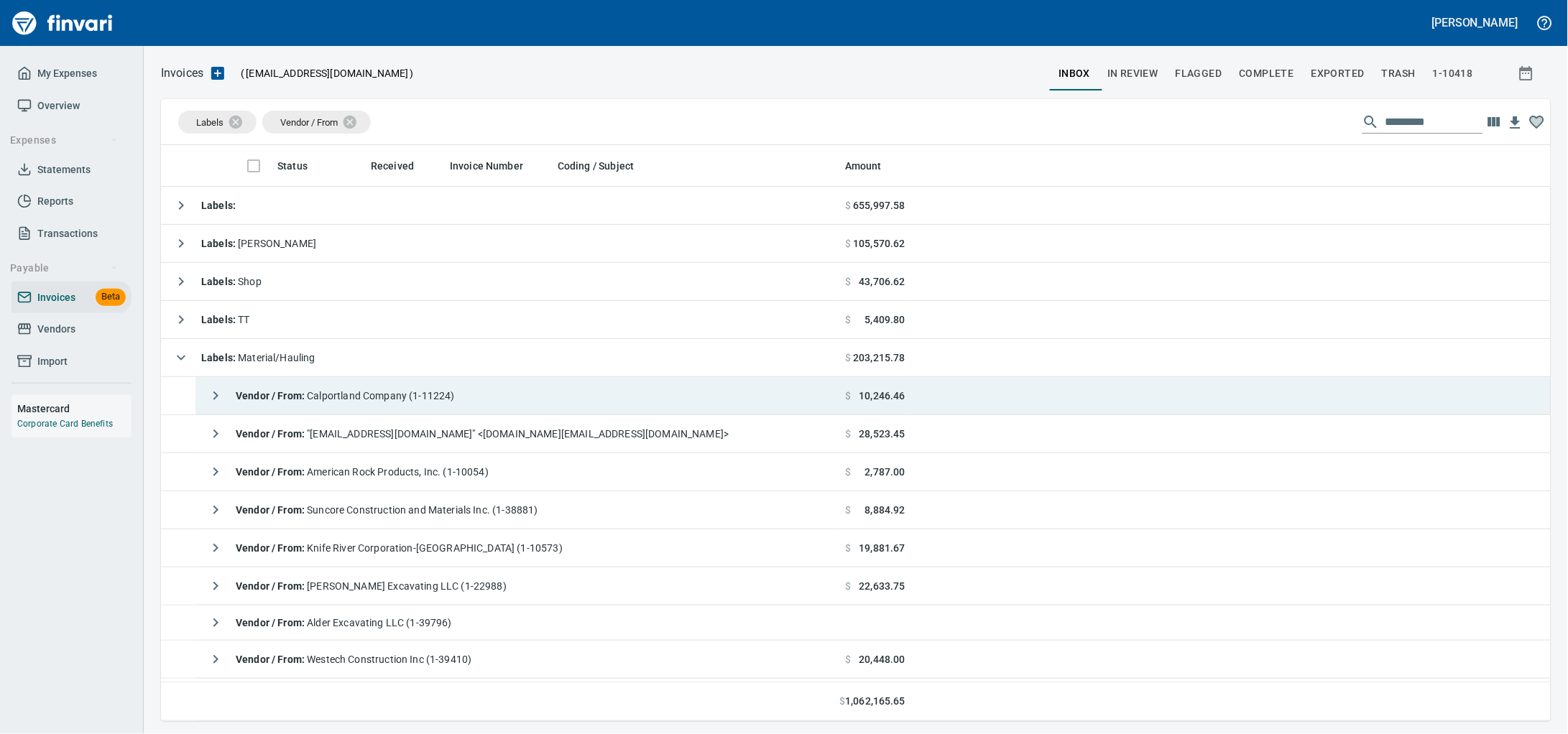
click at [569, 393] on td "Vendor / From : Calportland Company (1-11224)" at bounding box center [517, 395] width 644 height 38
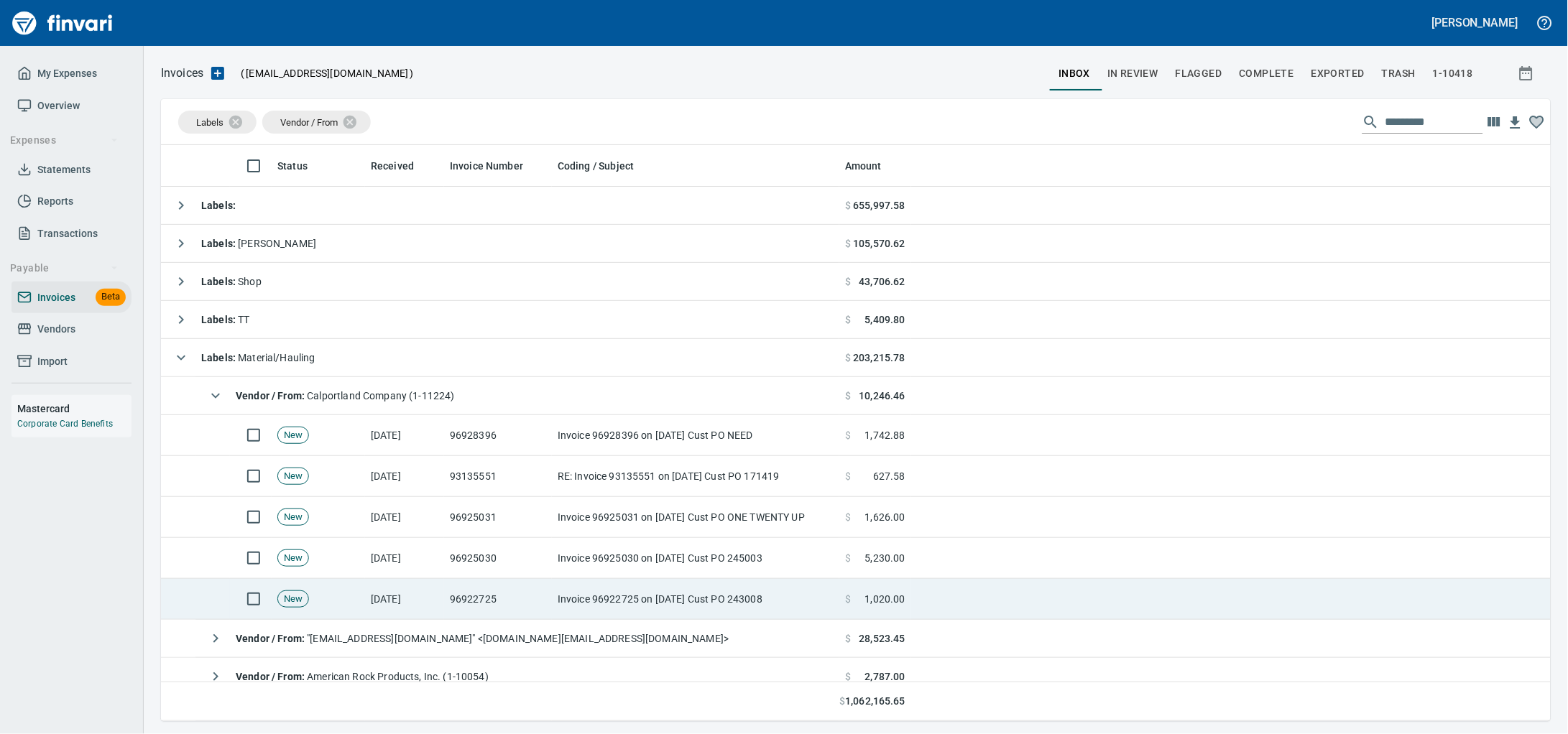
click at [617, 607] on td "Invoice 96922725 on [DATE] Cust PO 243008" at bounding box center [695, 599] width 288 height 41
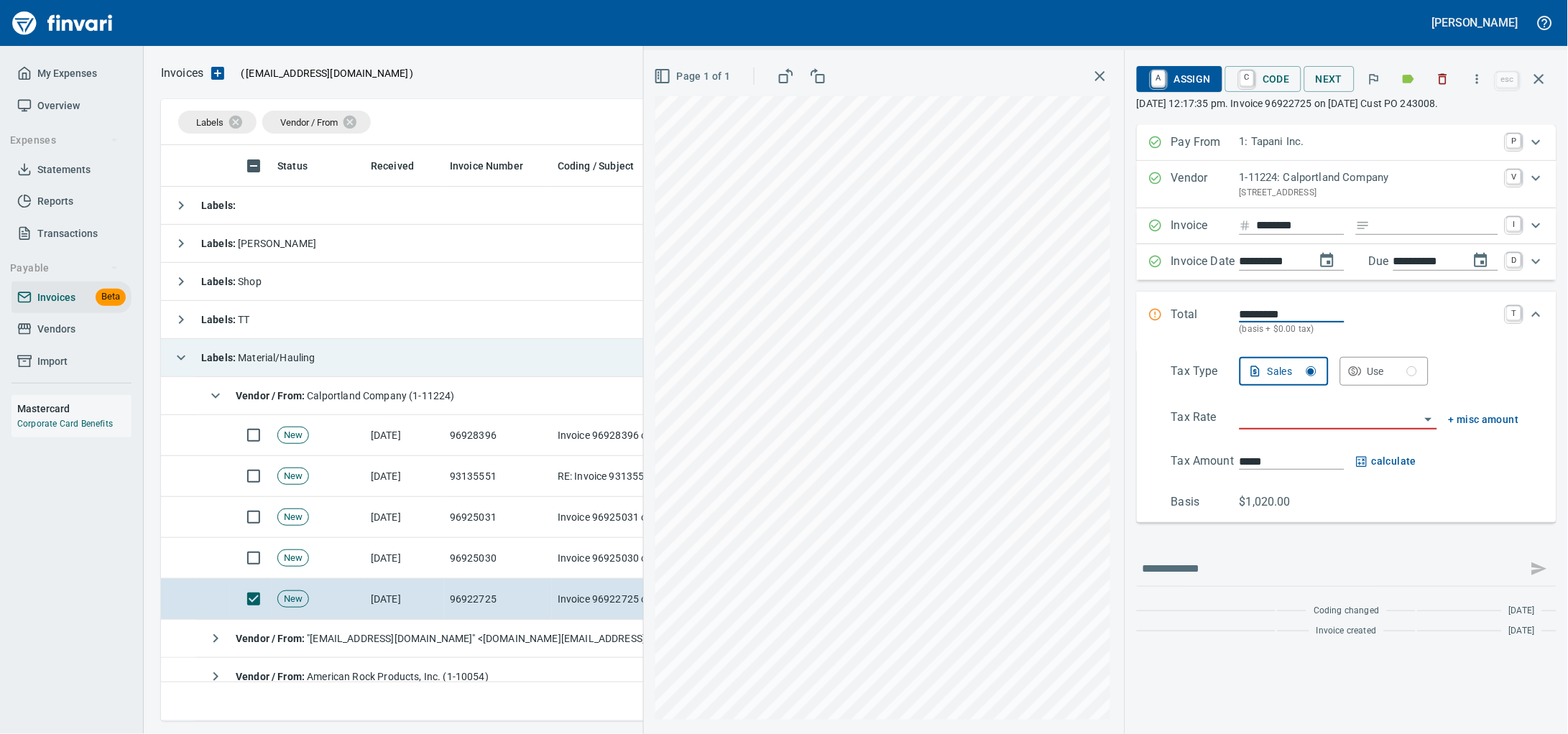
click at [463, 376] on td "Labels : Material/Hauling" at bounding box center [500, 357] width 678 height 38
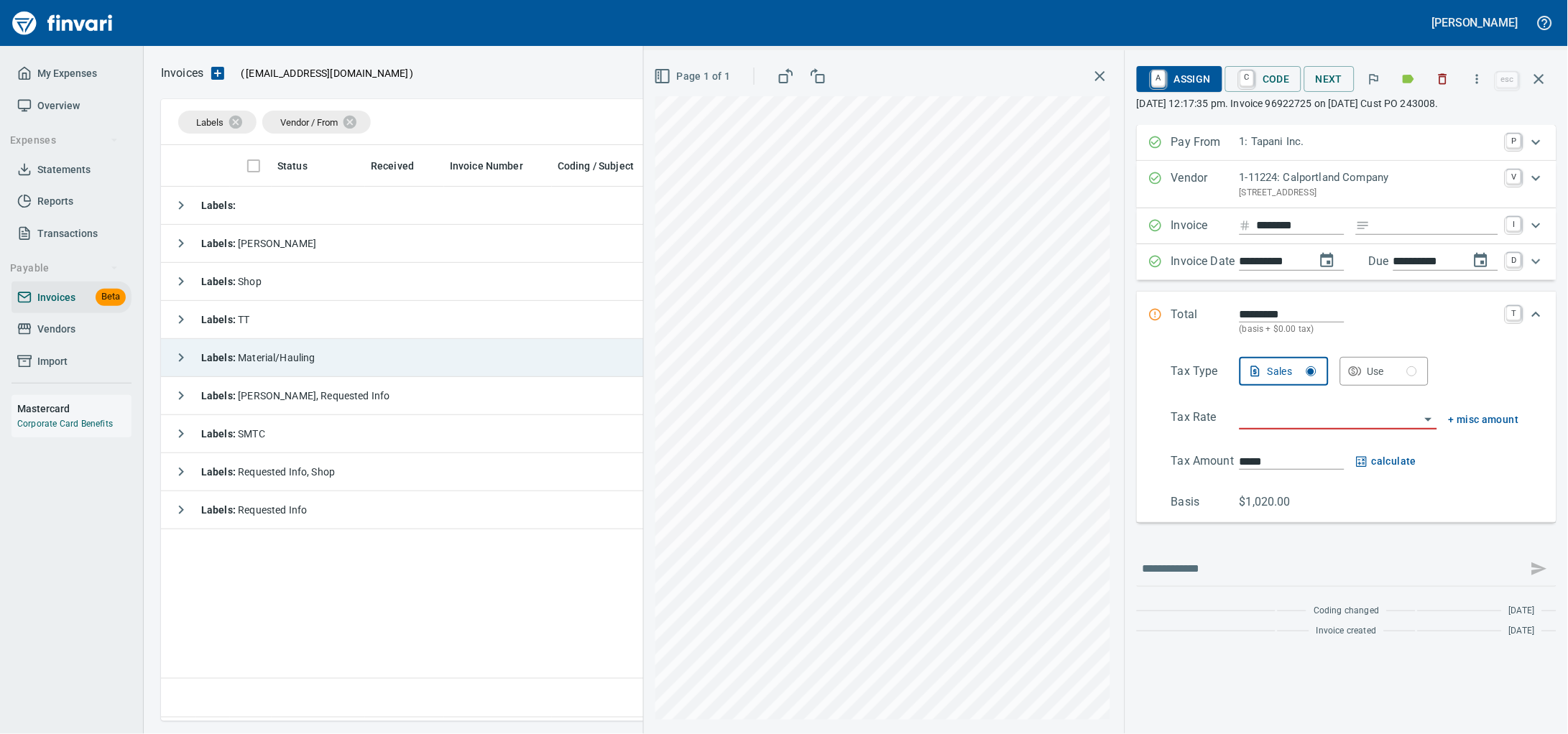
click at [436, 377] on td "Labels : Material/Hauling" at bounding box center [500, 357] width 678 height 38
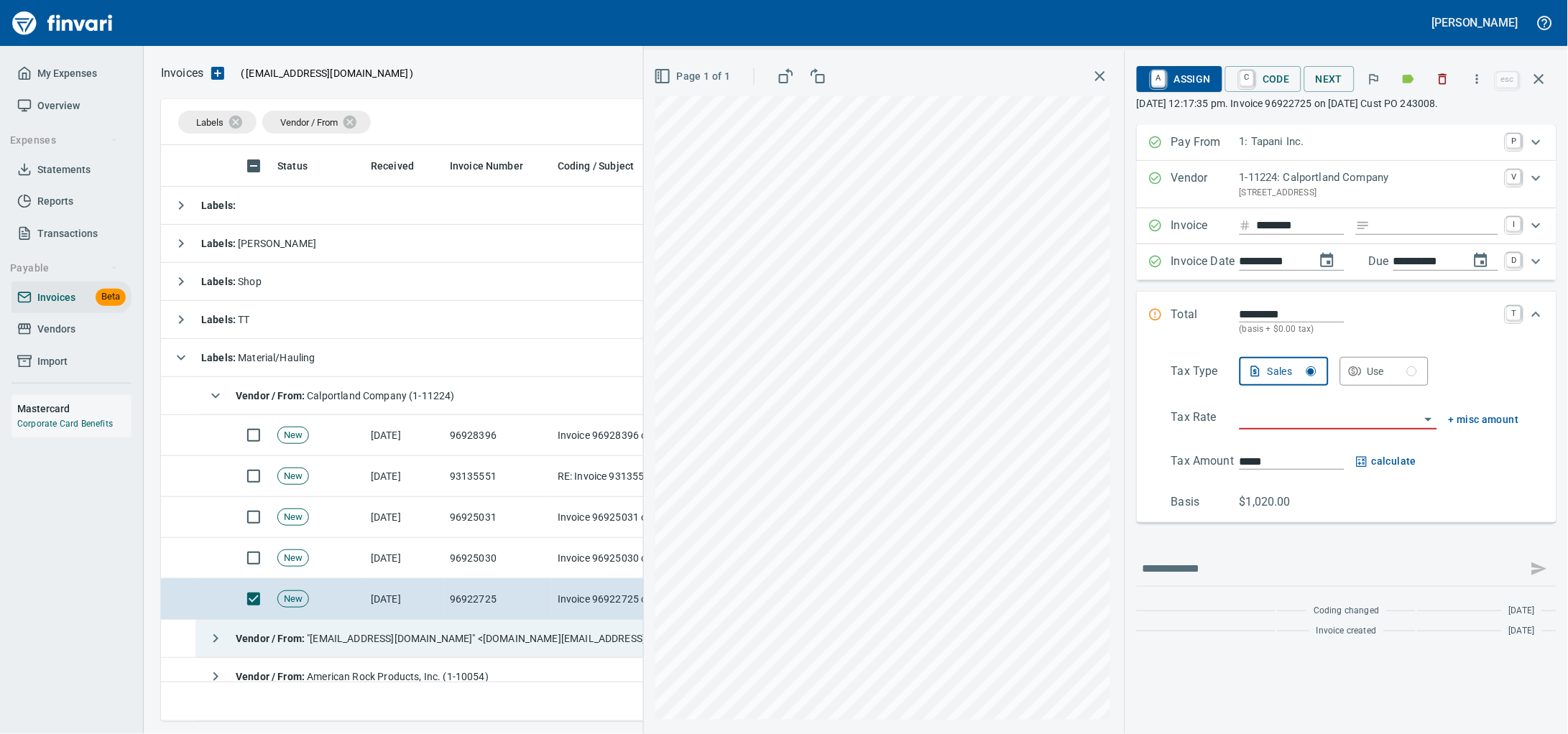
scroll to position [89, 0]
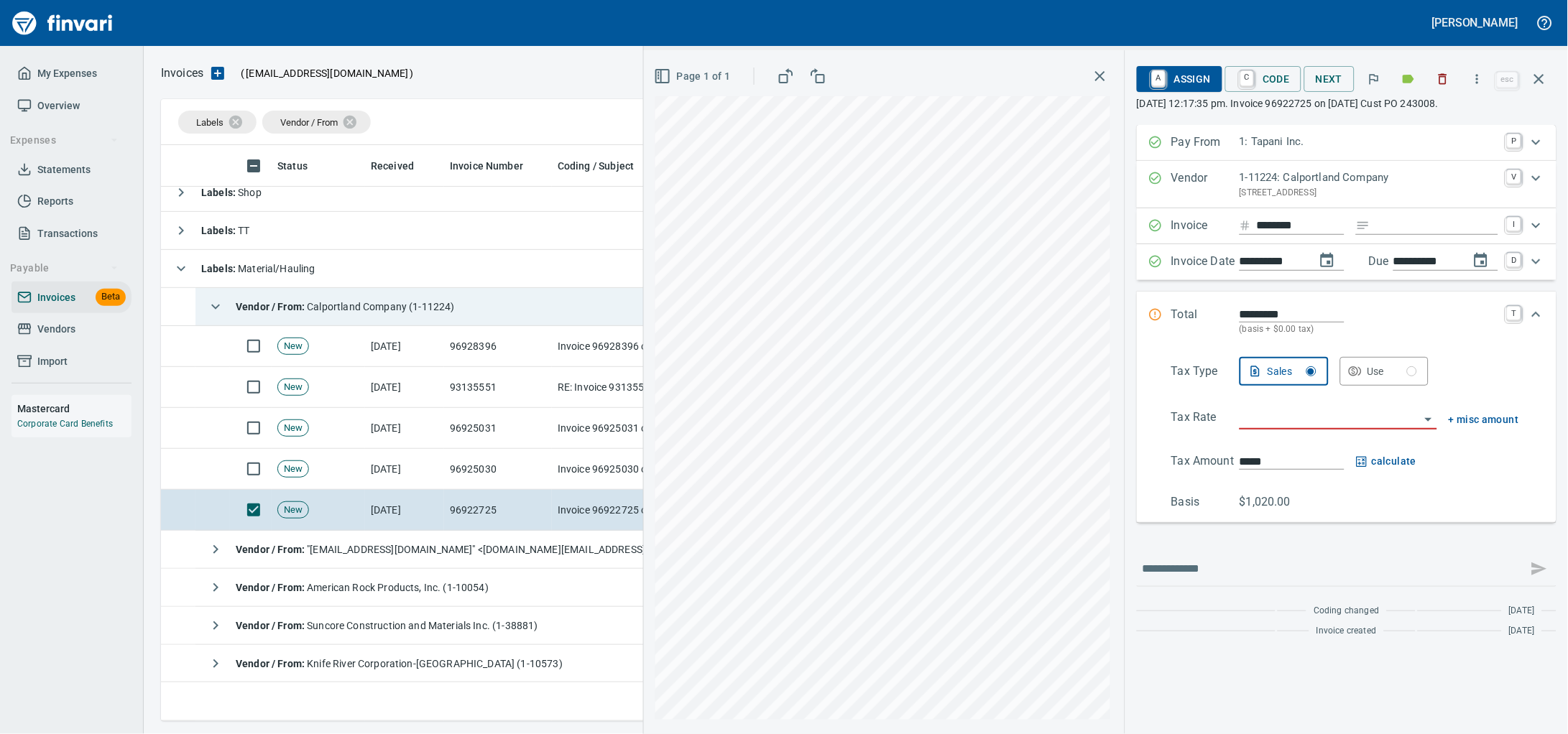
click at [364, 313] on span "Vendor / From : Calportland Company (1-11224)" at bounding box center [345, 307] width 219 height 12
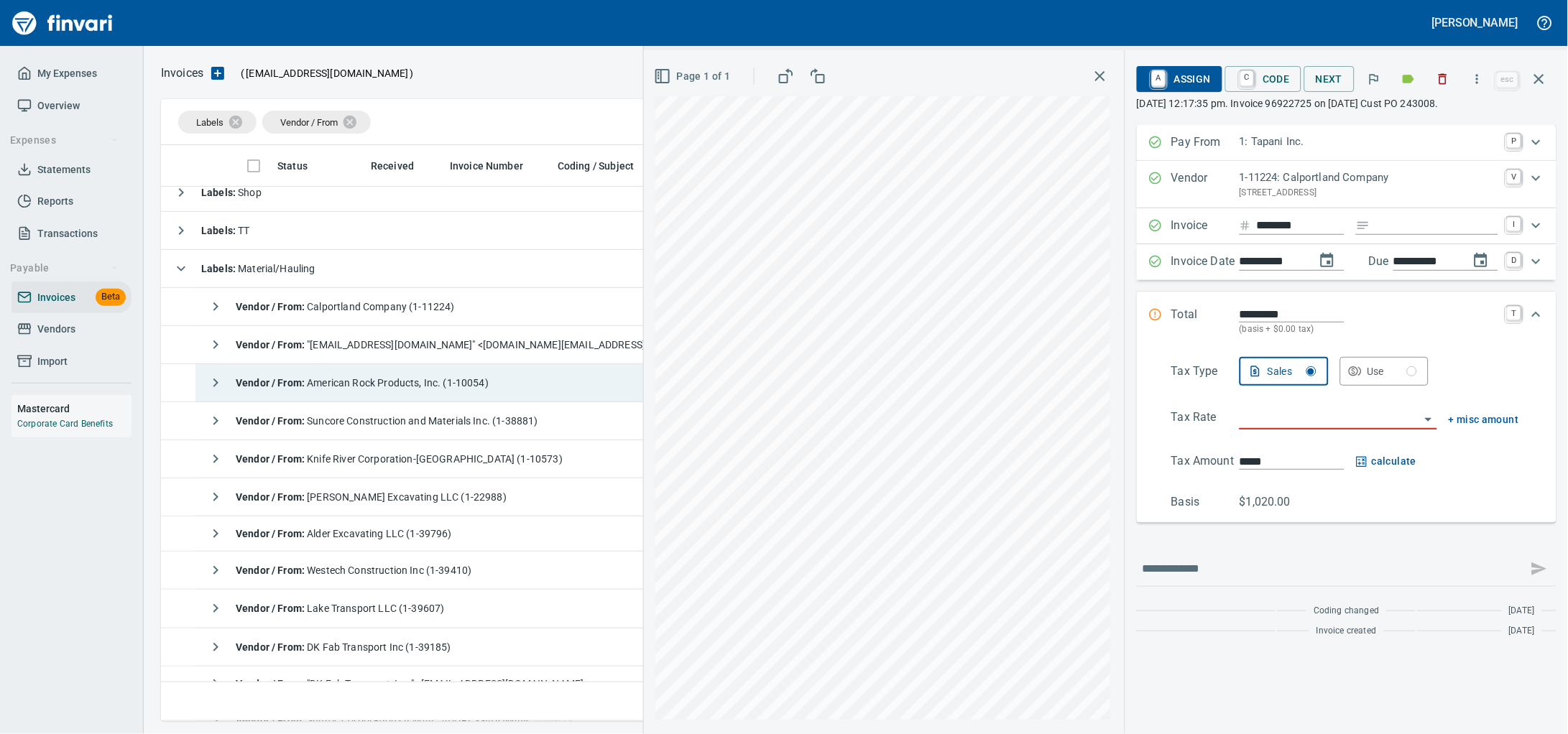
click at [394, 385] on span "Vendor / From : American Rock Products, Inc. (1-10054)" at bounding box center [361, 382] width 253 height 12
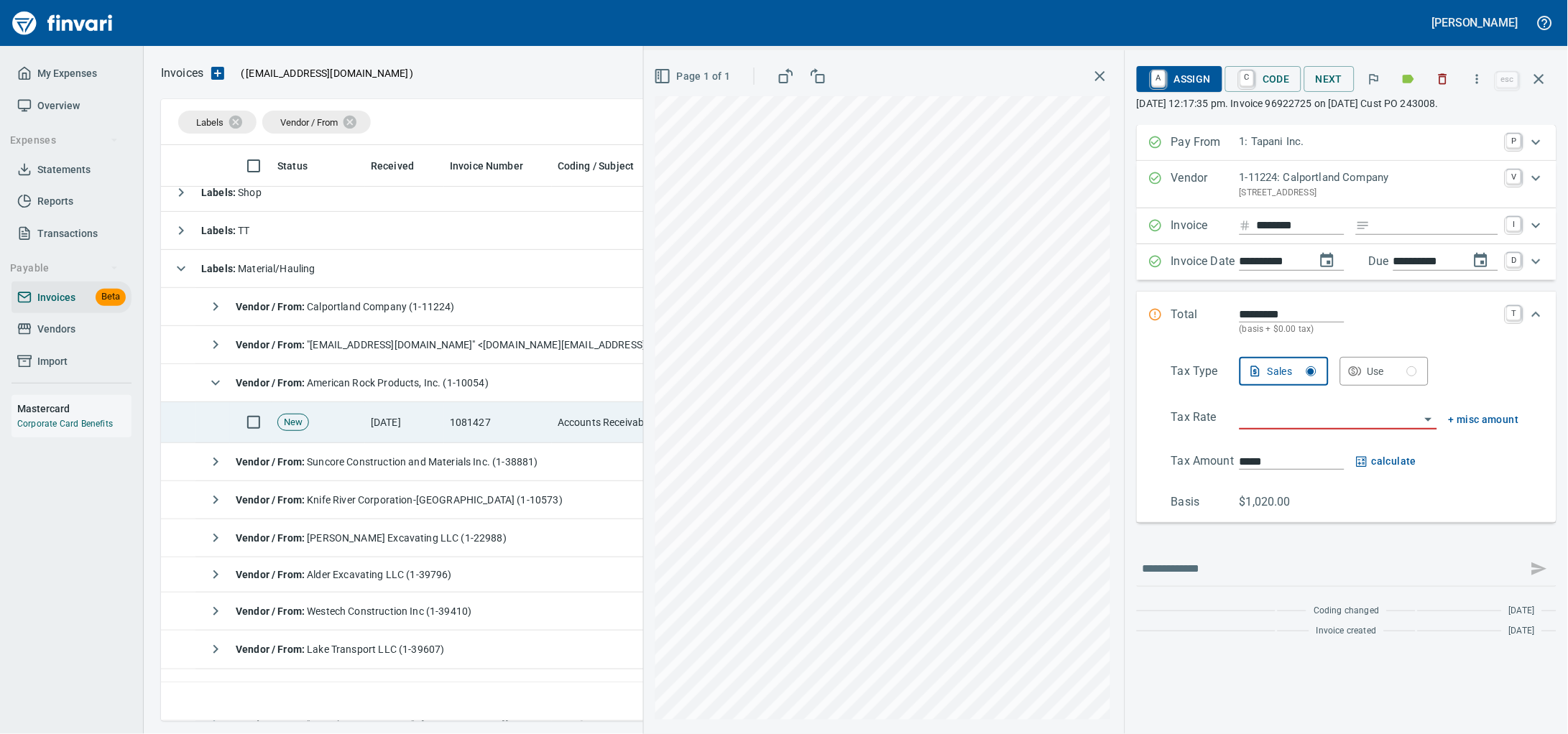
click at [499, 427] on td "1081427" at bounding box center [497, 422] width 108 height 41
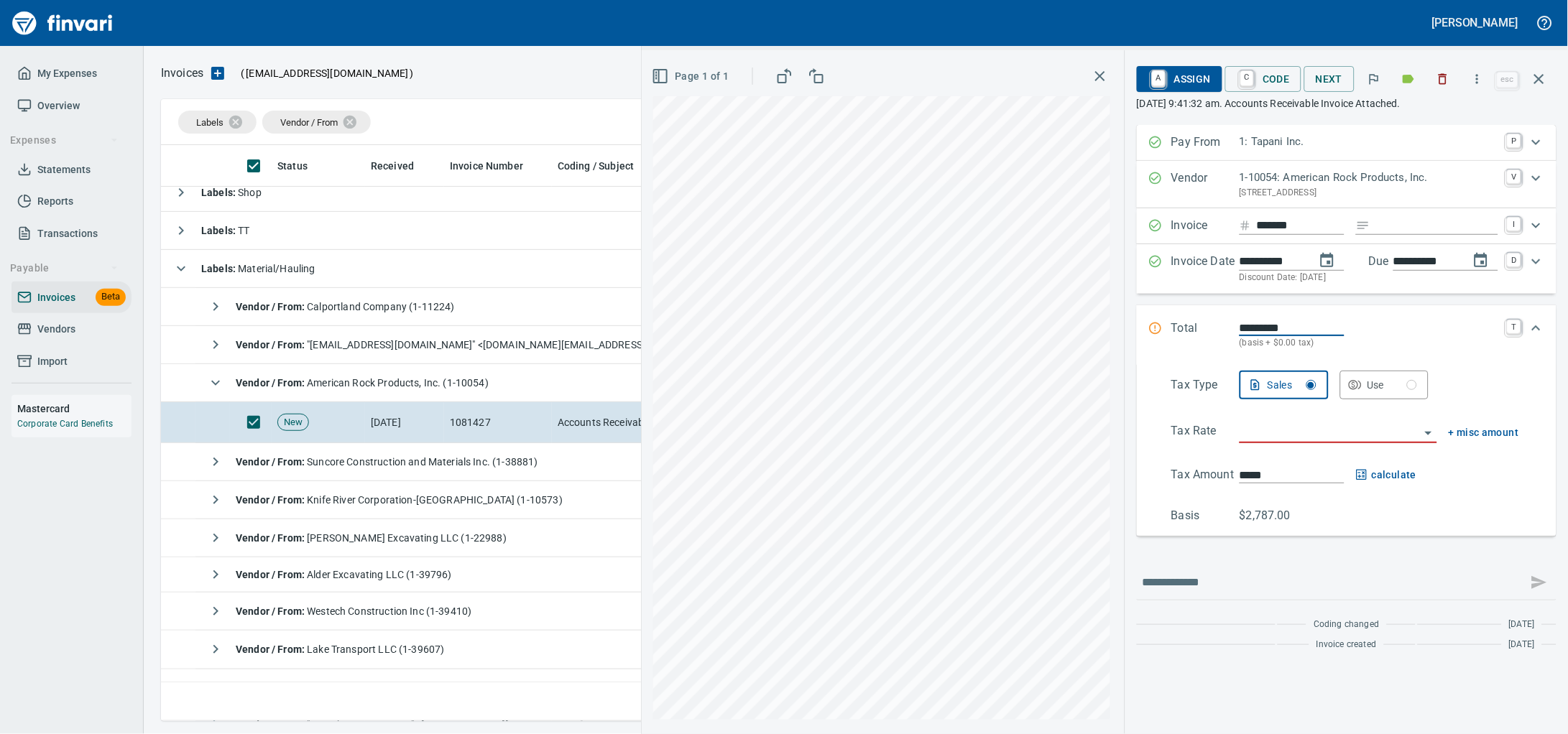
click at [1435, 86] on icon "button" at bounding box center [1442, 78] width 15 height 15
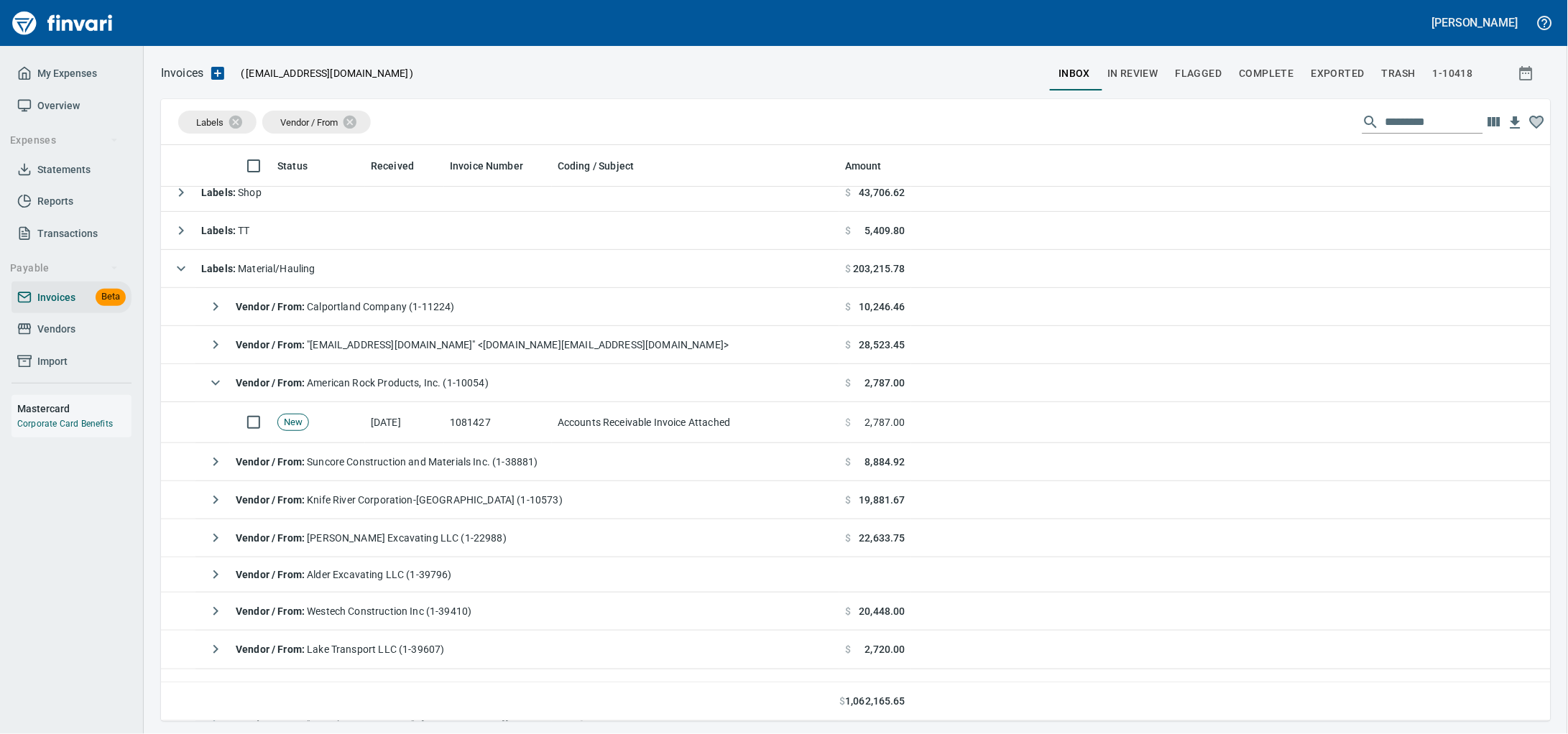
scroll to position [564, 1362]
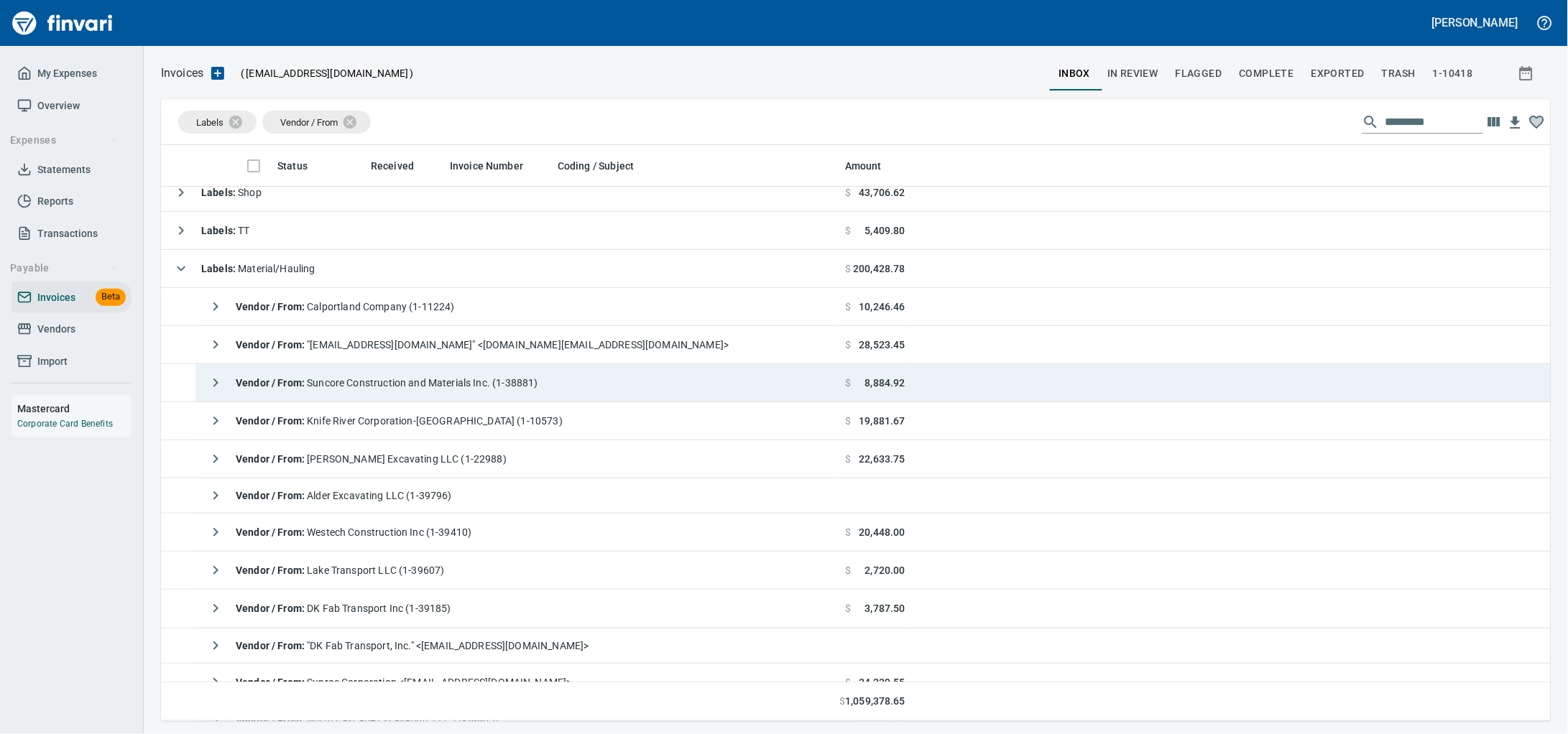
drag, startPoint x: 297, startPoint y: 399, endPoint x: 313, endPoint y: 397, distance: 16.1
click at [297, 397] on div "Vendor / From : Suncore Construction and Materials Inc. (1-38881)" at bounding box center [370, 383] width 337 height 29
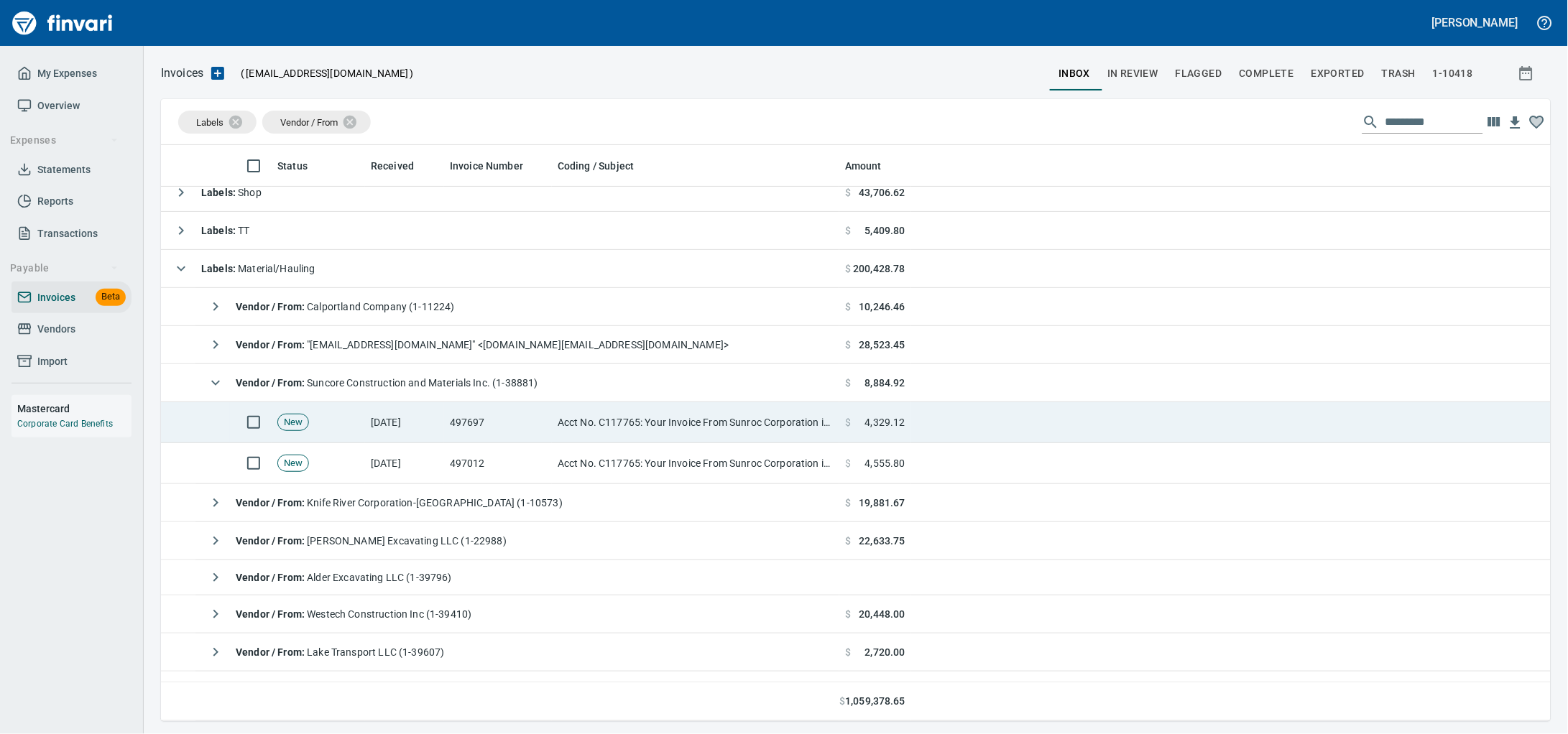
drag, startPoint x: 744, startPoint y: 427, endPoint x: 735, endPoint y: 427, distance: 9.0
click at [743, 427] on td "Acct No. C117765: Your Invoice From Sunroc Corporation is Attached" at bounding box center [695, 422] width 288 height 41
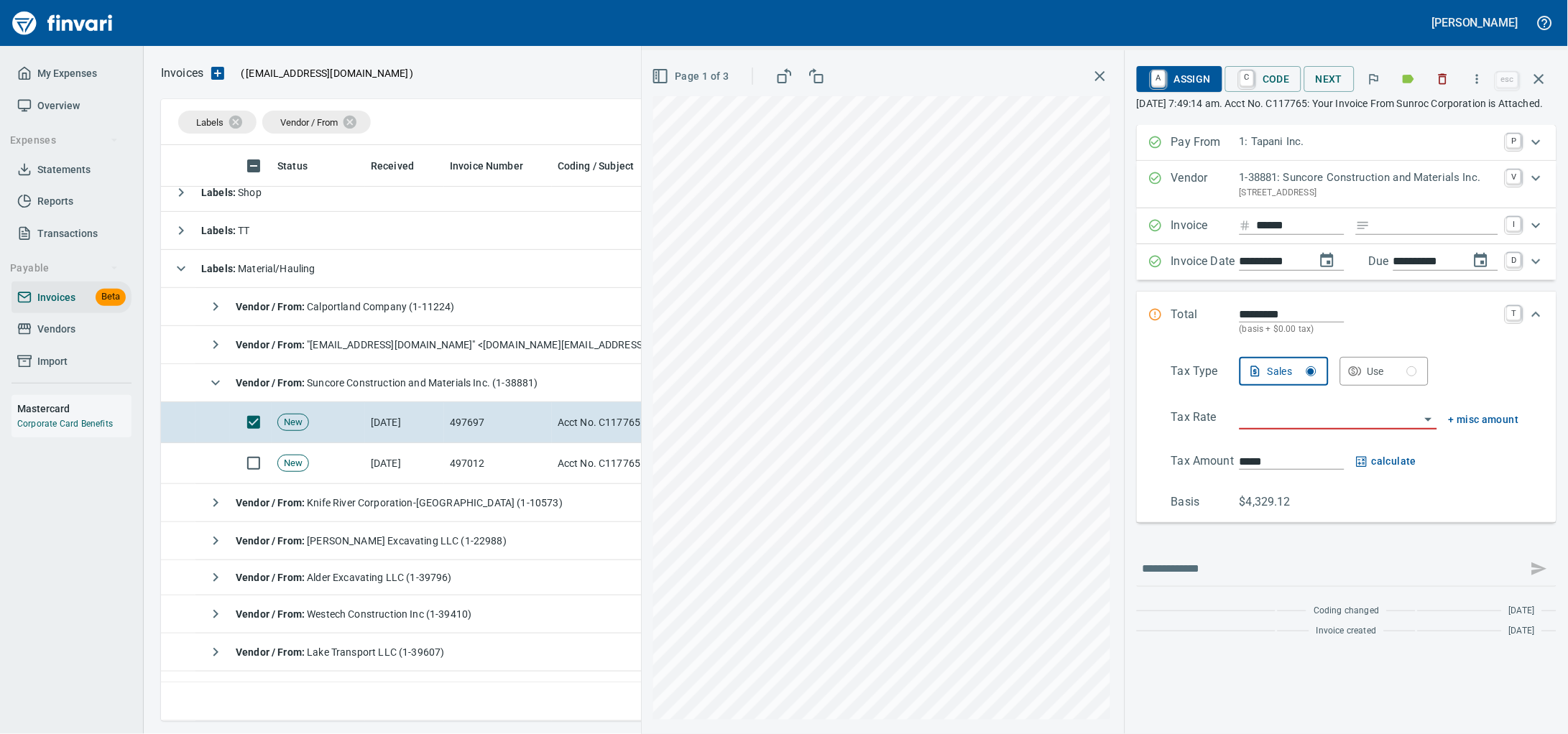
click at [1404, 235] on input "Expand" at bounding box center [1437, 226] width 122 height 18
type input "******"
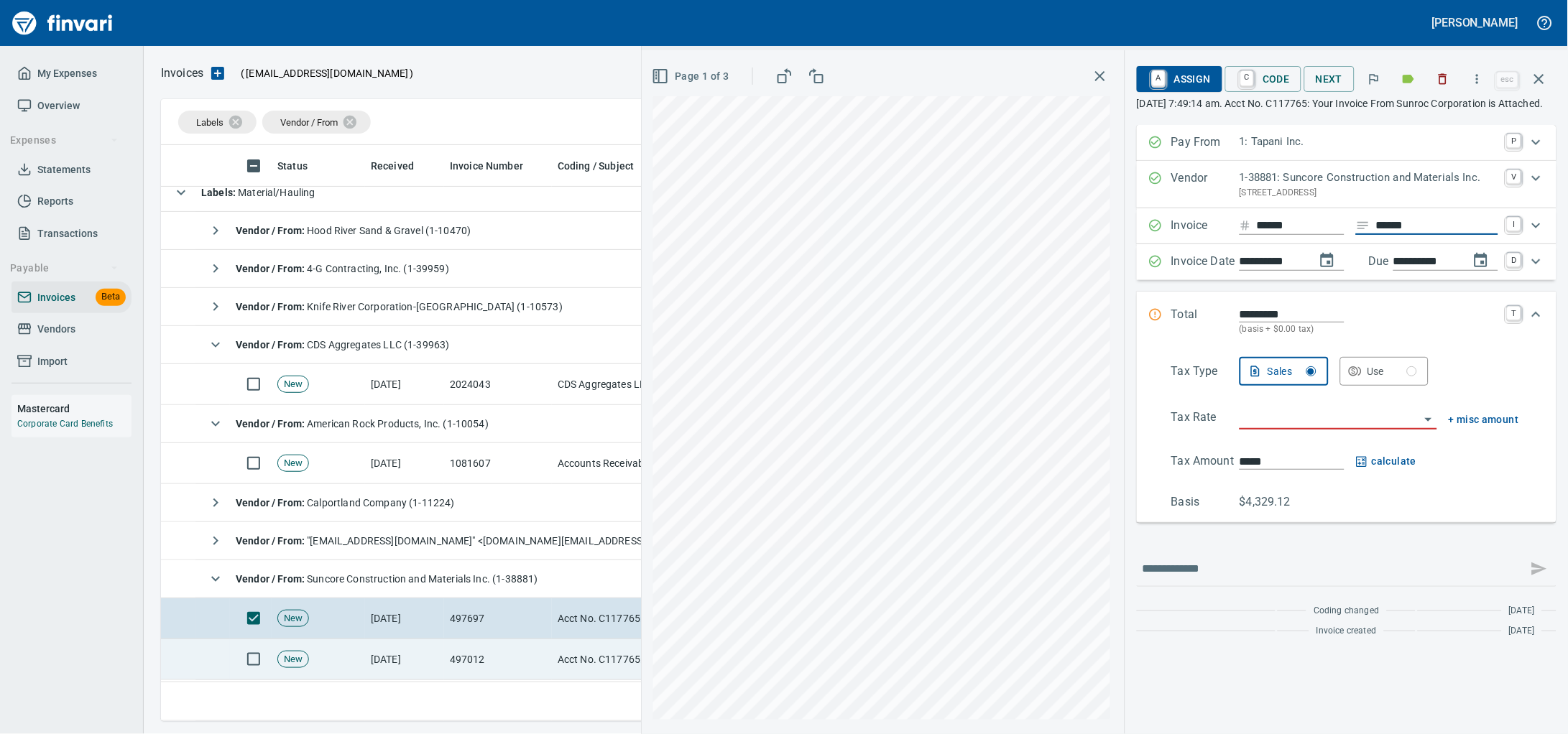
scroll to position [564, 1362]
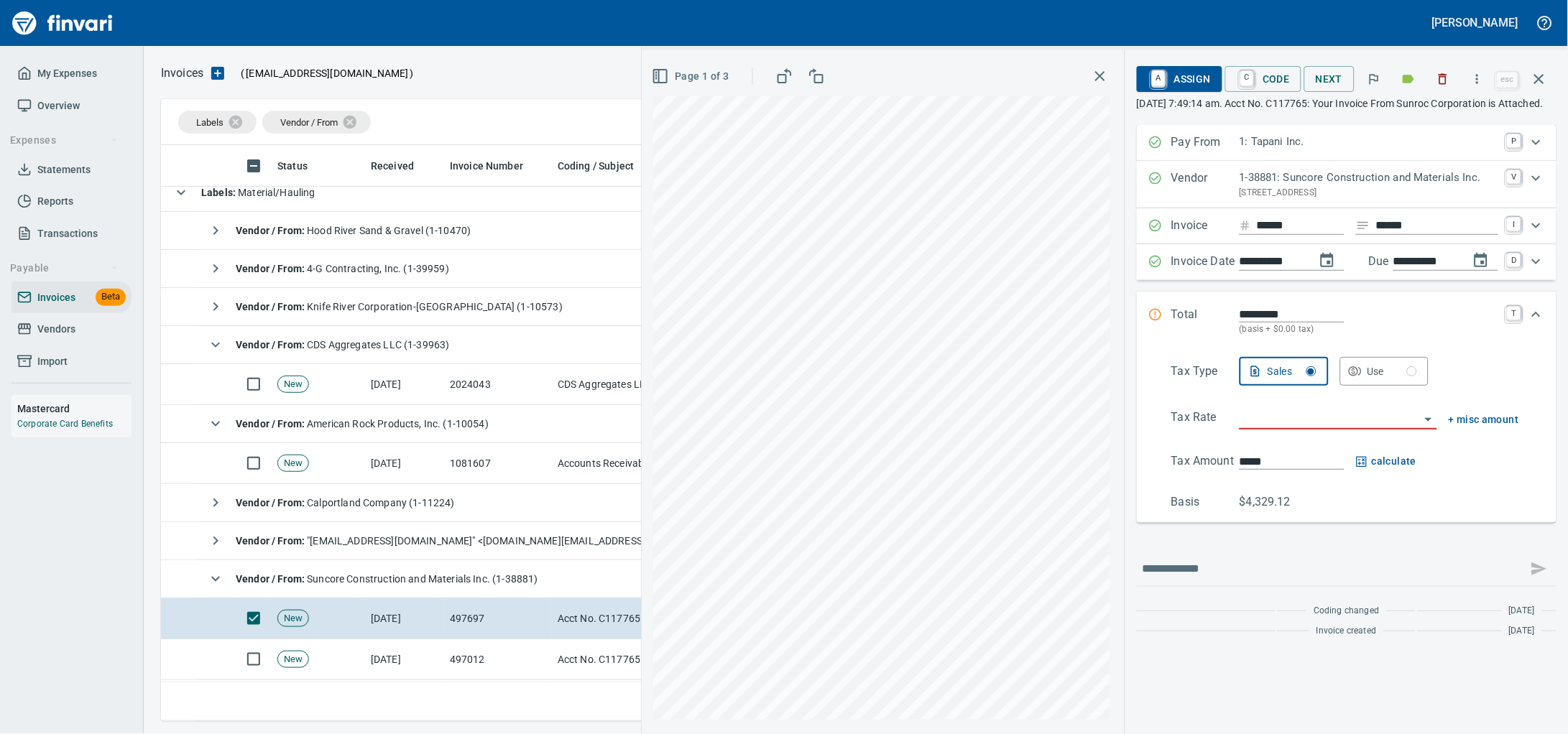
click at [1240, 429] on input "search" at bounding box center [1330, 418] width 180 height 20
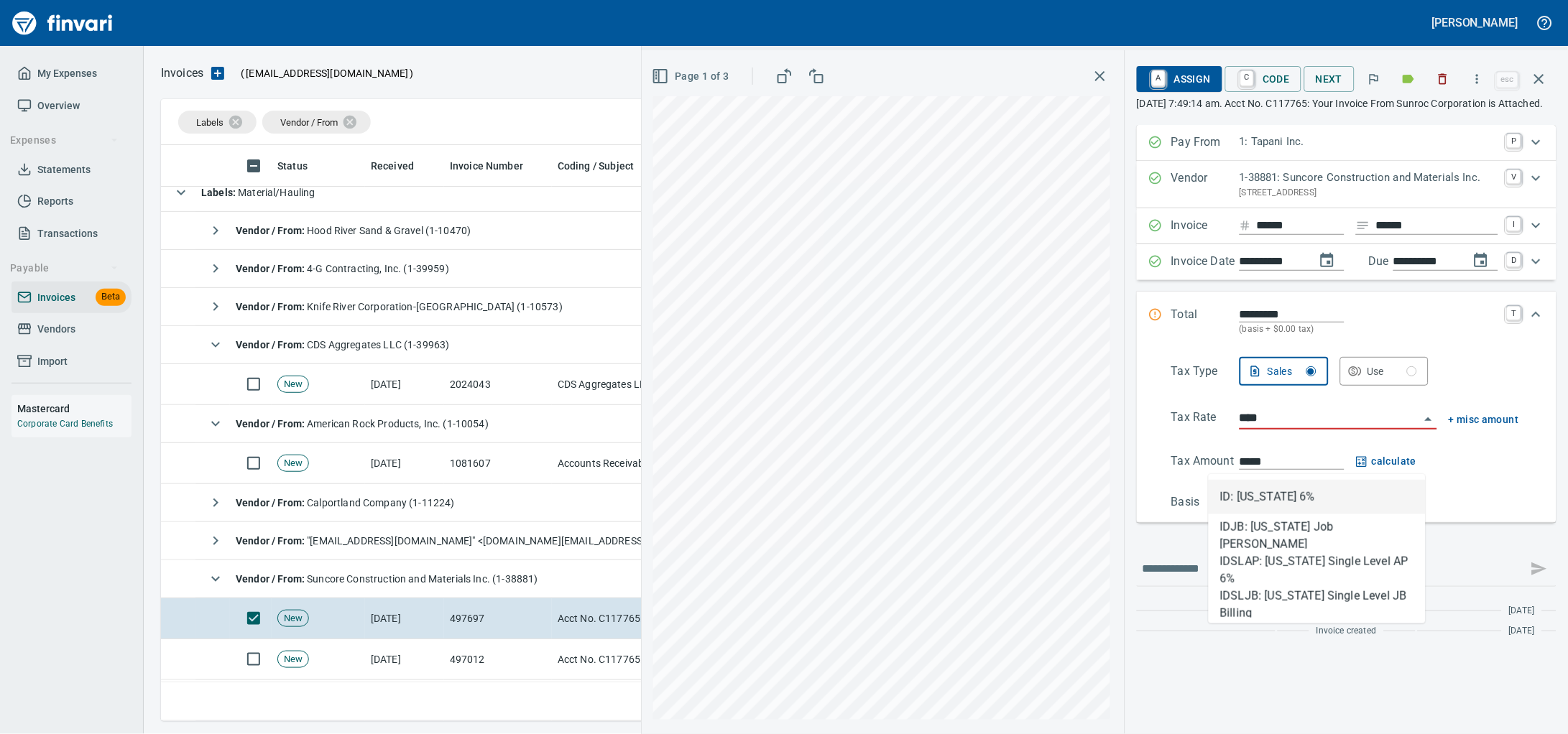
type input "*****"
click at [1259, 507] on li "ID: Idaho 6%" at bounding box center [1314, 498] width 217 height 35
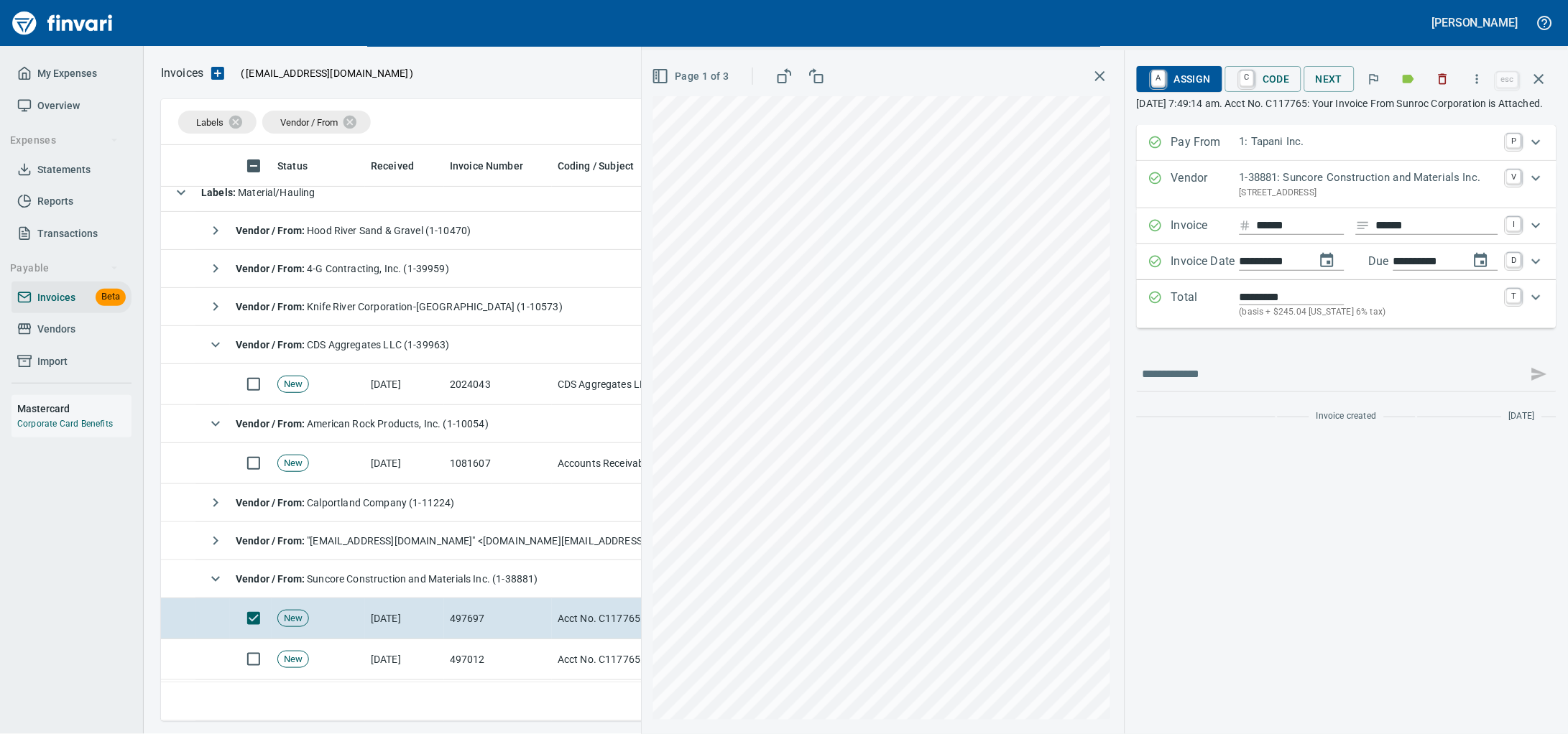
type input "*******"
type input "**********"
click at [1531, 306] on icon "Expand" at bounding box center [1536, 297] width 17 height 17
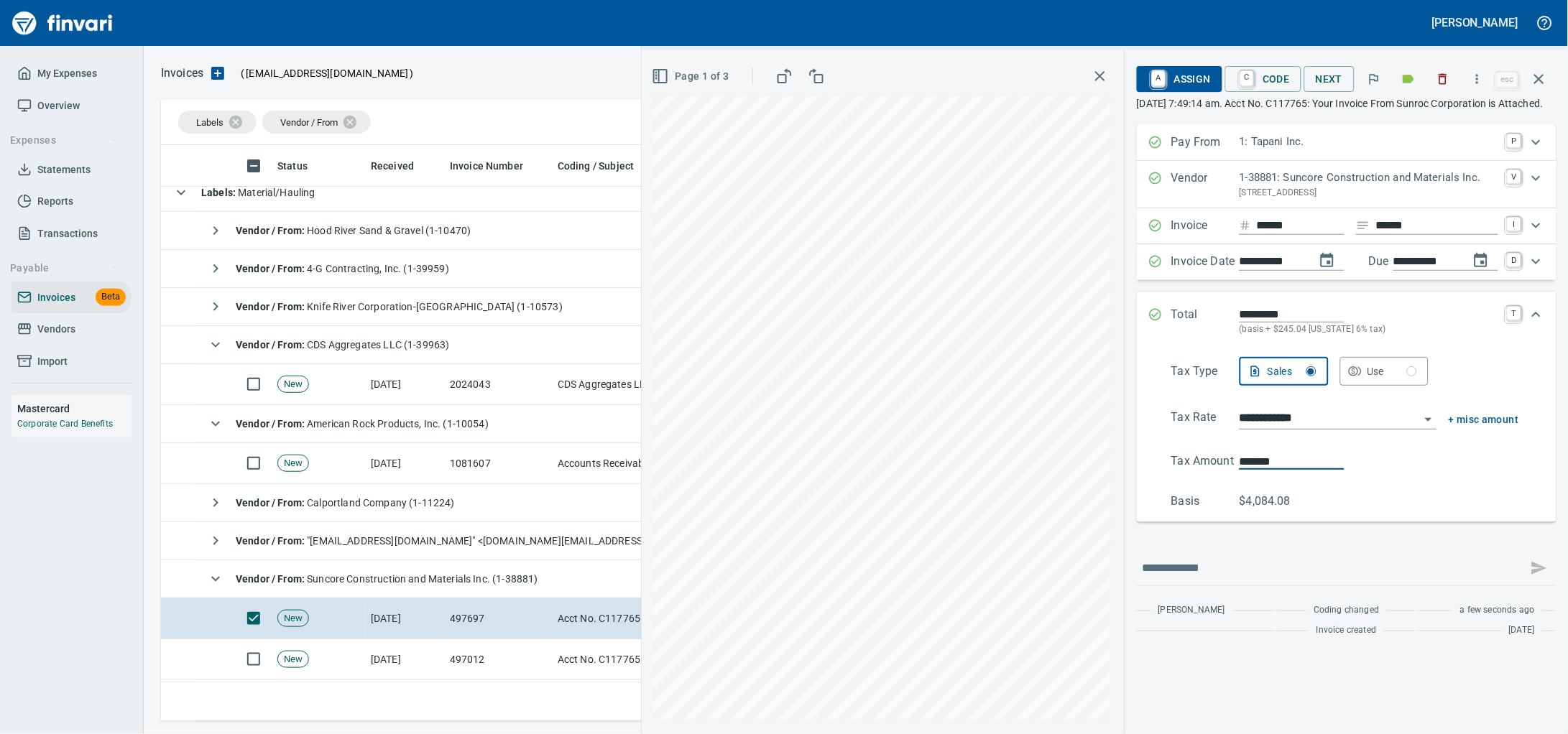
click at [1072, 505] on div "**********" at bounding box center [1104, 392] width 926 height 684
type input "*******"
click at [1176, 81] on span "A Assign" at bounding box center [1179, 78] width 63 height 24
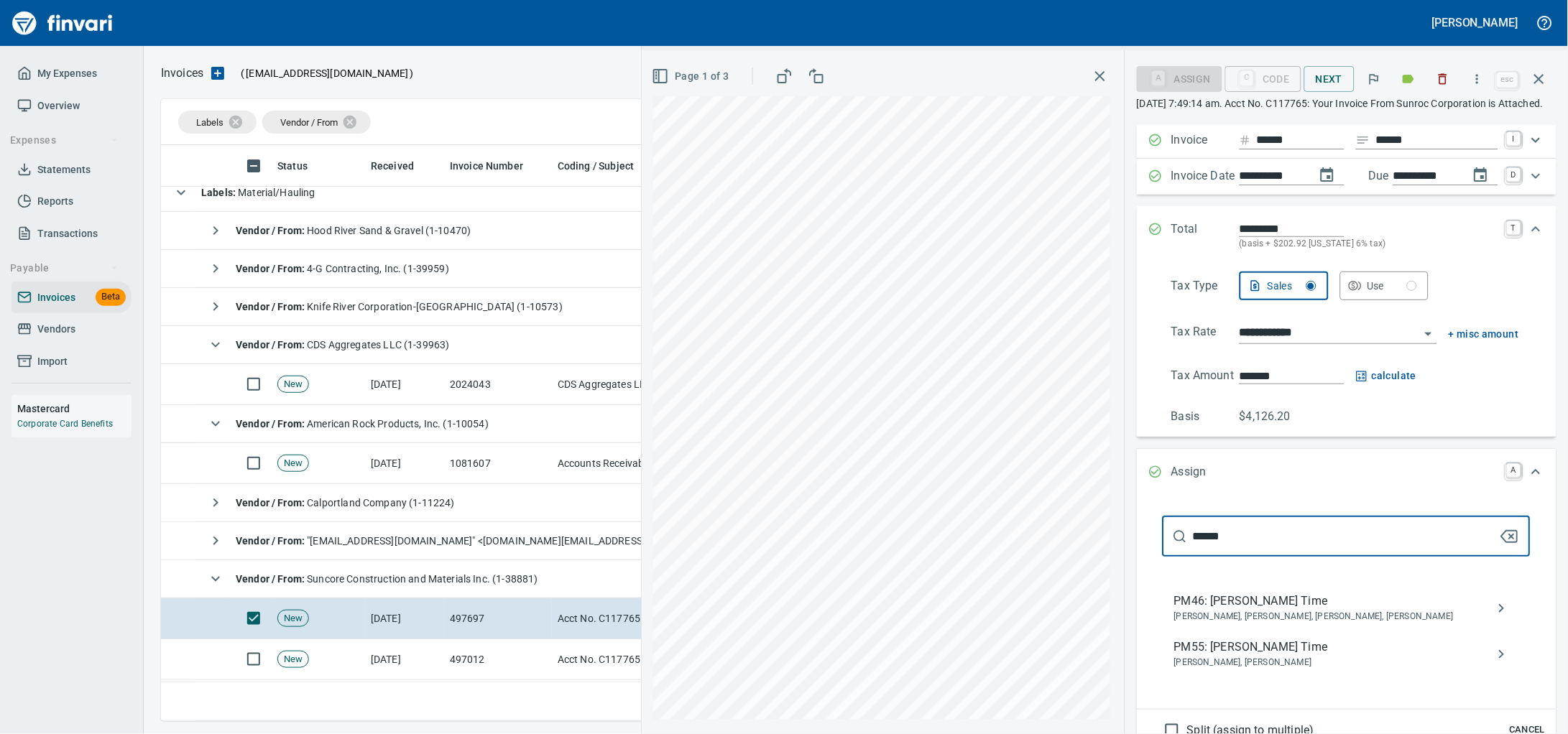
scroll to position [310, 0]
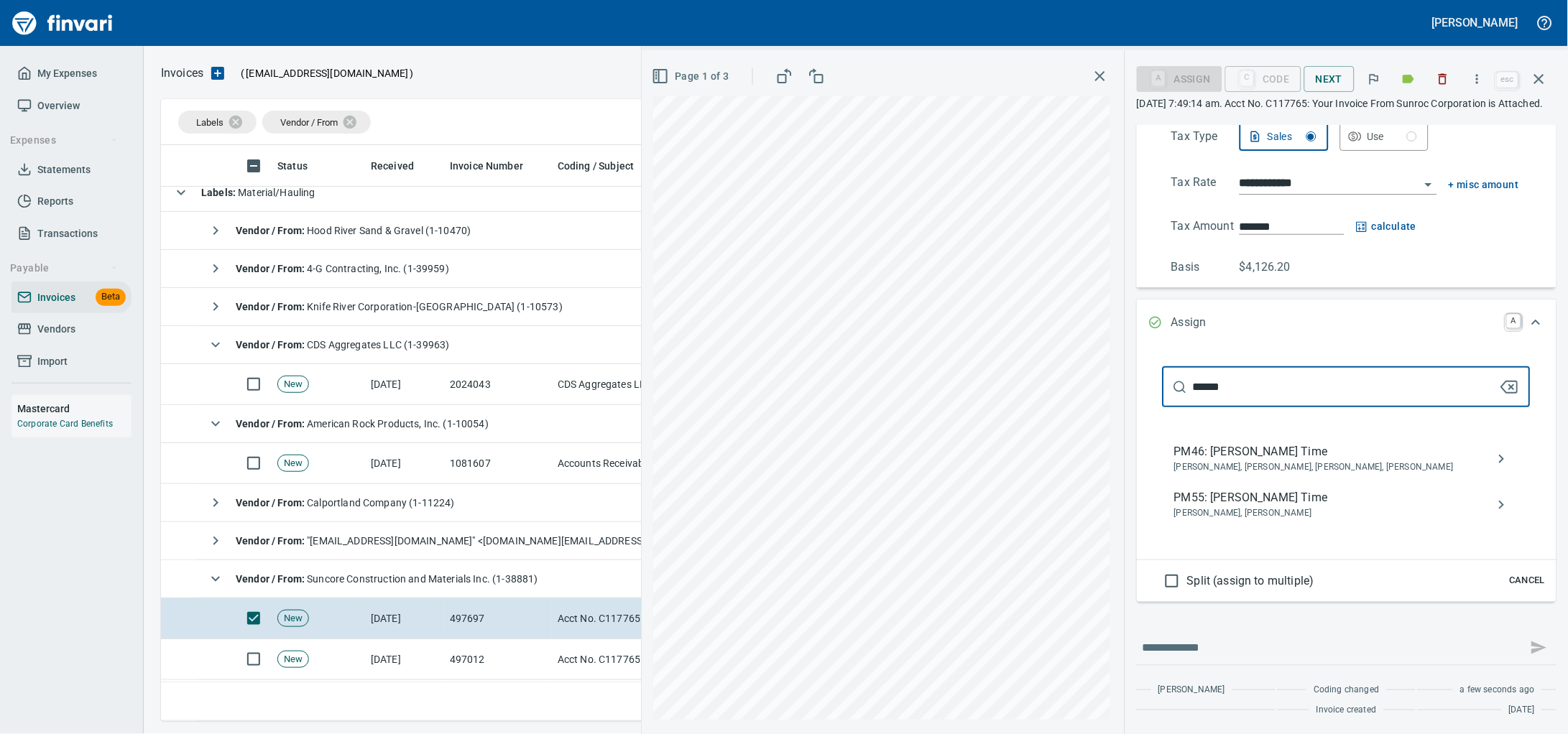
type input "******"
click at [1213, 489] on span "PM55: Cory Gove Time" at bounding box center [1335, 498] width 322 height 17
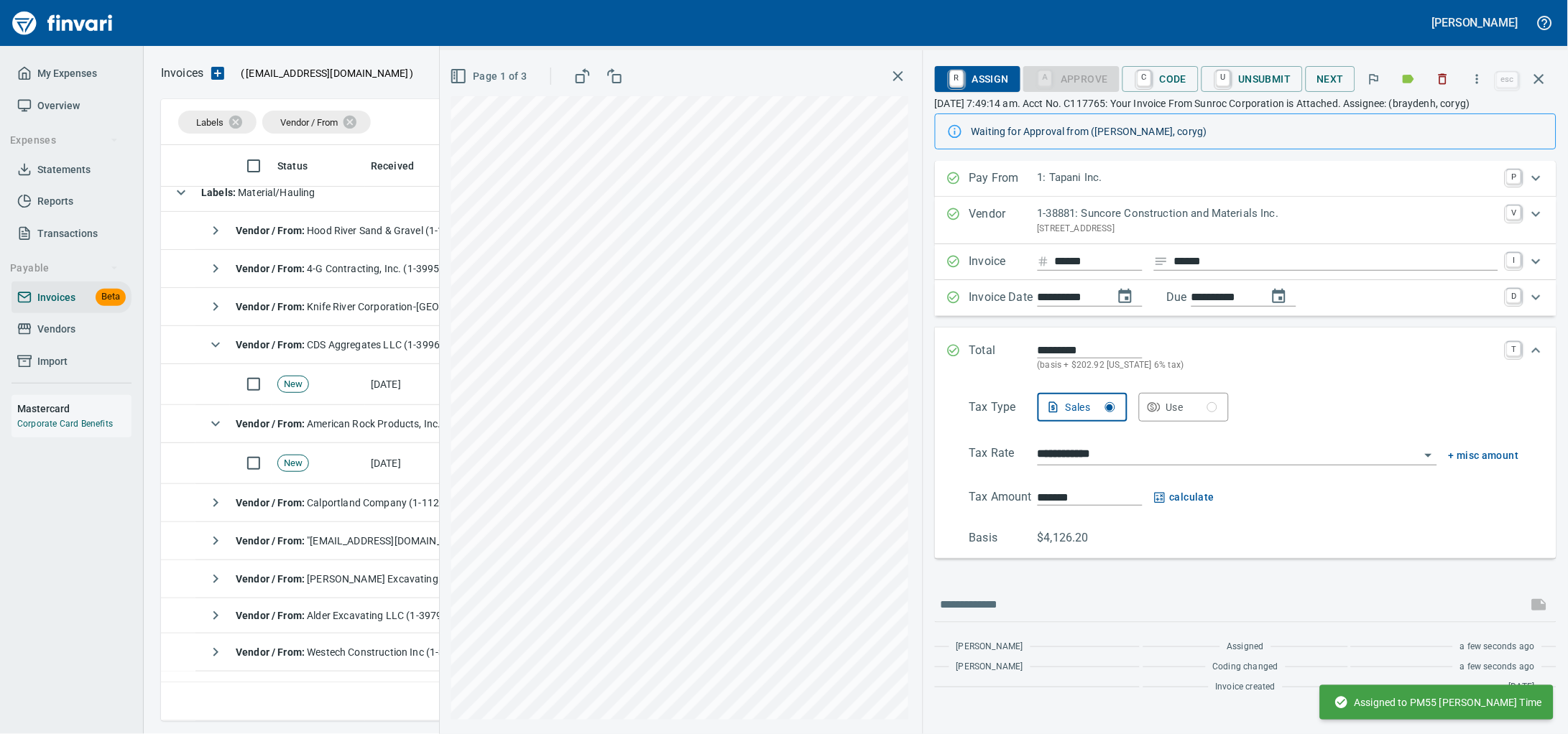
scroll to position [10, 0]
drag, startPoint x: 1528, startPoint y: 81, endPoint x: 191, endPoint y: 138, distance: 1338.2
click at [1530, 80] on icon "button" at bounding box center [1539, 79] width 17 height 17
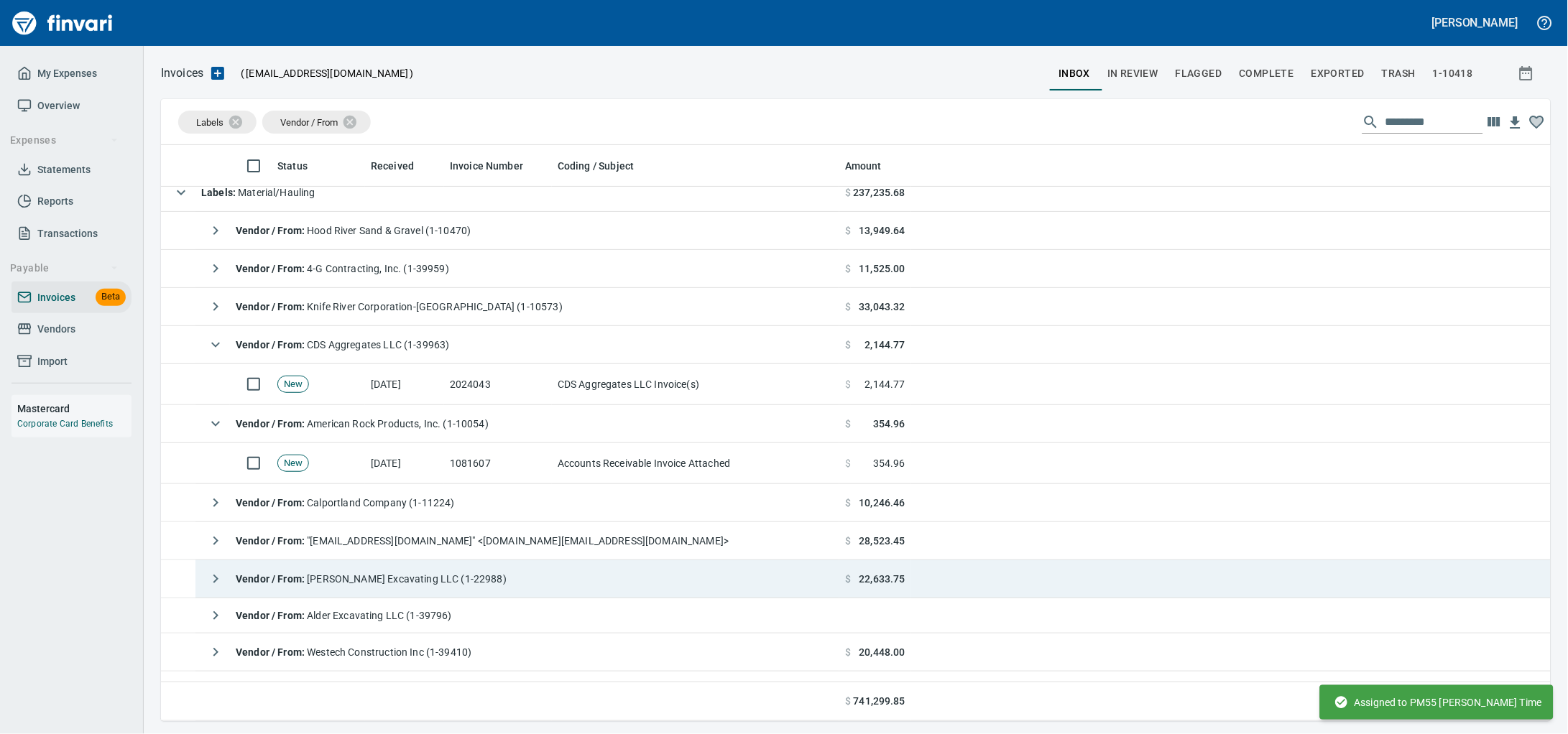
scroll to position [448, 0]
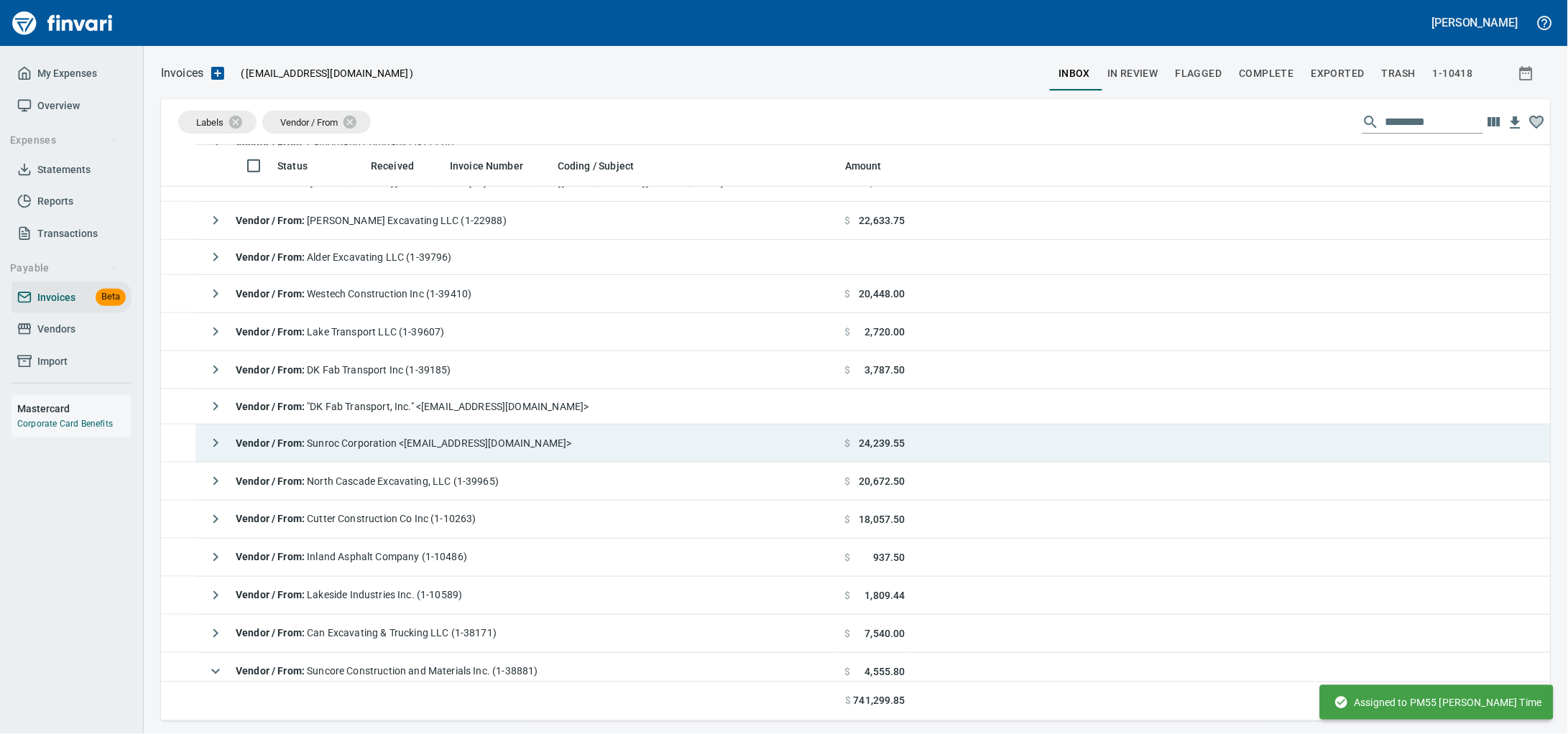
click at [489, 449] on span "Vendor / From : Sunroc Corporation <sunroccorp@billtrust.com>" at bounding box center [403, 443] width 336 height 12
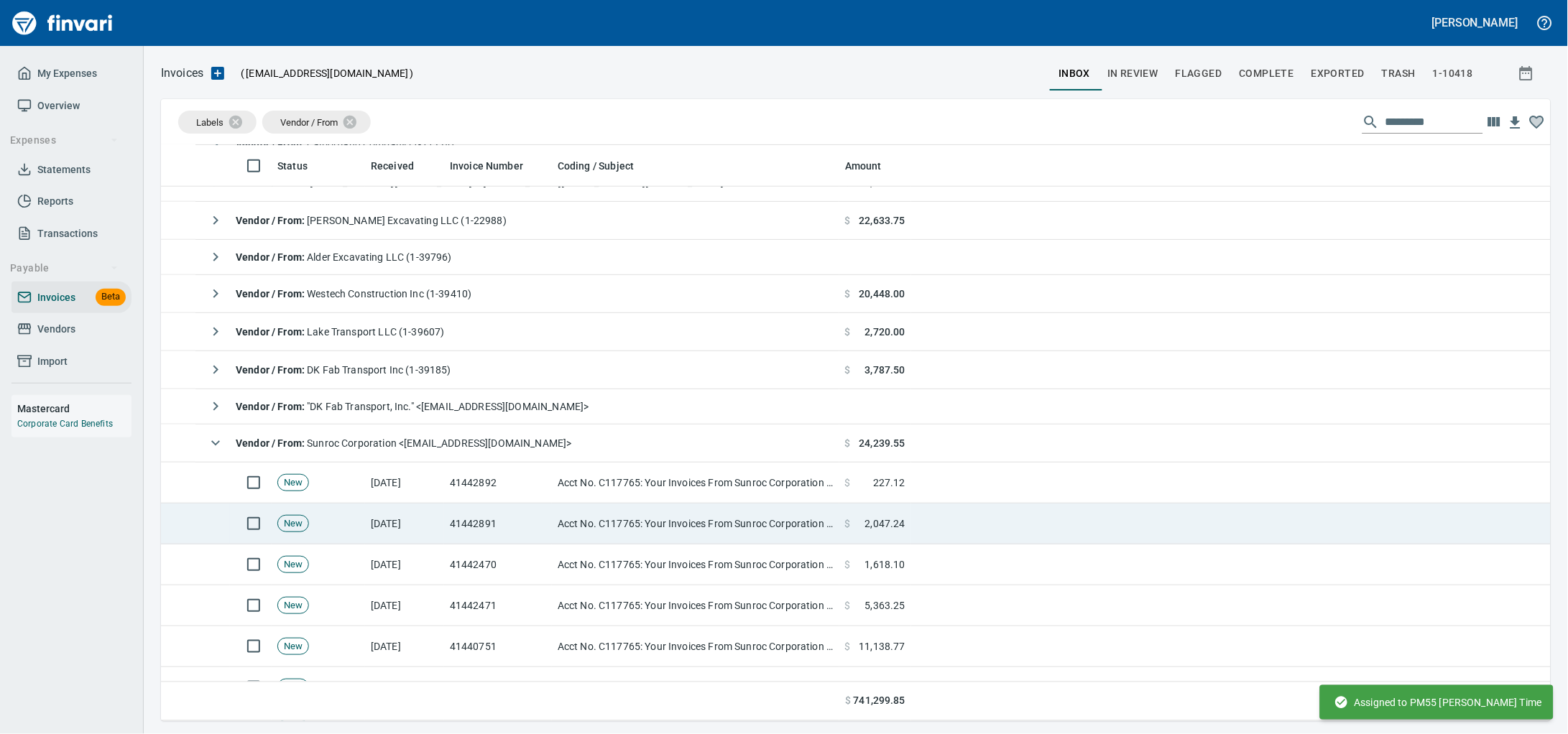
drag, startPoint x: 484, startPoint y: 522, endPoint x: 1054, endPoint y: 525, distance: 570.0
click at [484, 522] on td "41442891" at bounding box center [497, 524] width 108 height 41
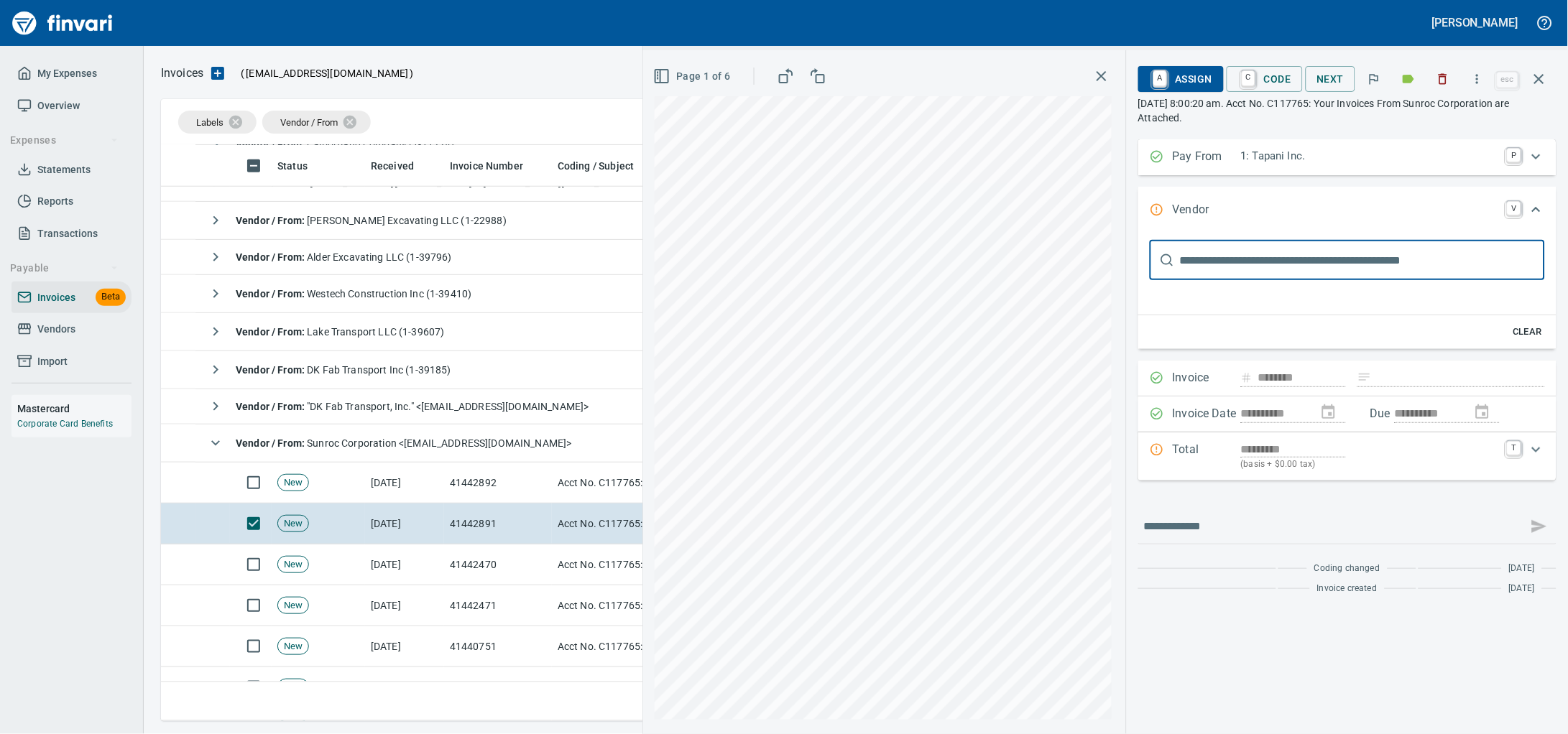
click at [1294, 266] on input "text" at bounding box center [1362, 260] width 365 height 41
type input "*******"
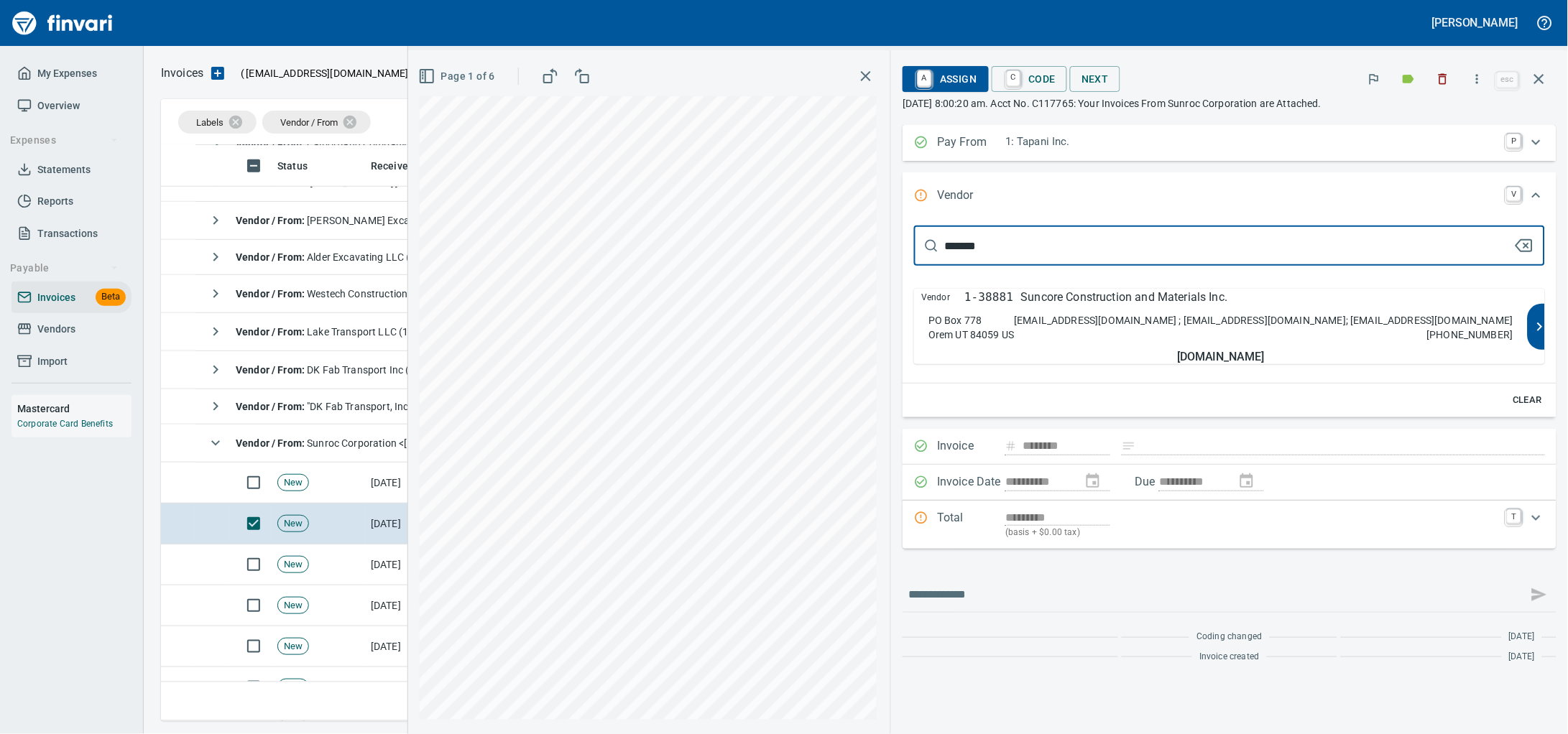
click at [1228, 306] on p "Suncore Construction and Materials Inc." at bounding box center [1124, 297] width 207 height 17
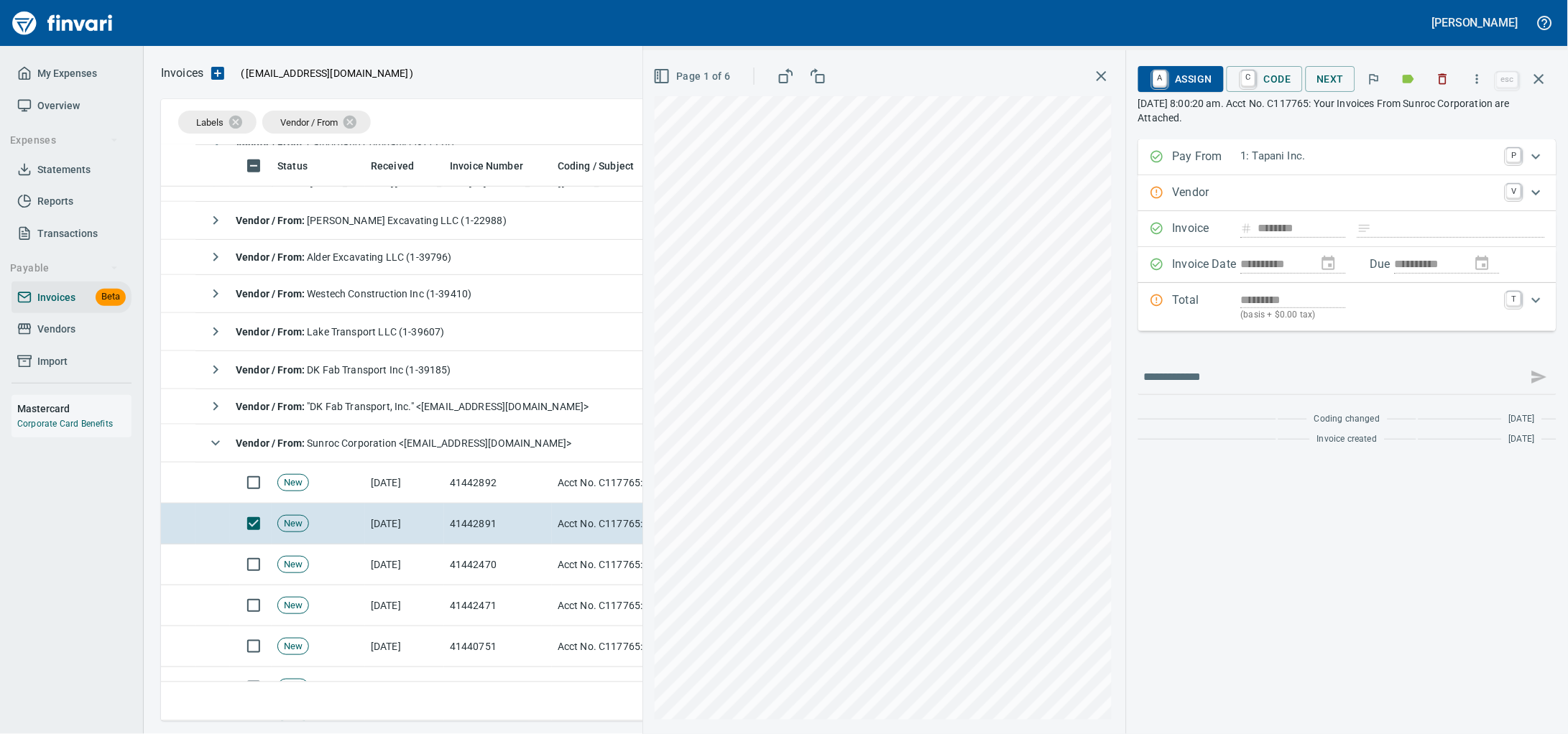
type input "**********"
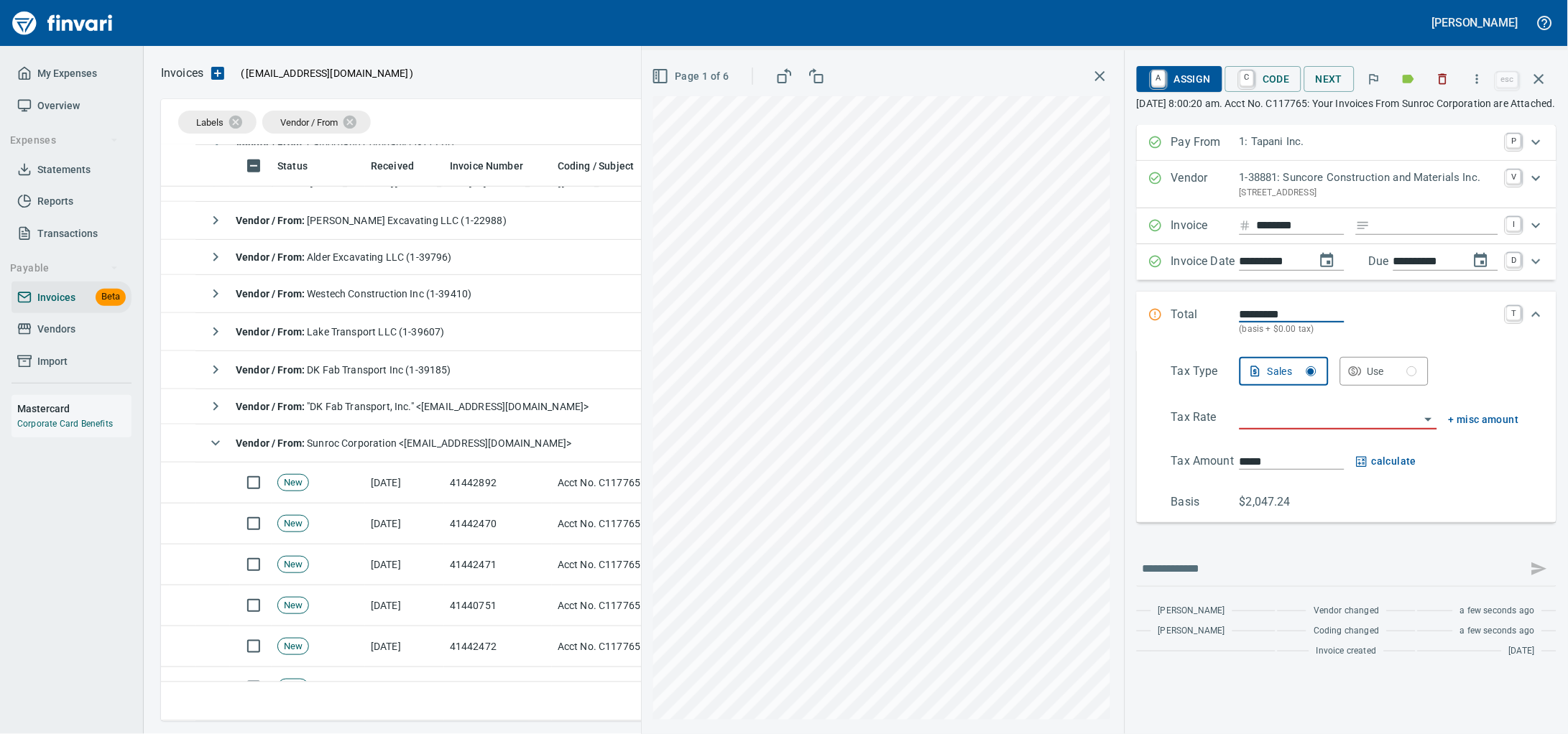
click at [1379, 235] on input "Expand" at bounding box center [1437, 226] width 122 height 18
type input "******"
click at [1278, 429] on input "search" at bounding box center [1330, 418] width 180 height 20
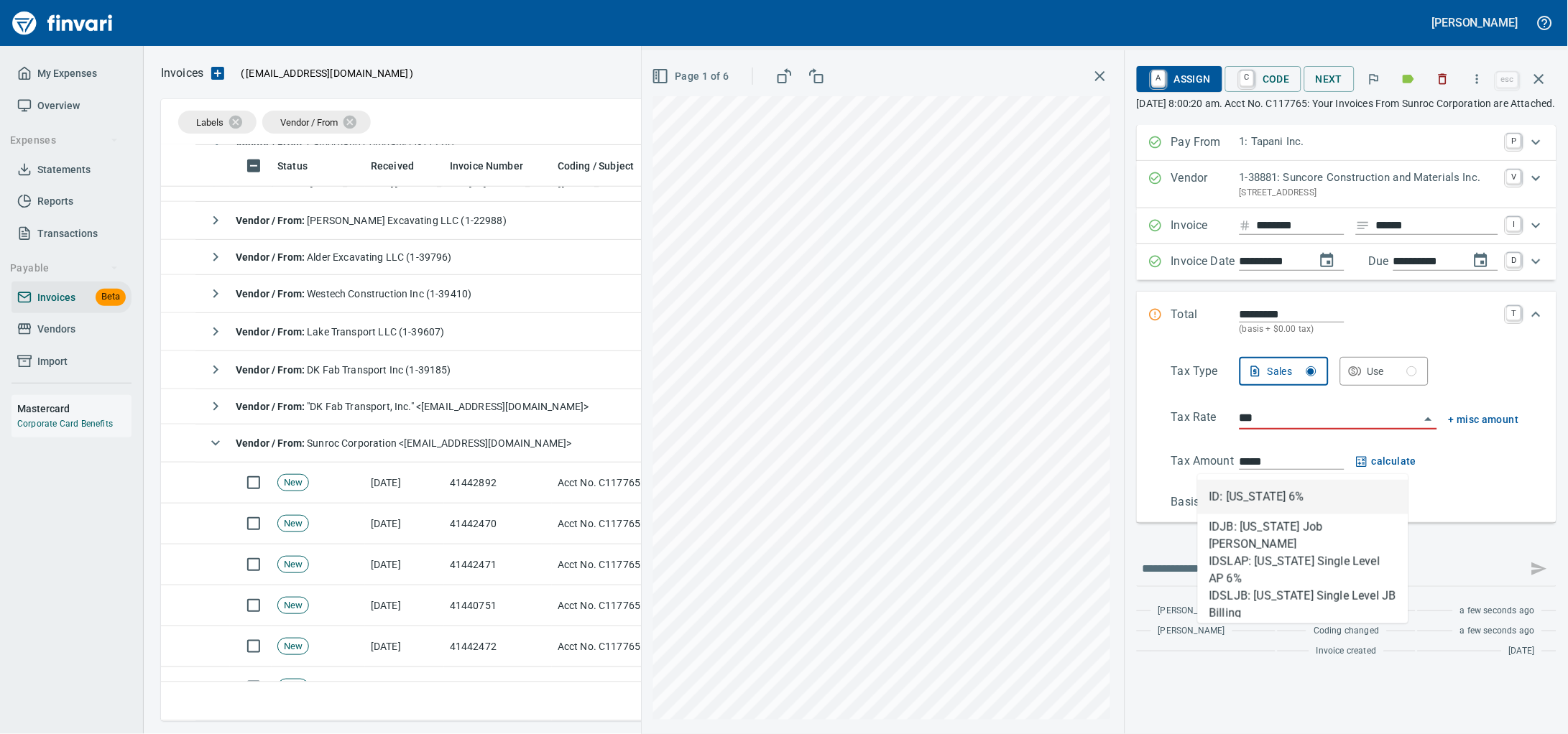
type input "****"
click at [1272, 494] on li "ID: Idaho 6%" at bounding box center [1303, 498] width 210 height 35
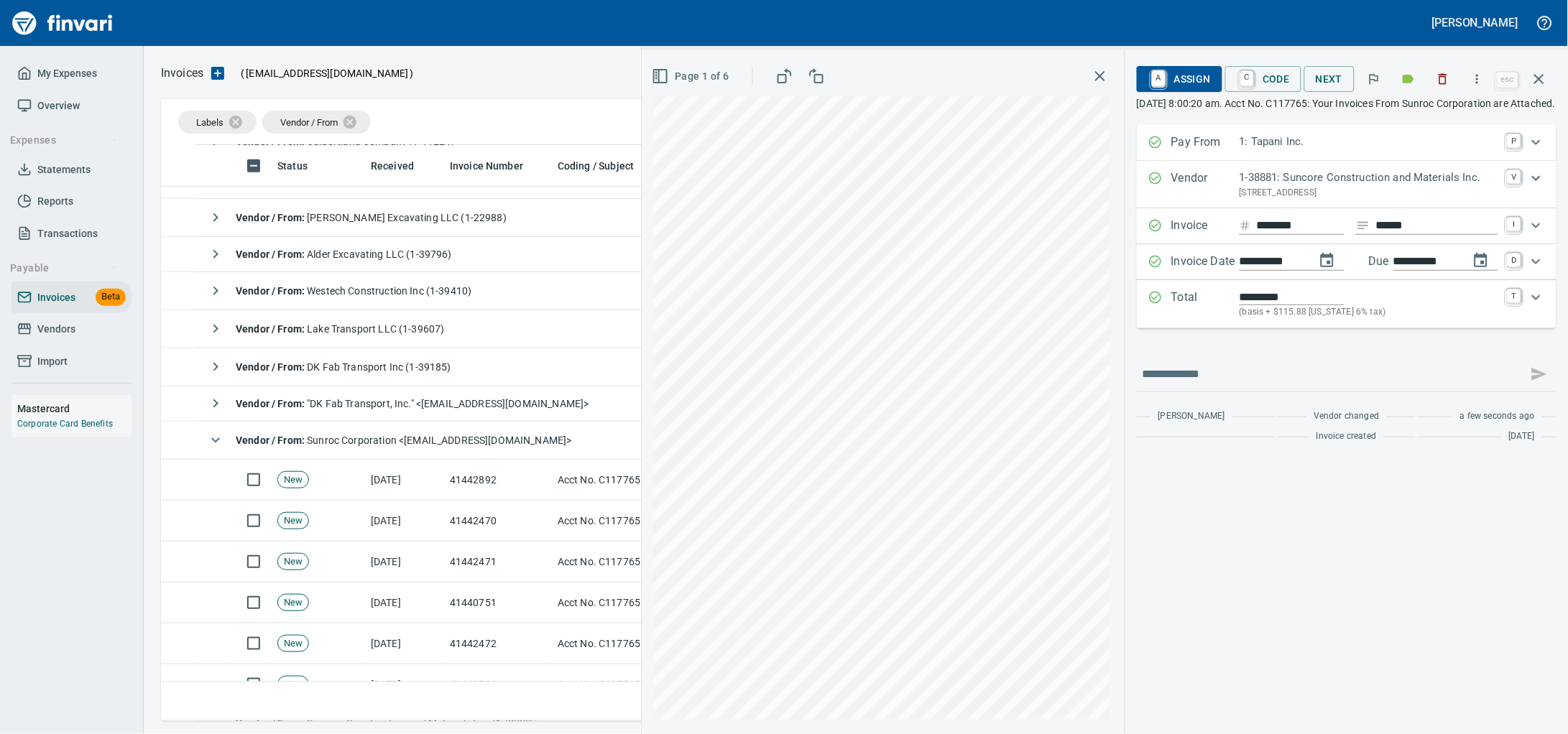
type input "*******"
type input "**********"
click at [1535, 306] on icon "Expand" at bounding box center [1536, 297] width 17 height 17
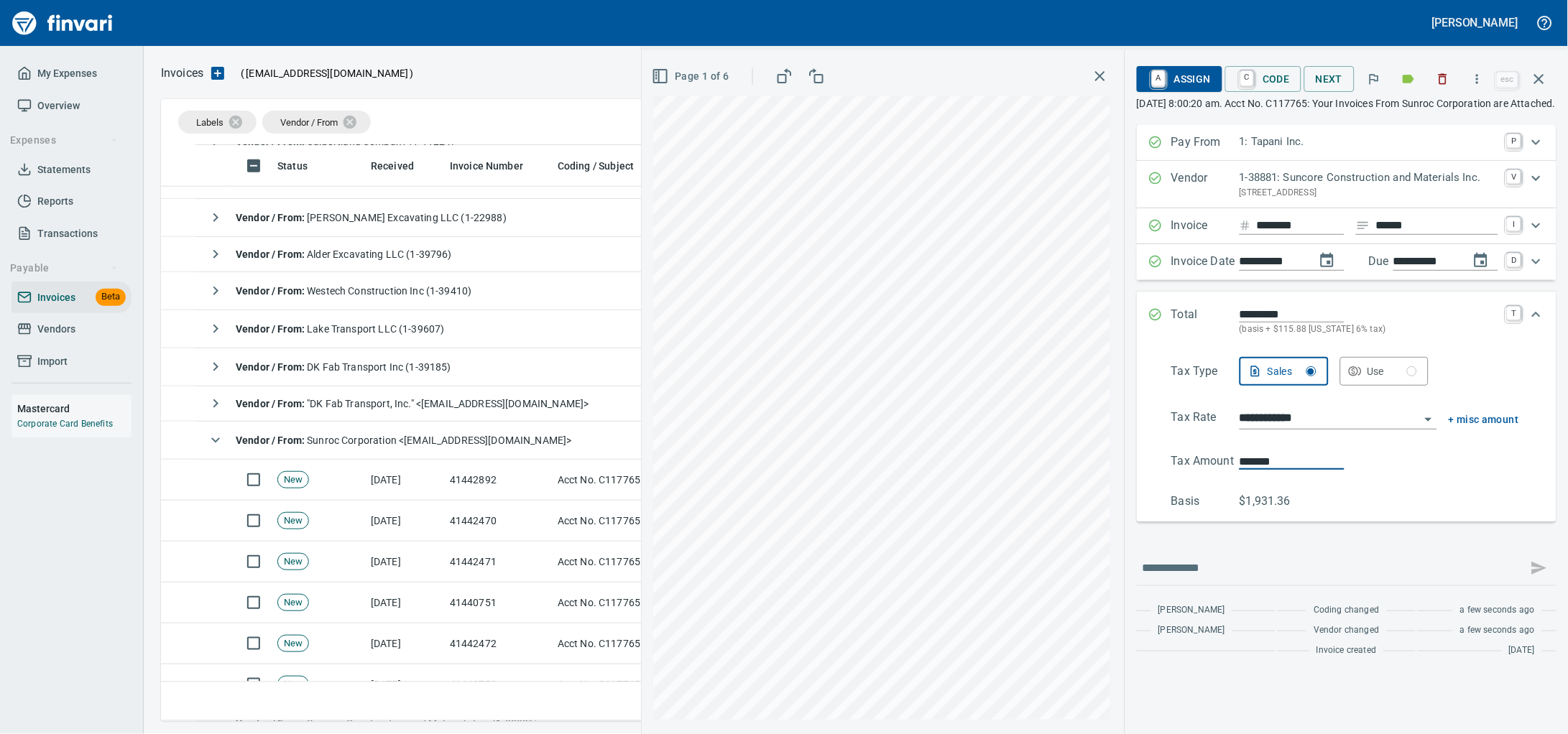
click at [953, 501] on div "**********" at bounding box center [1104, 392] width 926 height 684
type input "******"
click at [1225, 87] on button "C Code" at bounding box center [1263, 78] width 77 height 26
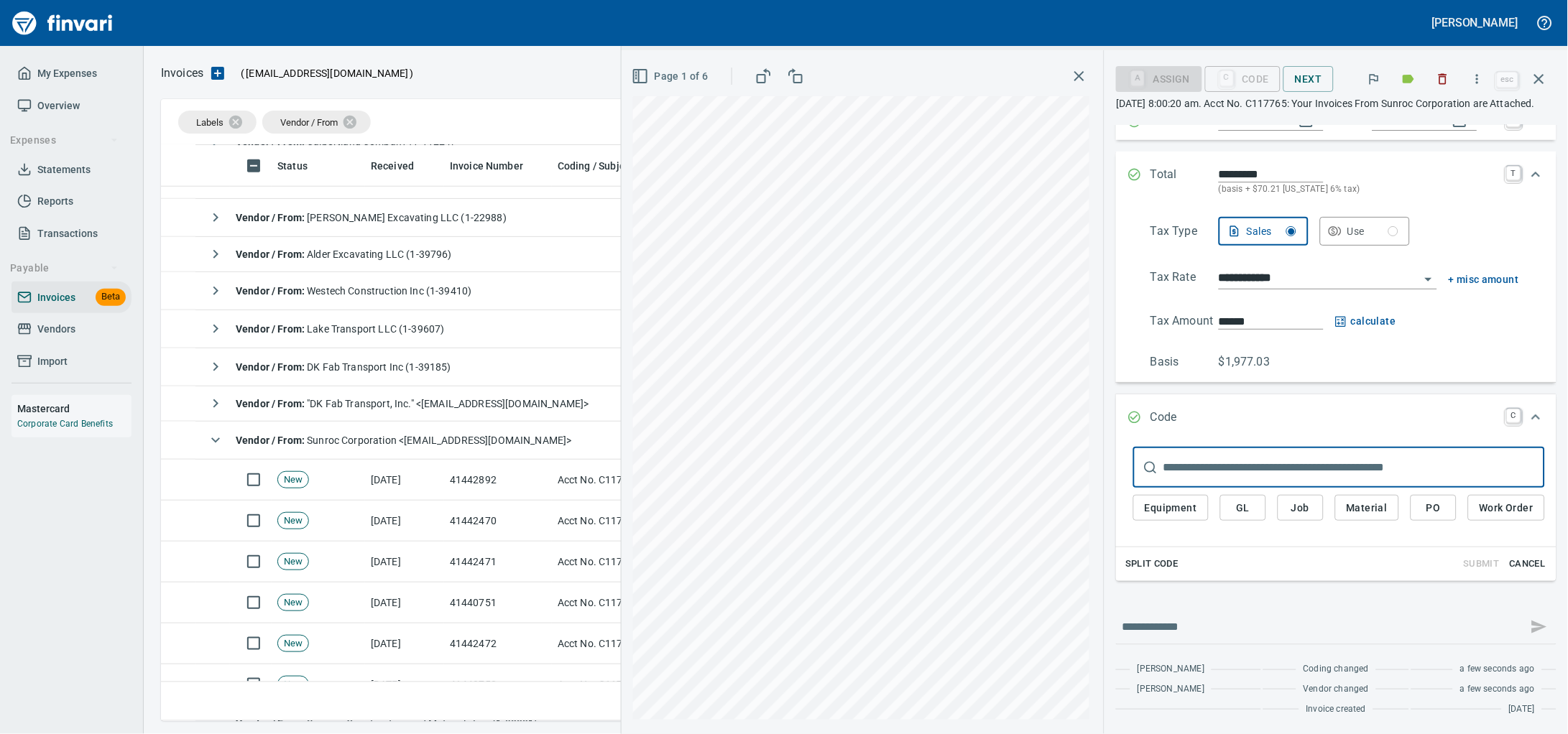
scroll to position [211, 0]
click at [1523, 556] on span "Cancel" at bounding box center [1527, 564] width 39 height 16
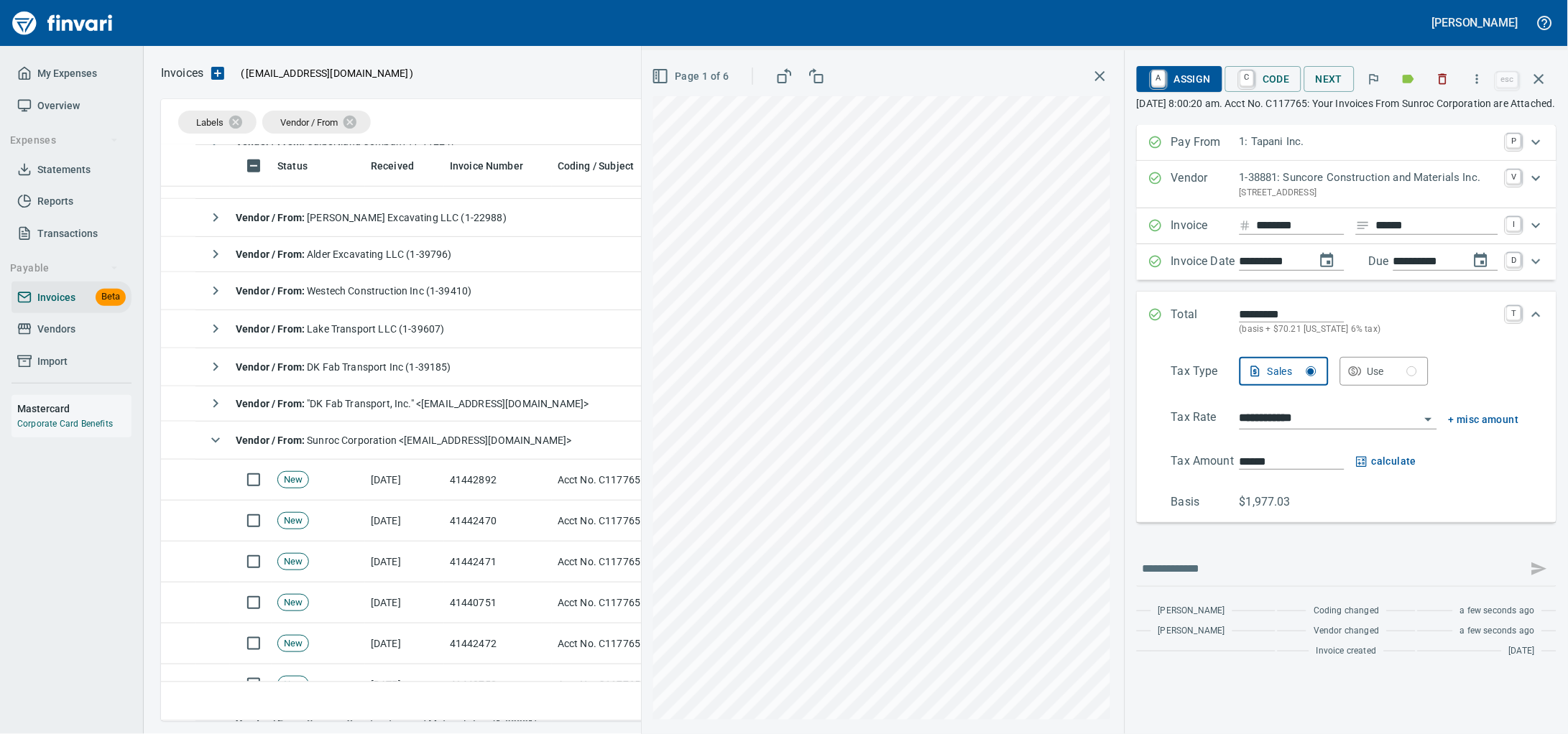
scroll to position [0, 0]
click at [1156, 81] on span "A Assign" at bounding box center [1179, 78] width 63 height 24
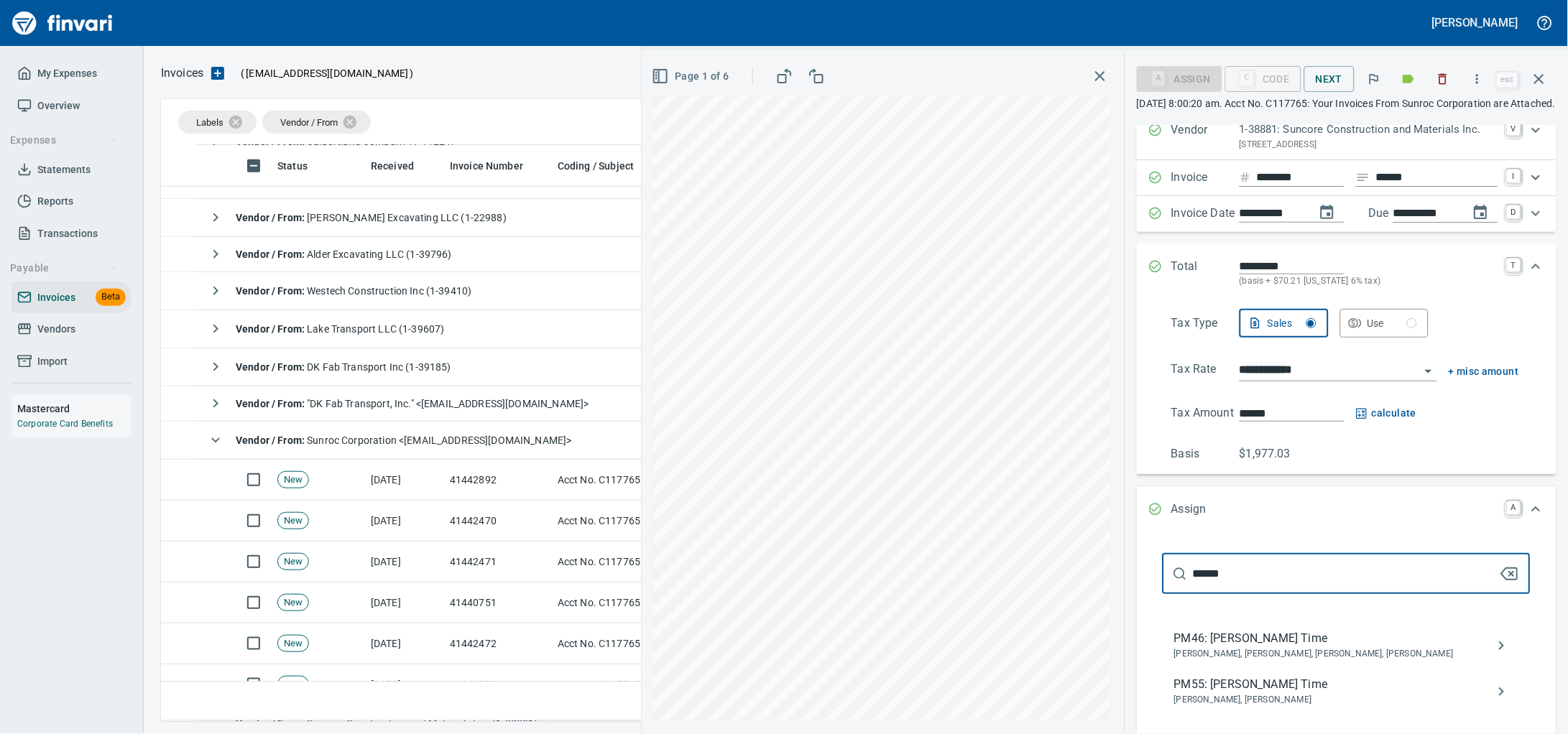
scroll to position [89, 0]
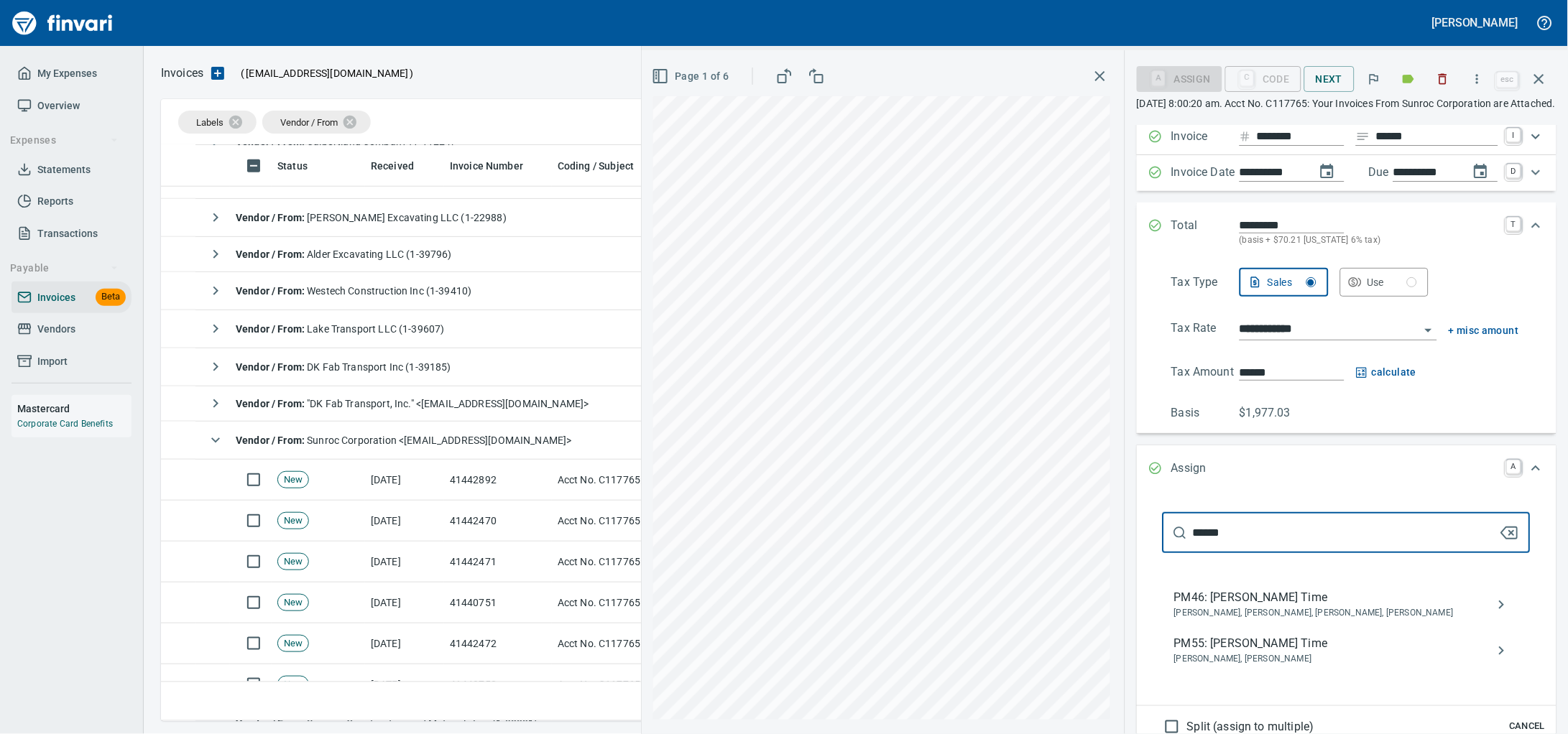
type input "******"
click at [1235, 666] on span "Brayden Hersey, Cory Gove" at bounding box center [1335, 659] width 322 height 15
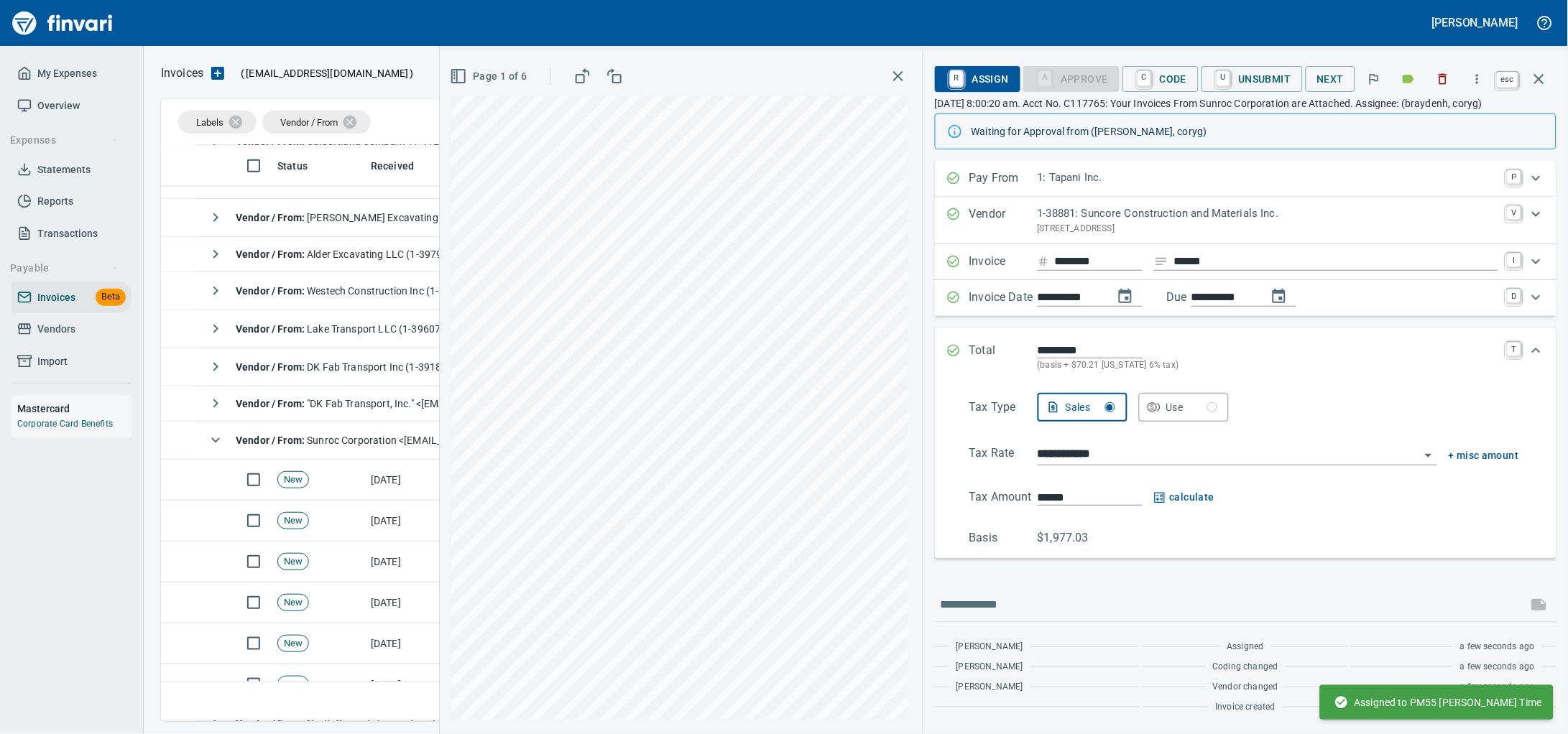
scroll to position [564, 1362]
